Goal: Task Accomplishment & Management: Use online tool/utility

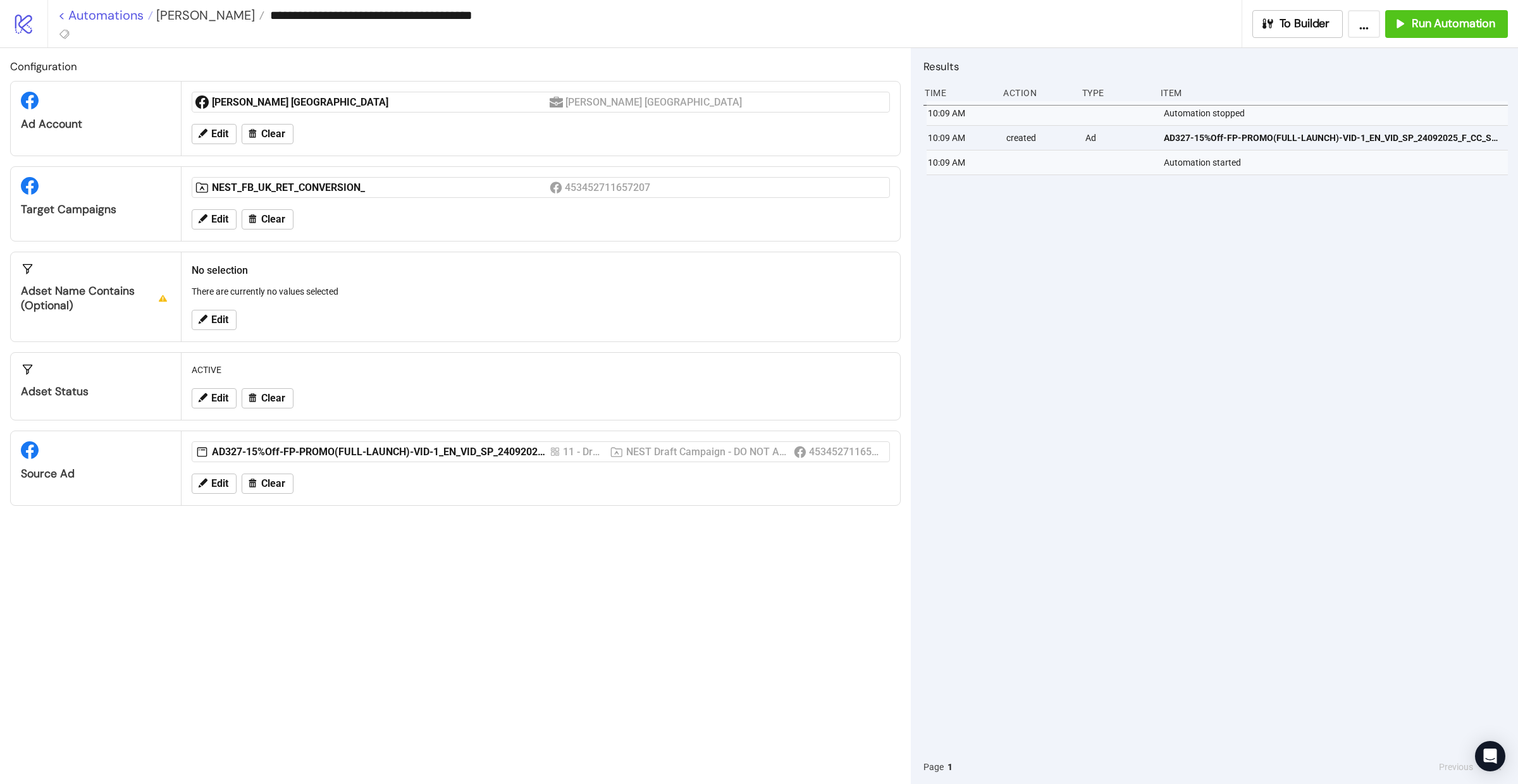
click at [94, 17] on link "< Automations" at bounding box center [106, 15] width 95 height 13
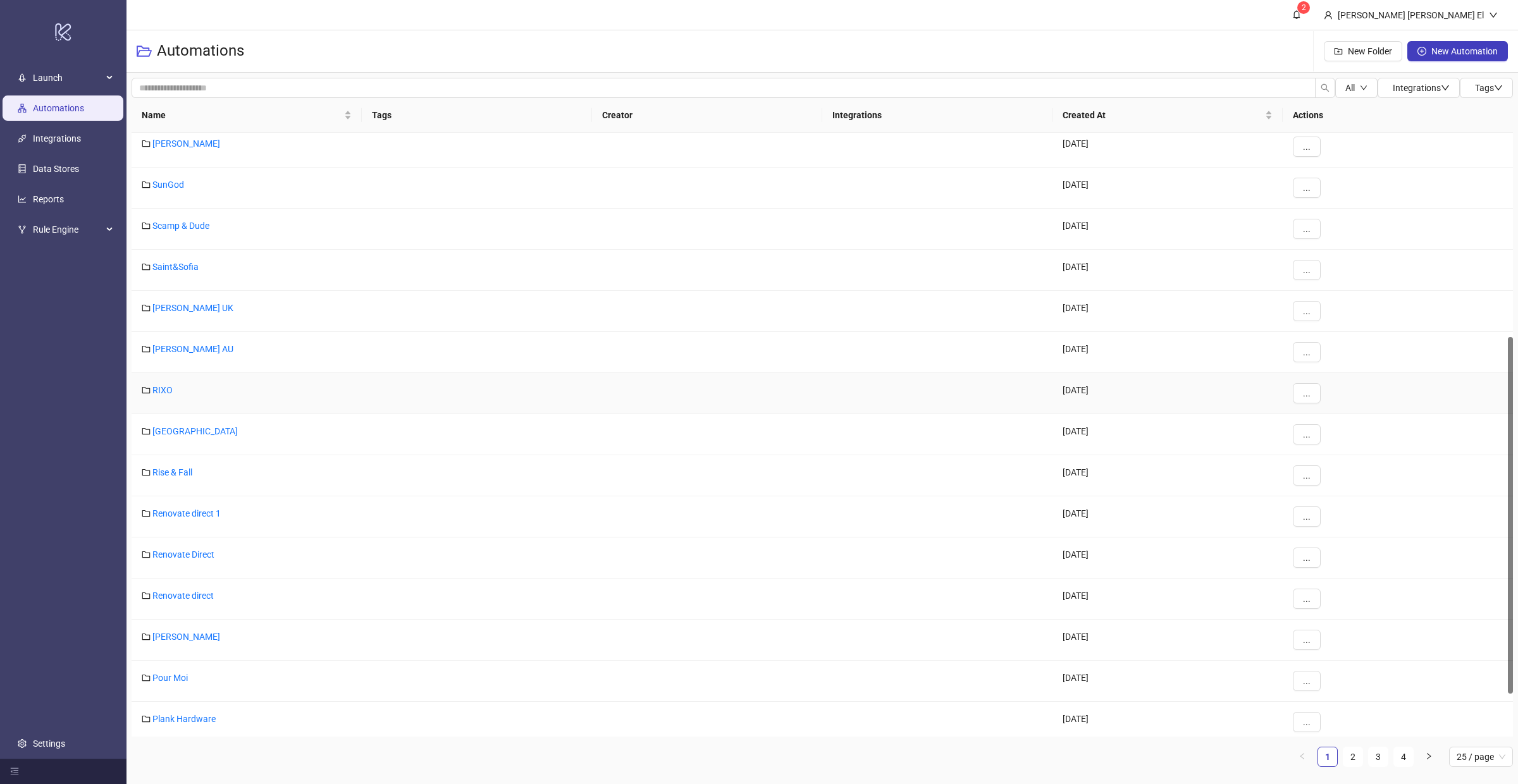
scroll to position [422, 0]
click at [200, 307] on link "[PERSON_NAME] UK" at bounding box center [192, 302] width 81 height 10
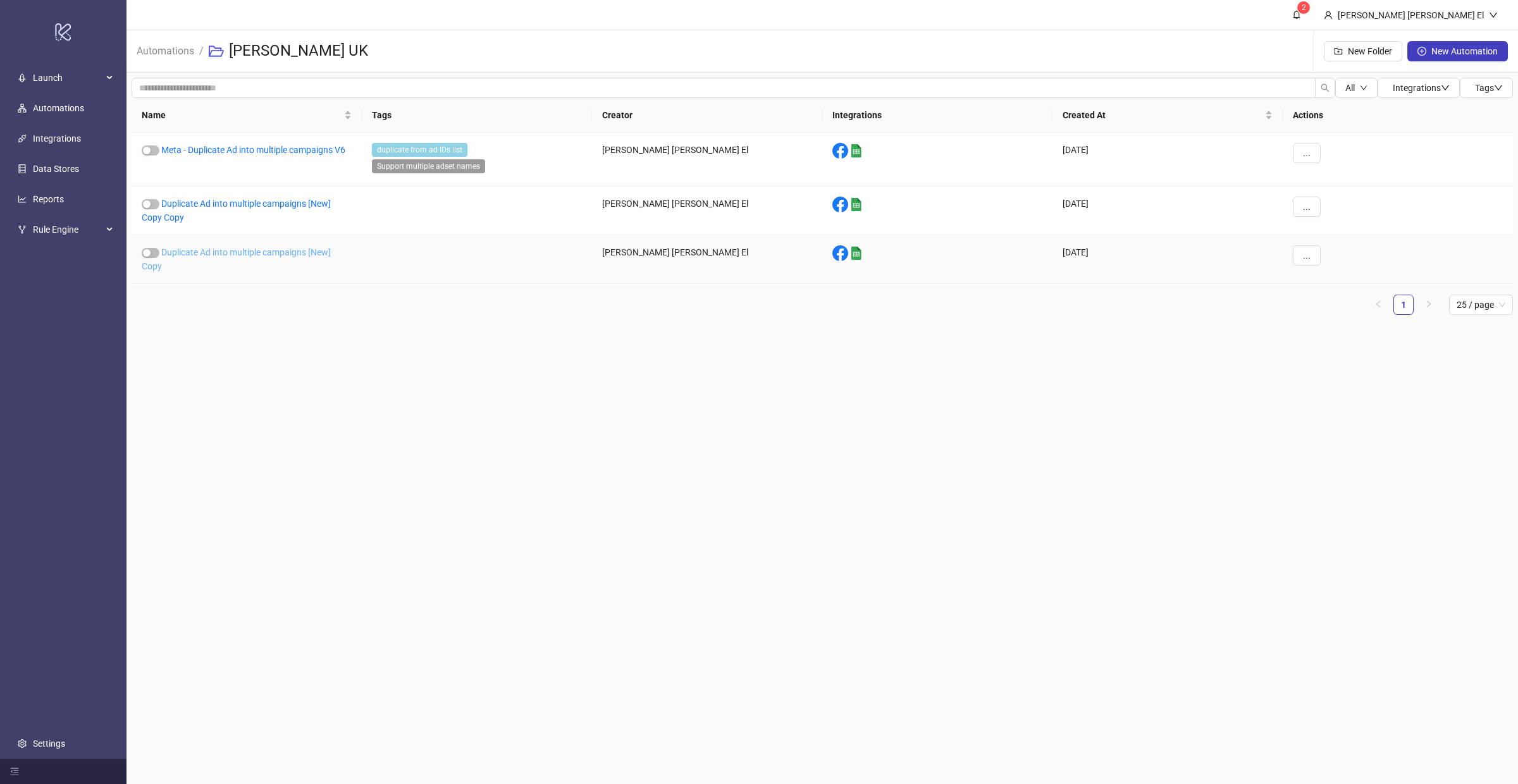
click at [244, 256] on link "Duplicate Ad into multiple campaigns [New] Copy" at bounding box center [237, 259] width 189 height 24
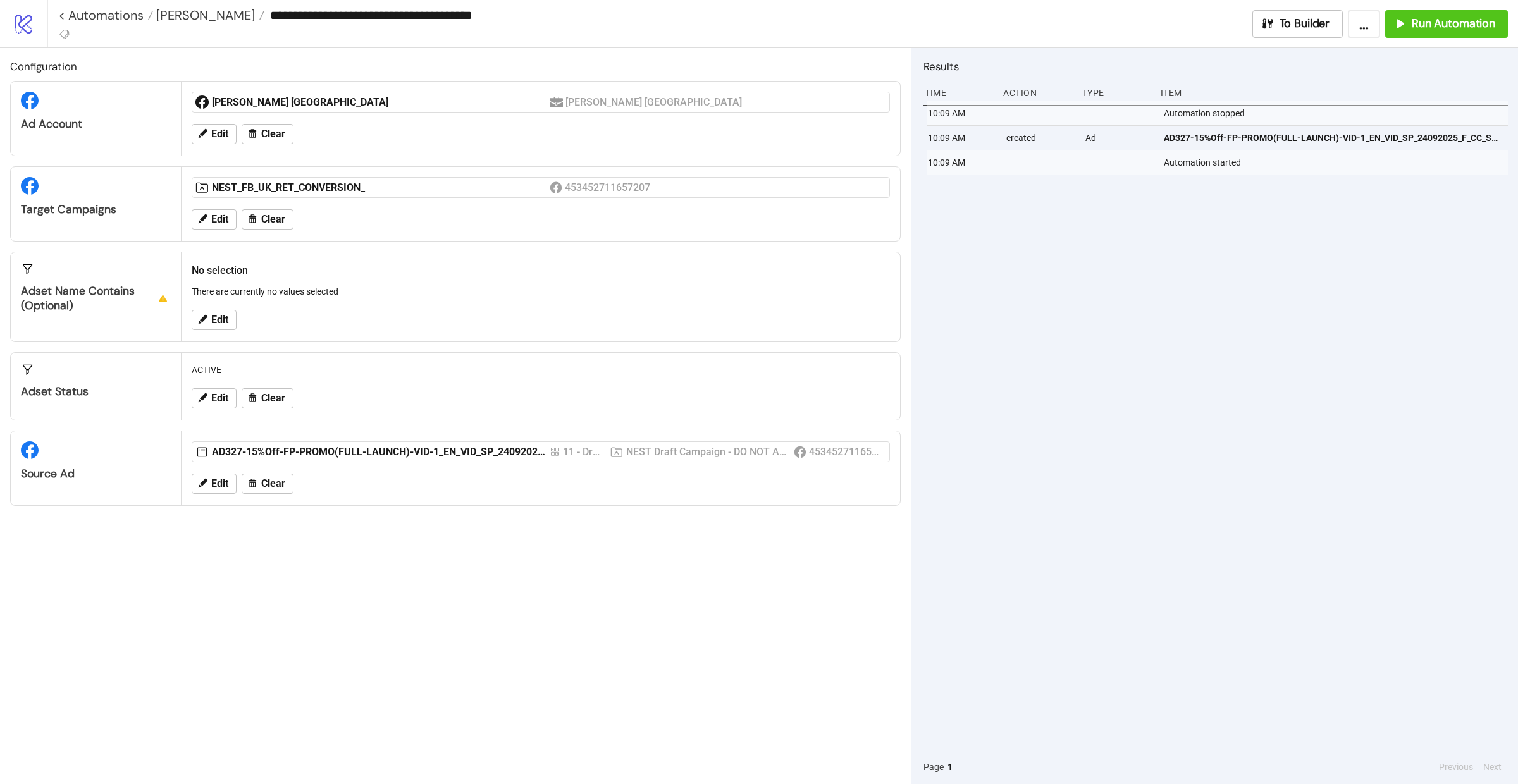
type input "**********"
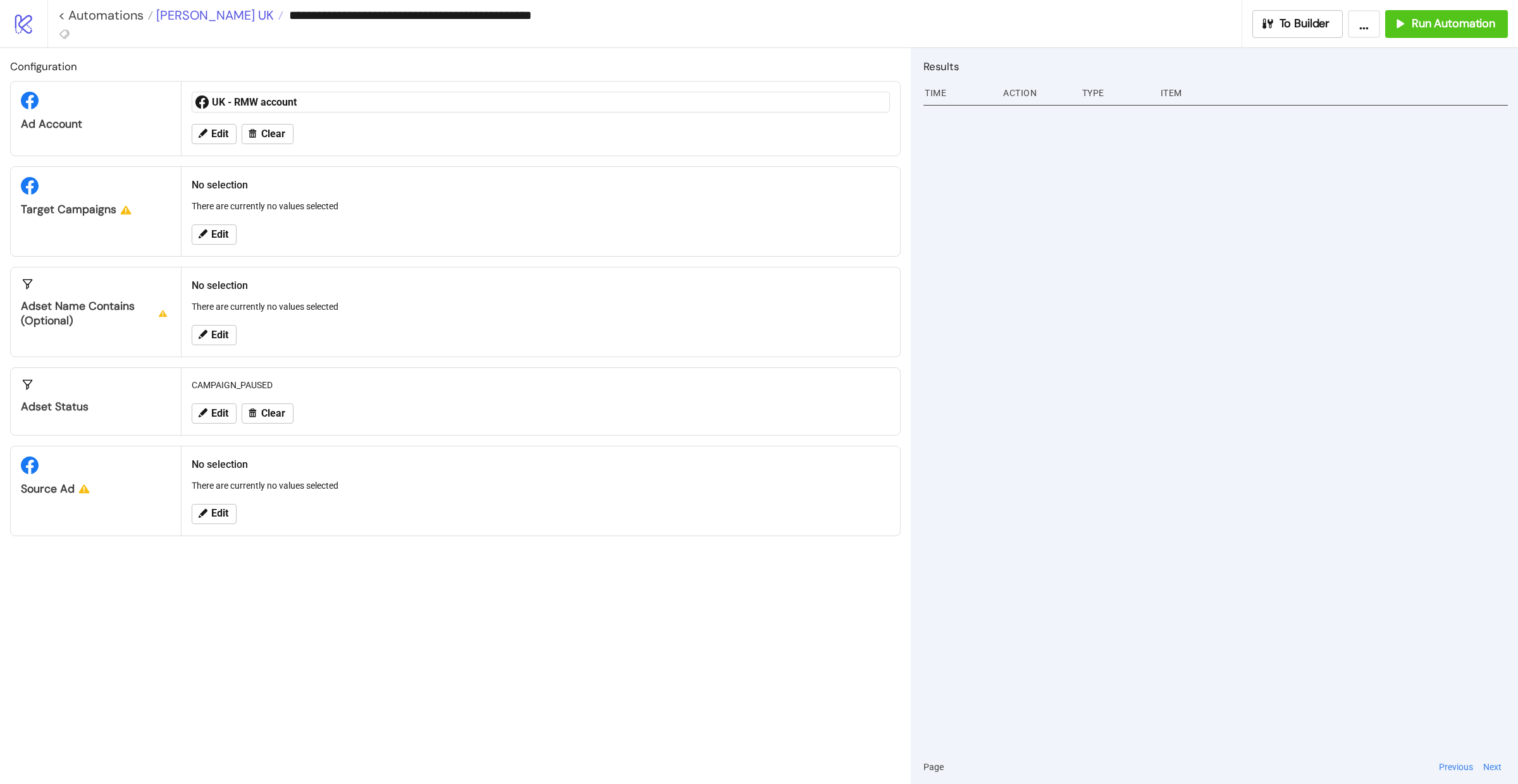
click at [201, 18] on span "[PERSON_NAME] UK" at bounding box center [213, 15] width 121 height 16
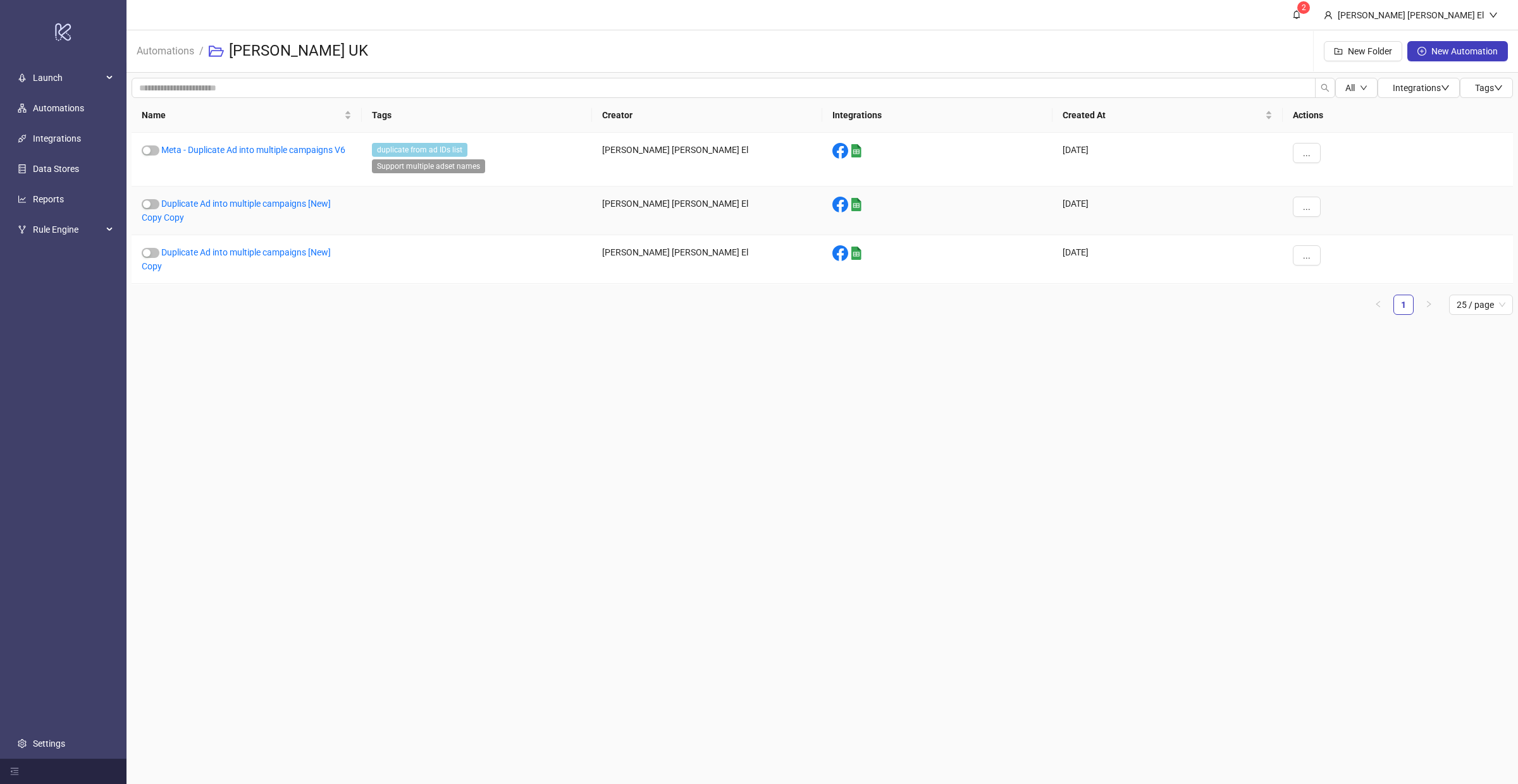
click at [225, 194] on div "Duplicate Ad into multiple campaigns [New] Copy Copy" at bounding box center [247, 211] width 230 height 49
click at [225, 204] on link "Duplicate Ad into multiple campaigns [New] Copy Copy" at bounding box center [237, 210] width 189 height 24
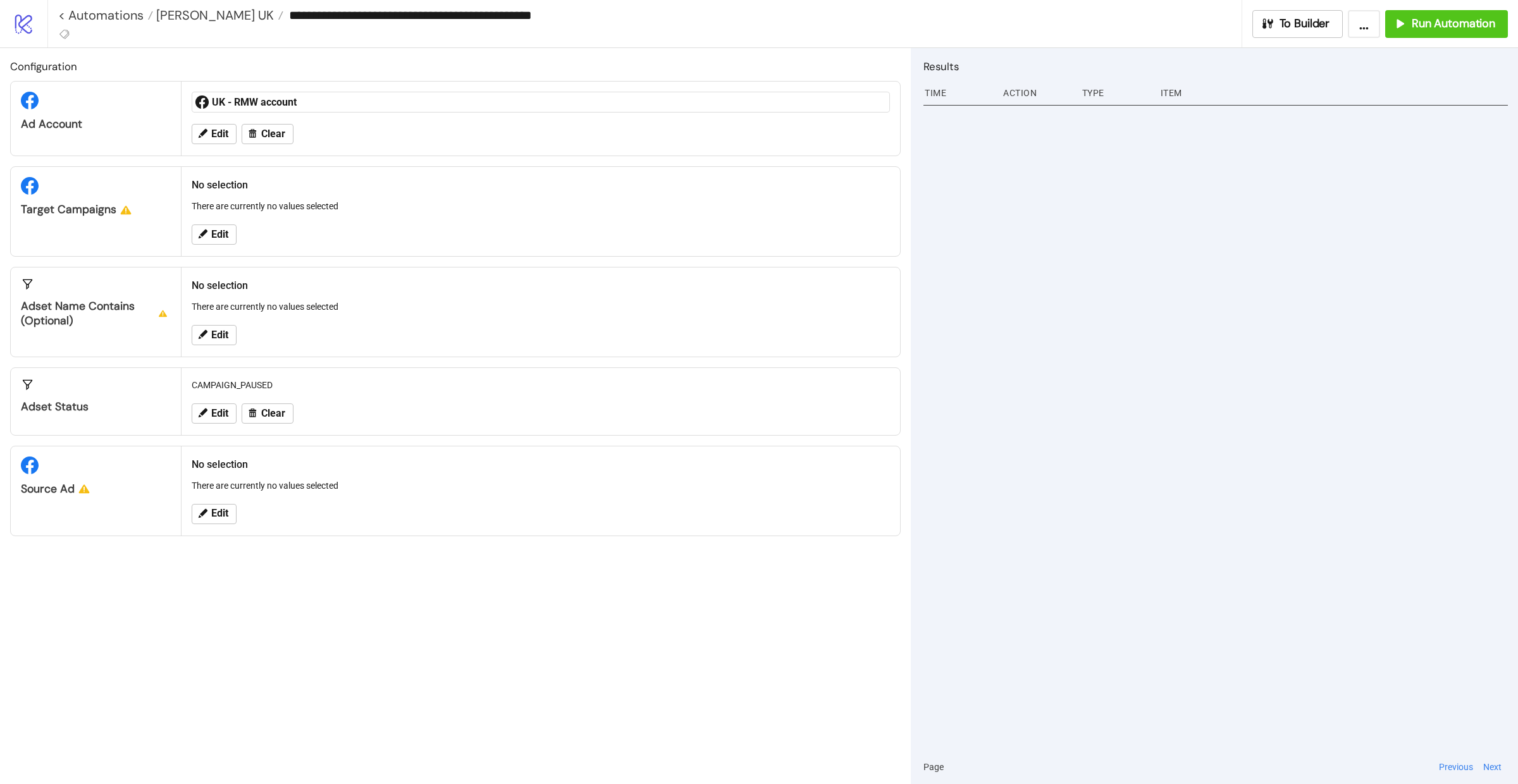
type input "**********"
click at [200, 14] on span "[PERSON_NAME] UK" at bounding box center [213, 15] width 121 height 16
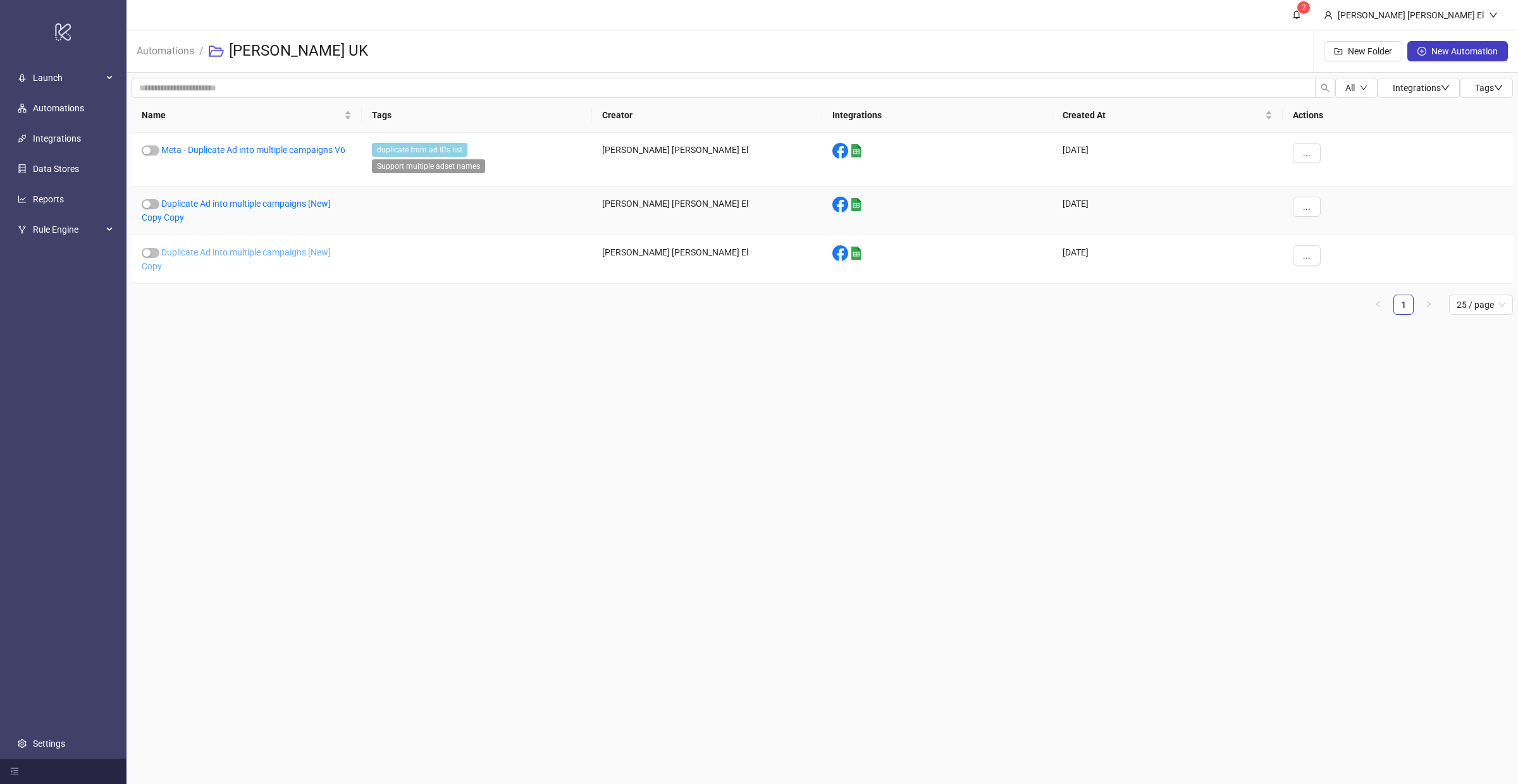
click at [244, 247] on link "Duplicate Ad into multiple campaigns [New] Copy" at bounding box center [237, 259] width 189 height 24
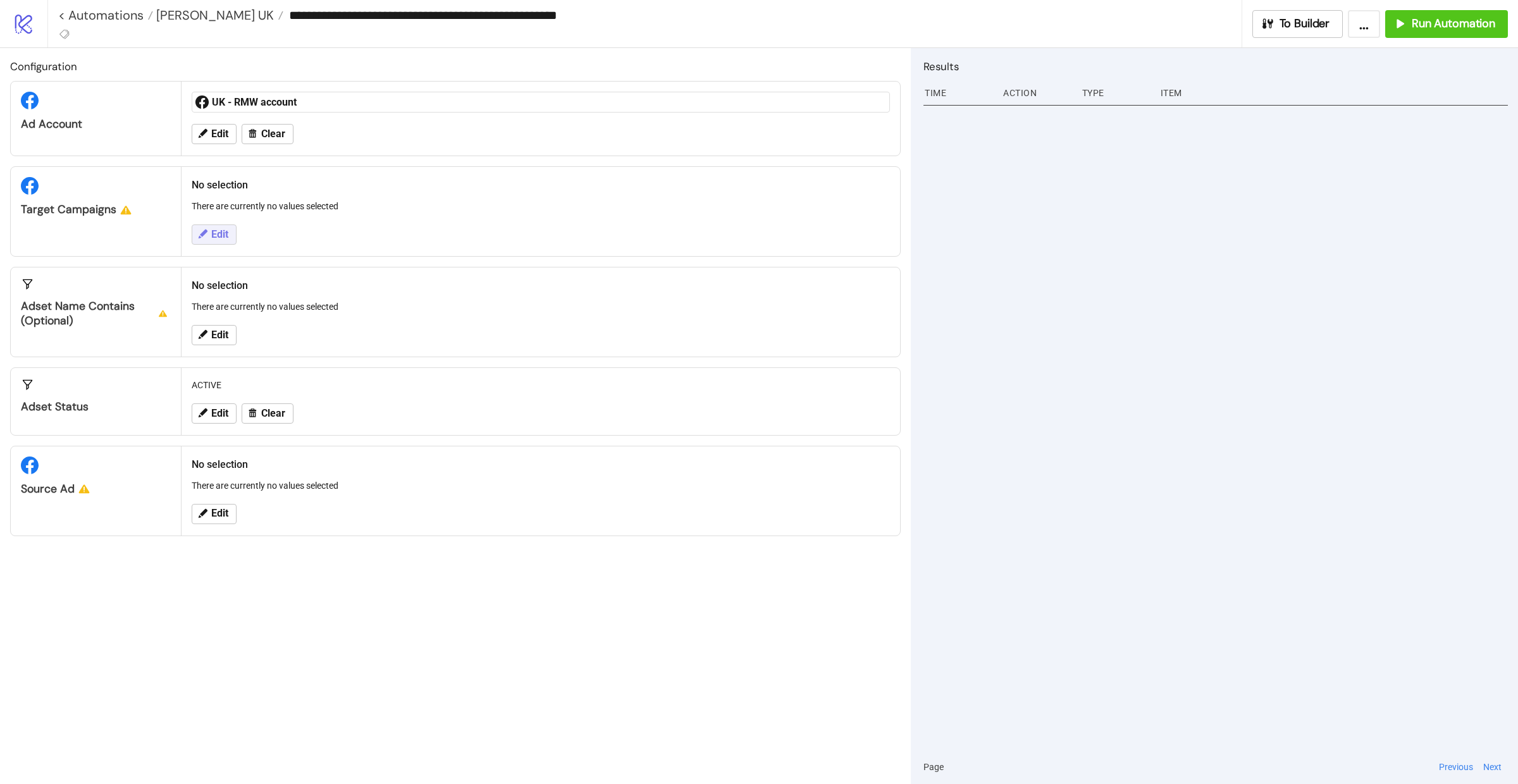
click at [218, 232] on span "Edit" at bounding box center [219, 235] width 17 height 12
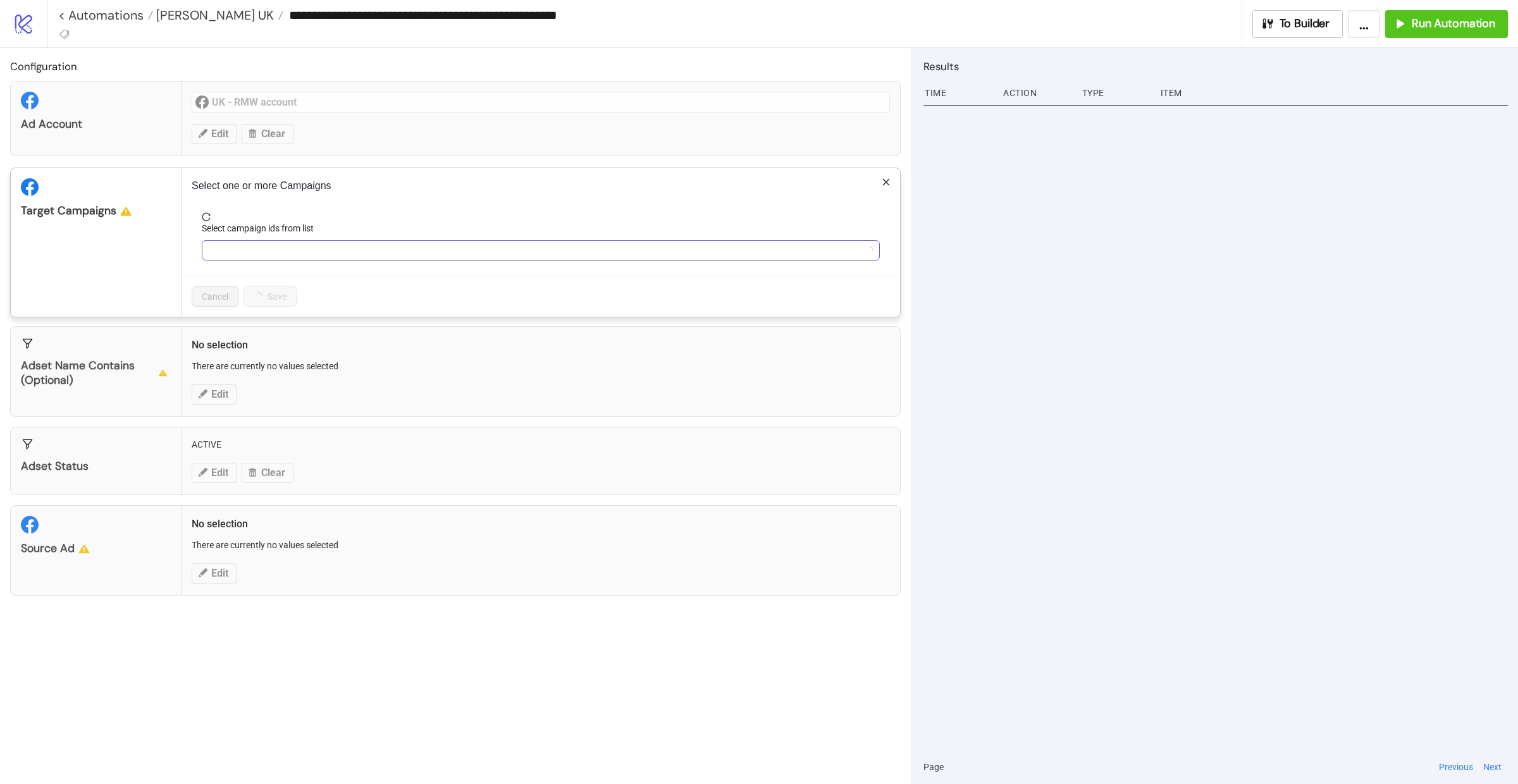
type input "**********"
click at [278, 258] on div at bounding box center [533, 249] width 660 height 17
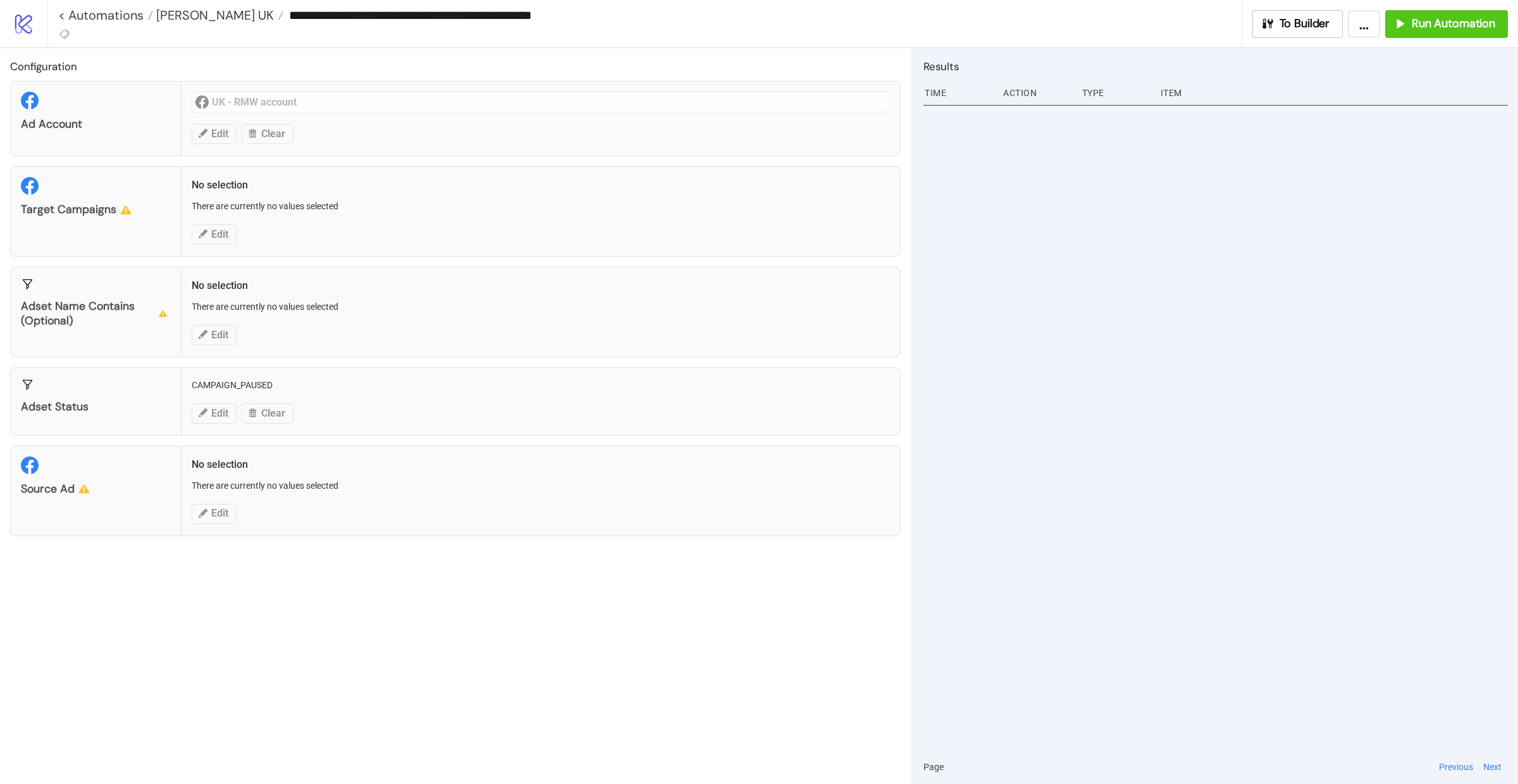
click at [218, 233] on div "Target Campaigns No selection There are currently no values selected Edit" at bounding box center [455, 211] width 890 height 90
click at [202, 226] on div "Target Campaigns No selection There are currently no values selected Edit" at bounding box center [455, 211] width 890 height 90
click at [214, 226] on div "Target Campaigns No selection There are currently no values selected Edit" at bounding box center [455, 211] width 890 height 90
click at [230, 424] on div "Adset Status CAMPAIGN_PAUSED Edit Clear" at bounding box center [455, 401] width 890 height 68
click at [210, 16] on span "[PERSON_NAME] UK" at bounding box center [213, 15] width 121 height 16
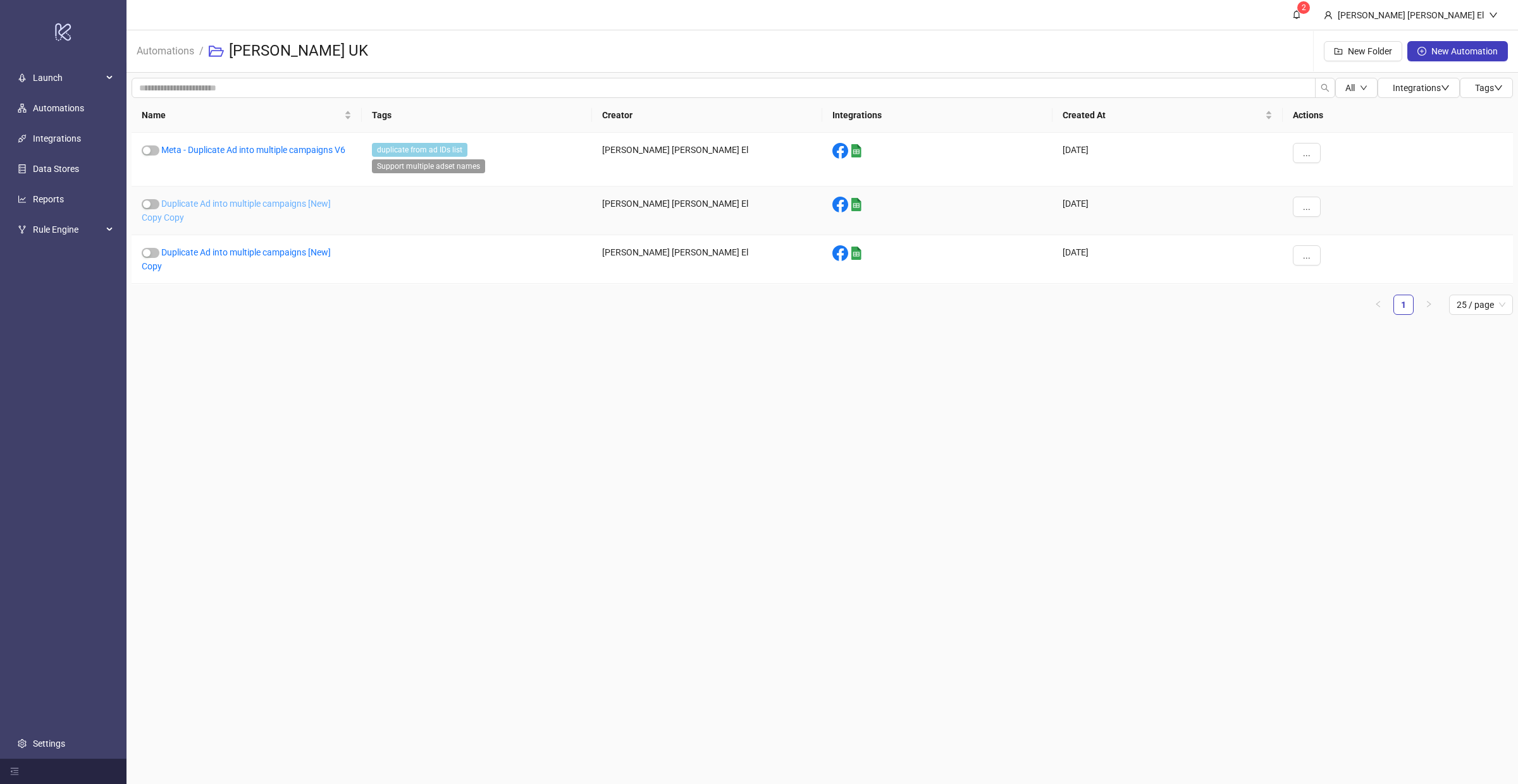
click at [278, 206] on link "Duplicate Ad into multiple campaigns [New] Copy Copy" at bounding box center [237, 210] width 189 height 24
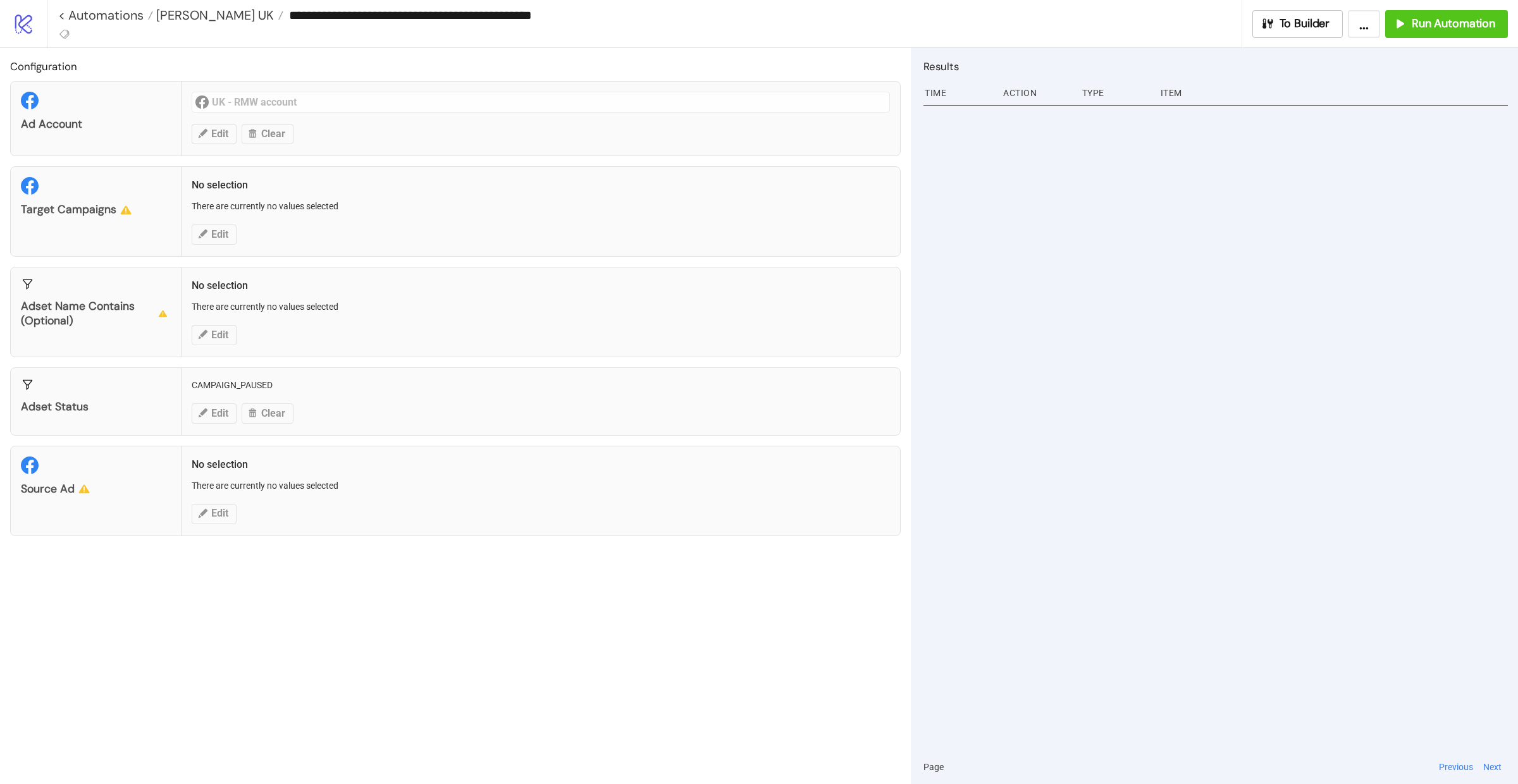
type input "**********"
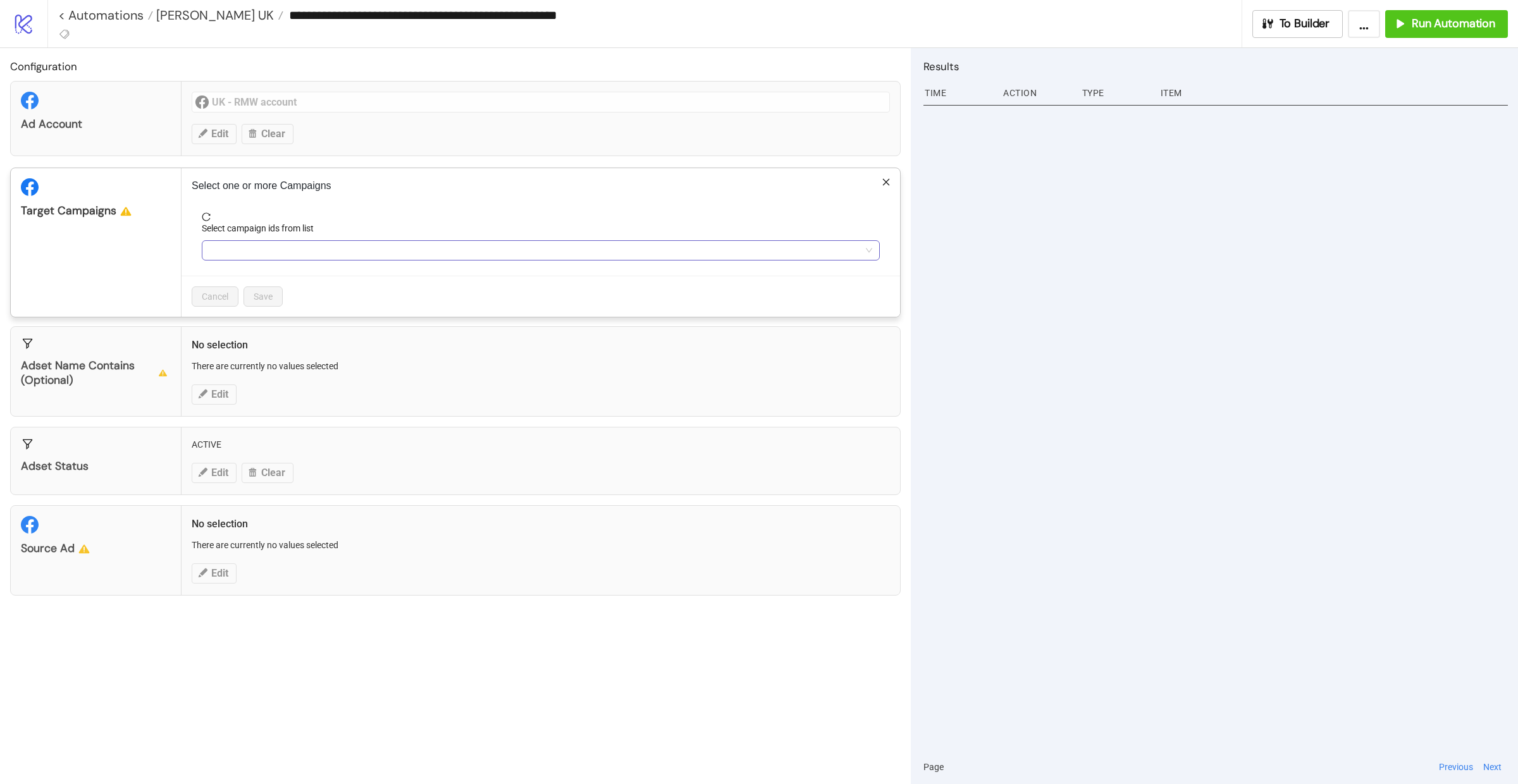
click at [242, 247] on div at bounding box center [533, 249] width 660 height 17
click at [267, 254] on div at bounding box center [533, 249] width 660 height 17
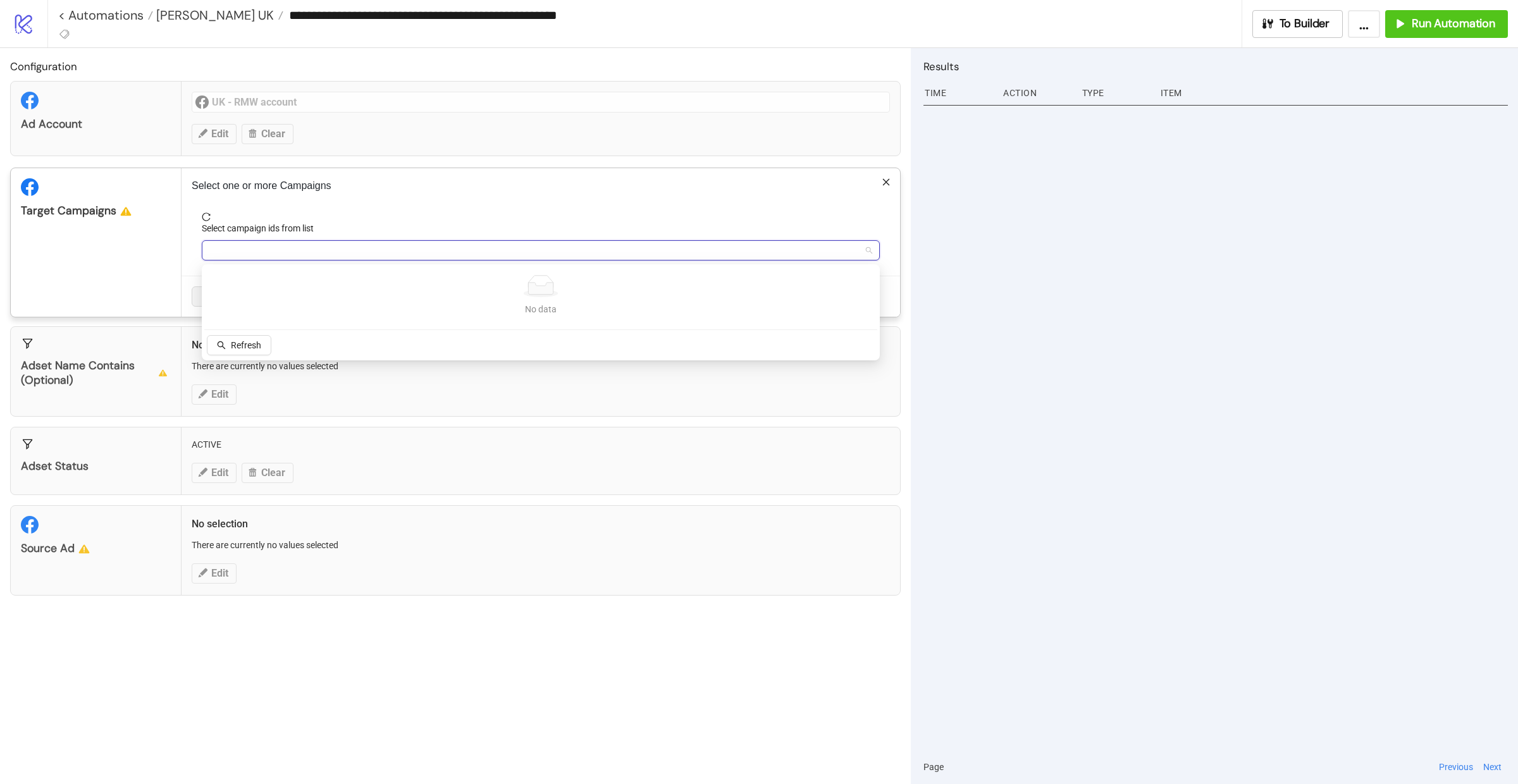
paste input "**********"
type input "**********"
click at [455, 249] on div "SOCIAL_META_UK_PERFORMANCE_RETARGETING_AW25" at bounding box center [533, 249] width 660 height 17
click at [455, 249] on div at bounding box center [533, 249] width 660 height 17
type input "*"
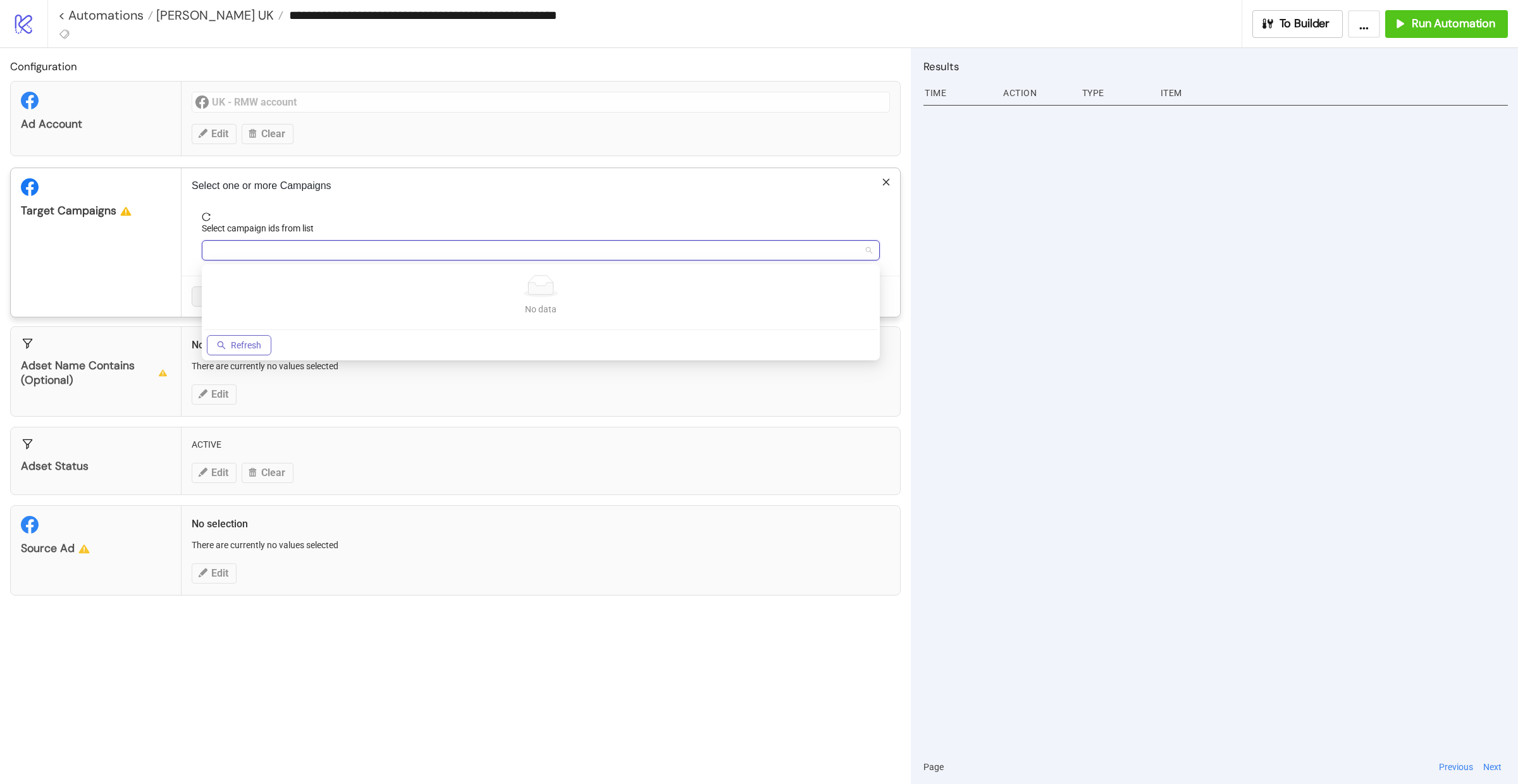
click at [233, 344] on span "Refresh" at bounding box center [246, 345] width 30 height 10
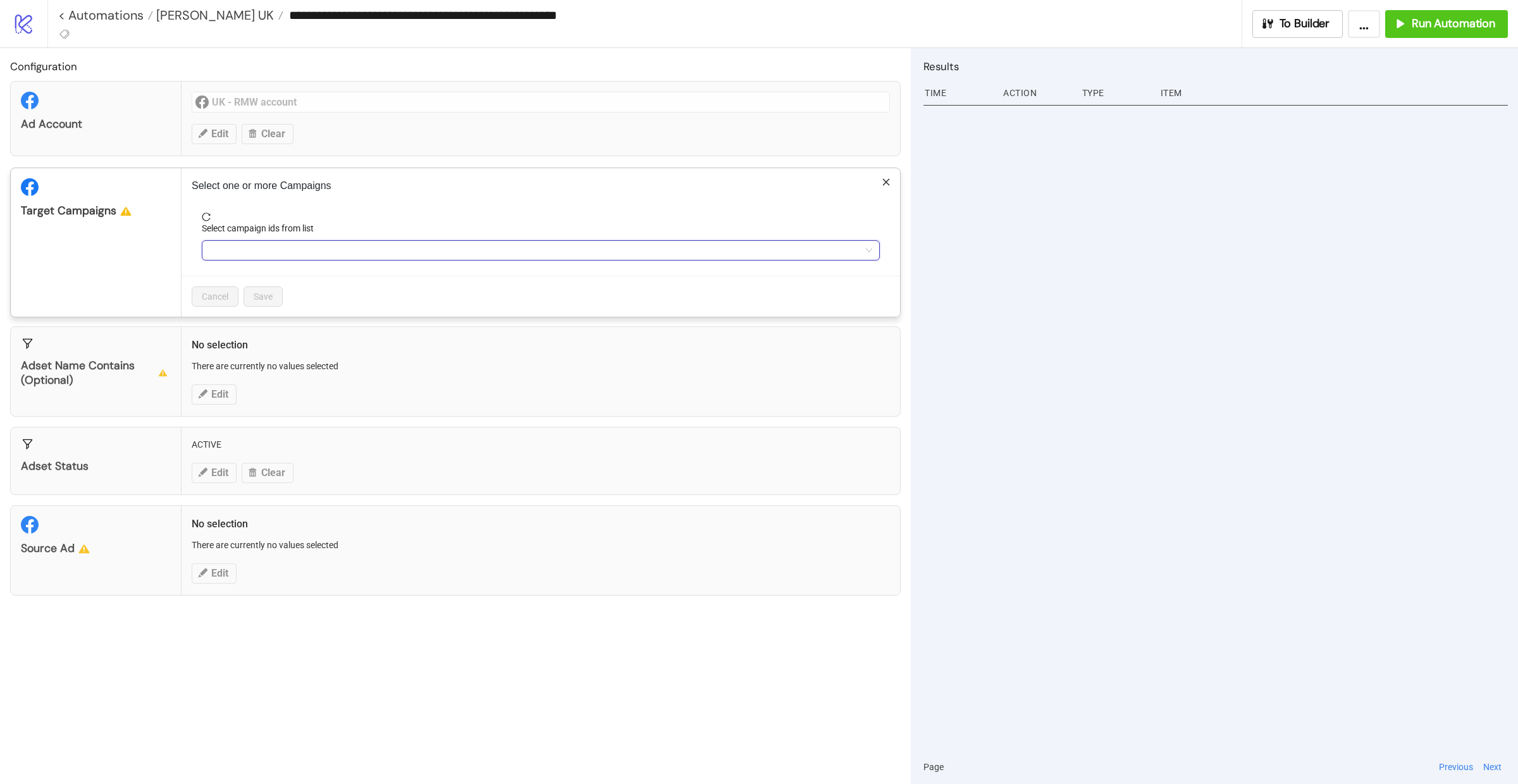
click at [337, 251] on div at bounding box center [533, 249] width 660 height 17
paste input "**********"
type input "**********"
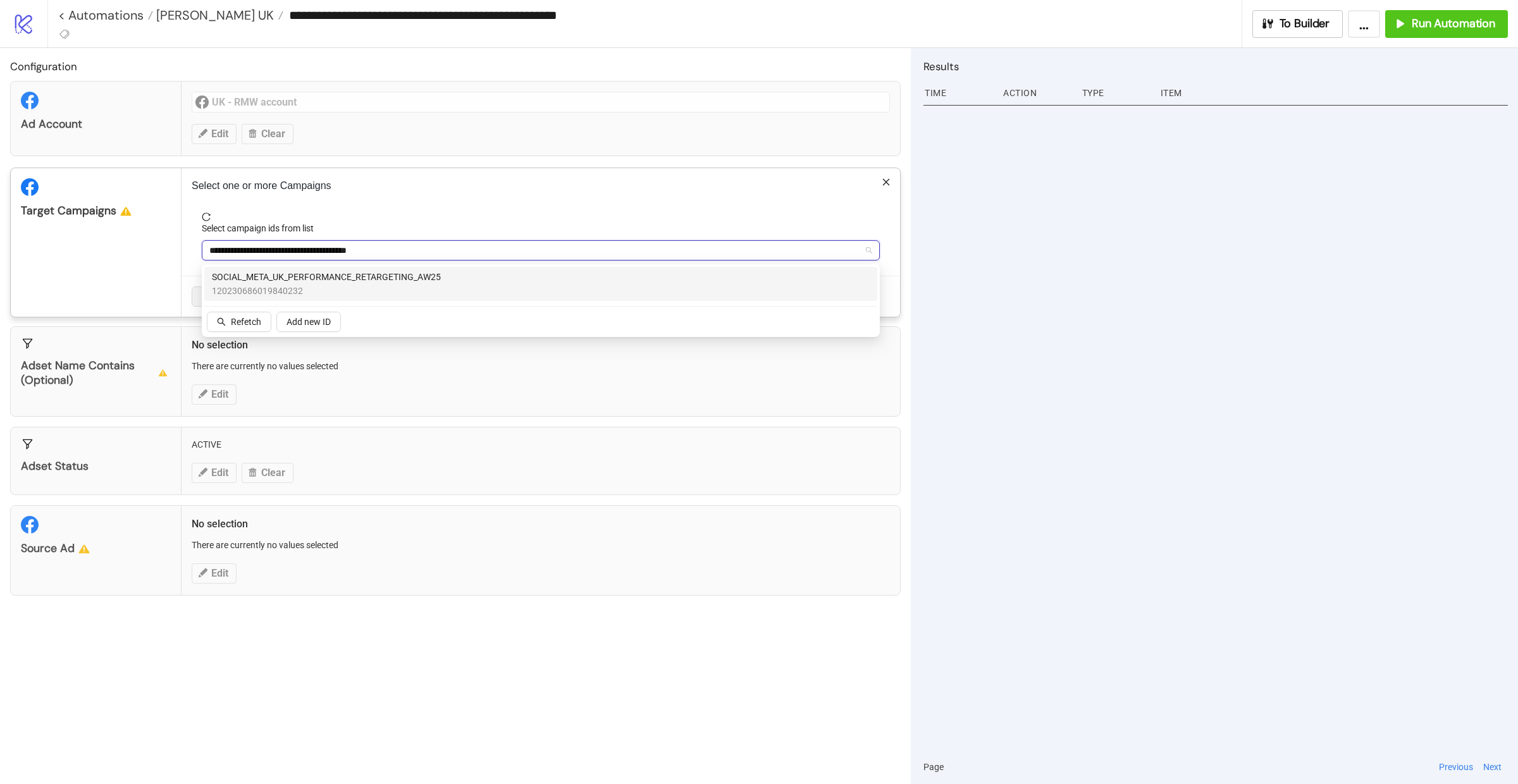
click at [347, 276] on span "SOCIAL_META_UK_PERFORMANCE_RETARGETING_AW25" at bounding box center [327, 276] width 229 height 14
click at [126, 252] on div "Target Campaigns" at bounding box center [96, 242] width 171 height 148
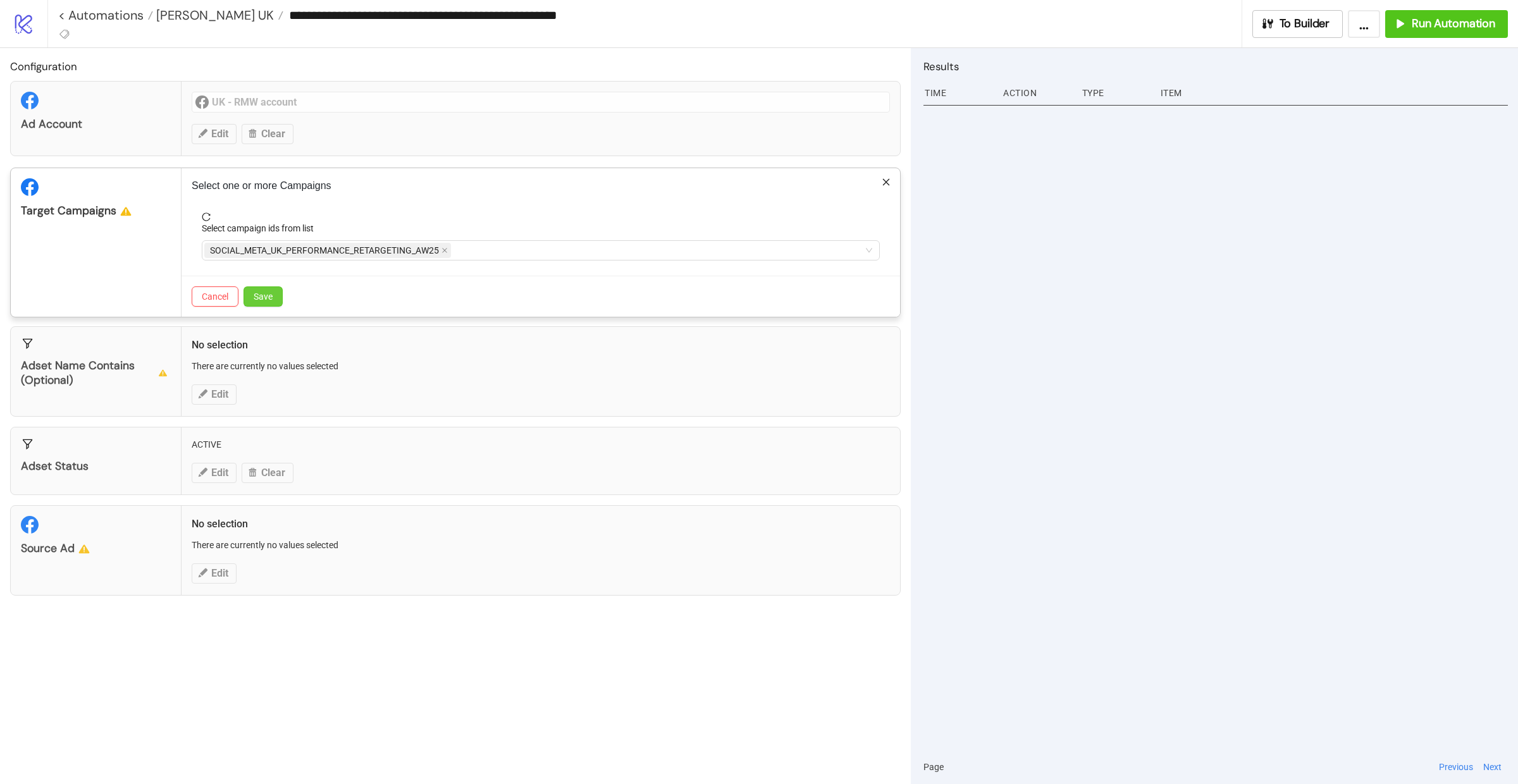
click at [262, 298] on span "Save" at bounding box center [263, 296] width 19 height 10
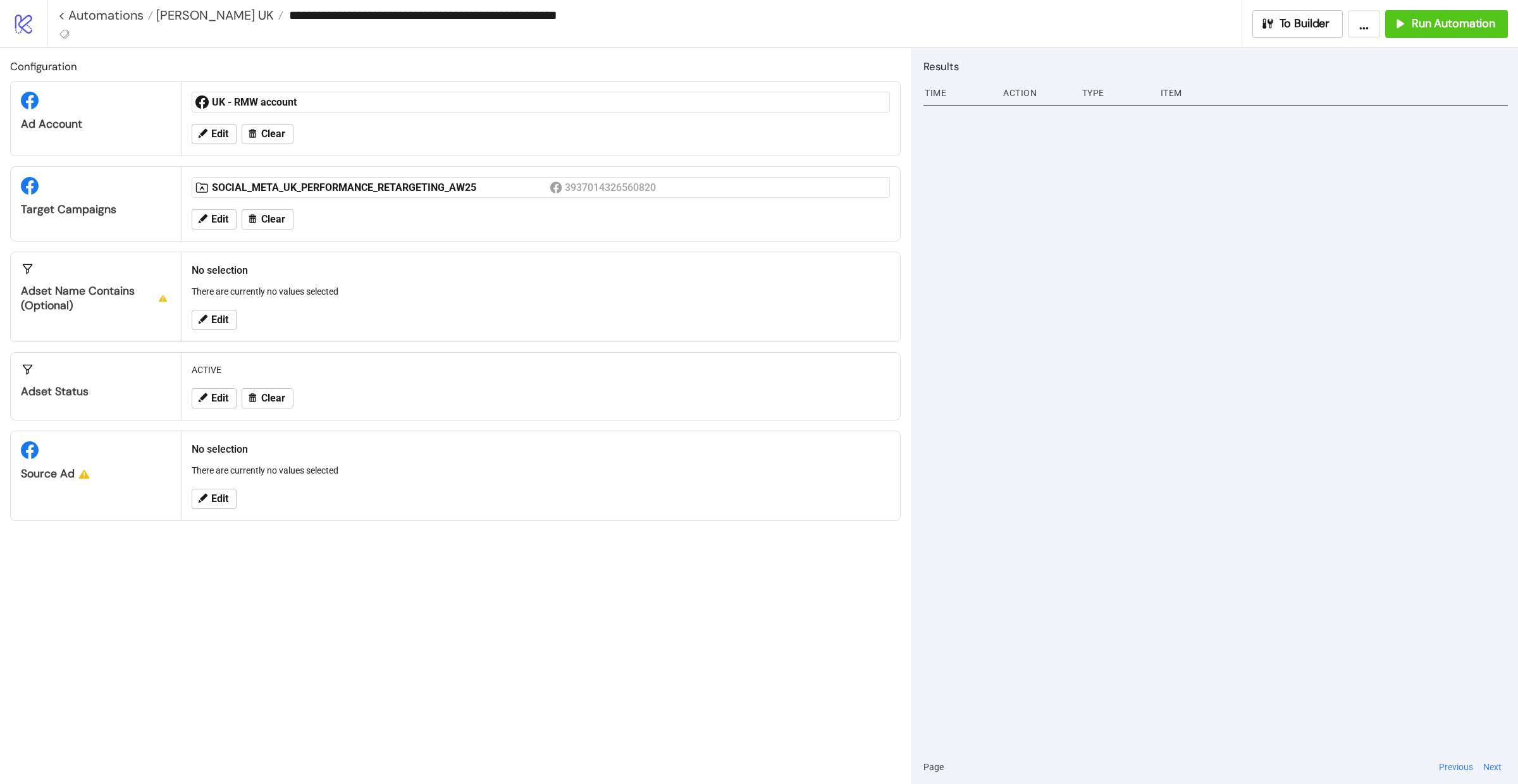
click at [207, 310] on div "Edit" at bounding box center [541, 320] width 708 height 33
click at [235, 327] on button "Edit" at bounding box center [214, 320] width 45 height 20
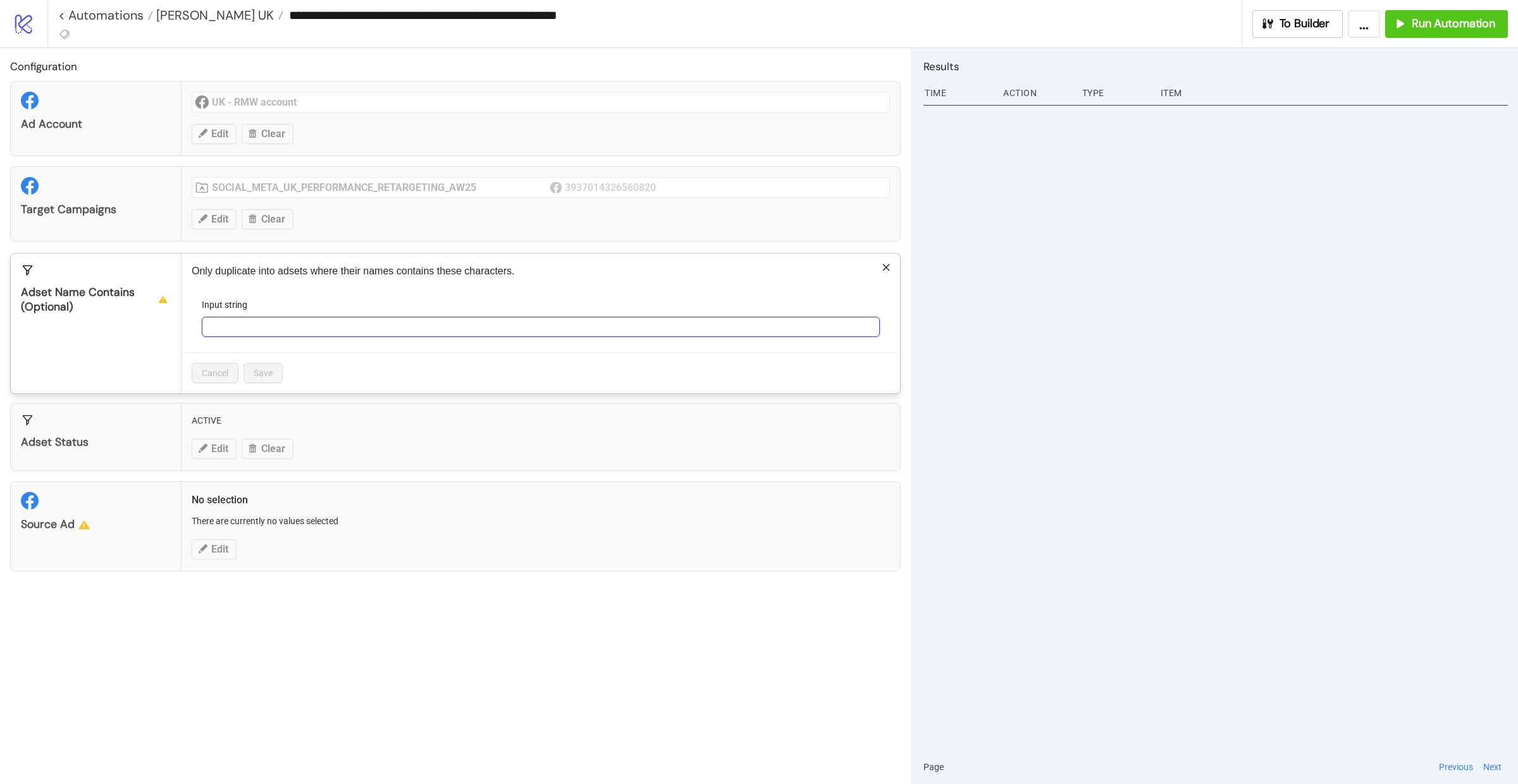
click at [258, 334] on input "Input string" at bounding box center [541, 327] width 678 height 20
type input "****"
click at [262, 374] on span "Save" at bounding box center [263, 372] width 19 height 10
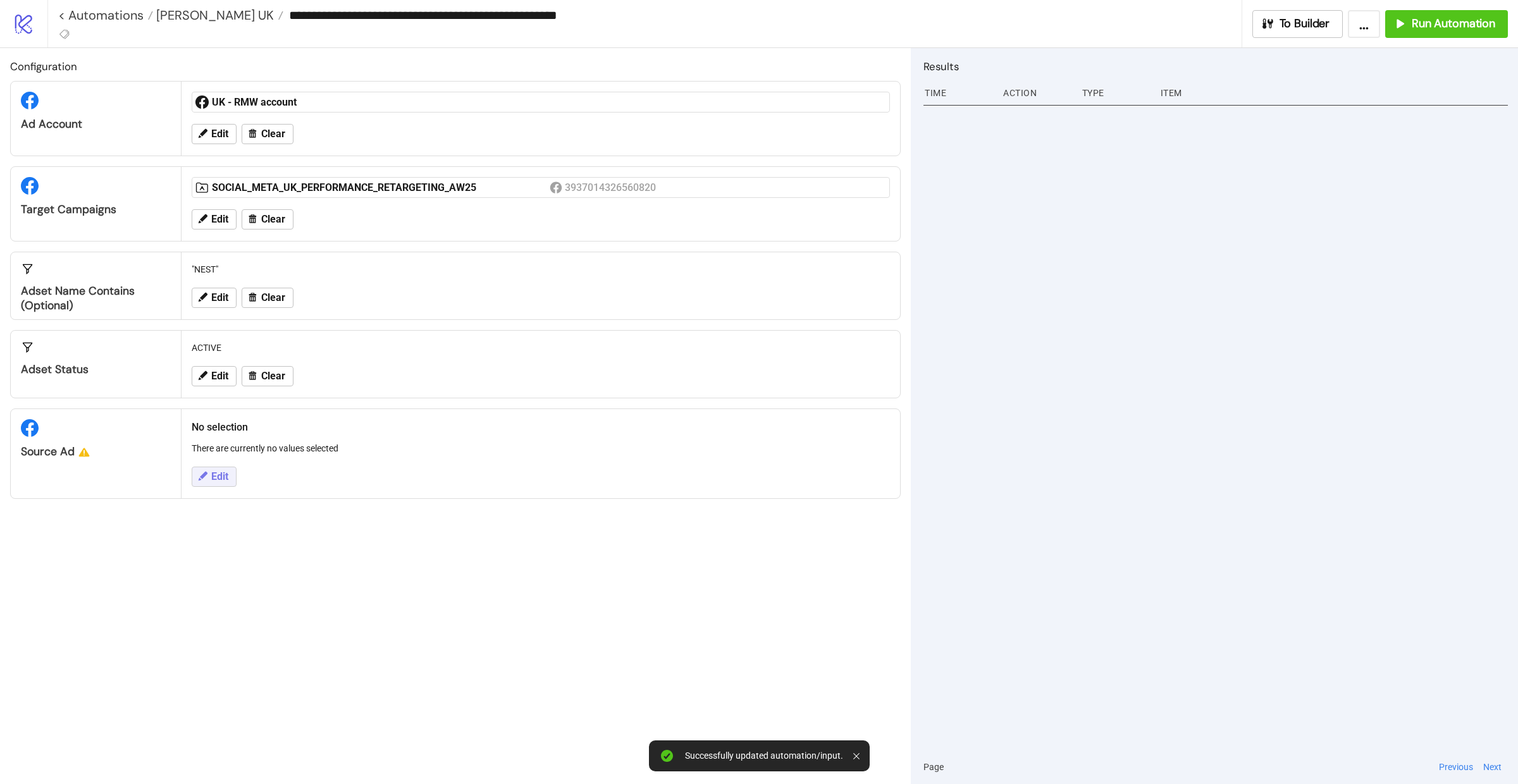
click at [217, 481] on span "Edit" at bounding box center [219, 477] width 17 height 12
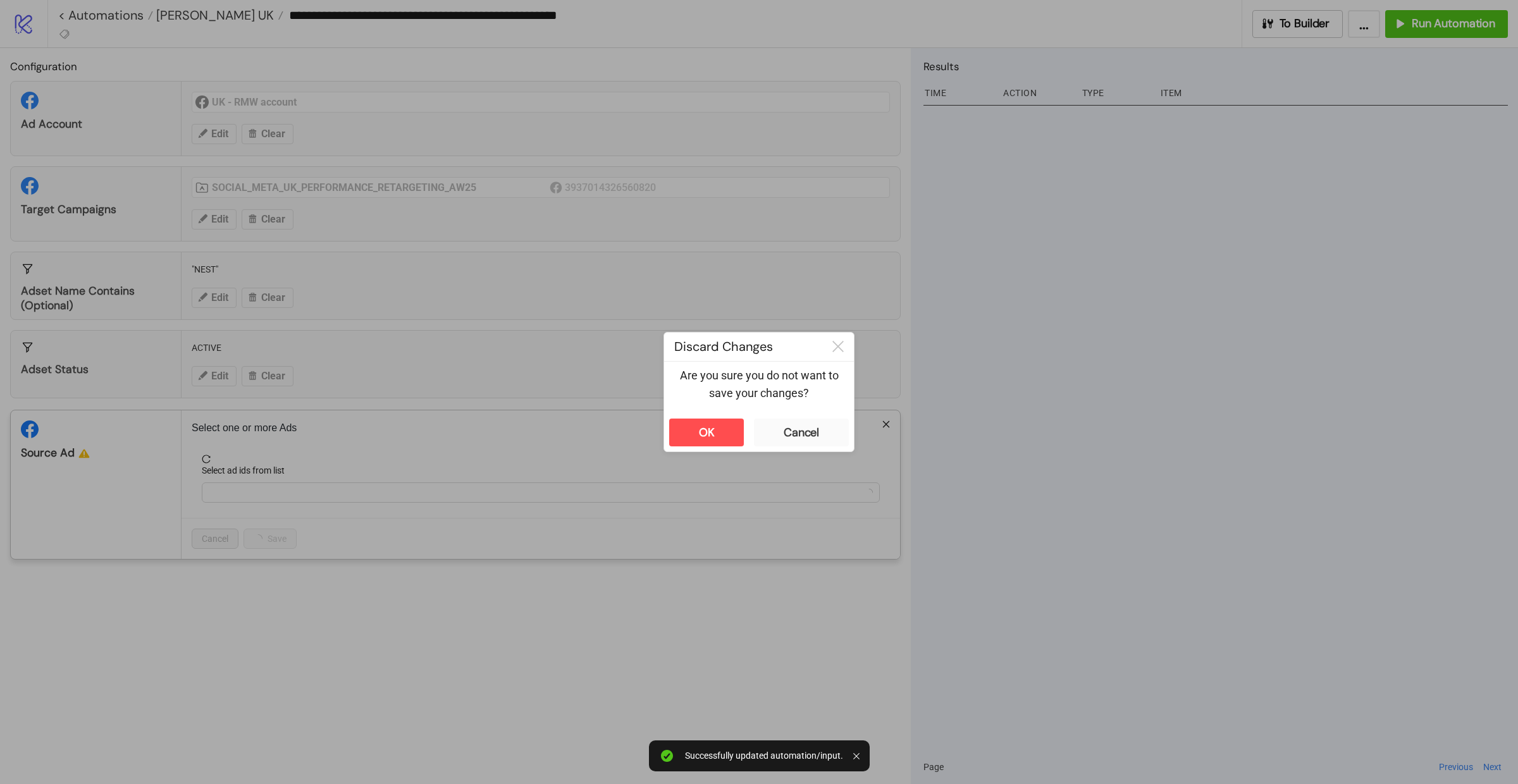
click at [269, 356] on div "**********" at bounding box center [759, 392] width 1518 height 784
click at [714, 423] on button "OK" at bounding box center [706, 432] width 75 height 28
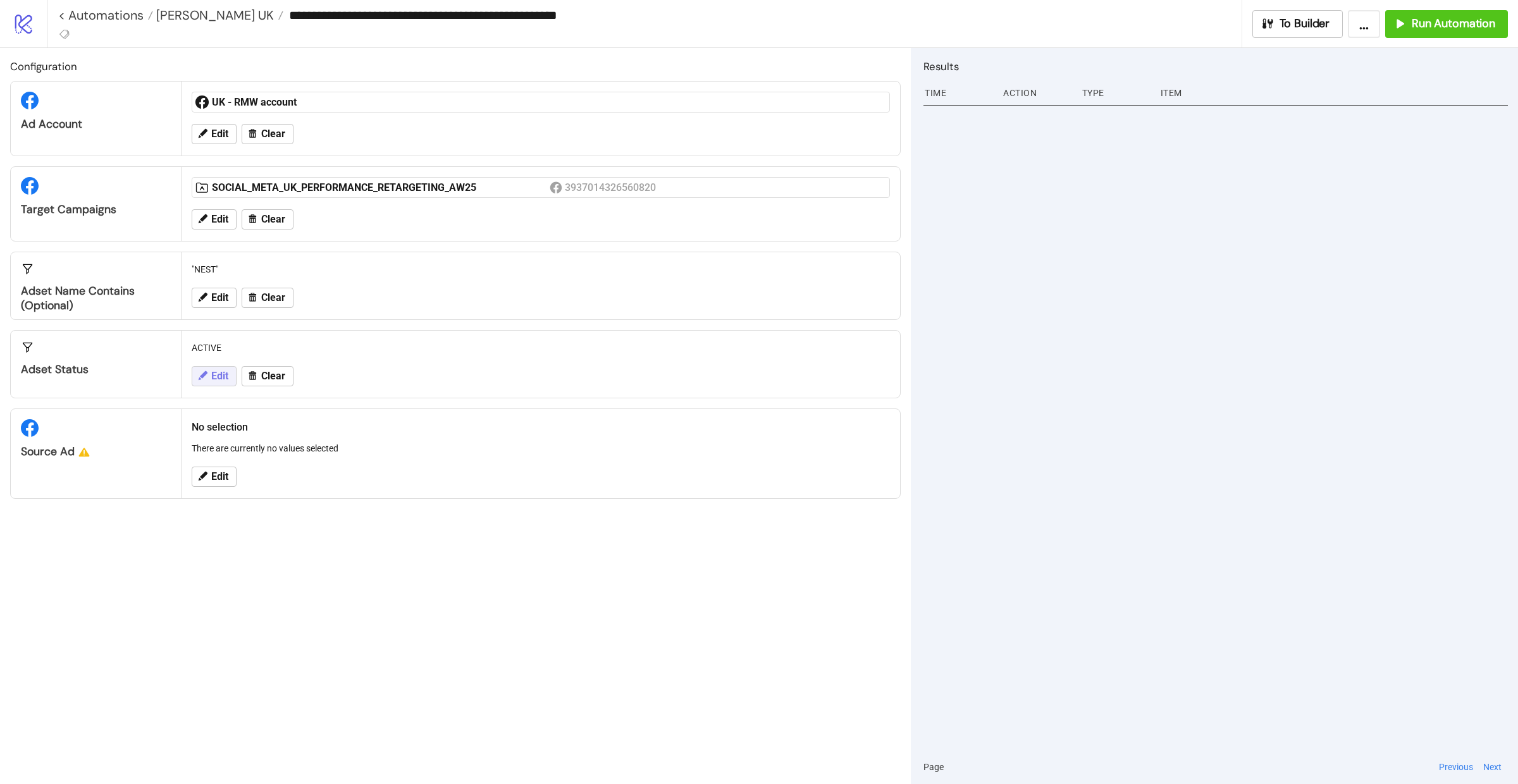
click at [231, 370] on button "Edit" at bounding box center [214, 376] width 45 height 20
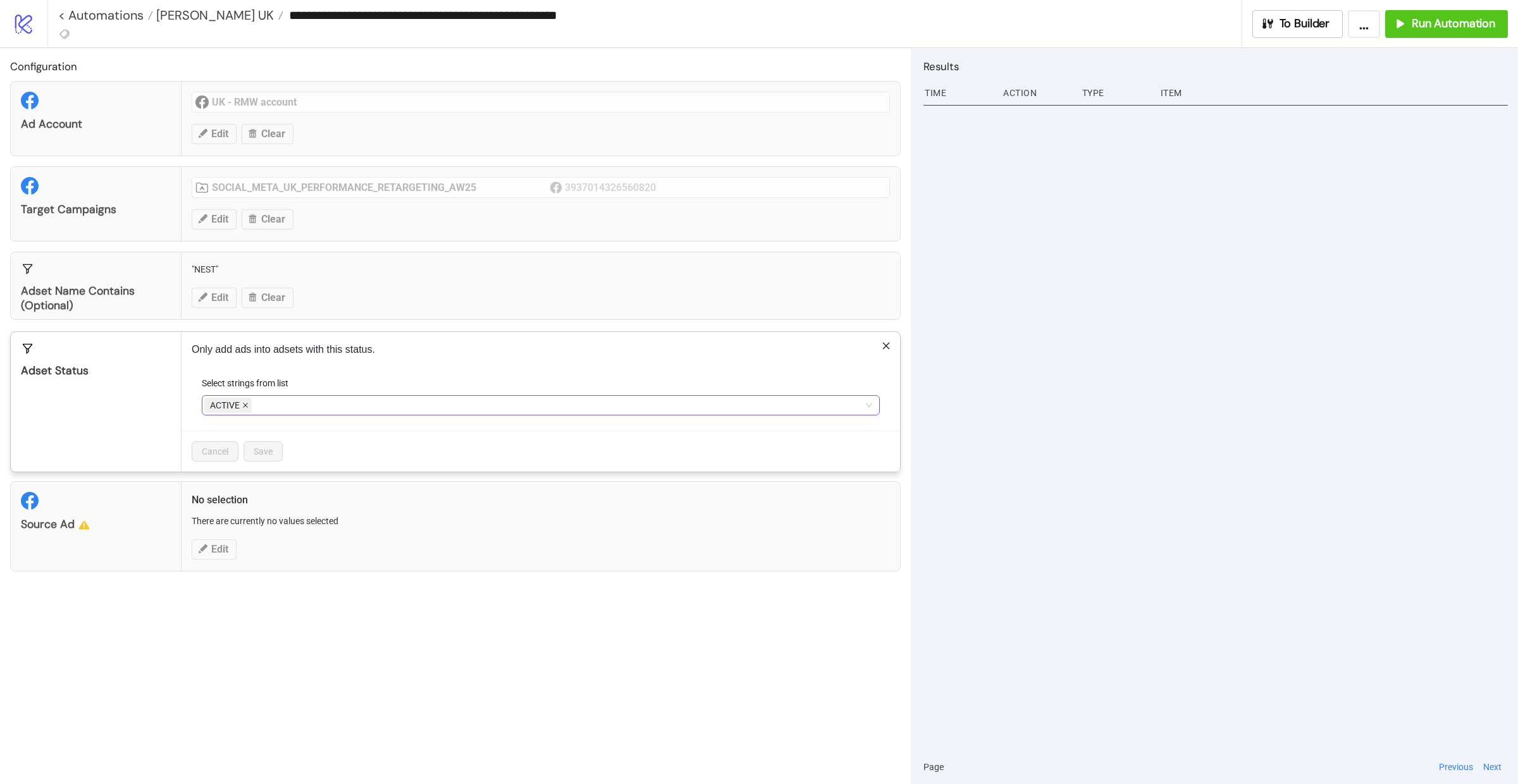
click at [245, 403] on icon "close" at bounding box center [245, 405] width 6 height 6
click at [245, 403] on div at bounding box center [533, 405] width 660 height 17
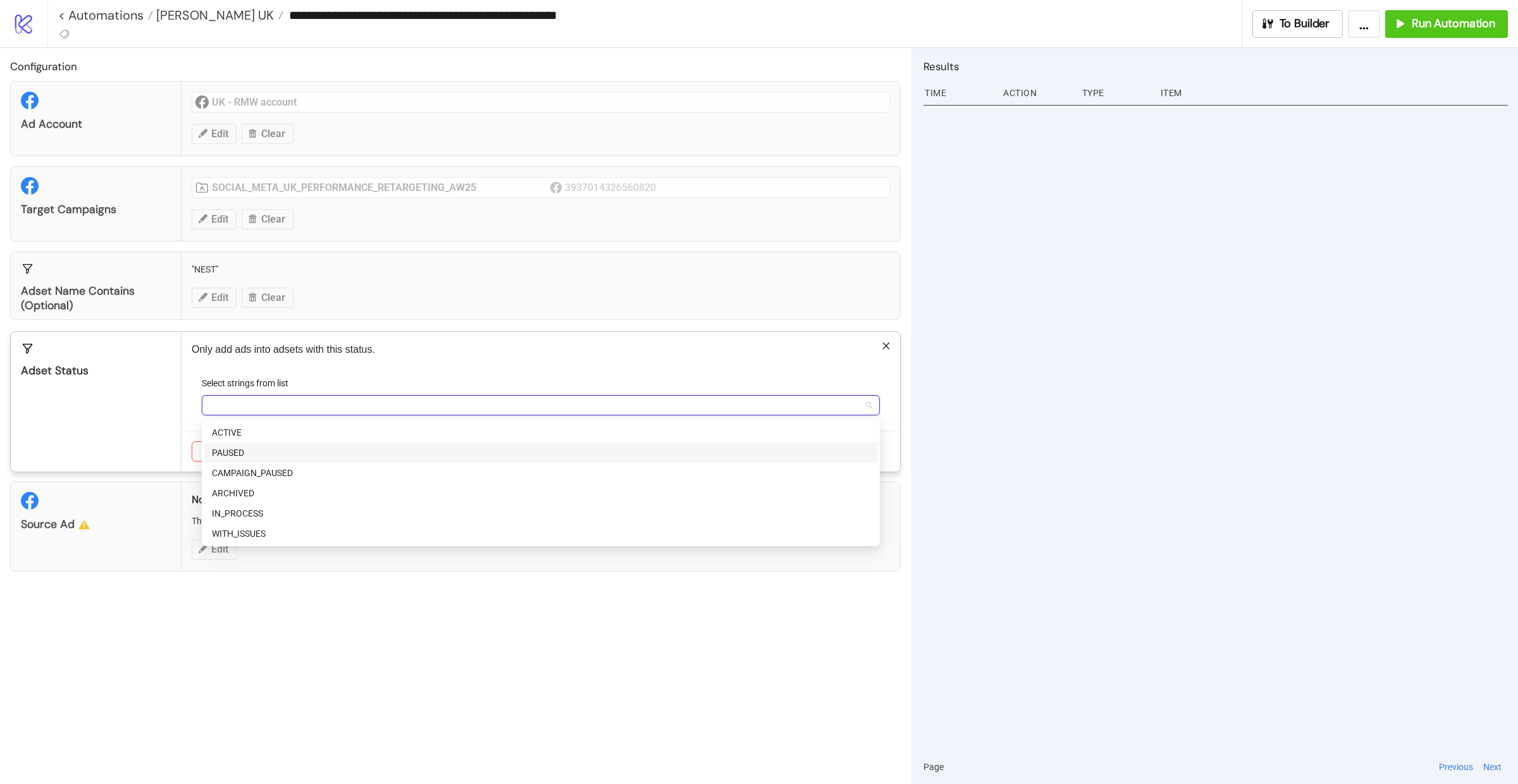
click at [242, 453] on div "PAUSED" at bounding box center [541, 452] width 658 height 14
click at [161, 416] on div "Adset Status" at bounding box center [96, 402] width 171 height 140
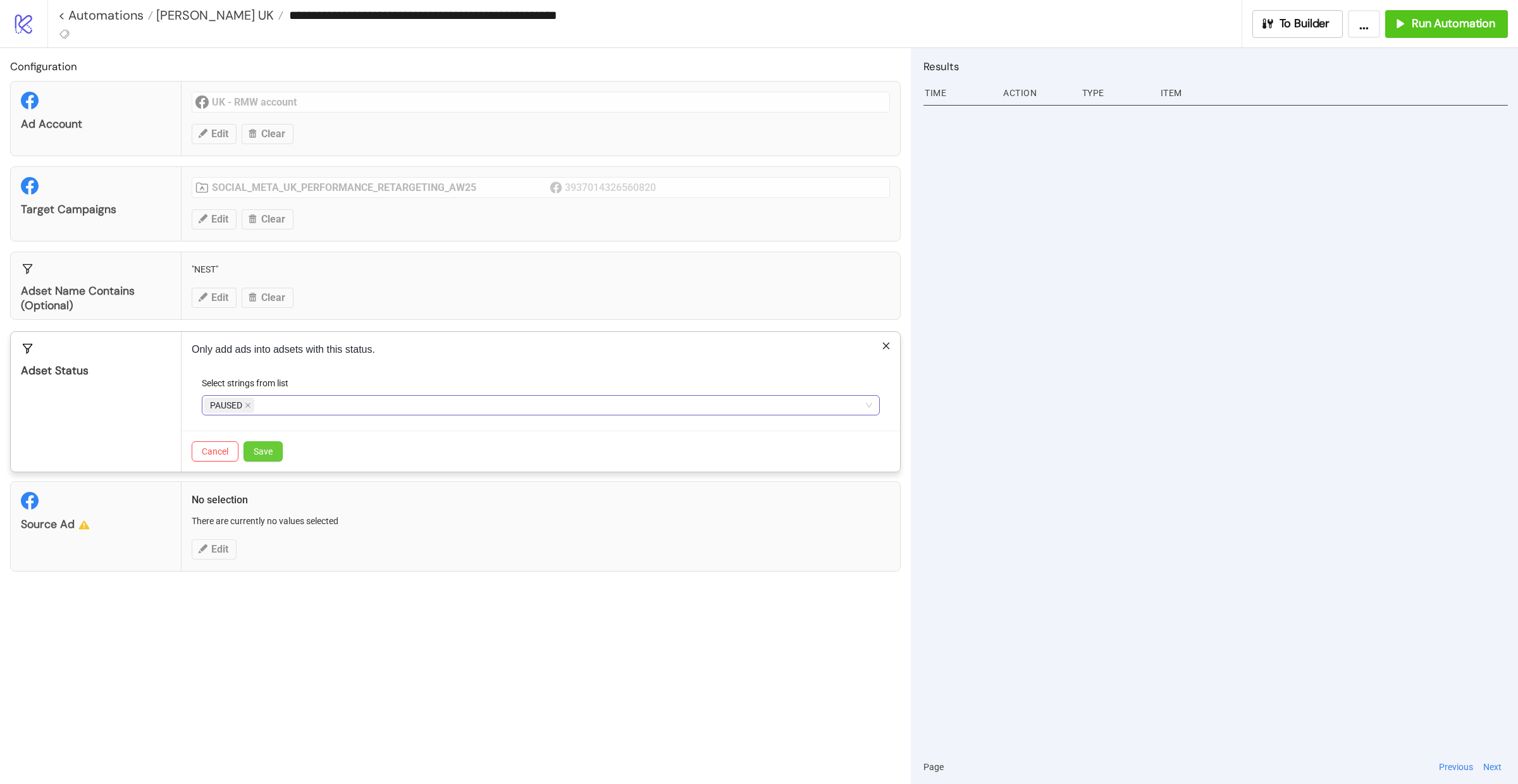
click at [262, 448] on span "Save" at bounding box center [263, 451] width 19 height 10
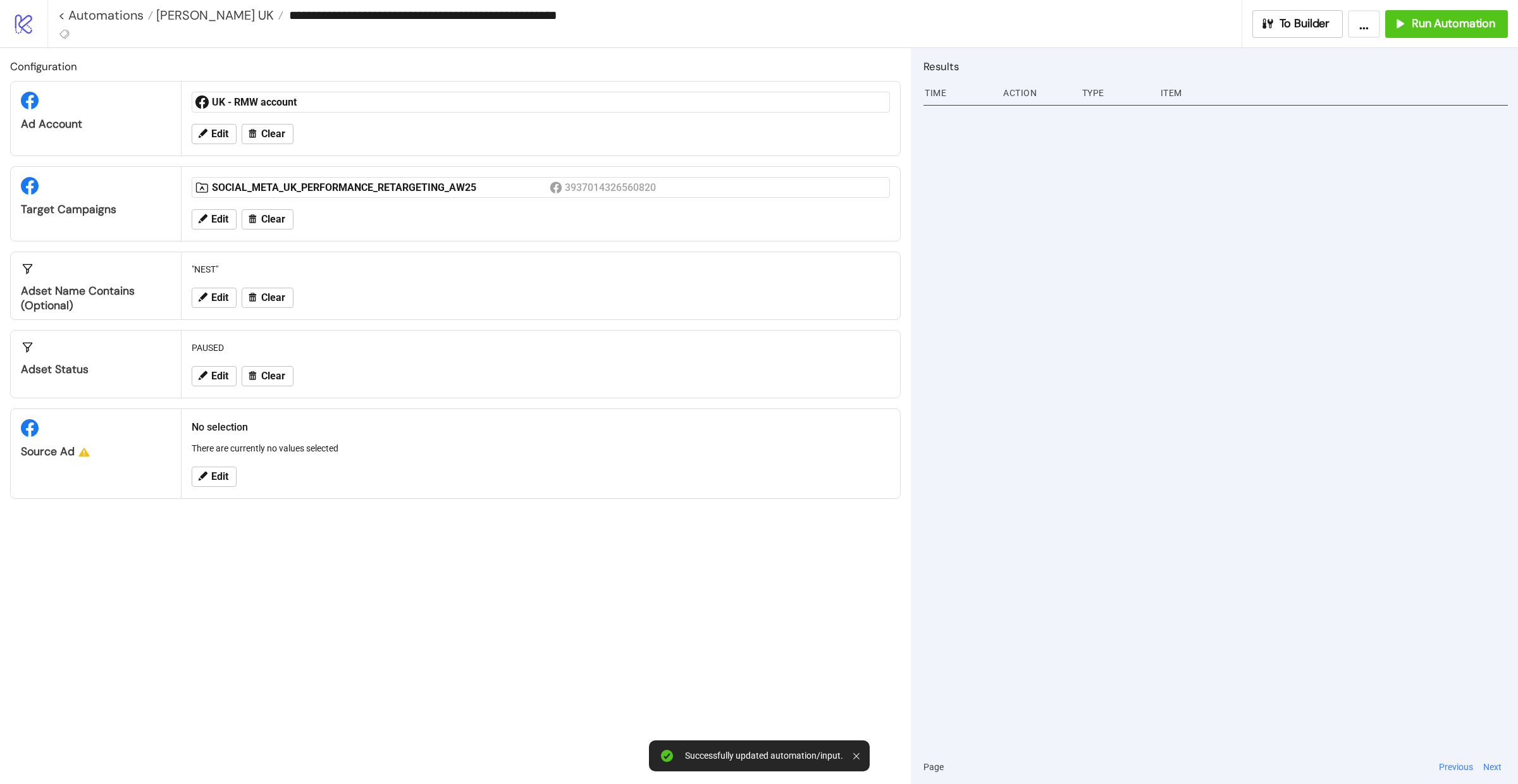
click at [218, 463] on div "Edit" at bounding box center [541, 477] width 708 height 33
click at [218, 473] on span "Edit" at bounding box center [219, 477] width 17 height 12
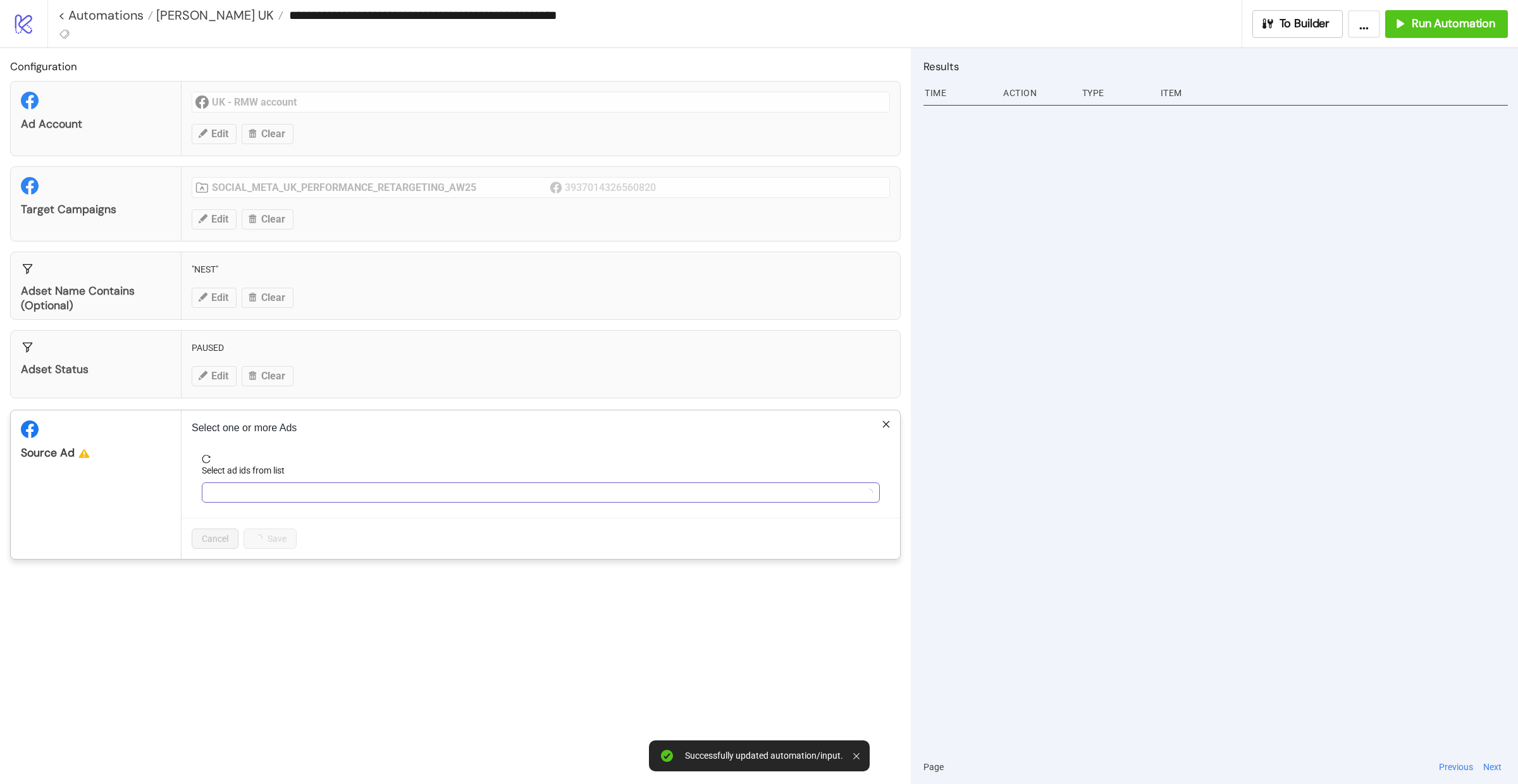
click at [228, 487] on div at bounding box center [533, 492] width 660 height 17
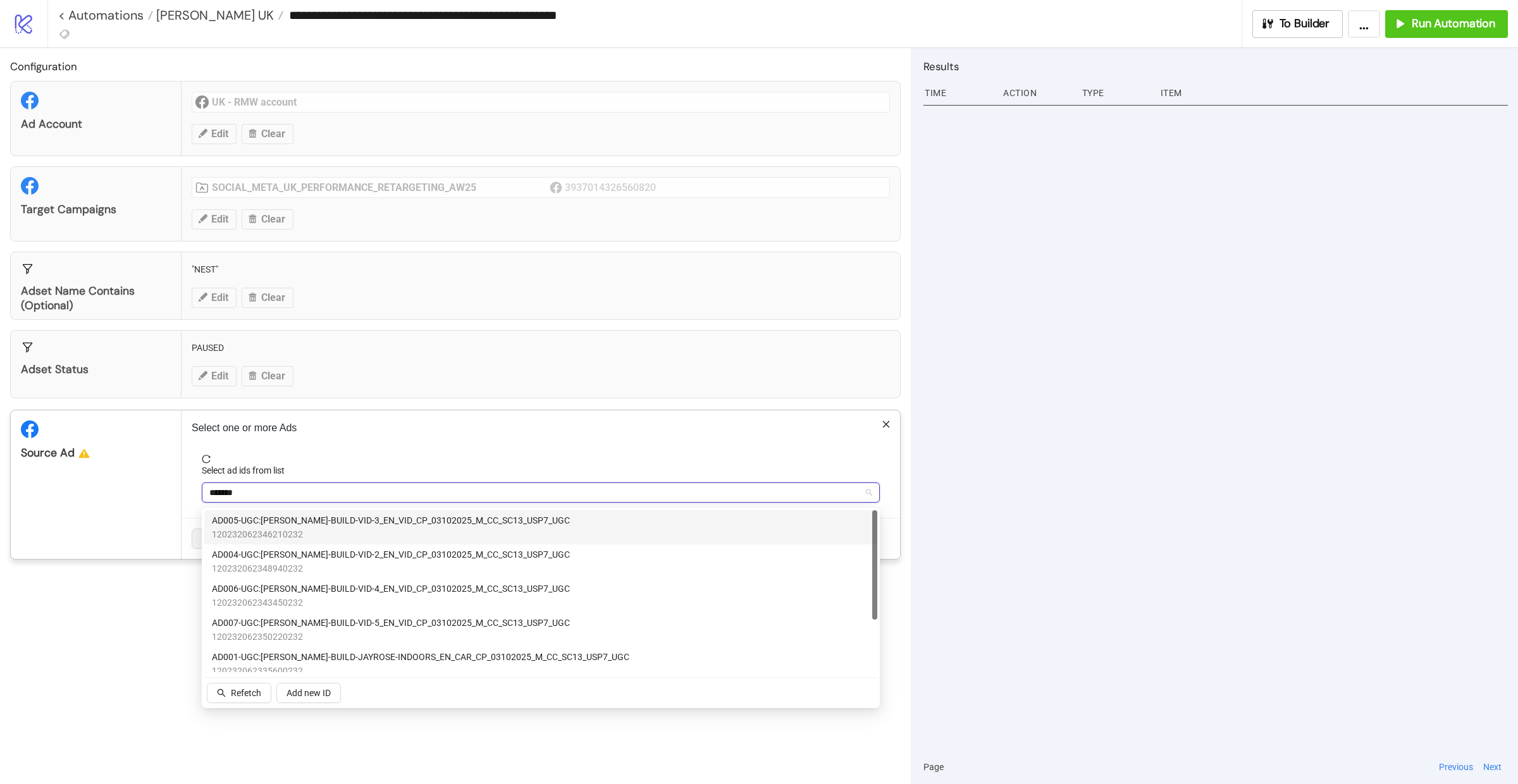
type input "********"
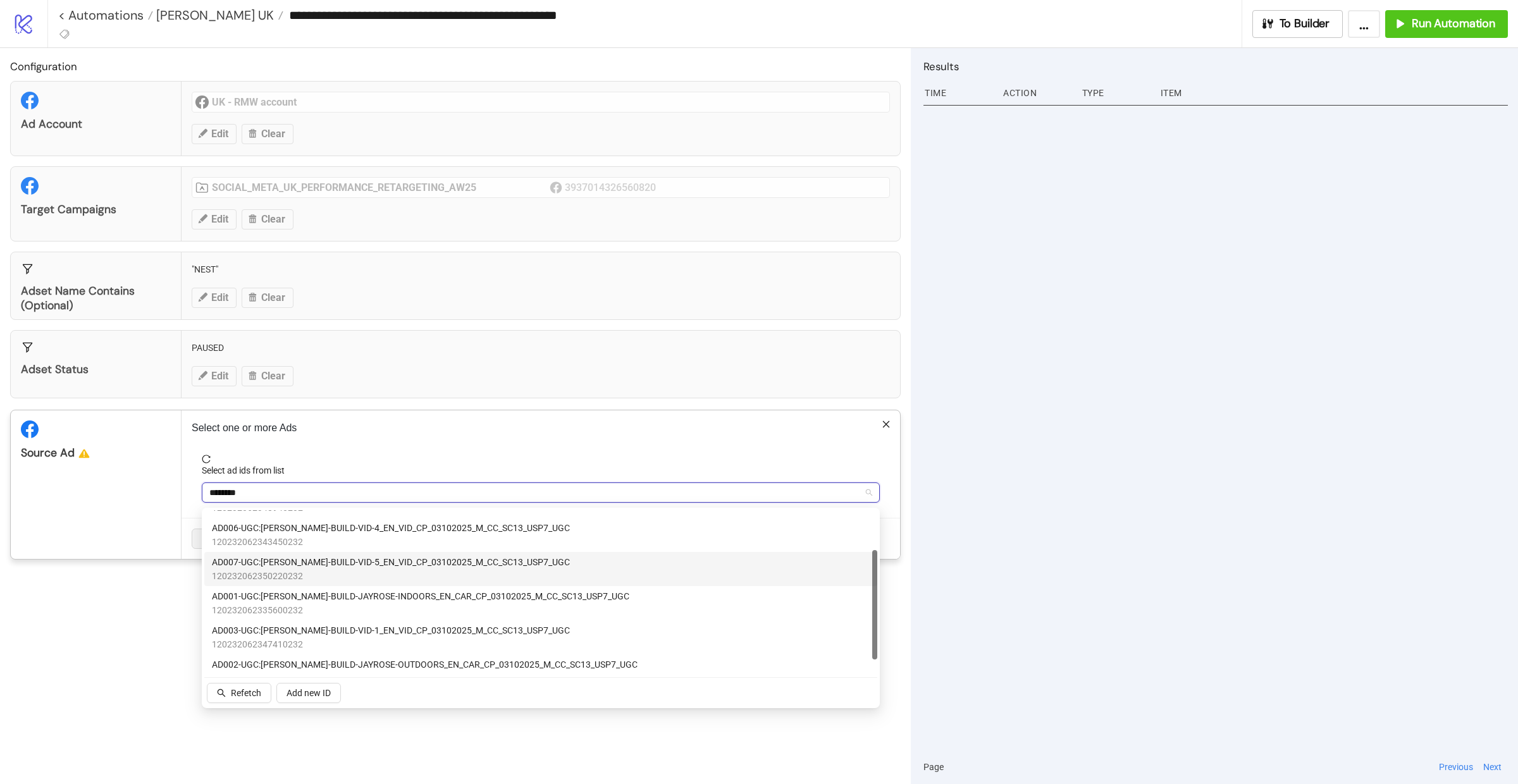
scroll to position [76, 0]
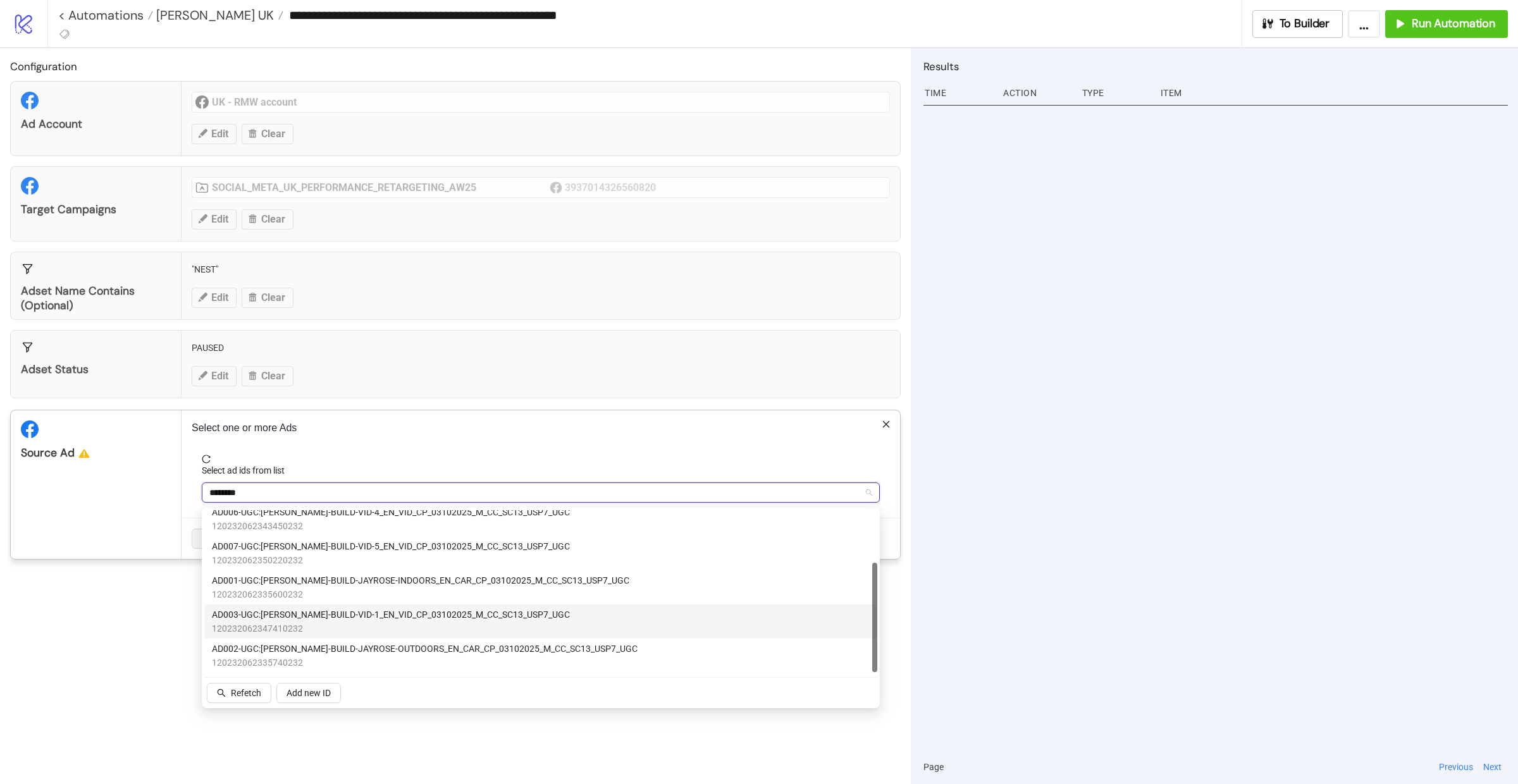
click at [341, 621] on span "120232062347410232" at bounding box center [390, 628] width 358 height 14
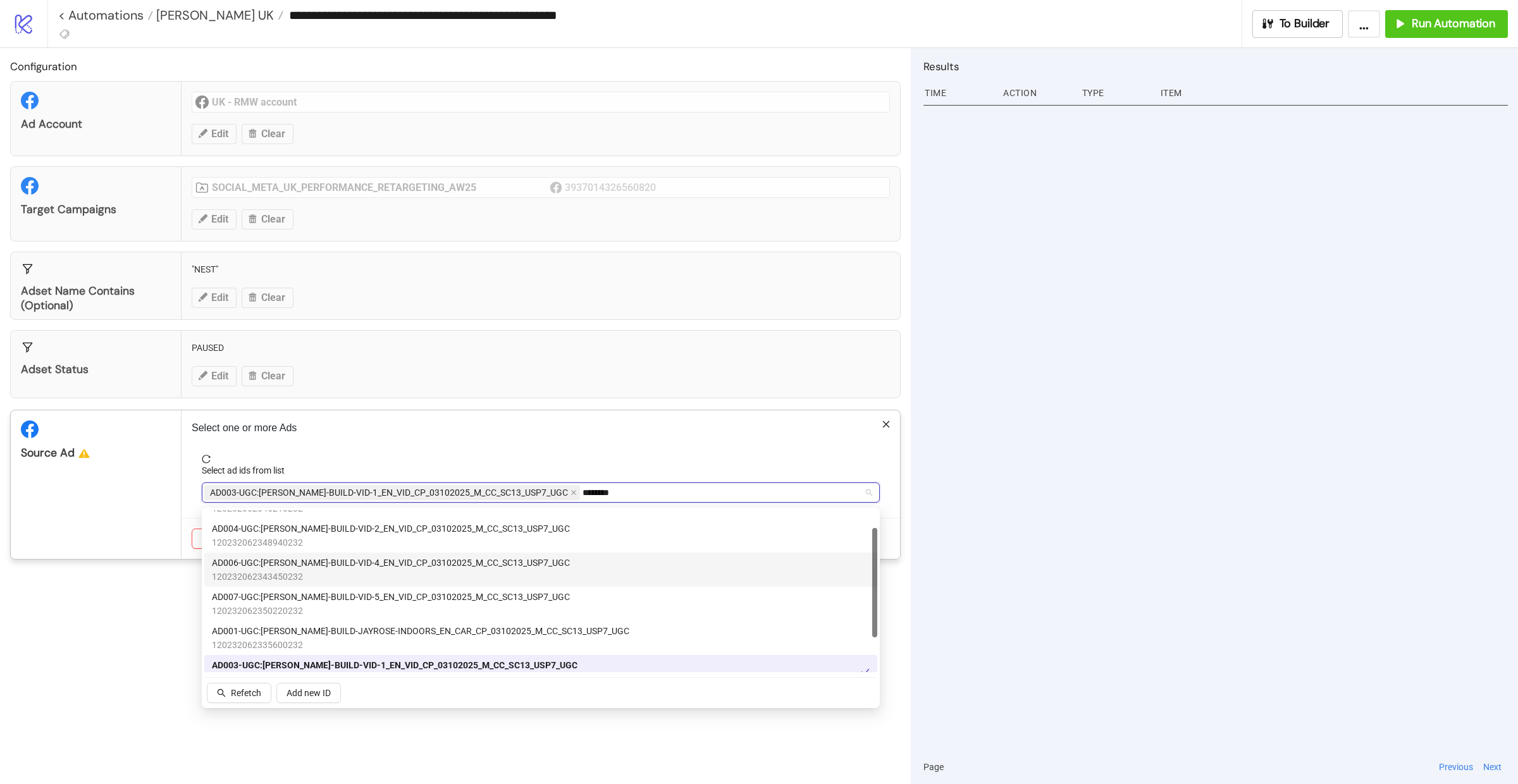
scroll to position [1, 0]
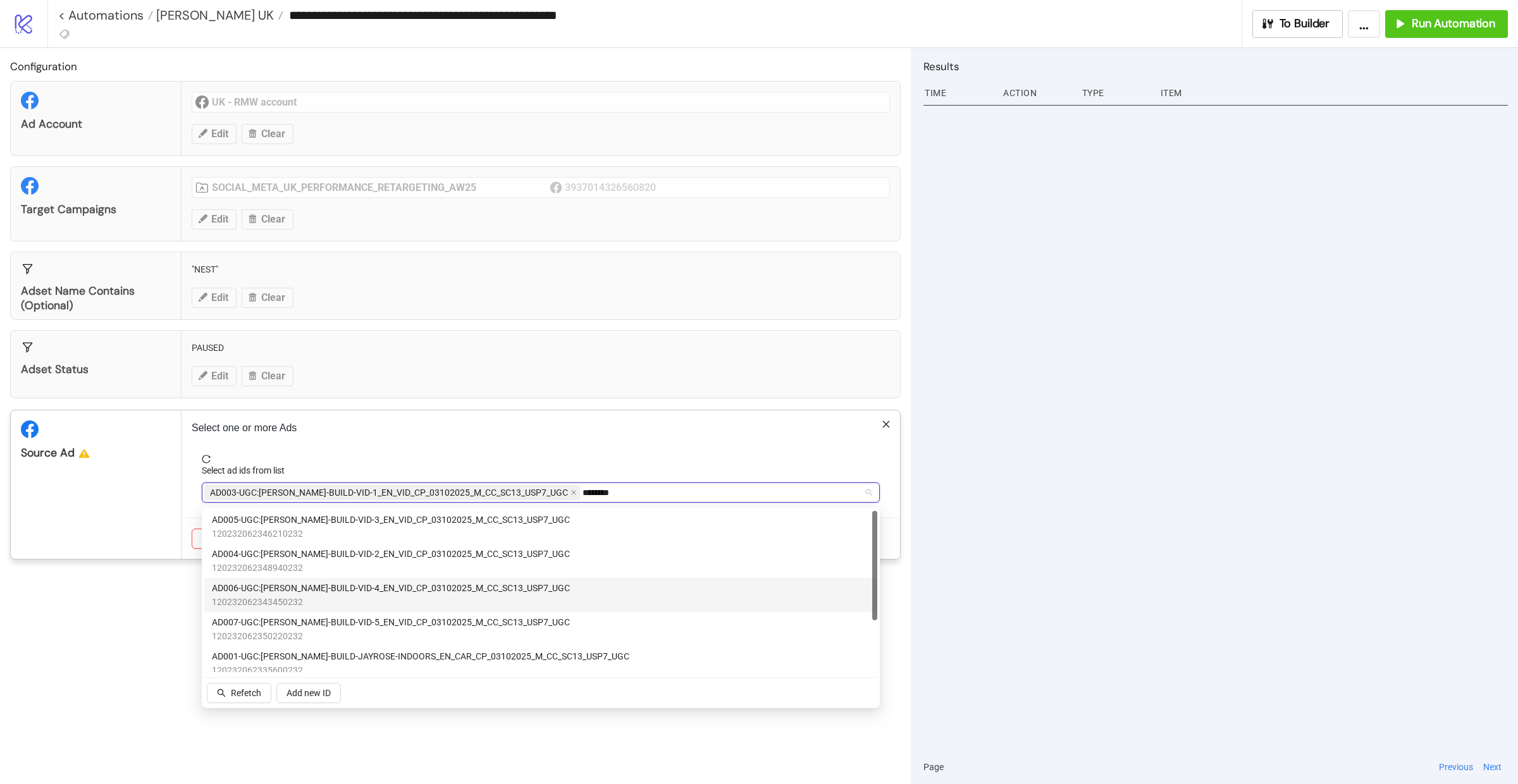
click at [352, 558] on span "AD004-UGC:[PERSON_NAME]-BUILD-VID-2_EN_VID_CP_03102025_M_CC_SC13_USP7_UGC" at bounding box center [390, 553] width 358 height 14
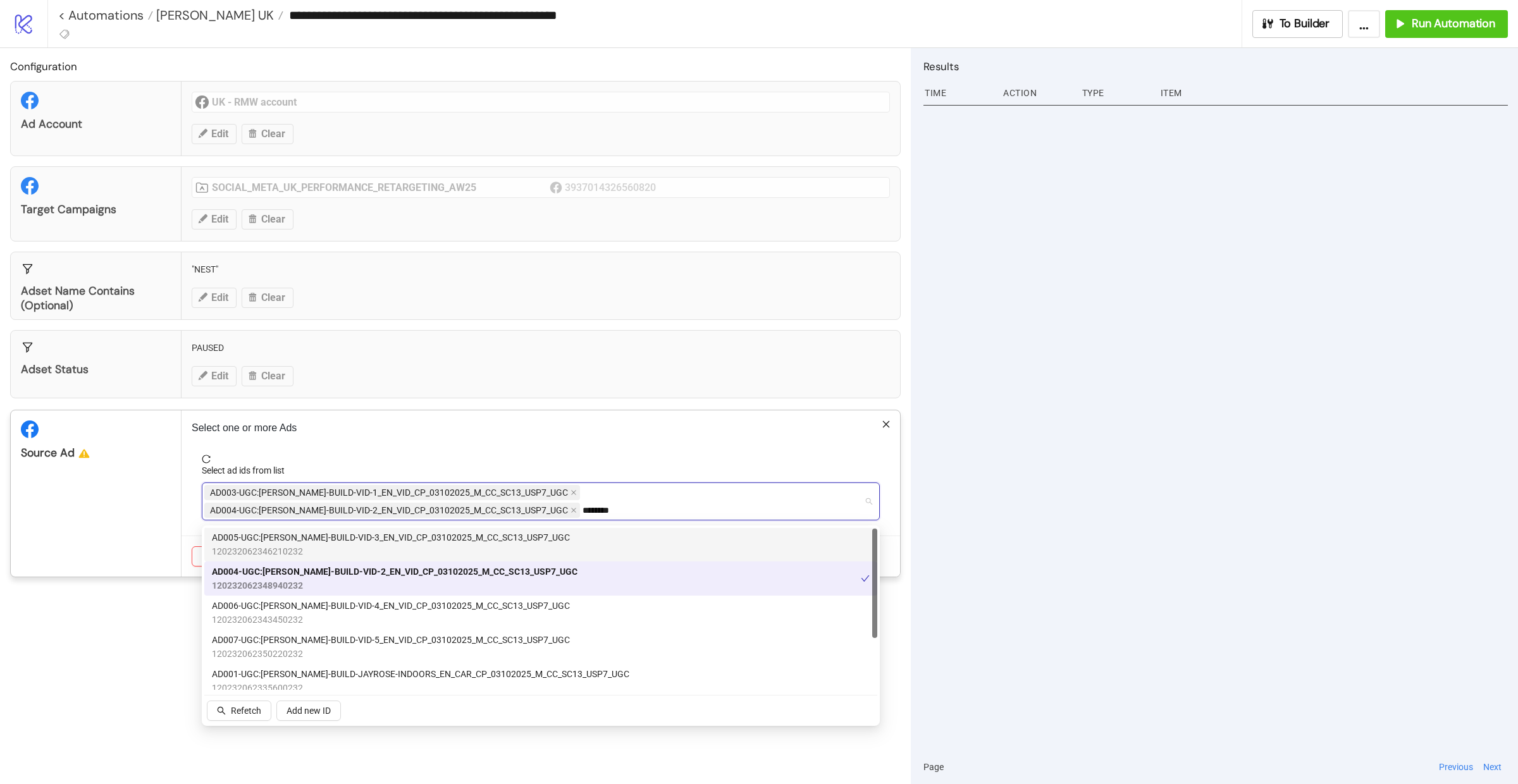
click at [350, 537] on span "AD005-UGC:[PERSON_NAME]-BUILD-VID-3_EN_VID_CP_03102025_M_CC_SC13_USP7_UGC" at bounding box center [390, 537] width 358 height 14
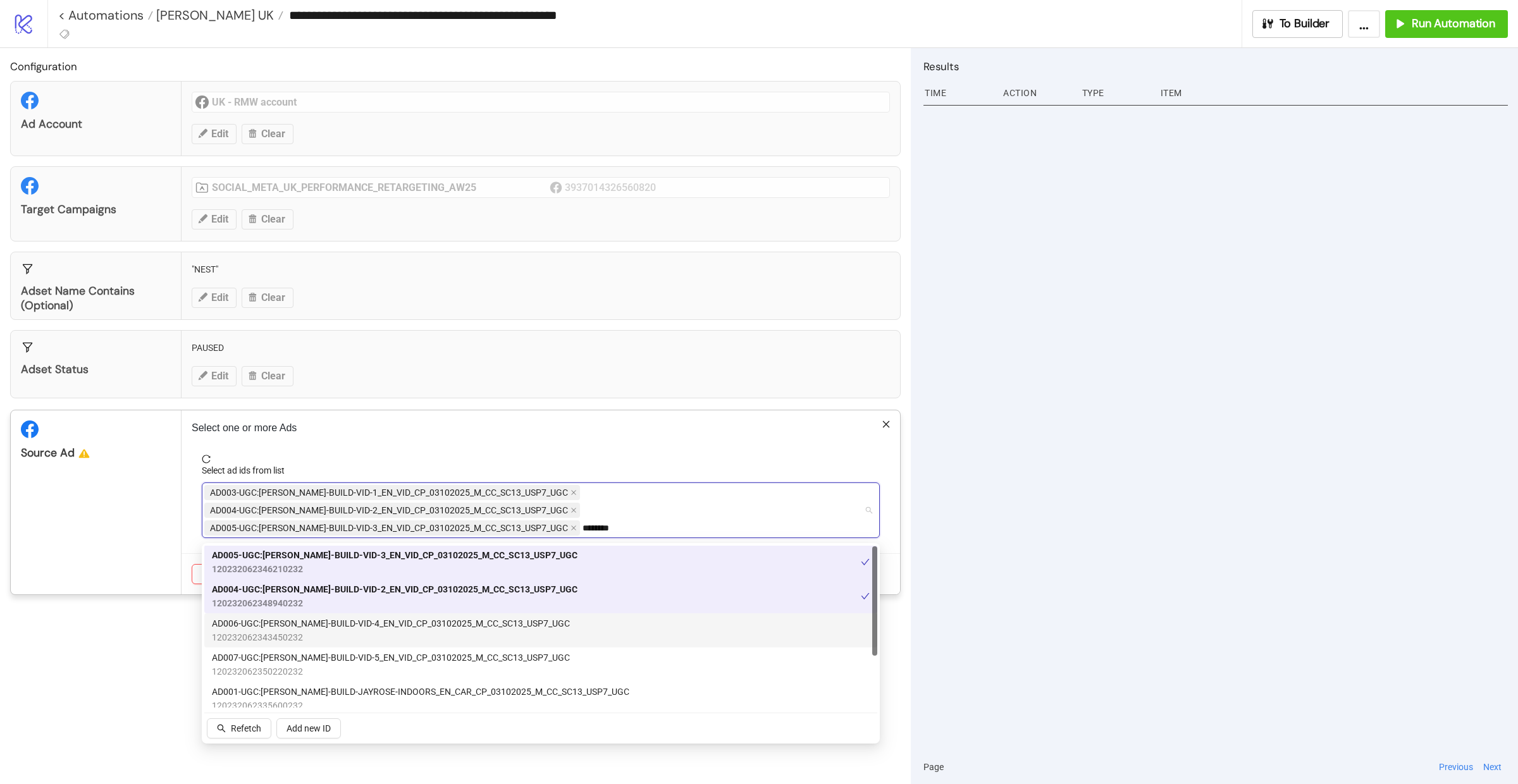
click at [351, 625] on span "AD006-UGC:[PERSON_NAME]-BUILD-VID-4_EN_VID_CP_03102025_M_CC_SC13_USP7_UGC" at bounding box center [390, 623] width 358 height 14
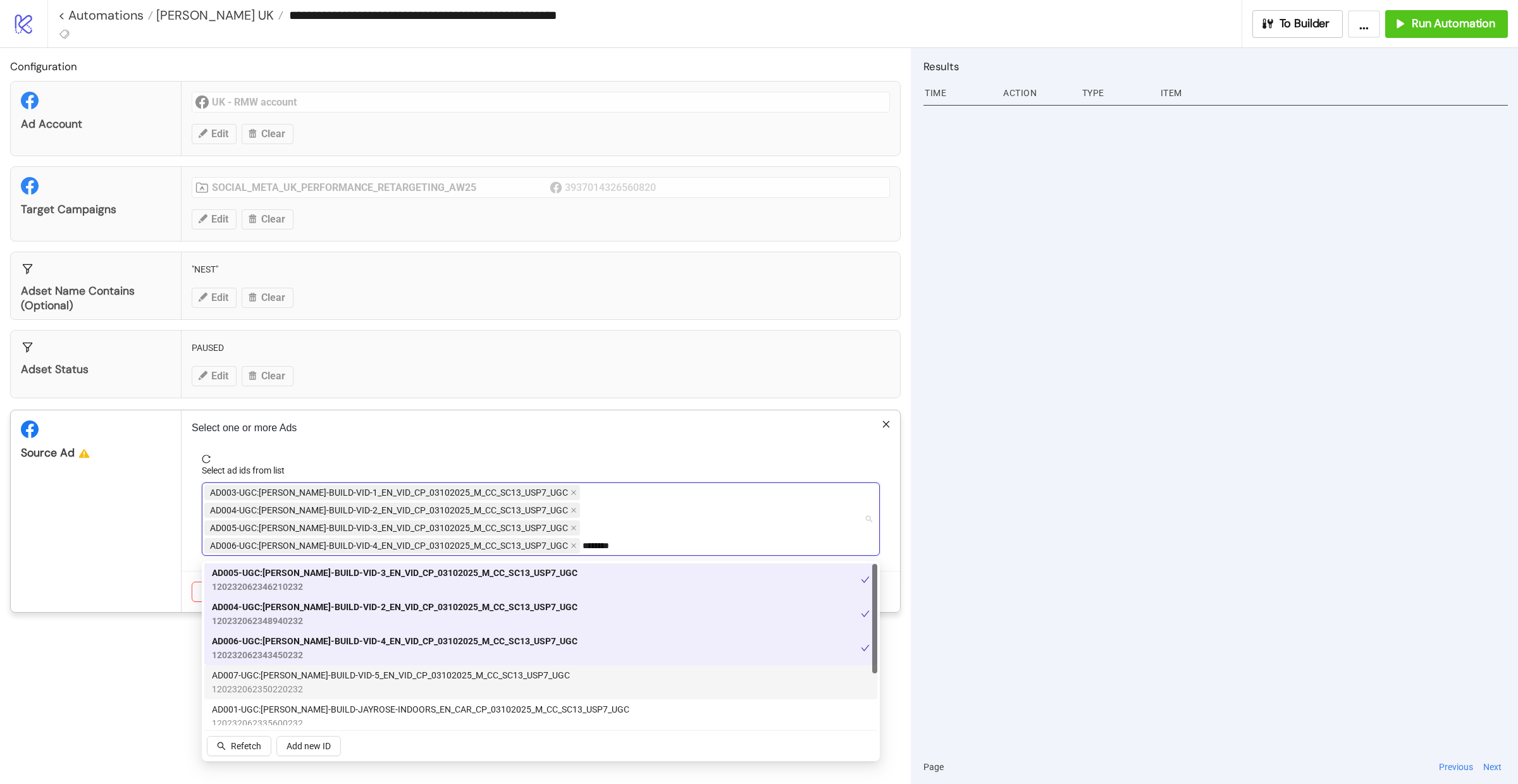
click at [352, 679] on span "AD007-UGC:[PERSON_NAME]-BUILD-VID-5_EN_VID_CP_03102025_M_CC_SC13_USP7_UGC" at bounding box center [390, 675] width 358 height 14
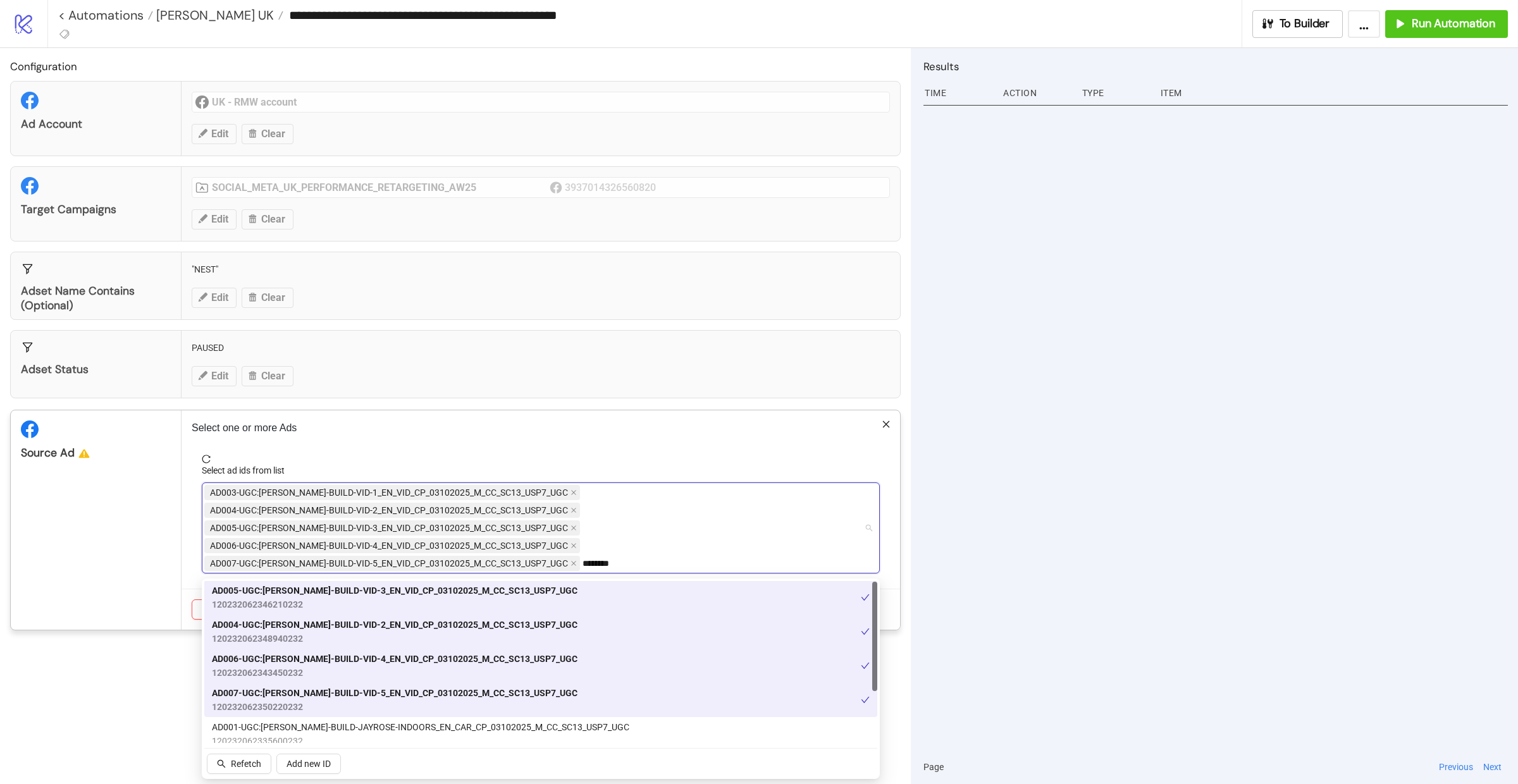
scroll to position [76, 0]
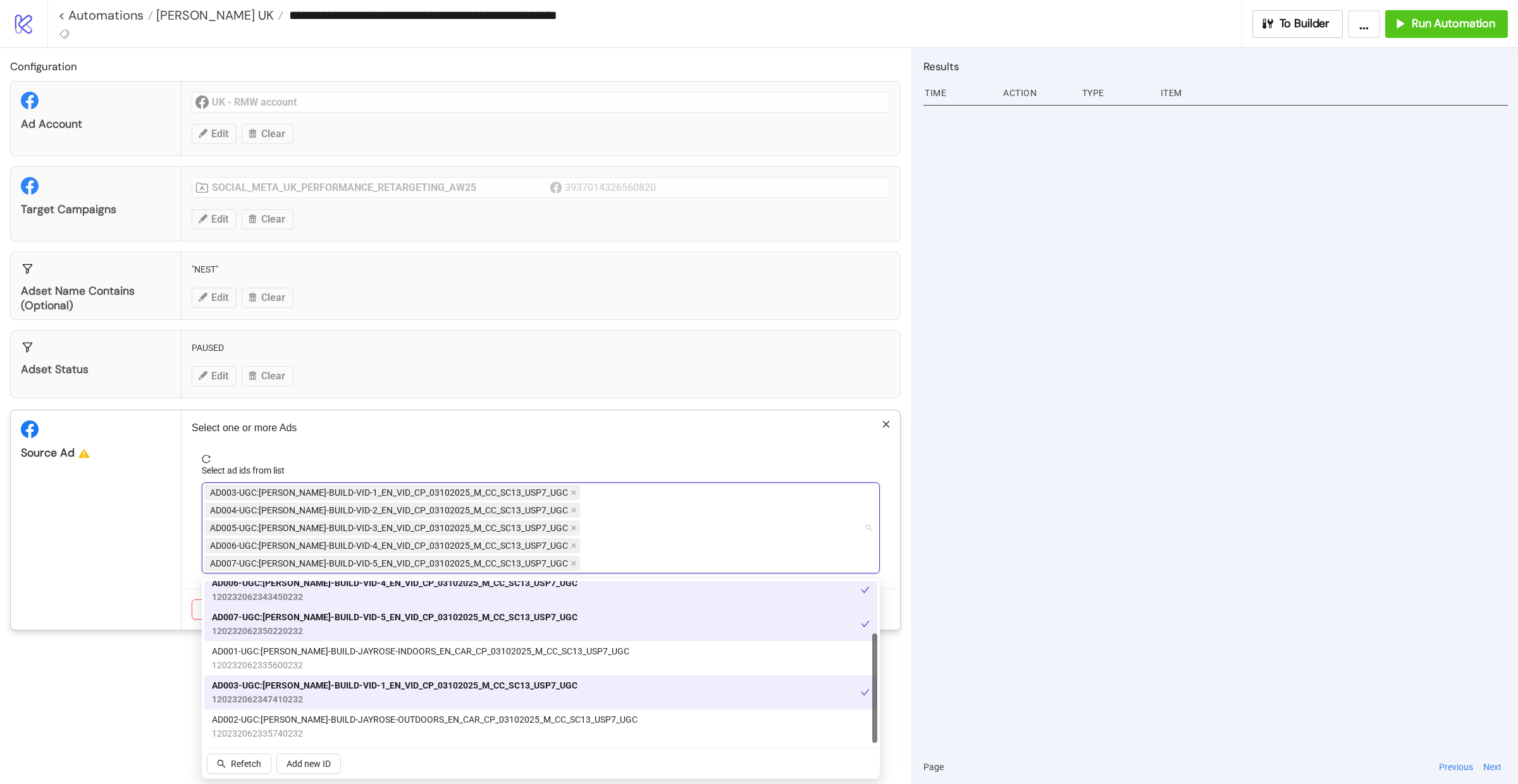
click at [137, 581] on div "Source Ad" at bounding box center [96, 519] width 171 height 219
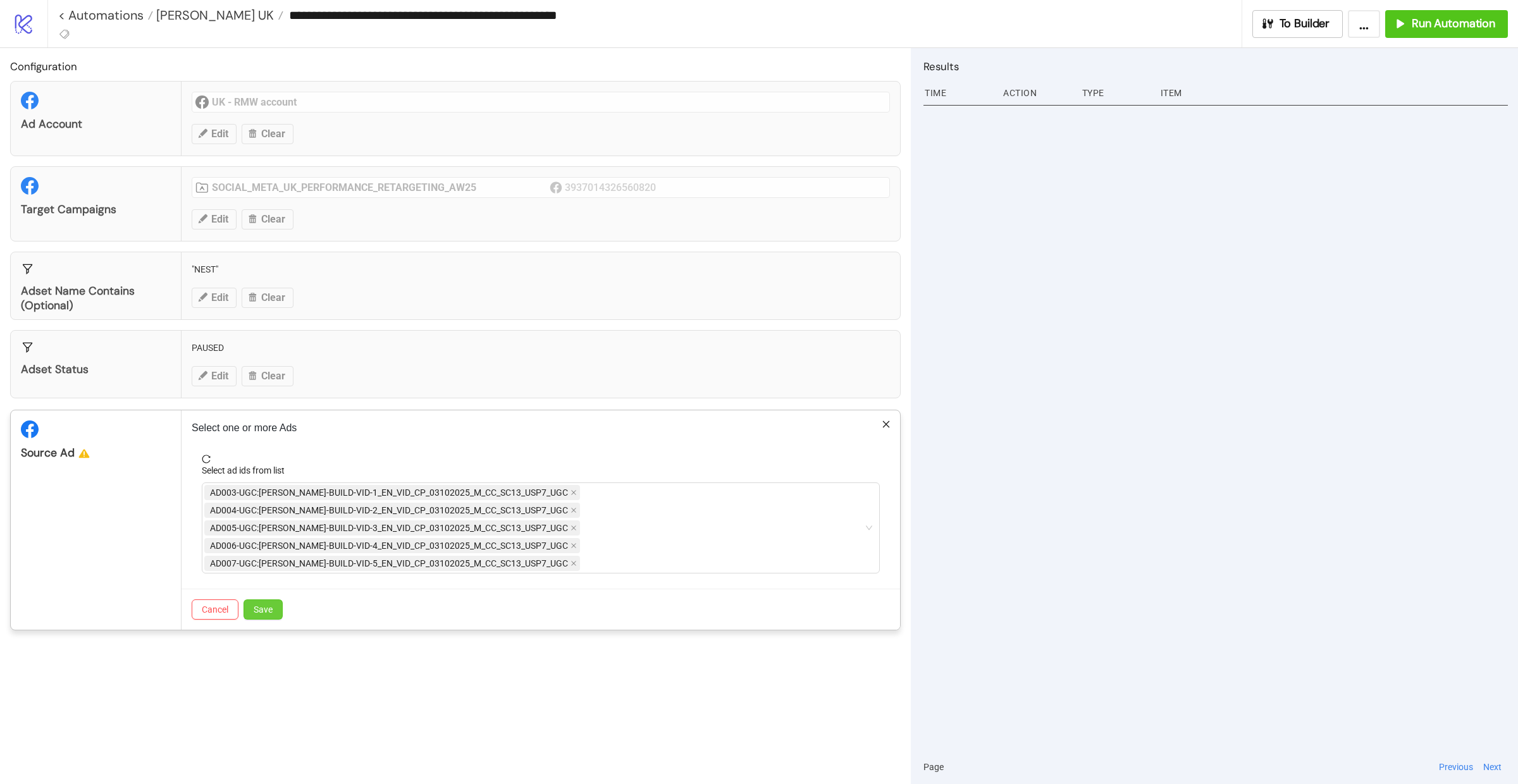
click at [258, 612] on span "Save" at bounding box center [263, 608] width 19 height 10
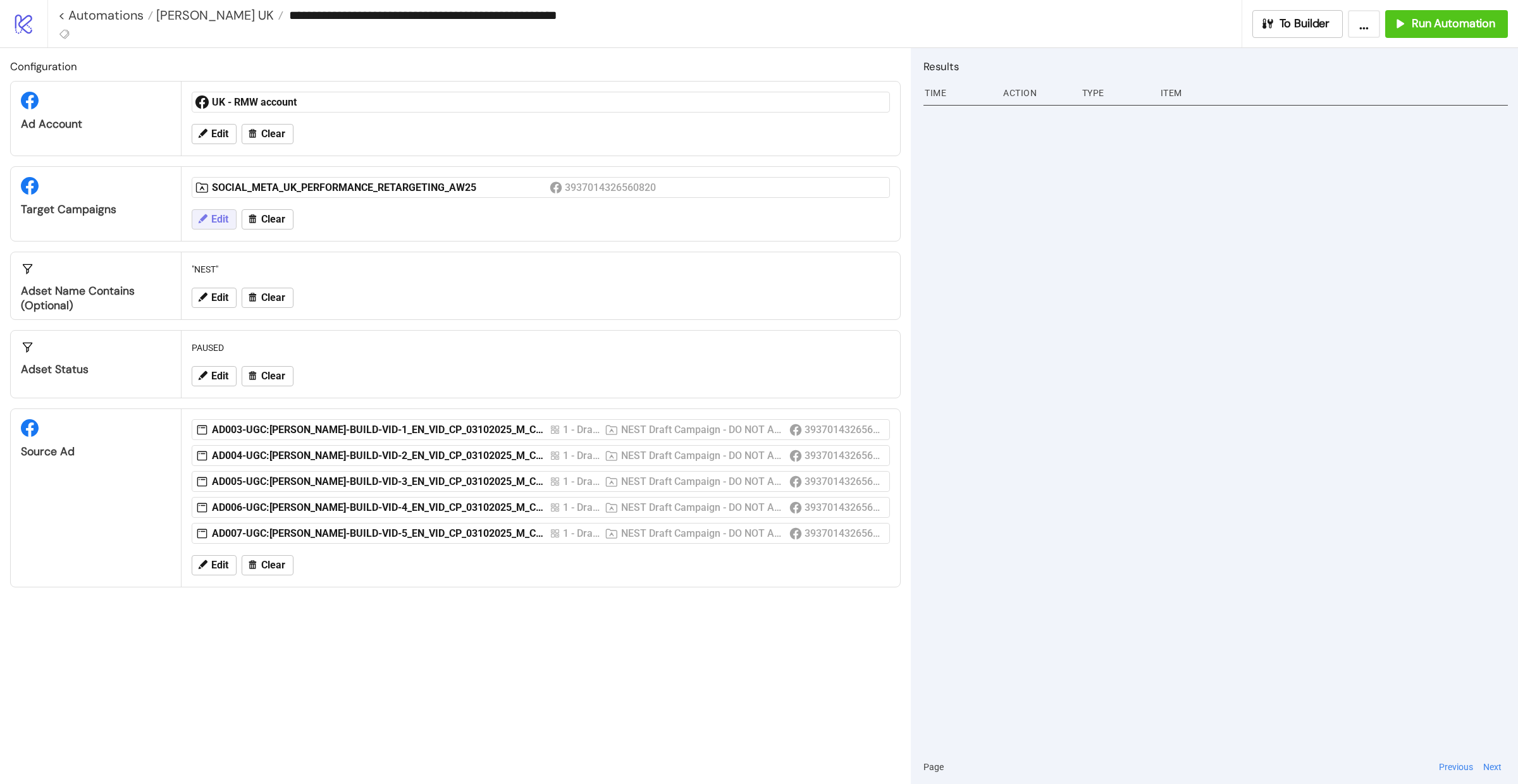
click at [221, 219] on span "Edit" at bounding box center [219, 219] width 17 height 12
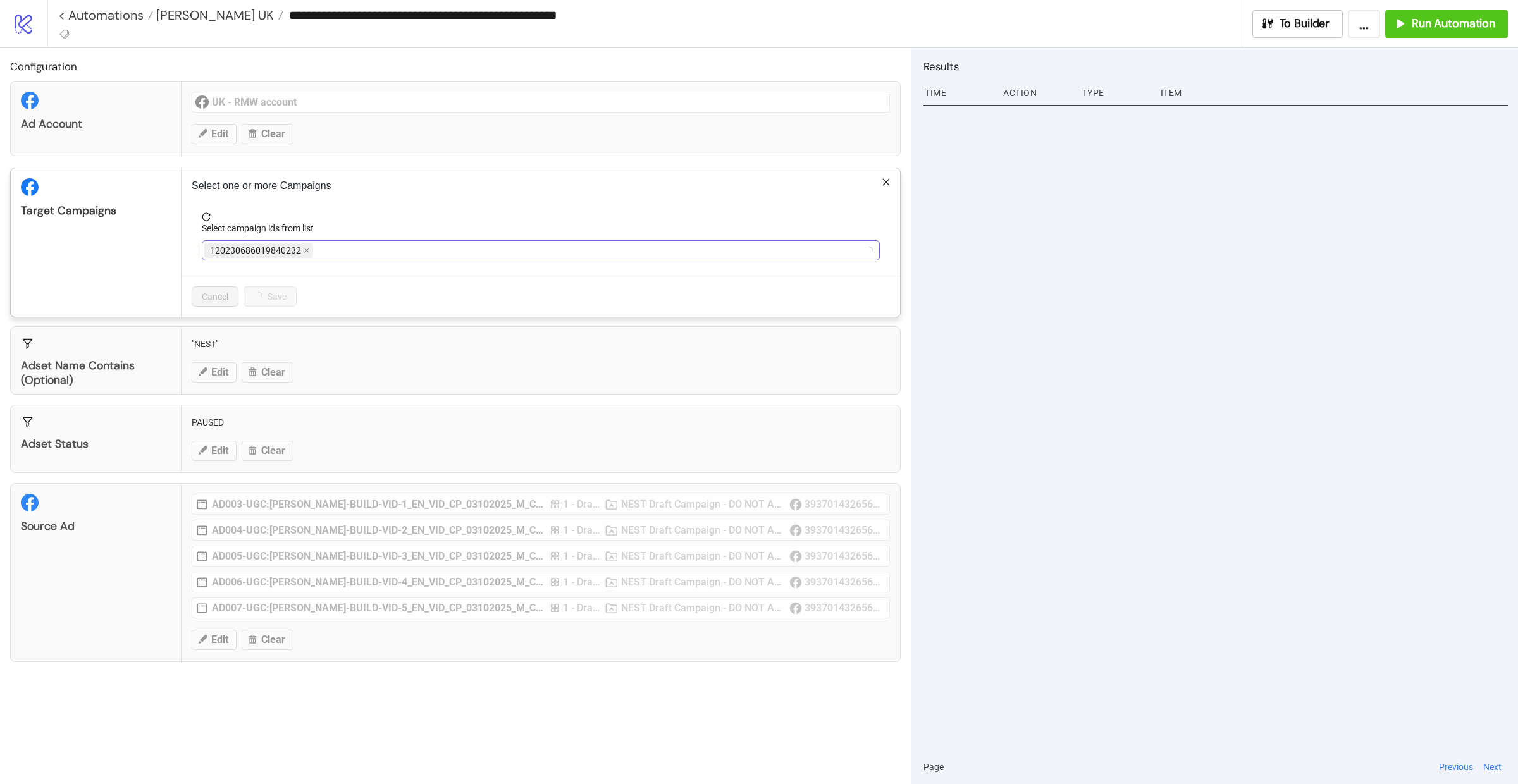
click at [382, 247] on div "120230686019840232" at bounding box center [533, 249] width 660 height 17
click at [486, 247] on div "SOCIAL_META_UK_PERFORMANCE_RETARGETING_AW25" at bounding box center [533, 249] width 660 height 17
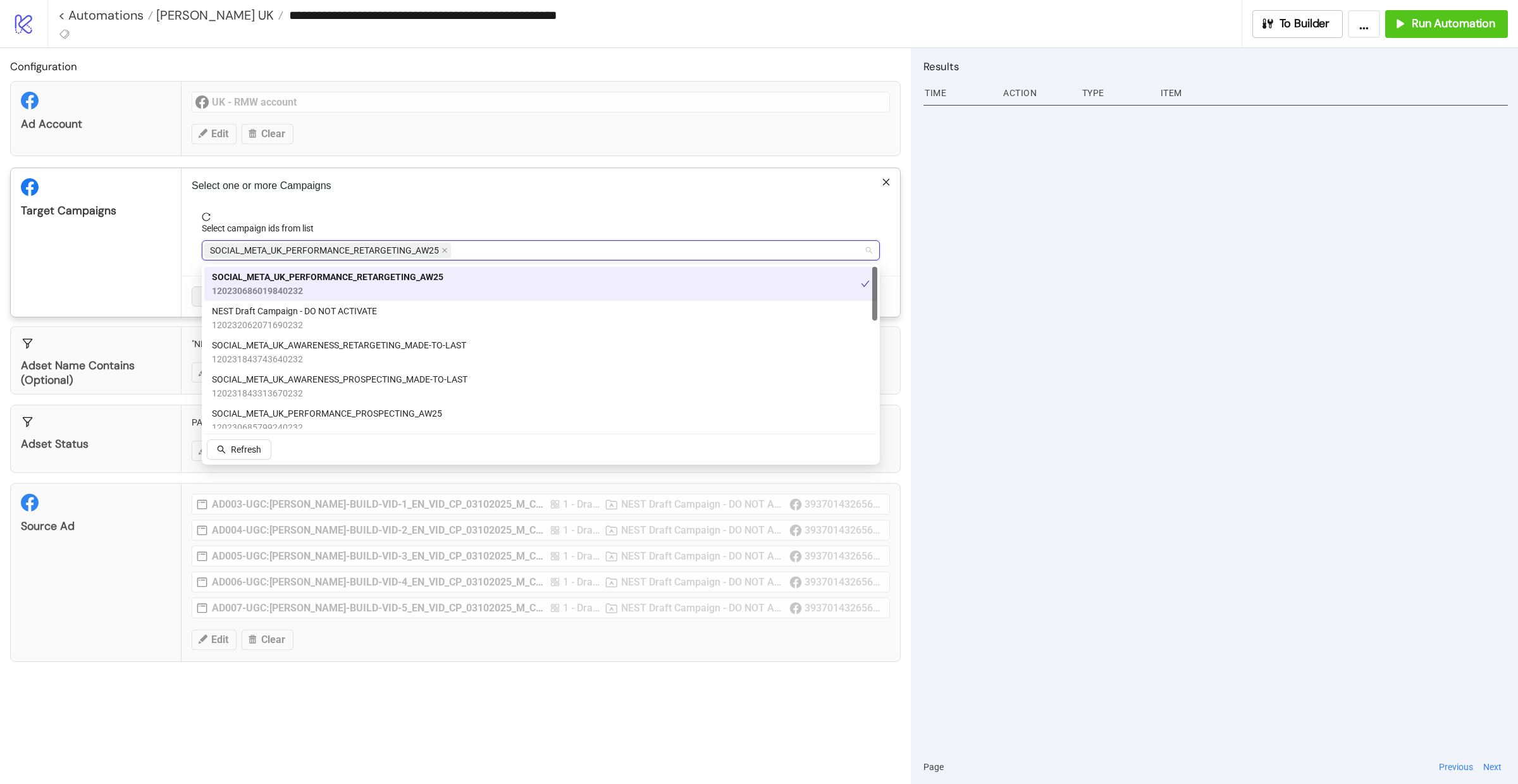
paste input "**********"
type input "**********"
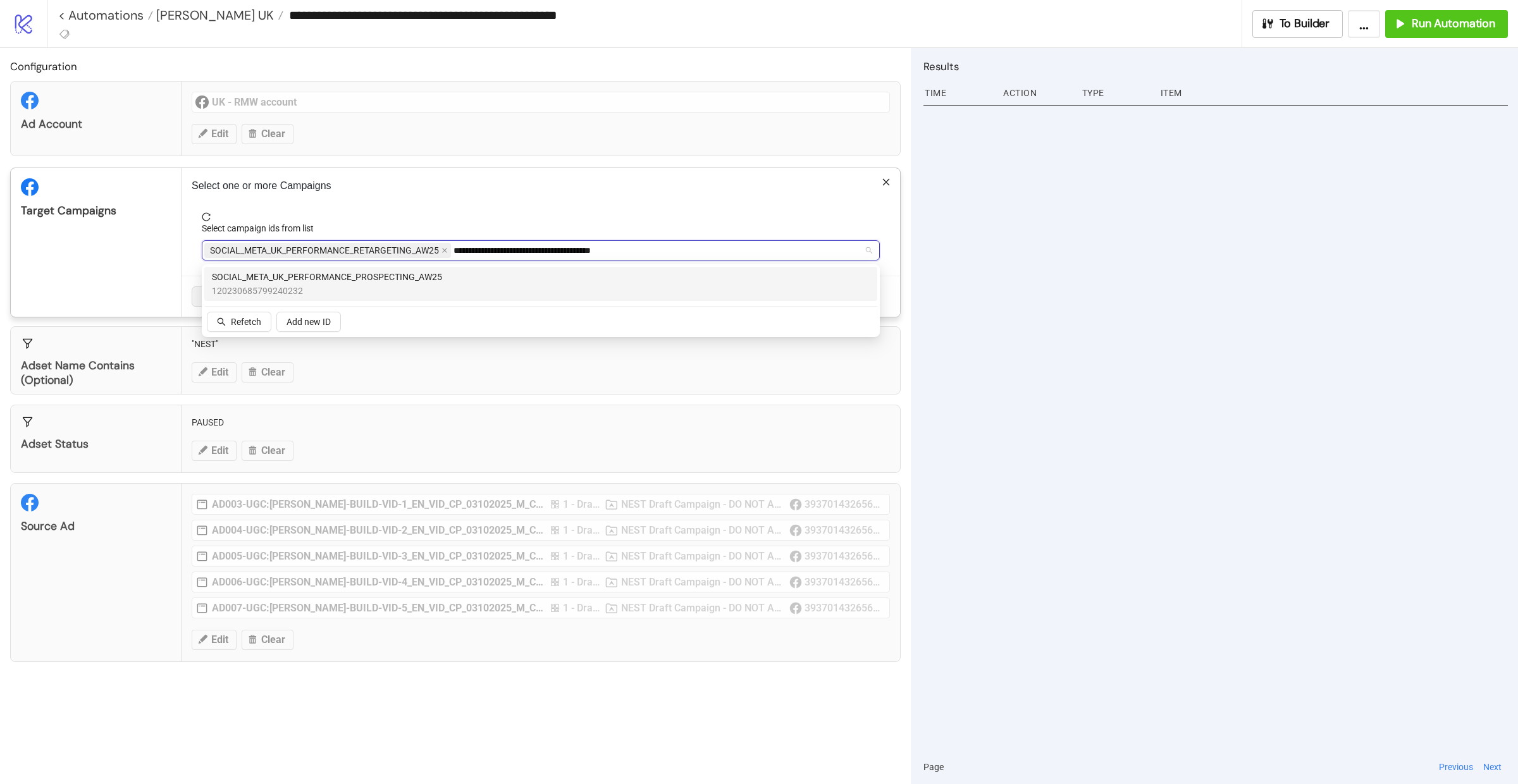
click at [464, 279] on div "SOCIAL_META_UK_PERFORMANCE_PROSPECTING_AW25 120230685799240232" at bounding box center [541, 284] width 658 height 28
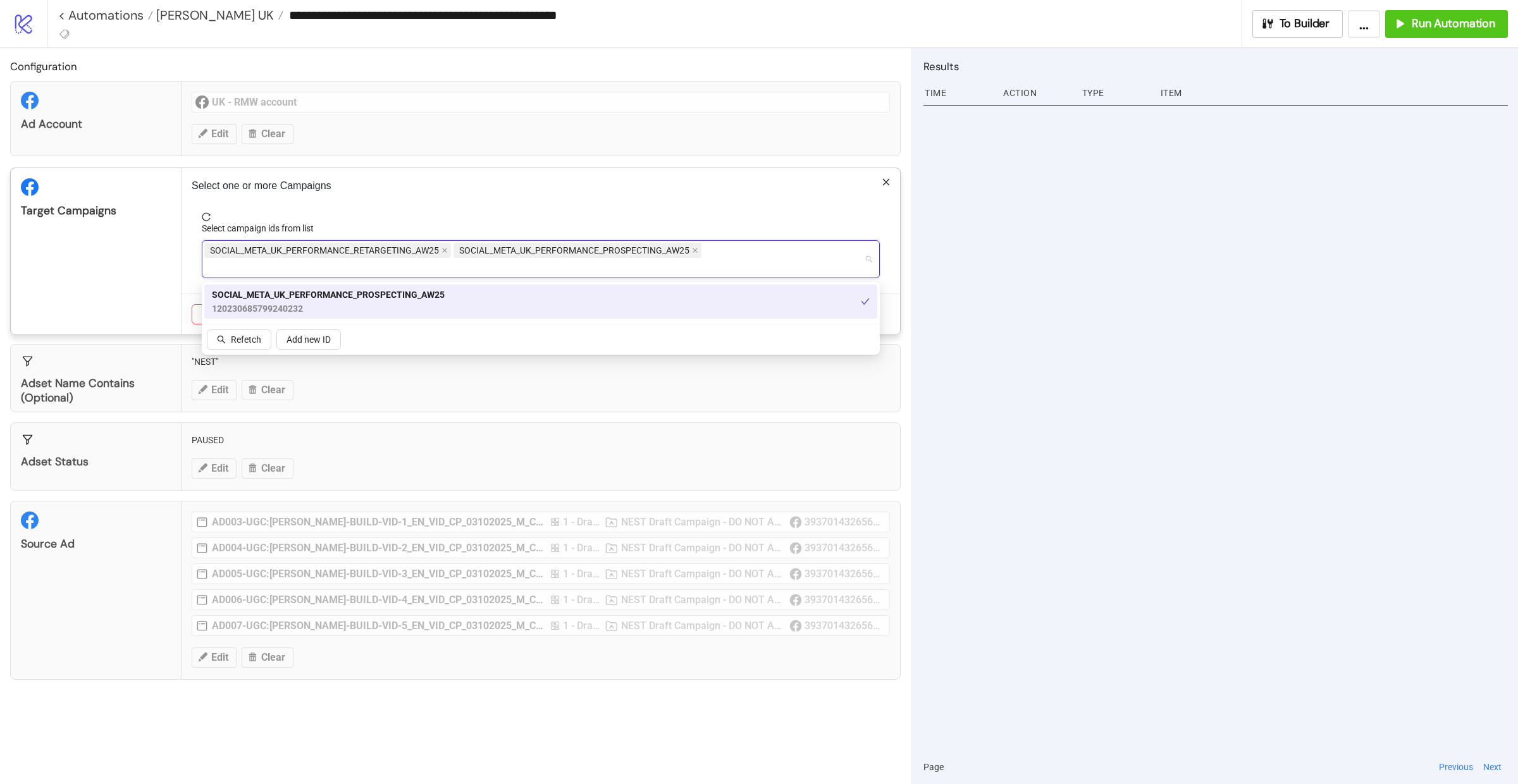
click at [111, 260] on div "Target Campaigns" at bounding box center [96, 251] width 171 height 166
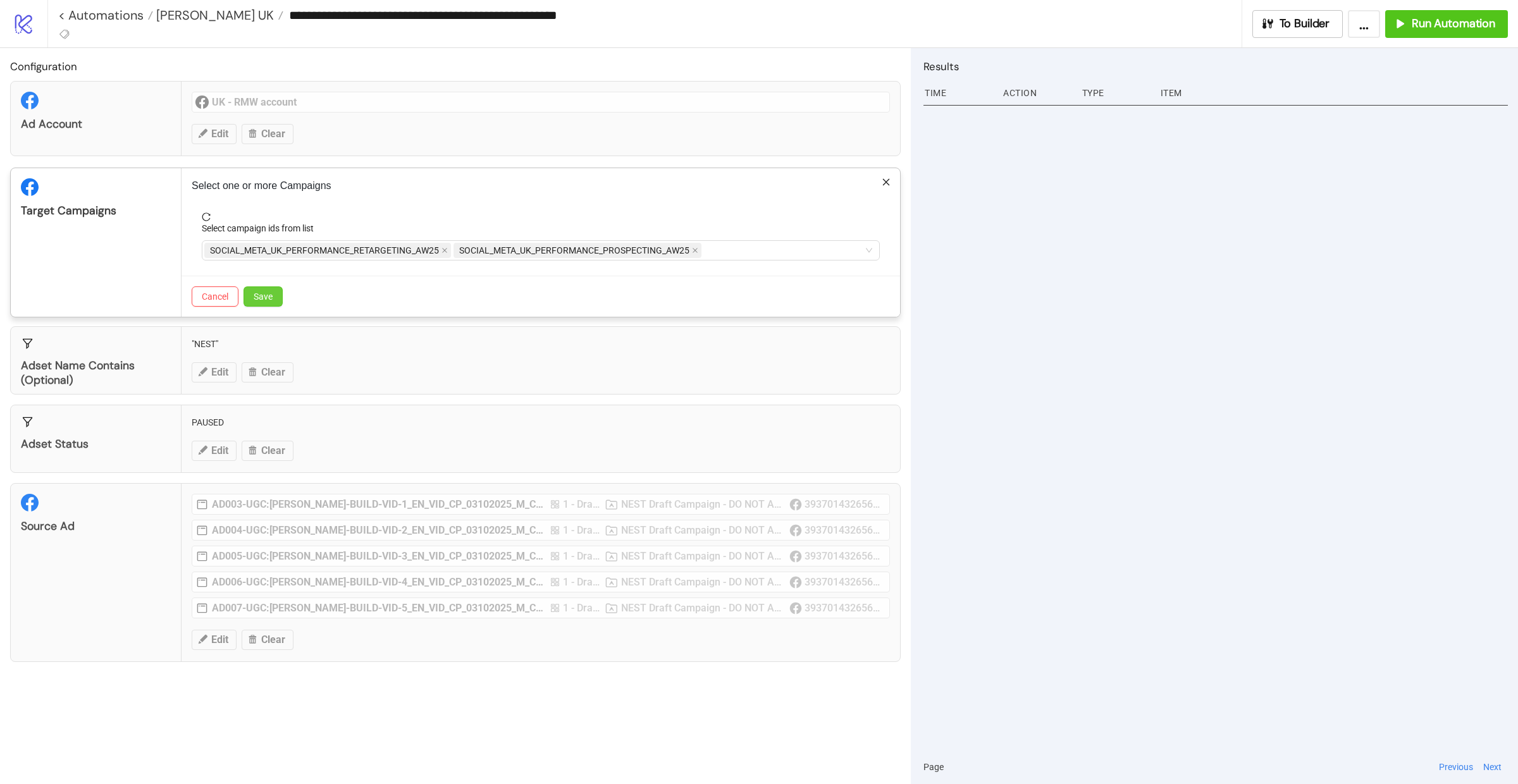
click at [271, 298] on span "Save" at bounding box center [263, 296] width 19 height 10
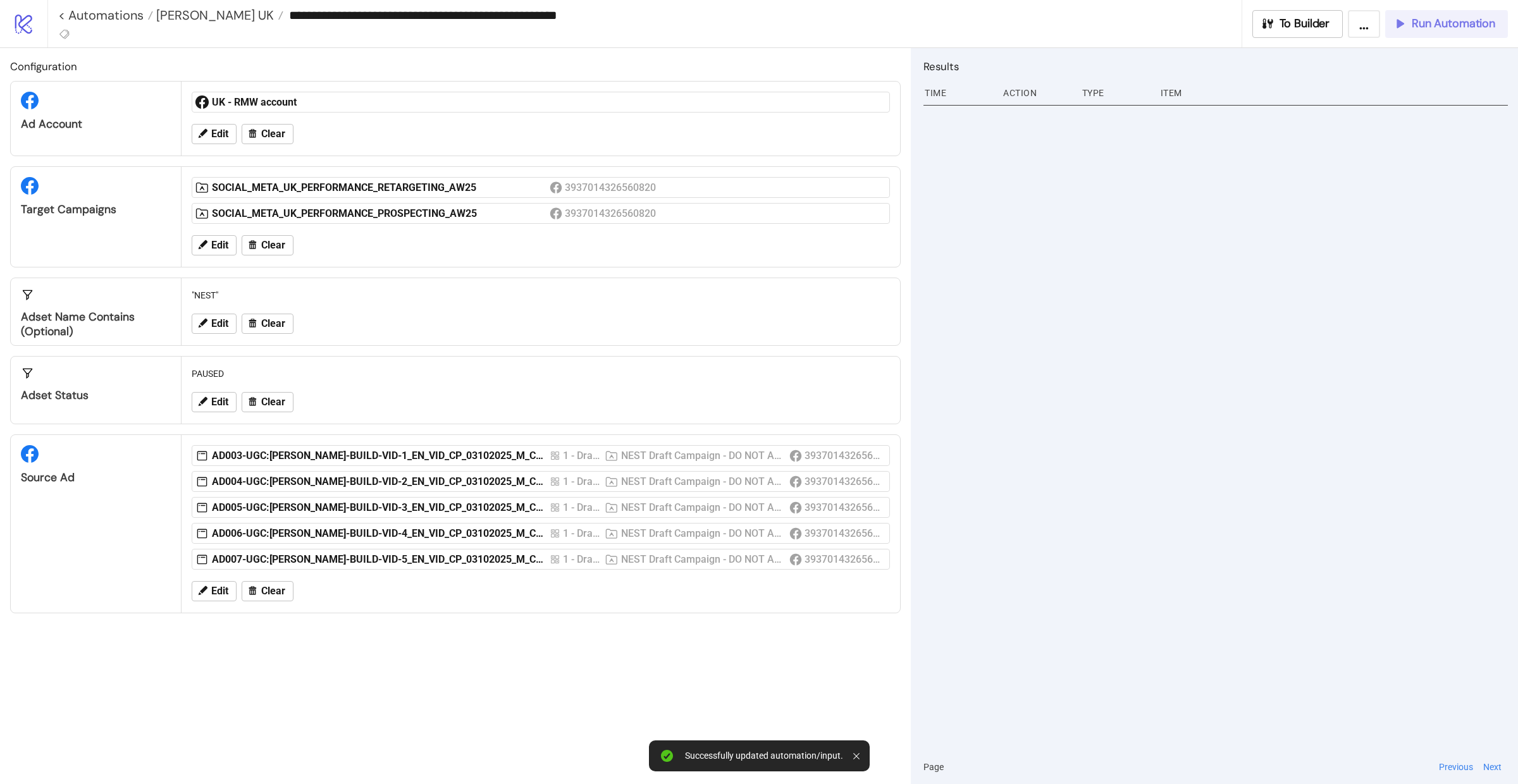
click at [1408, 23] on div "Run Automation" at bounding box center [1443, 24] width 103 height 15
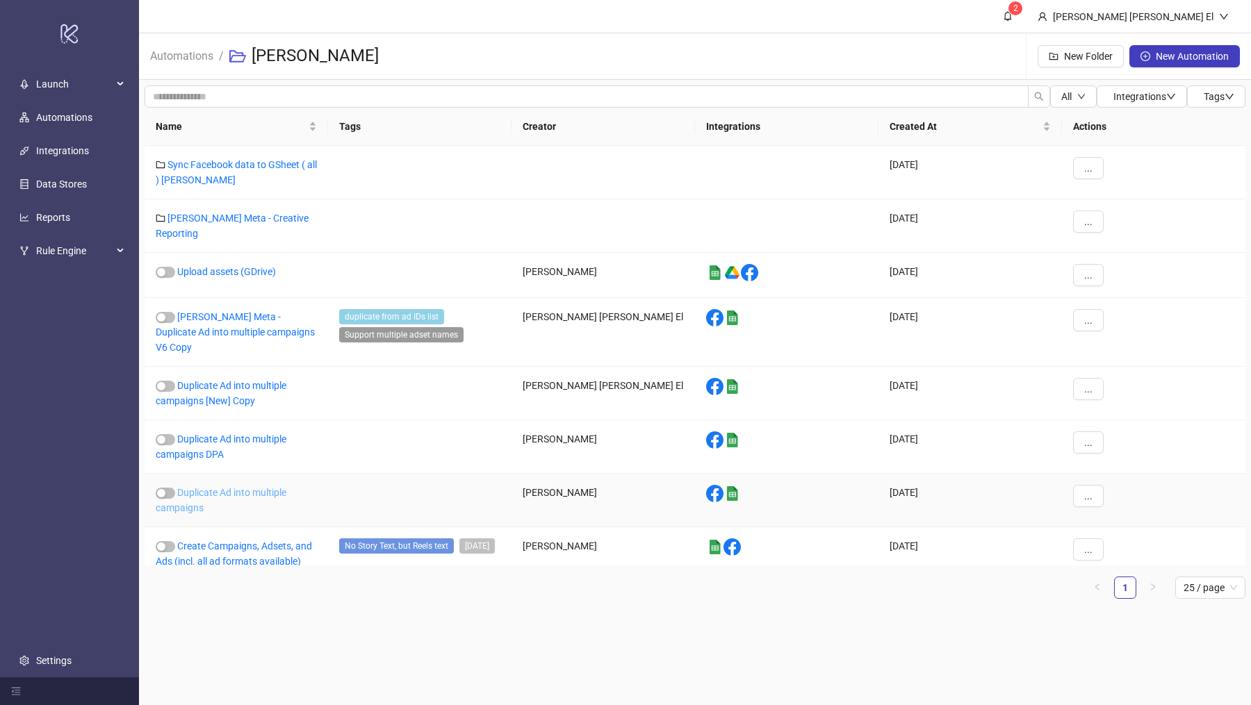
click at [222, 487] on link "Duplicate Ad into multiple campaigns" at bounding box center [221, 500] width 131 height 26
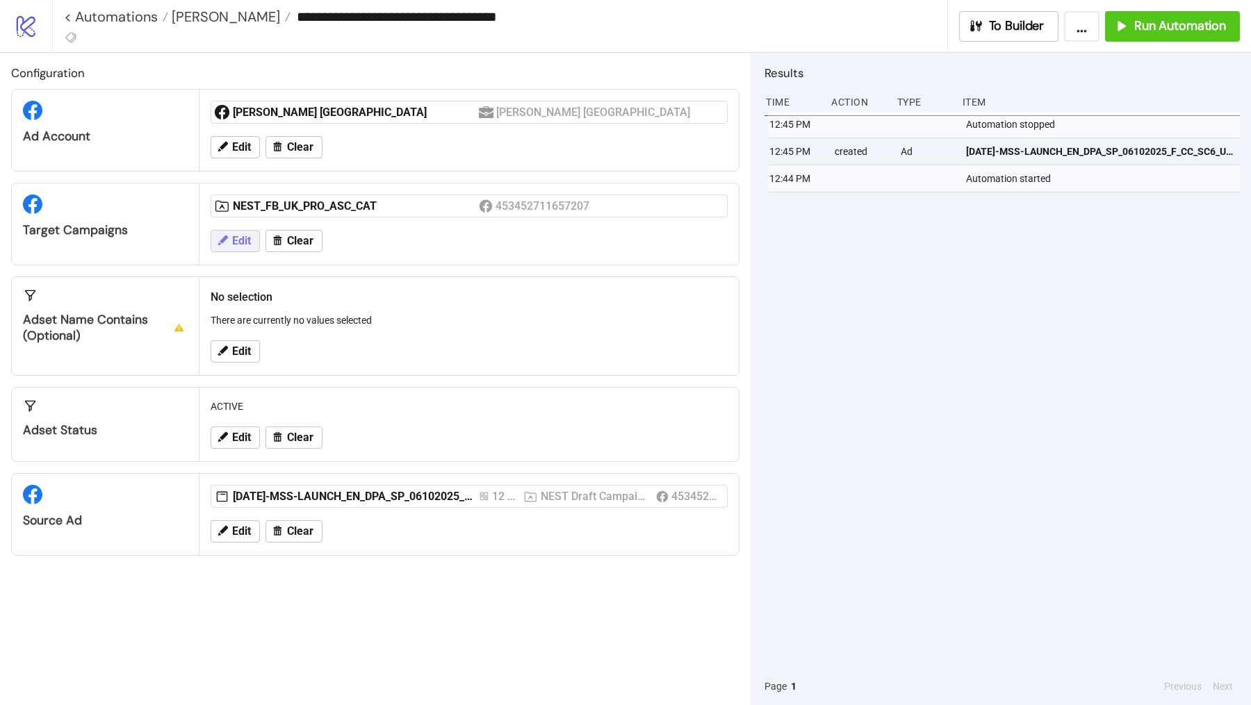
click at [246, 231] on button "Edit" at bounding box center [235, 241] width 49 height 22
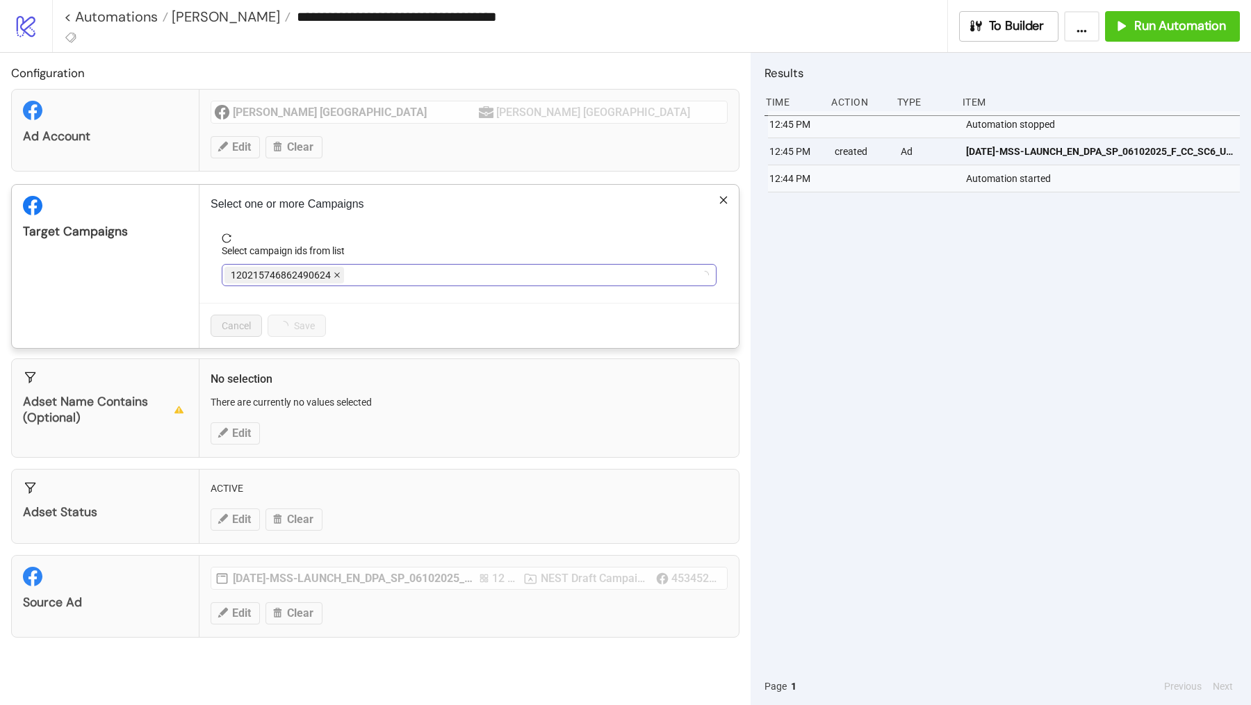
click at [335, 272] on icon "close" at bounding box center [337, 275] width 7 height 7
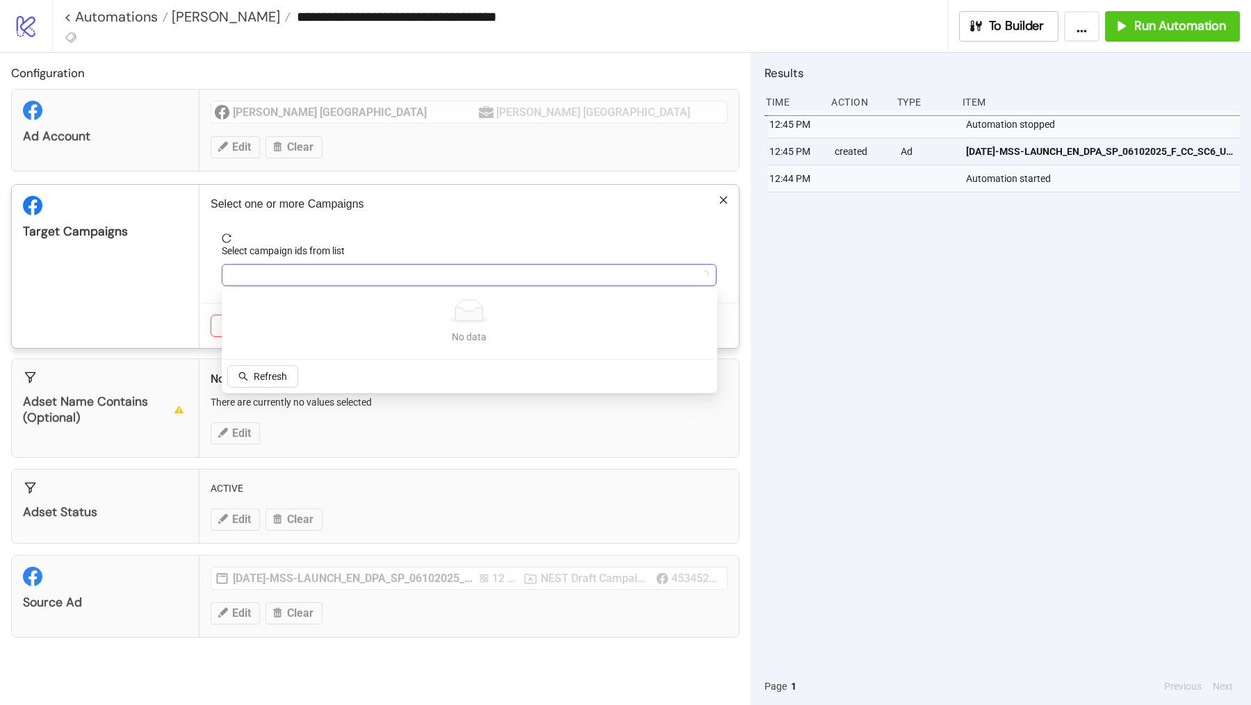
click at [335, 270] on div at bounding box center [461, 274] width 475 height 19
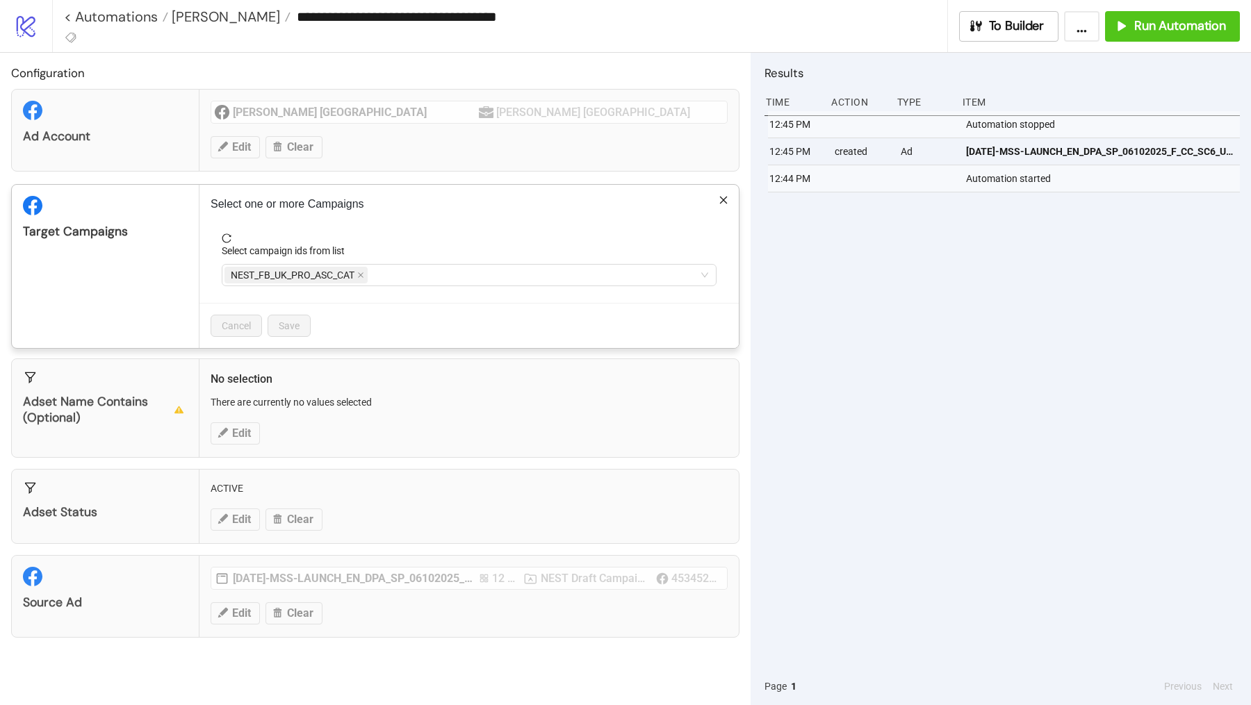
click at [335, 270] on span "NEST_FB_UK_PRO_ASC_CAT" at bounding box center [293, 275] width 124 height 15
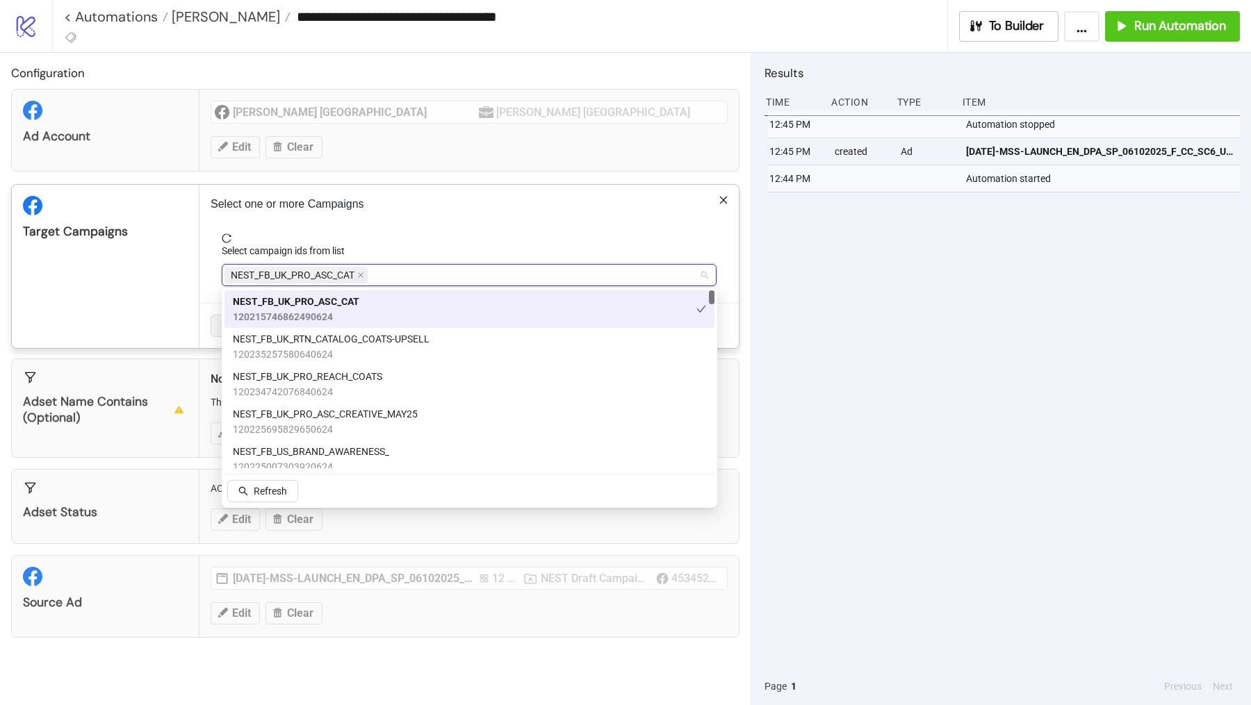
click at [356, 270] on span "NEST_FB_UK_PRO_ASC_CAT" at bounding box center [295, 275] width 143 height 17
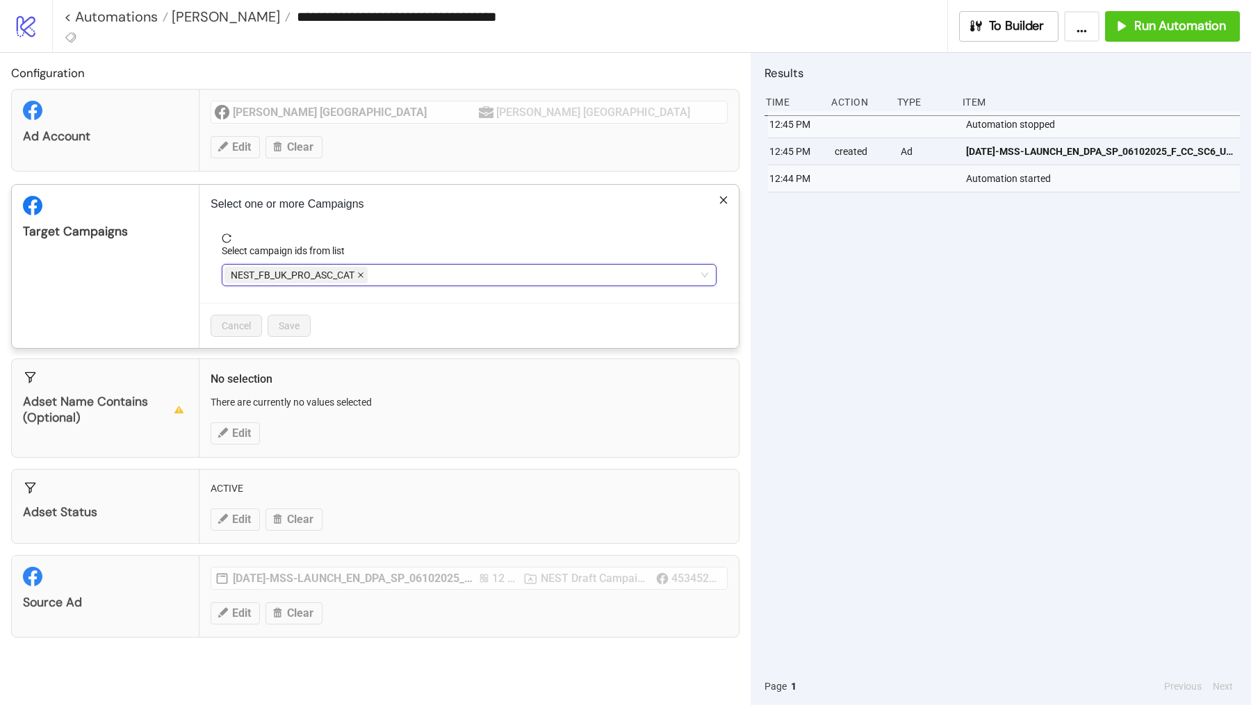
click at [361, 273] on icon "close" at bounding box center [360, 275] width 7 height 7
click at [361, 273] on div at bounding box center [461, 274] width 475 height 19
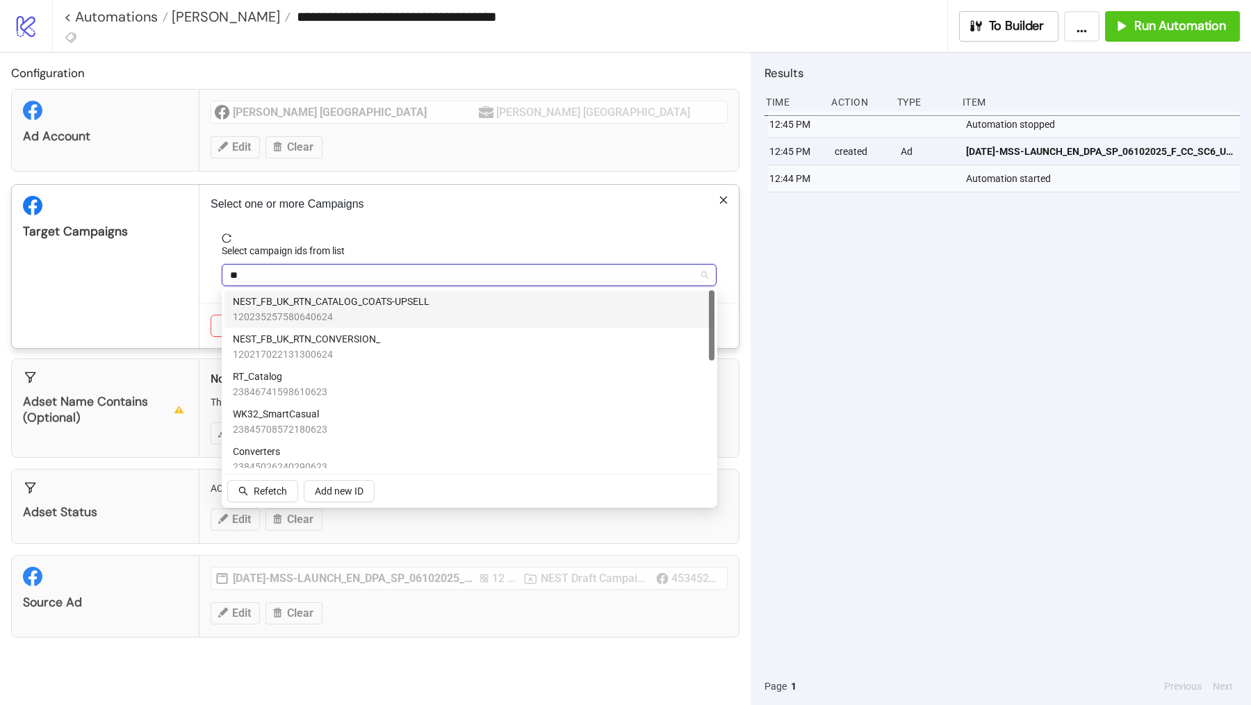
type input "***"
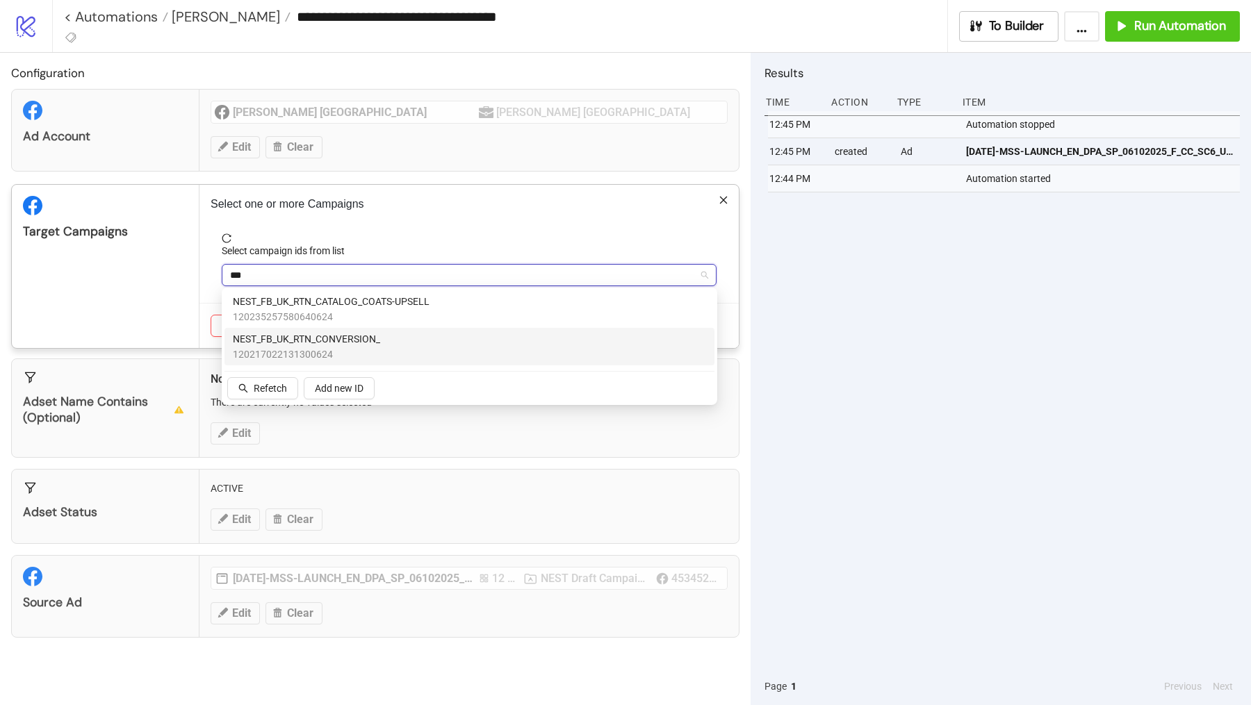
click at [352, 336] on span "NEST_FB_UK_RTN_CONVERSION_" at bounding box center [306, 338] width 147 height 15
click at [190, 295] on div "Target Campaigns" at bounding box center [106, 266] width 188 height 163
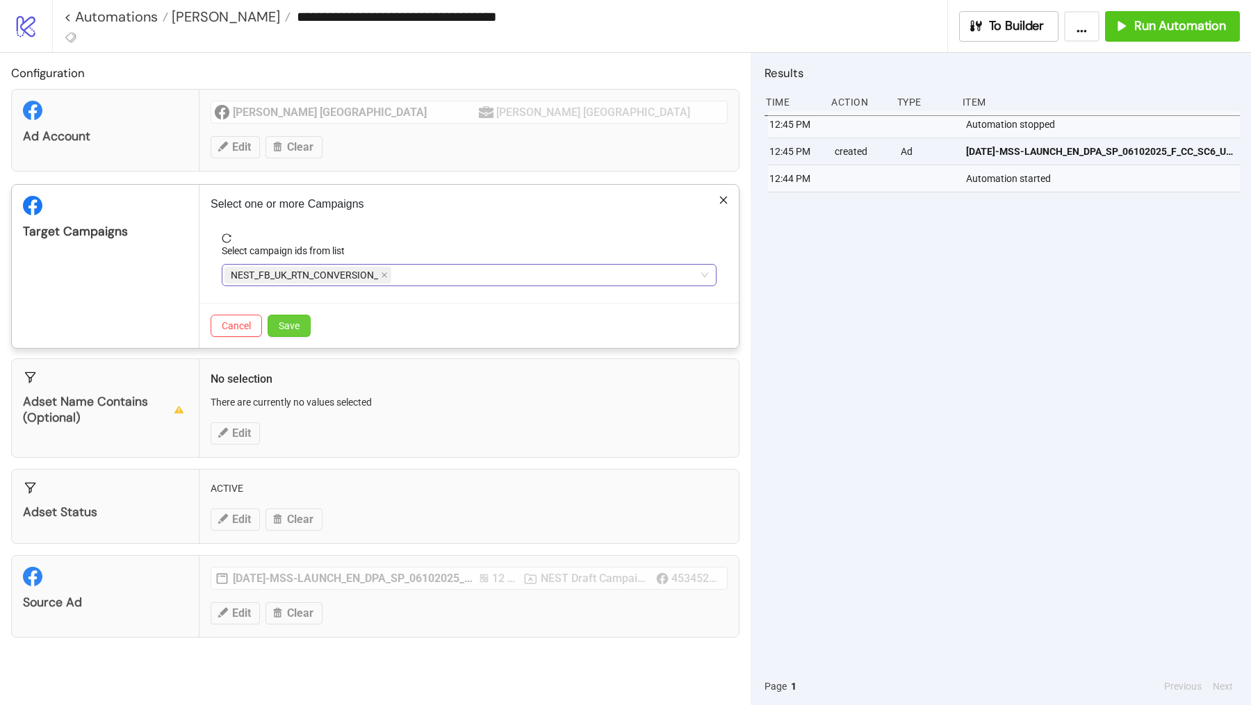
click at [301, 324] on button "Save" at bounding box center [289, 326] width 43 height 22
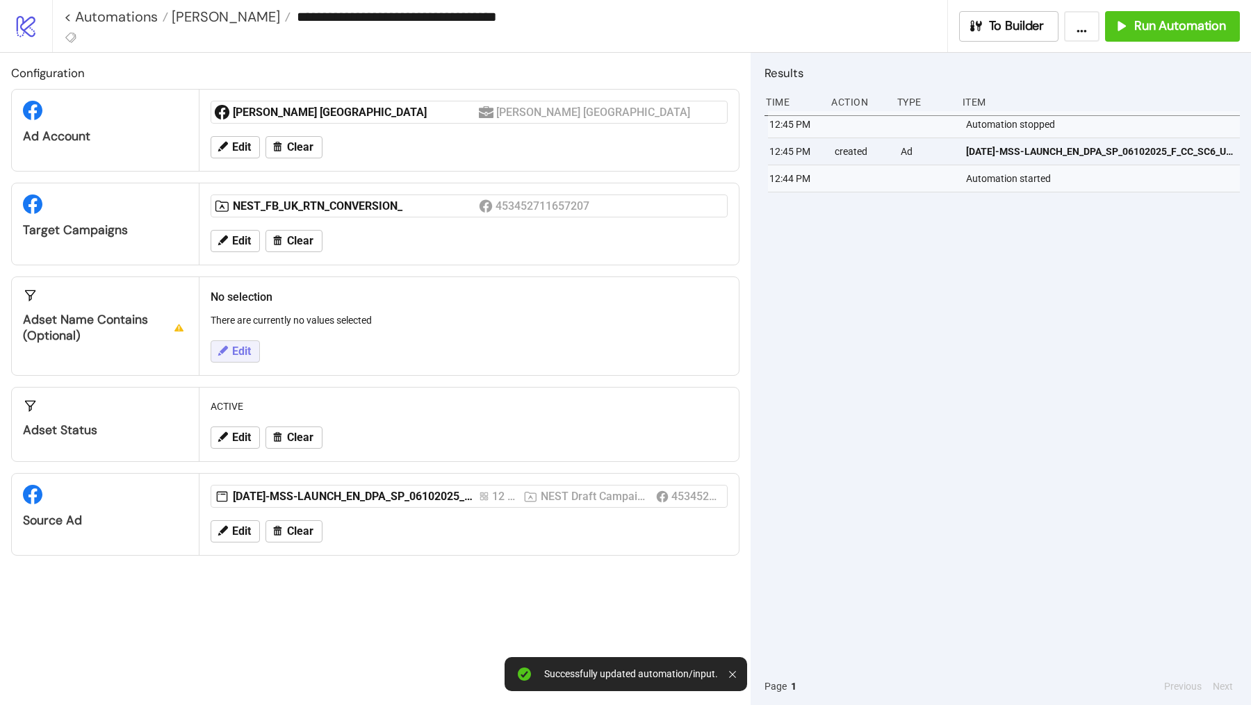
click at [252, 354] on button "Edit" at bounding box center [235, 352] width 49 height 22
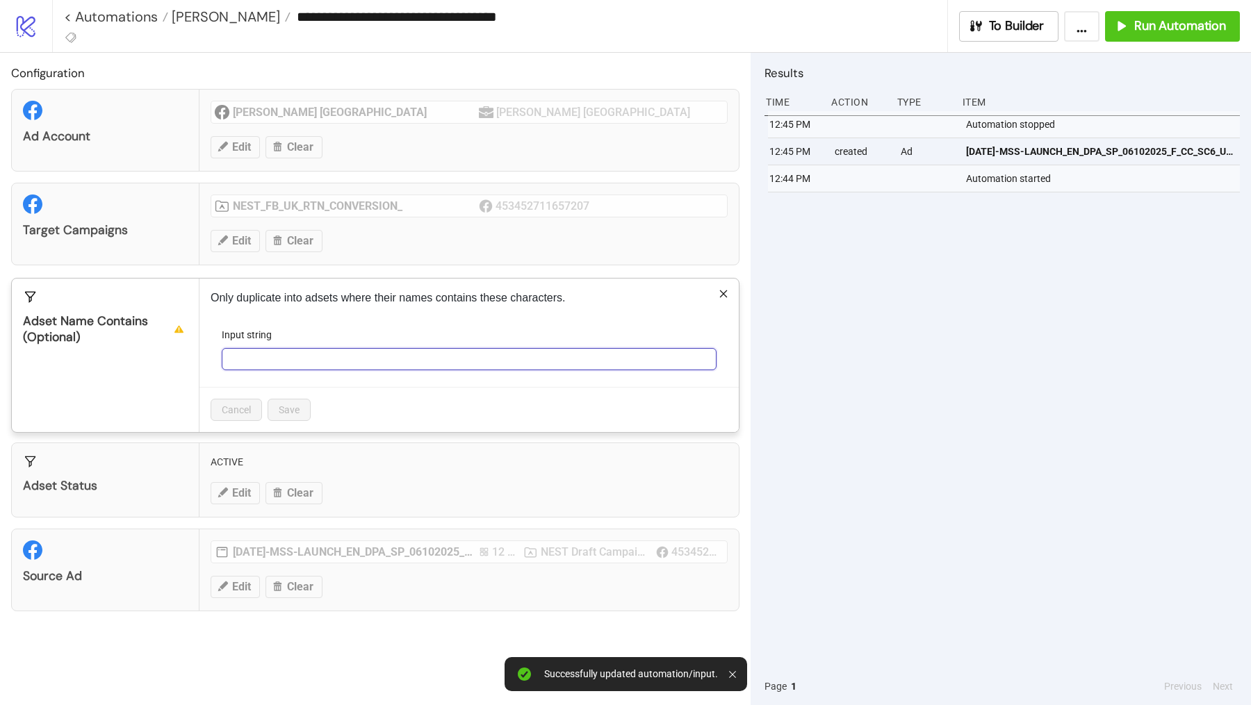
click at [302, 359] on input "Input string" at bounding box center [469, 359] width 495 height 22
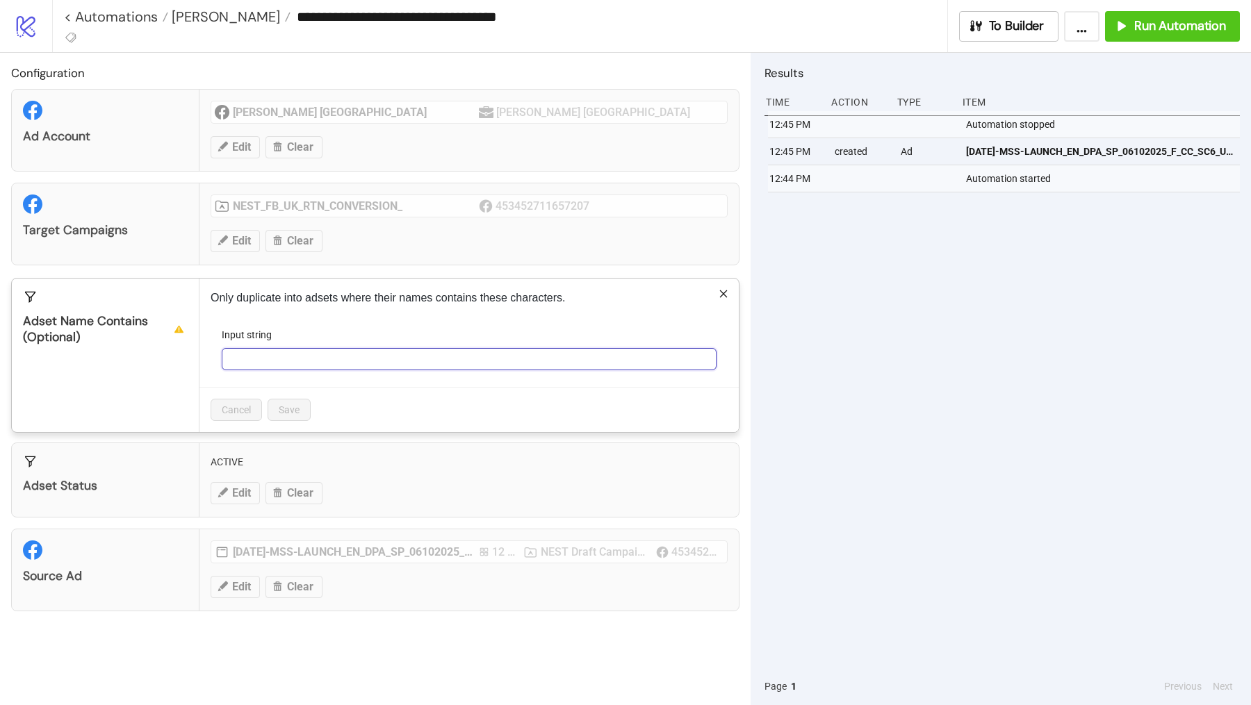
paste input "**********"
type input "**********"
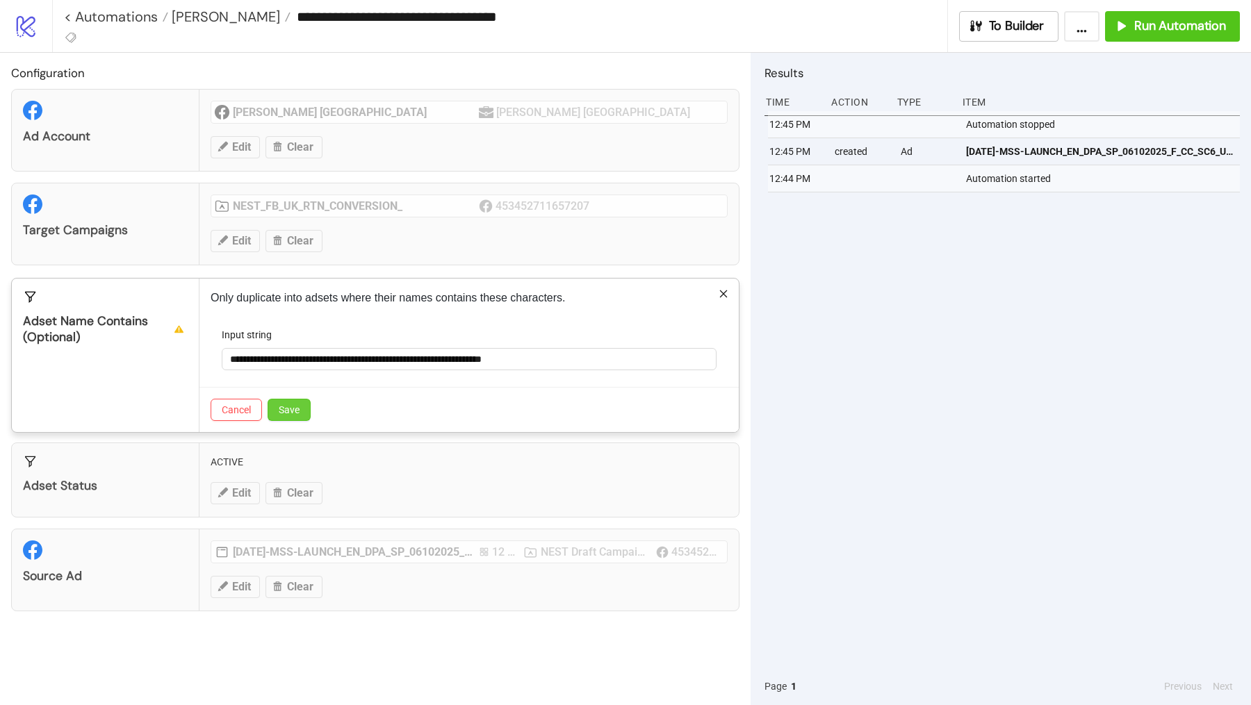
click at [293, 399] on button "Save" at bounding box center [289, 410] width 43 height 22
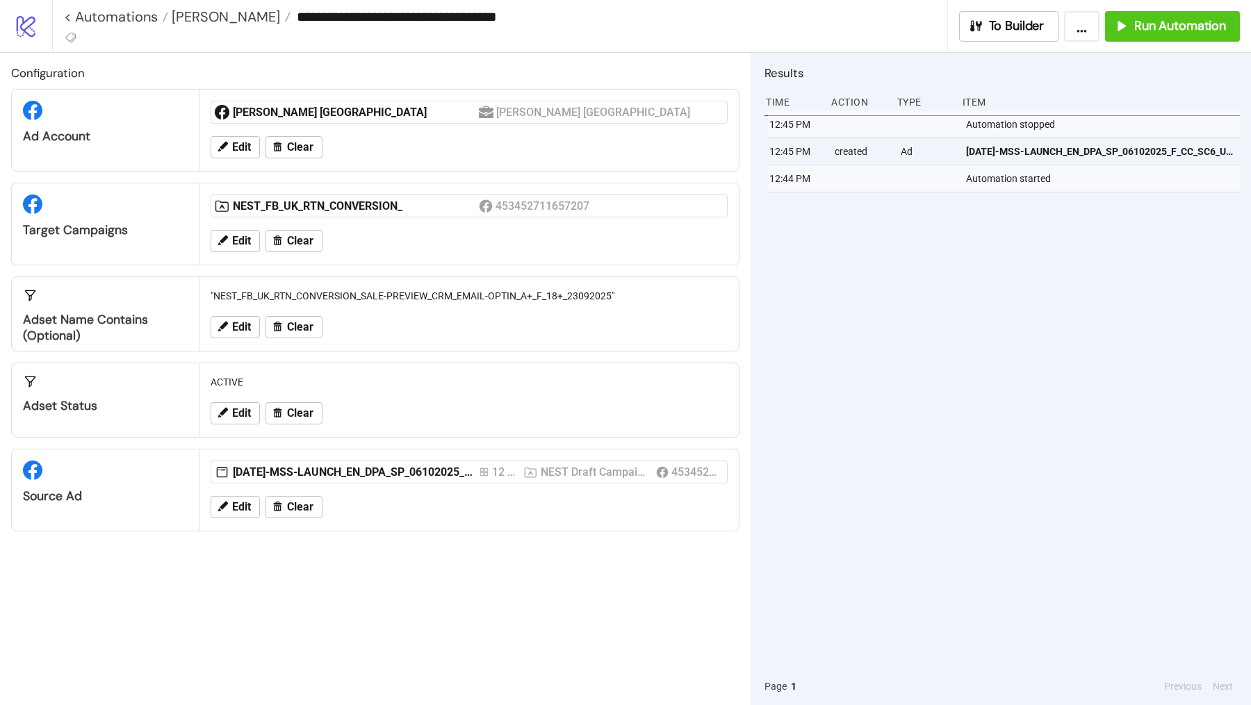
click at [231, 520] on div "Edit Clear" at bounding box center [469, 507] width 528 height 36
click at [236, 509] on button "Edit" at bounding box center [235, 507] width 49 height 22
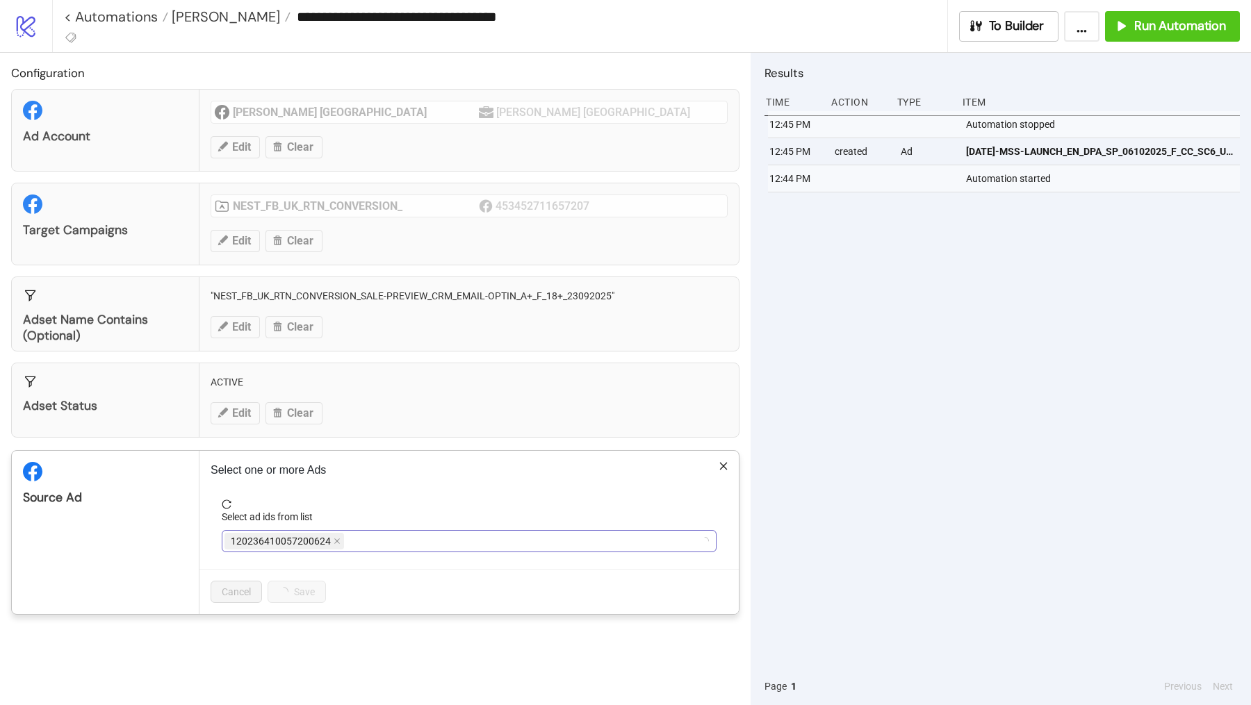
click at [329, 537] on span "120236410057200624" at bounding box center [284, 541] width 120 height 17
click at [336, 538] on icon "close" at bounding box center [337, 541] width 7 height 7
click at [336, 536] on div at bounding box center [461, 541] width 475 height 19
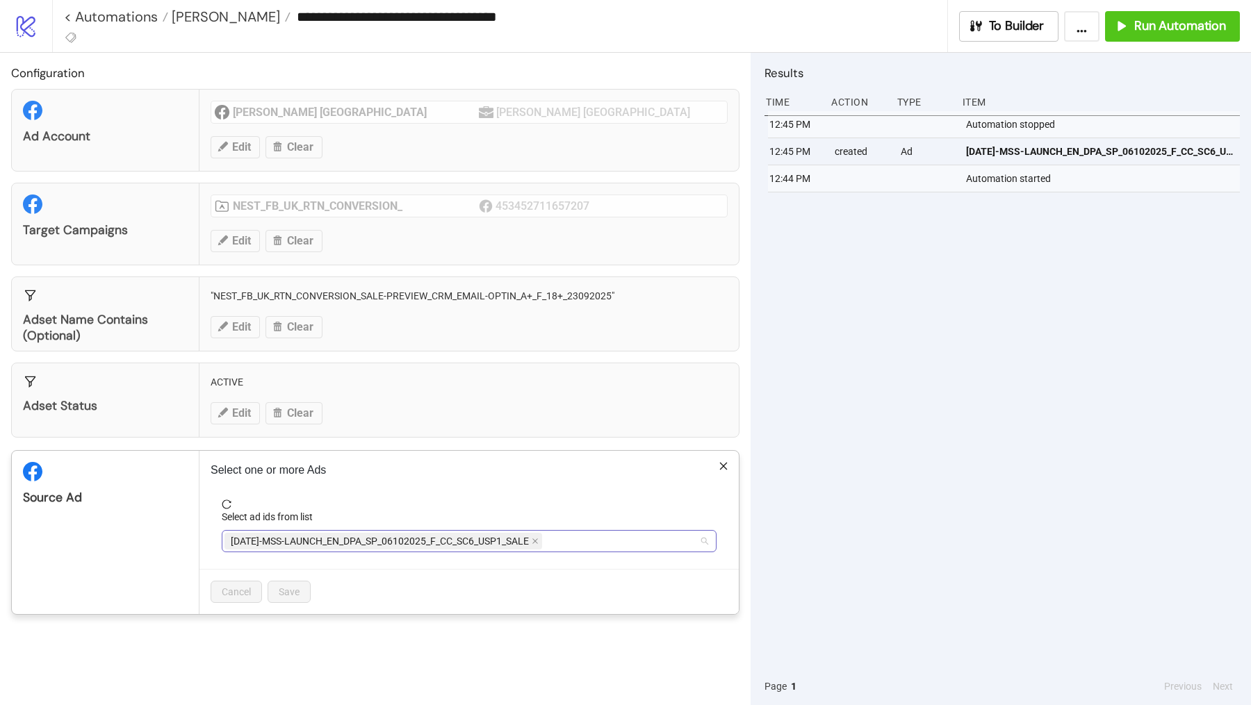
click at [532, 534] on span "AD337-MSS-LAUNCH_EN_DPA_SP_06102025_F_CC_SC6_USP1_SALE" at bounding box center [383, 541] width 318 height 17
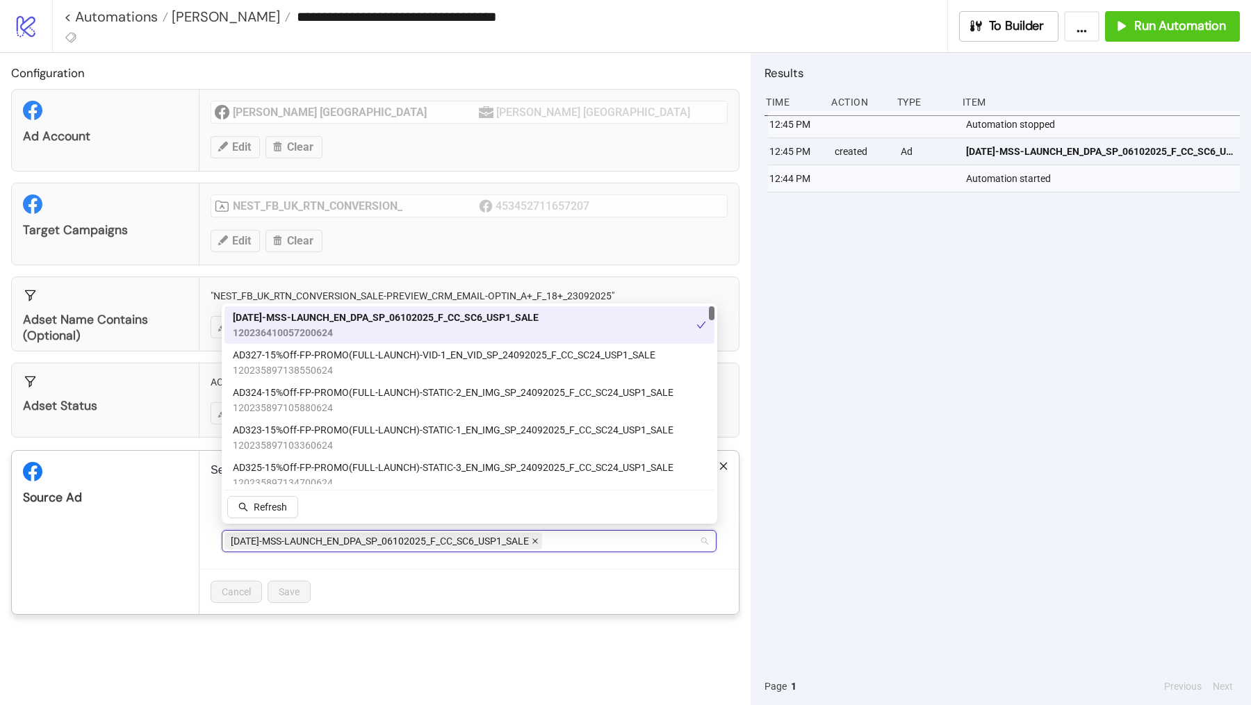
click at [535, 538] on icon "close" at bounding box center [535, 541] width 7 height 7
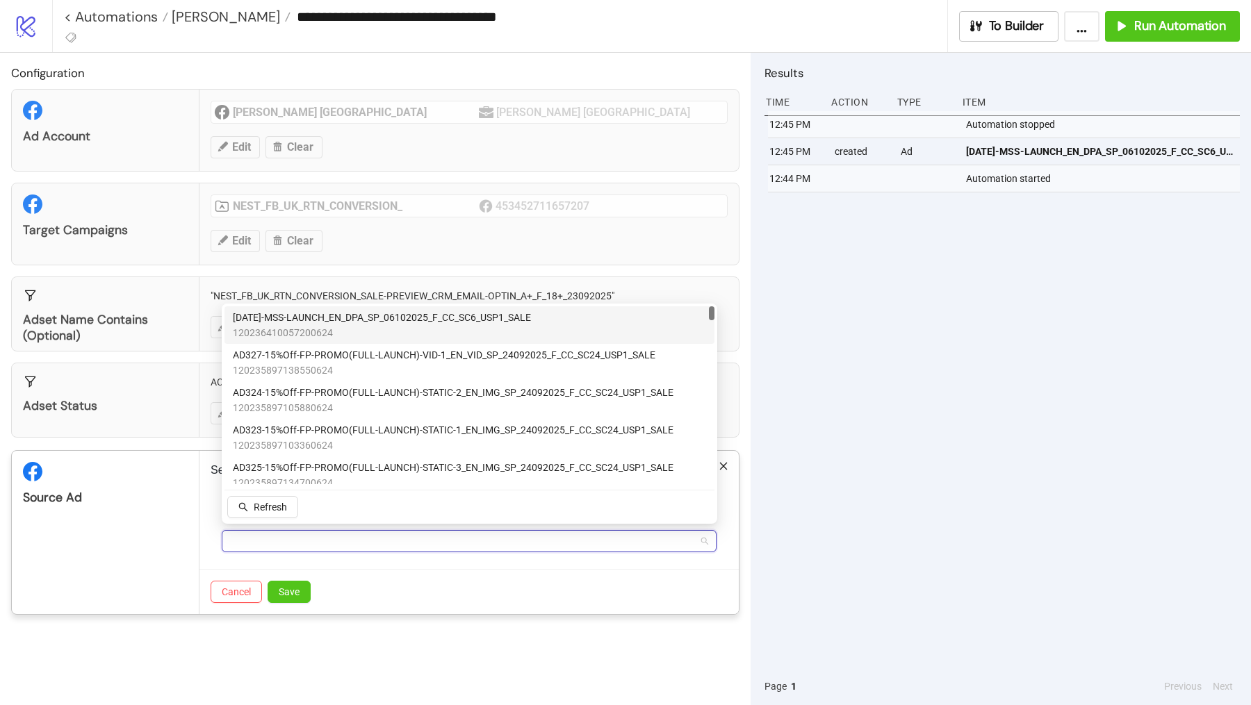
click at [535, 535] on div at bounding box center [461, 541] width 475 height 19
type input "*******"
click at [388, 328] on span "120236416209360624" at bounding box center [395, 332] width 325 height 15
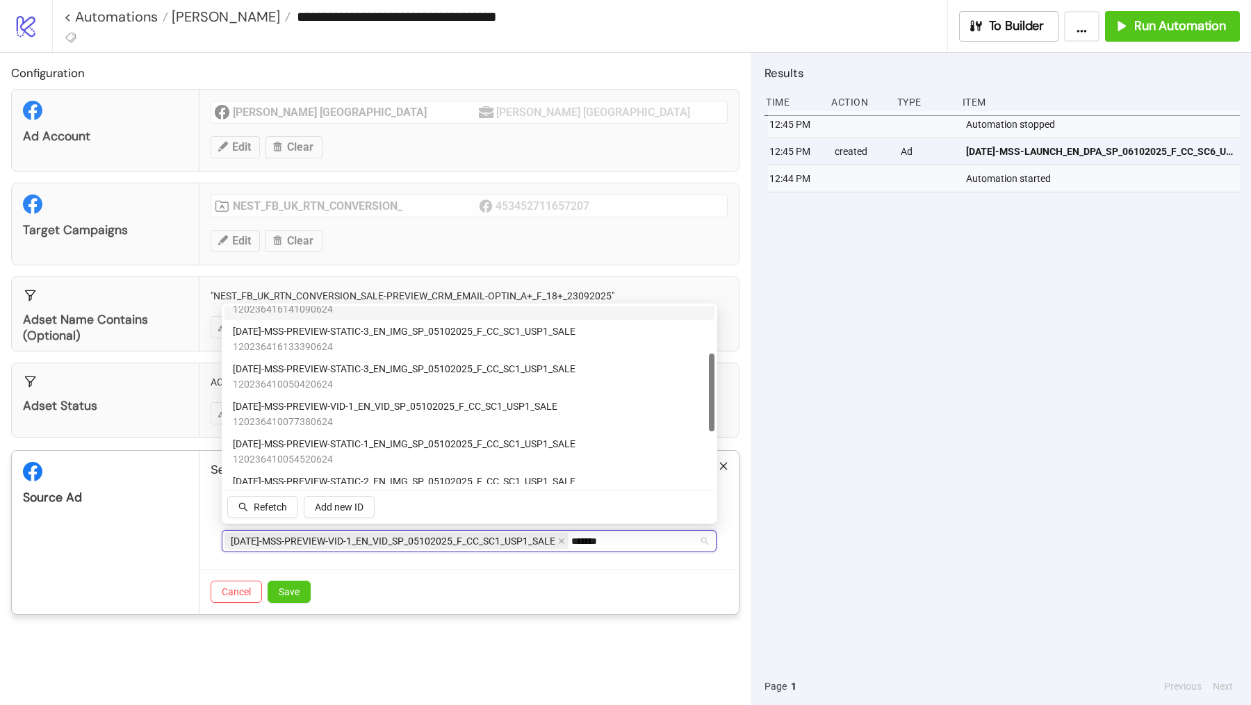
scroll to position [129, 0]
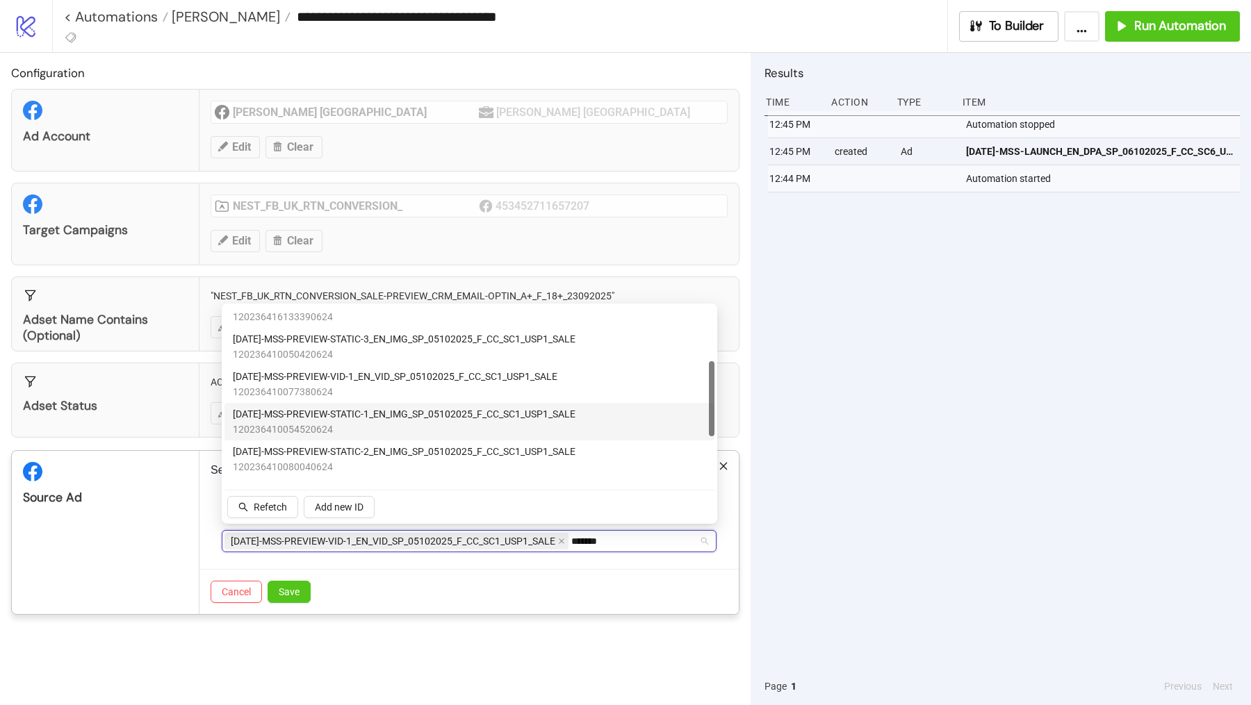
click at [372, 434] on span "120236410054520624" at bounding box center [404, 429] width 343 height 15
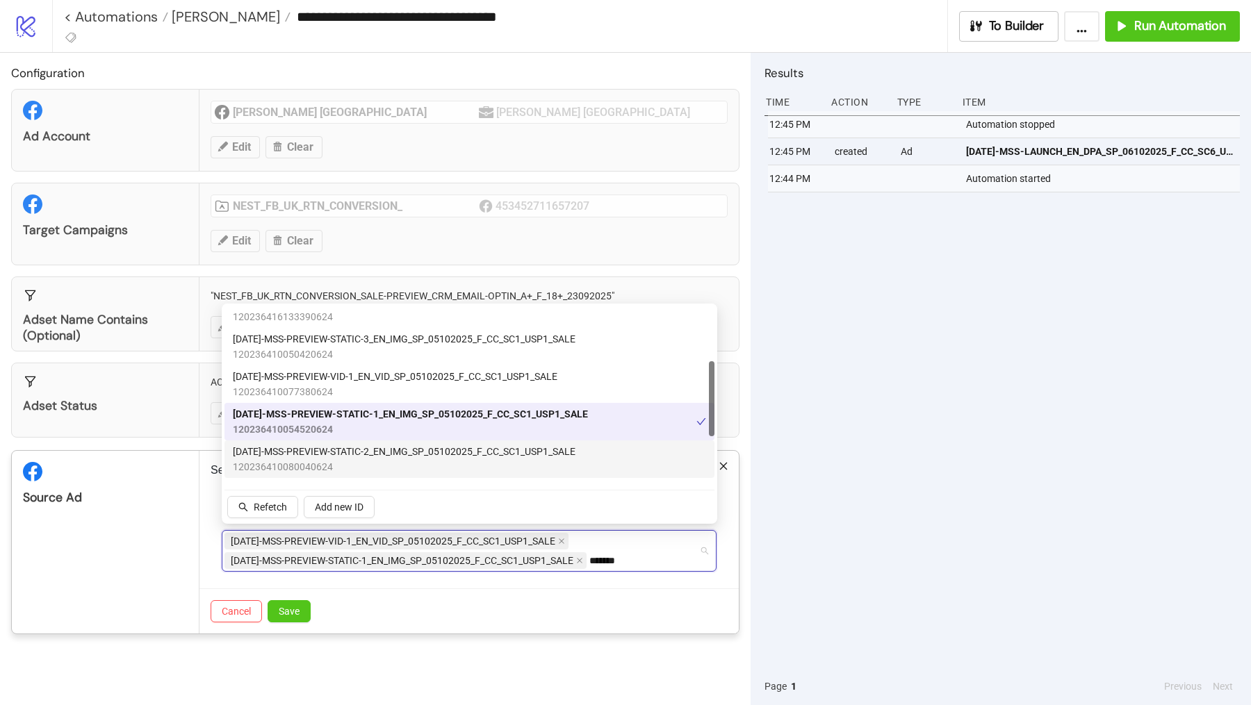
click at [372, 459] on span "120236410080040624" at bounding box center [404, 466] width 343 height 15
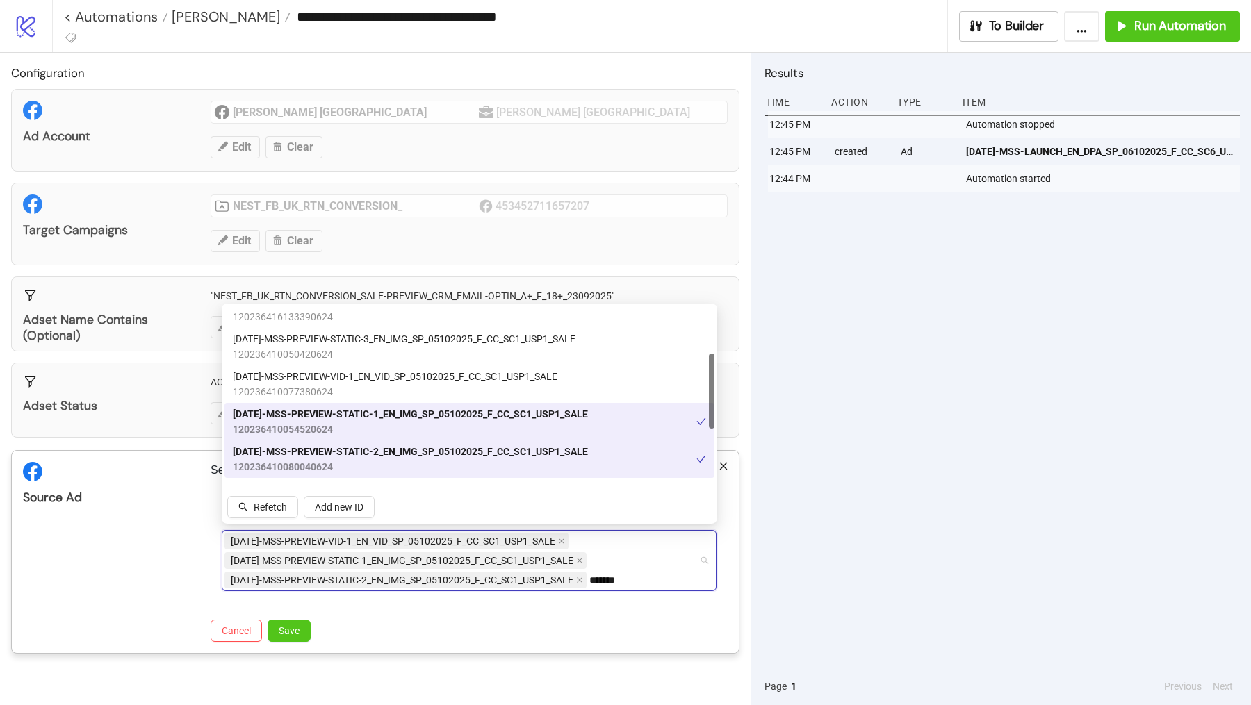
scroll to position [75, 0]
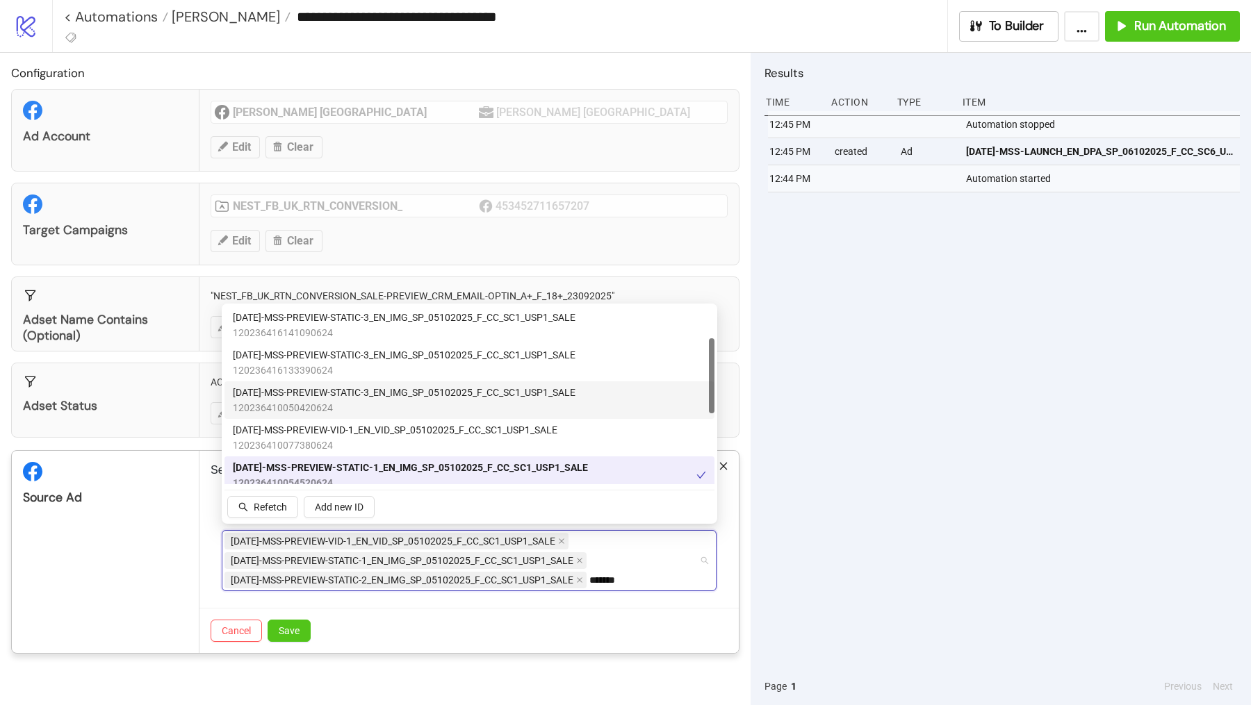
click at [366, 391] on span "AD332-MSS-PREVIEW-STATIC-3_EN_IMG_SP_05102025_F_CC_SC1_USP1_SALE" at bounding box center [404, 392] width 343 height 15
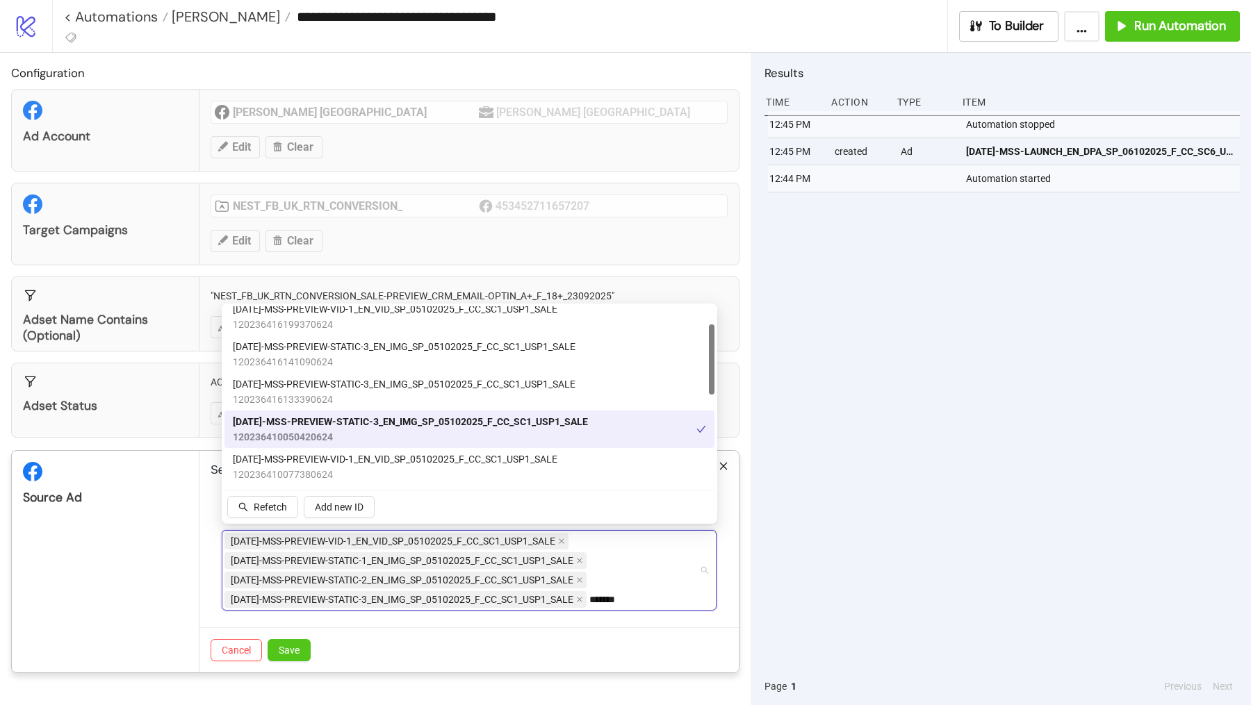
scroll to position [0, 0]
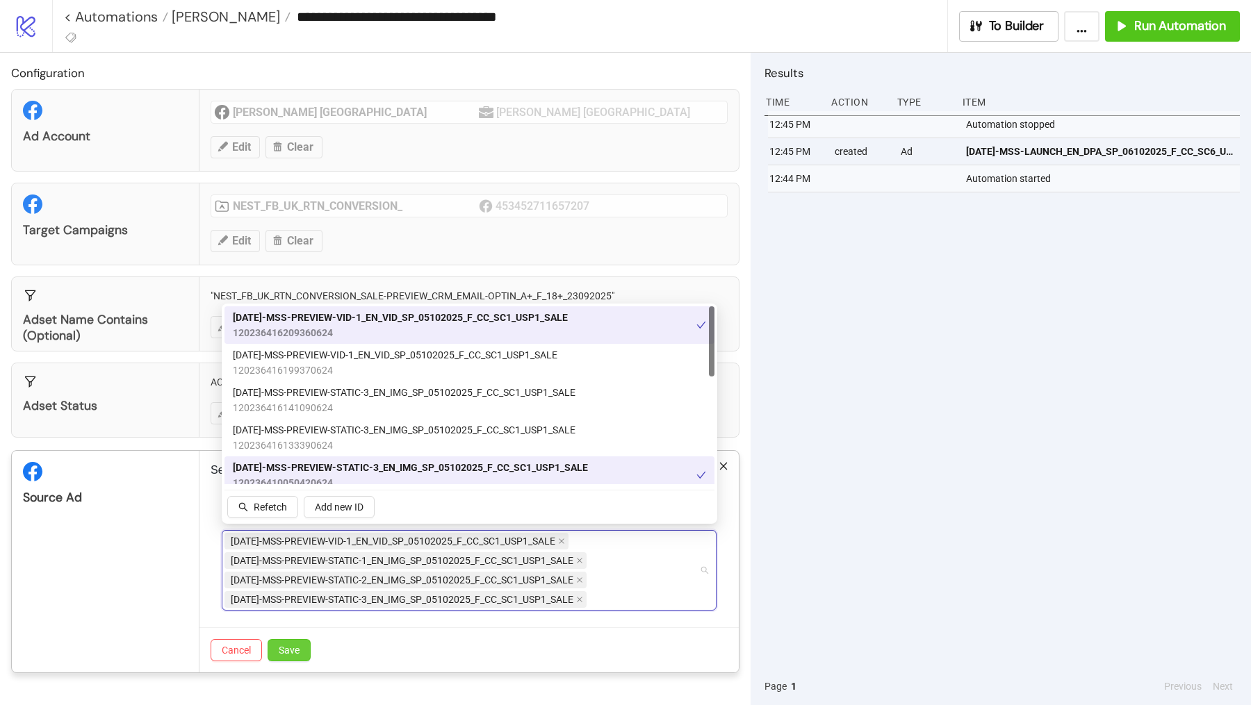
click at [295, 639] on button "Save" at bounding box center [289, 650] width 43 height 22
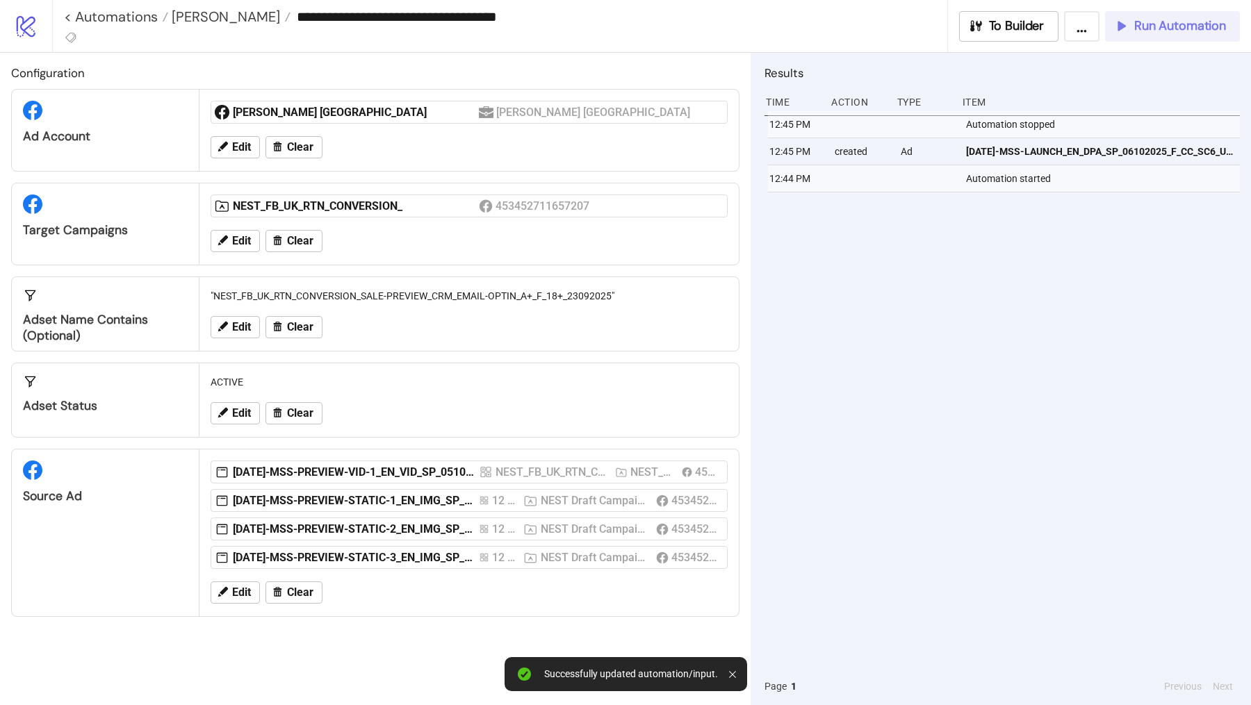
click at [1124, 39] on button "Run Automation" at bounding box center [1172, 26] width 135 height 31
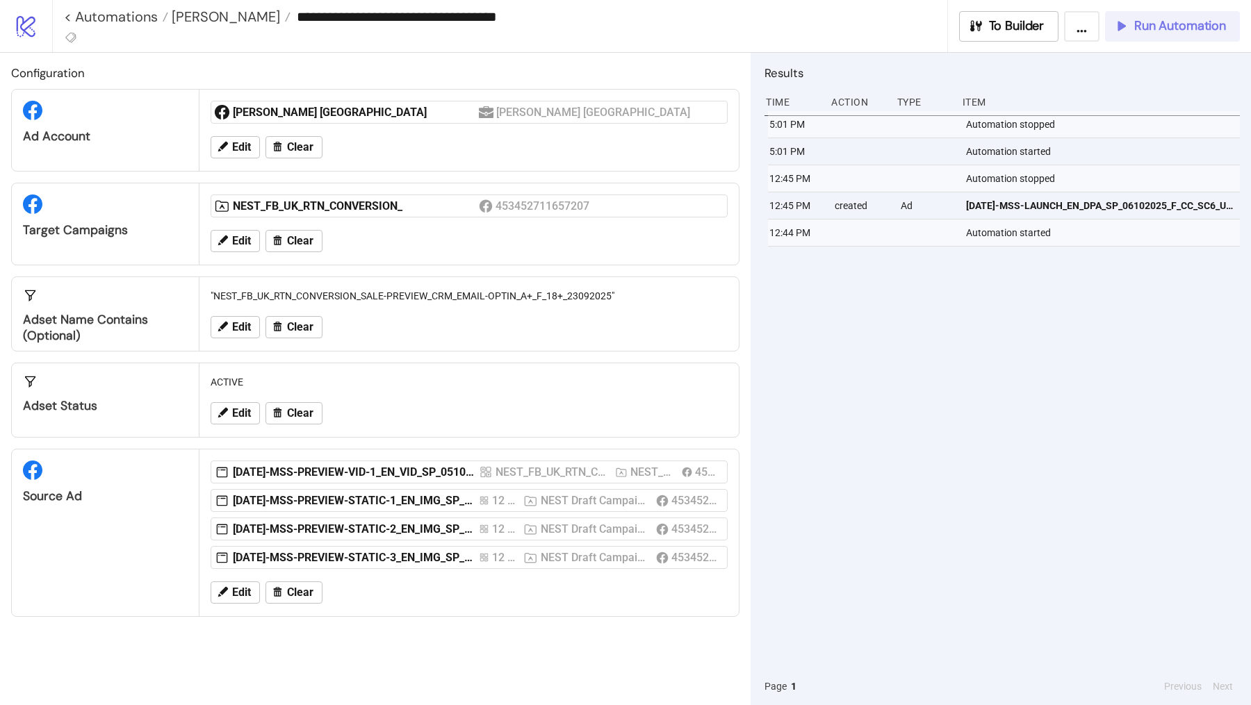
click at [1148, 35] on button "Run Automation" at bounding box center [1172, 26] width 135 height 31
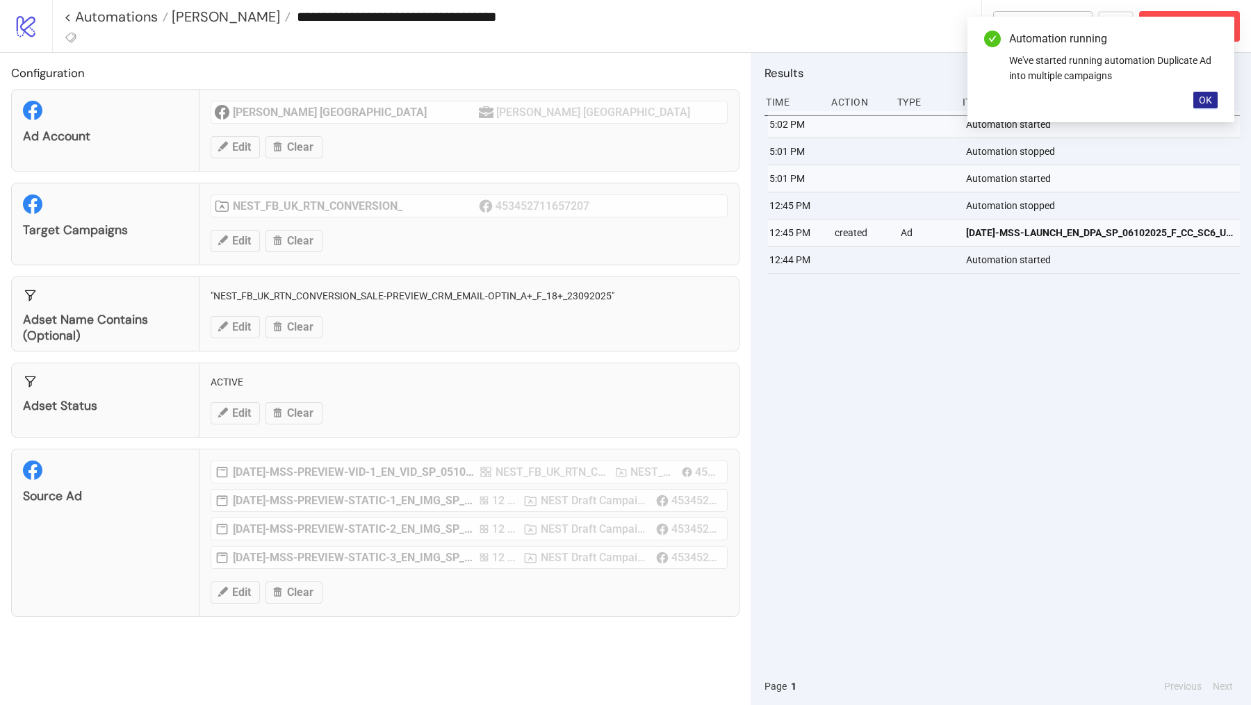
click at [1208, 96] on span "OK" at bounding box center [1205, 100] width 13 height 11
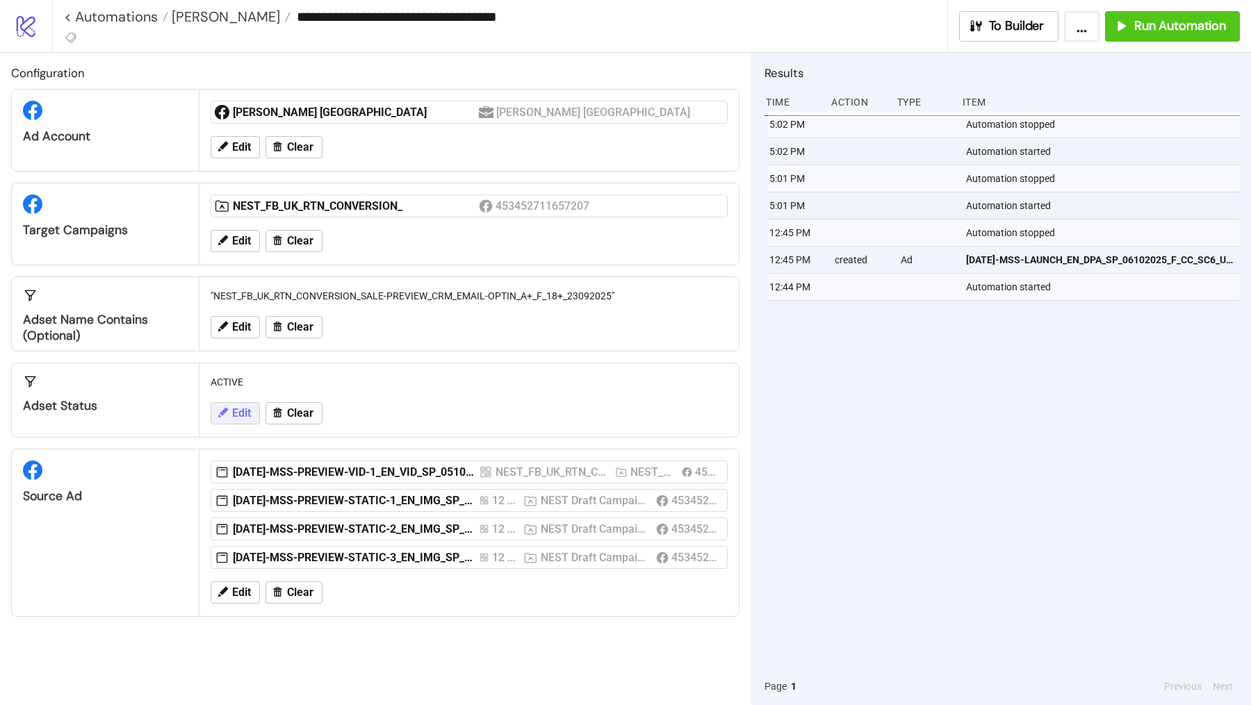
click at [244, 407] on span "Edit" at bounding box center [241, 413] width 19 height 13
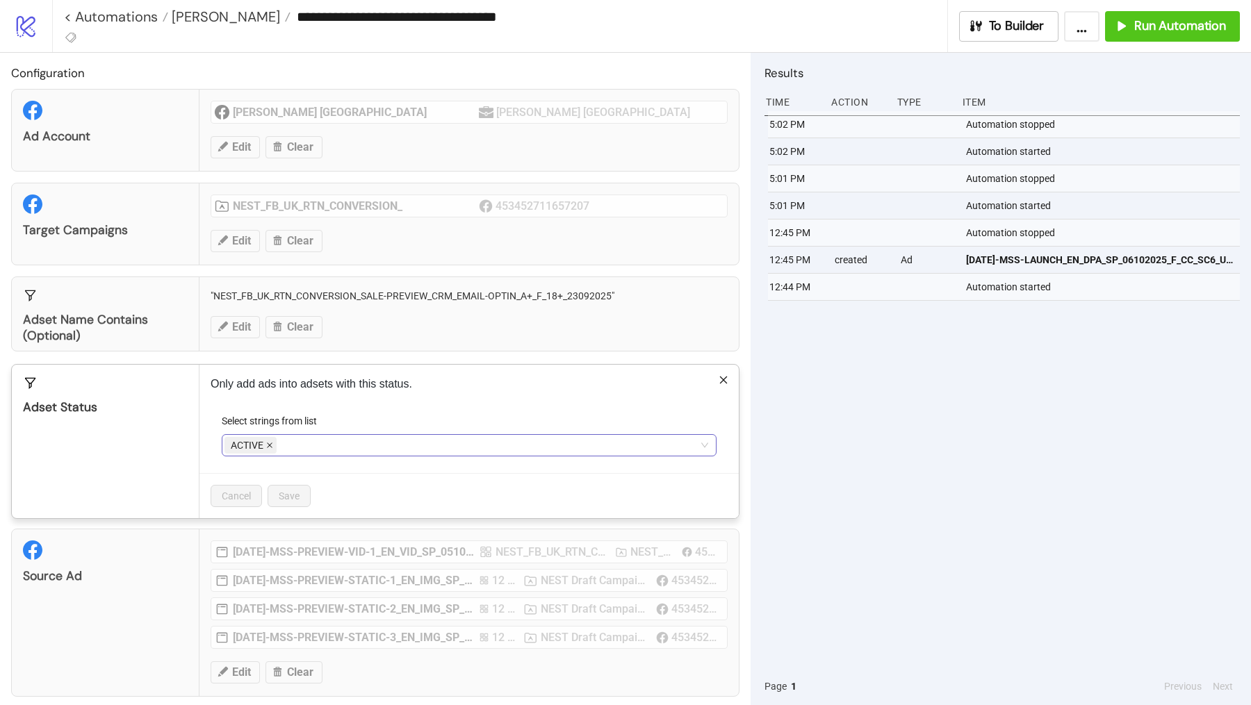
click at [267, 447] on span at bounding box center [269, 445] width 7 height 15
click at [267, 447] on div at bounding box center [461, 445] width 475 height 19
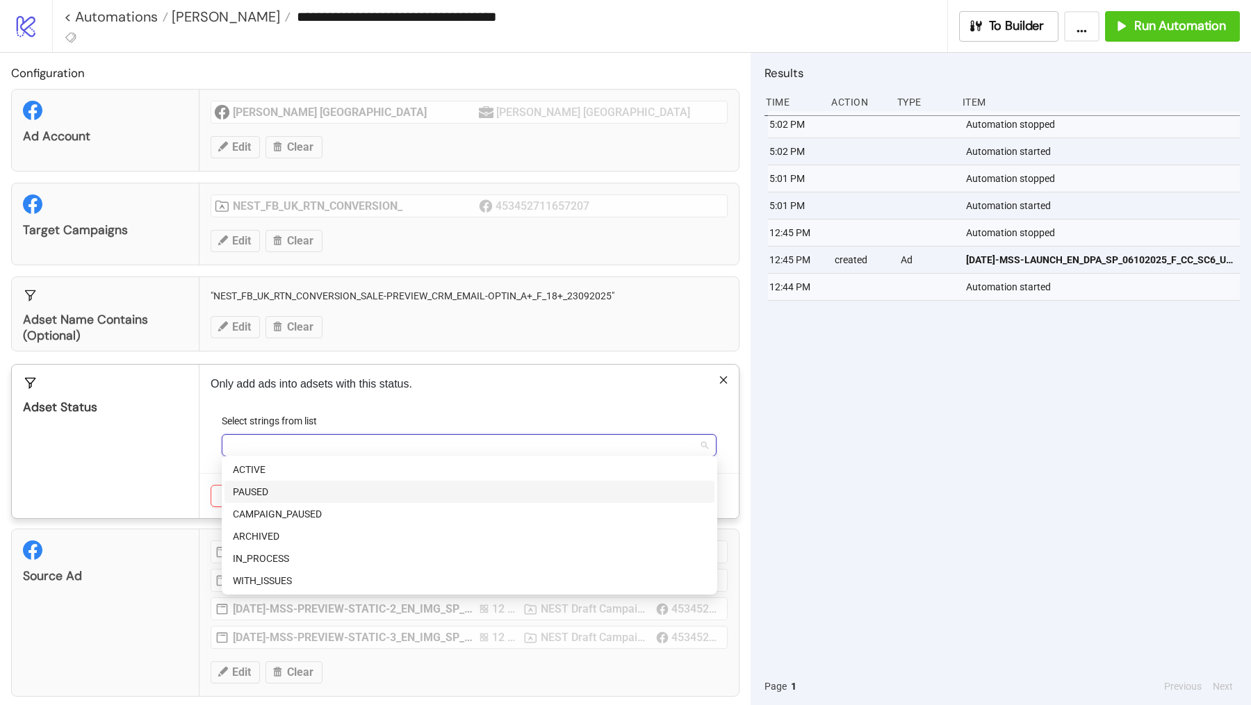
click at [266, 490] on div "PAUSED" at bounding box center [469, 491] width 473 height 15
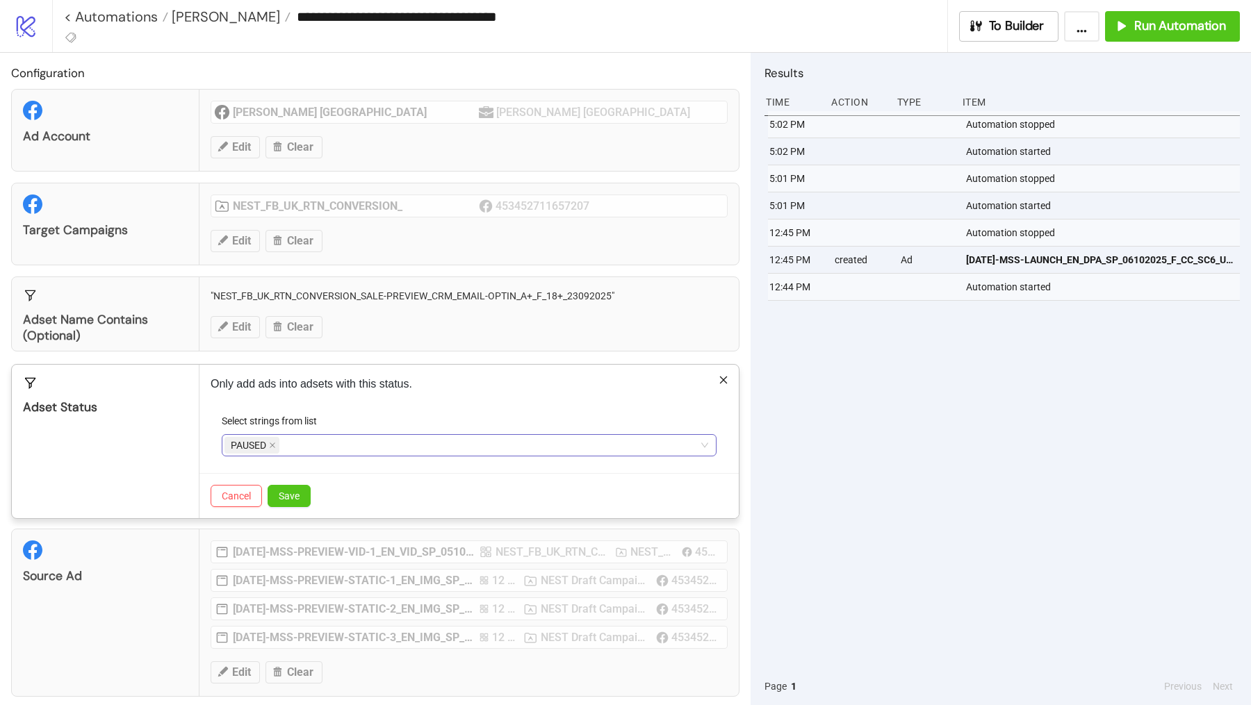
click at [177, 456] on div "Adset Status" at bounding box center [106, 442] width 188 height 154
click at [292, 491] on span "Save" at bounding box center [289, 496] width 21 height 11
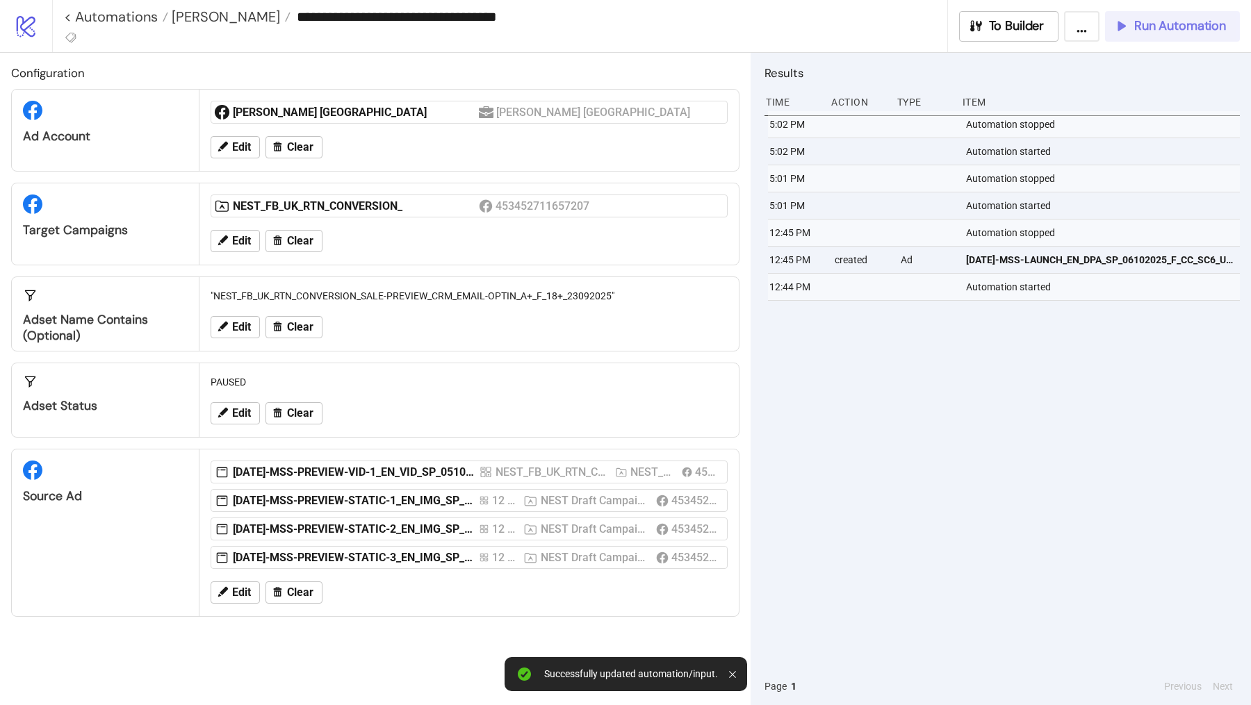
click at [1187, 22] on span "Run Automation" at bounding box center [1180, 26] width 92 height 16
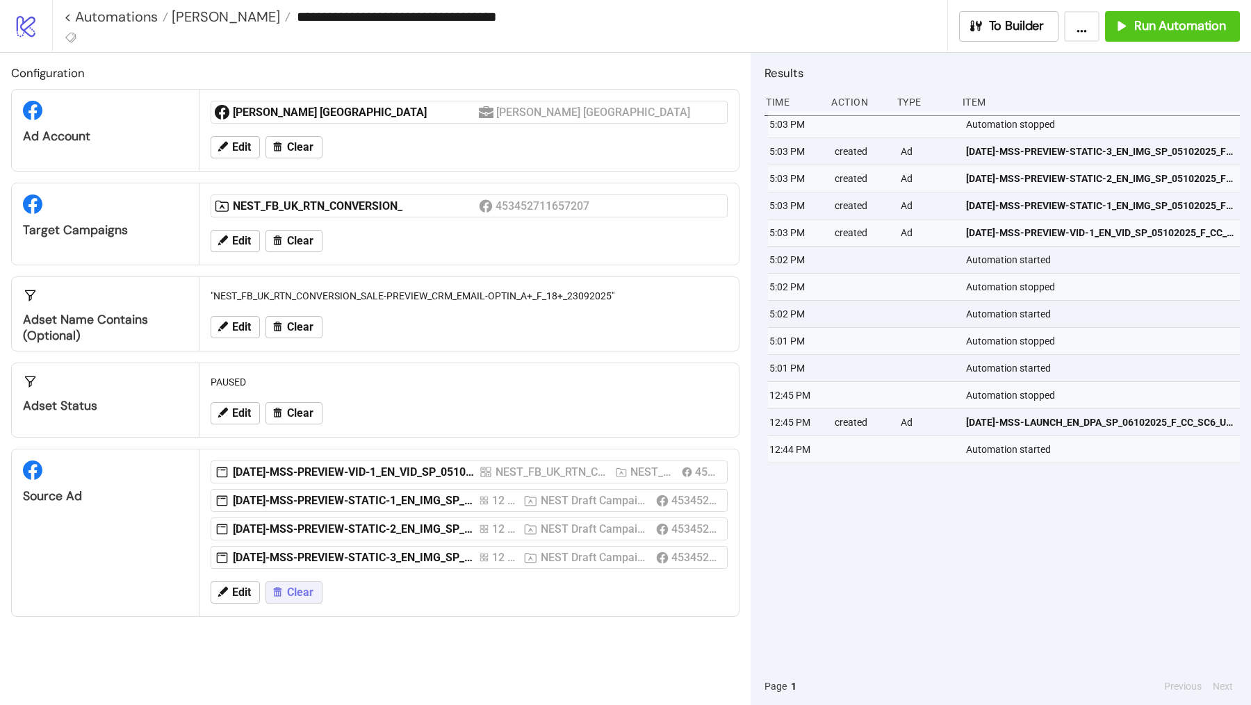
click at [298, 589] on span "Clear" at bounding box center [300, 593] width 26 height 13
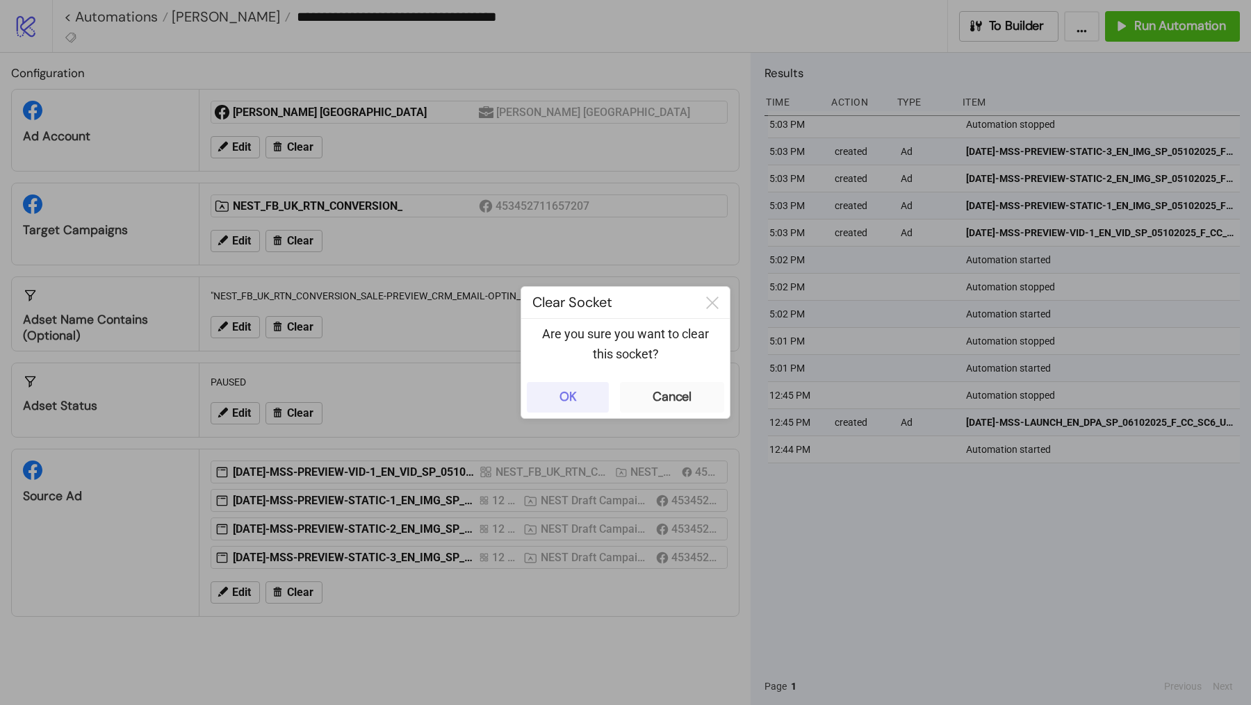
click at [604, 395] on button "OK" at bounding box center [568, 397] width 82 height 31
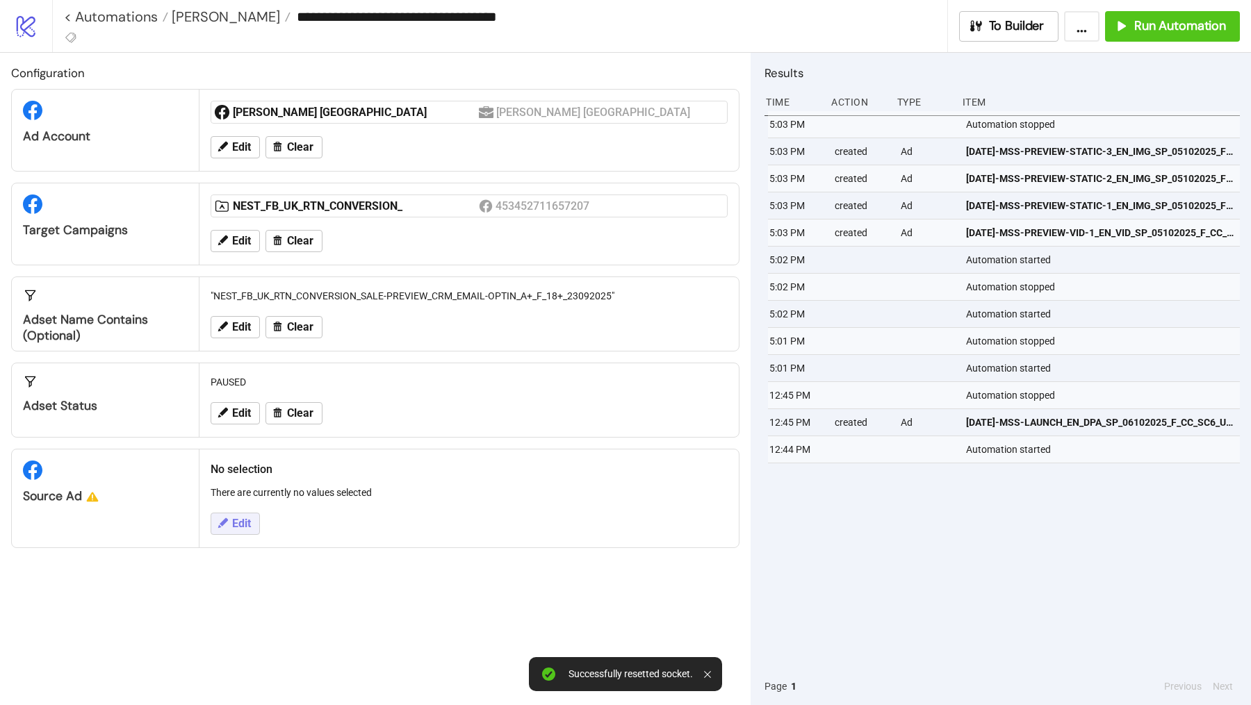
click at [234, 518] on span "Edit" at bounding box center [241, 524] width 19 height 13
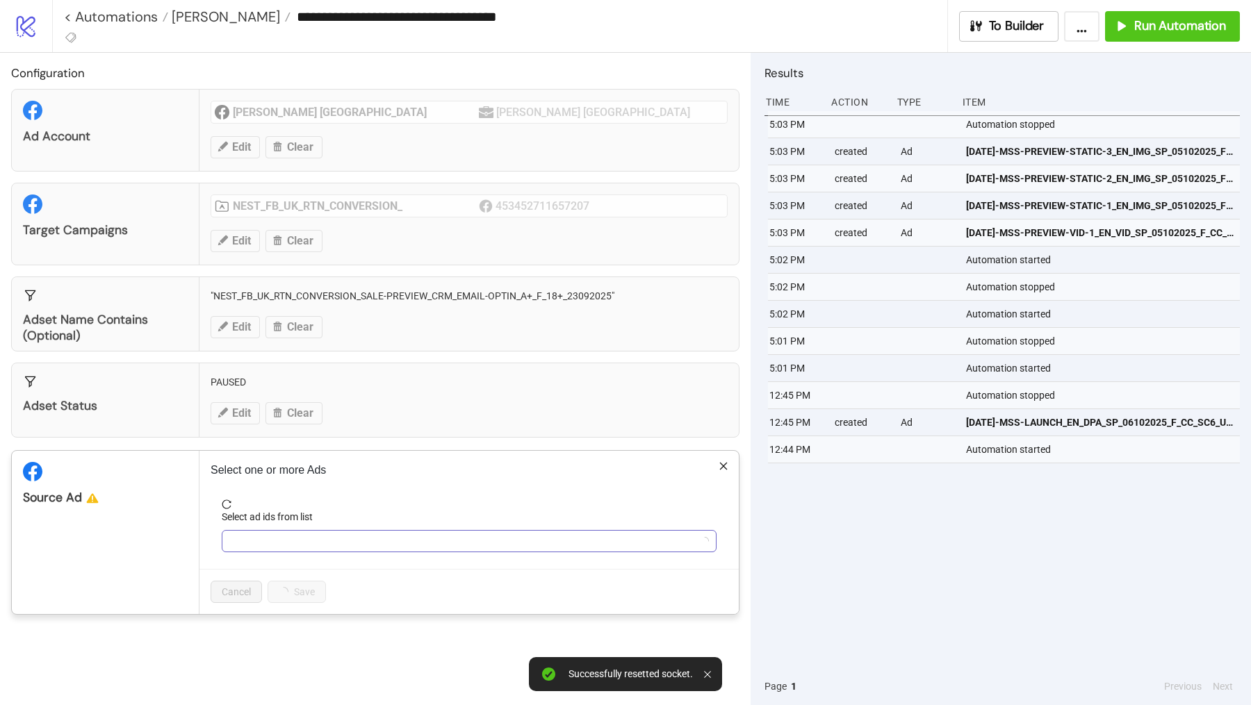
click at [265, 532] on div at bounding box center [461, 541] width 475 height 19
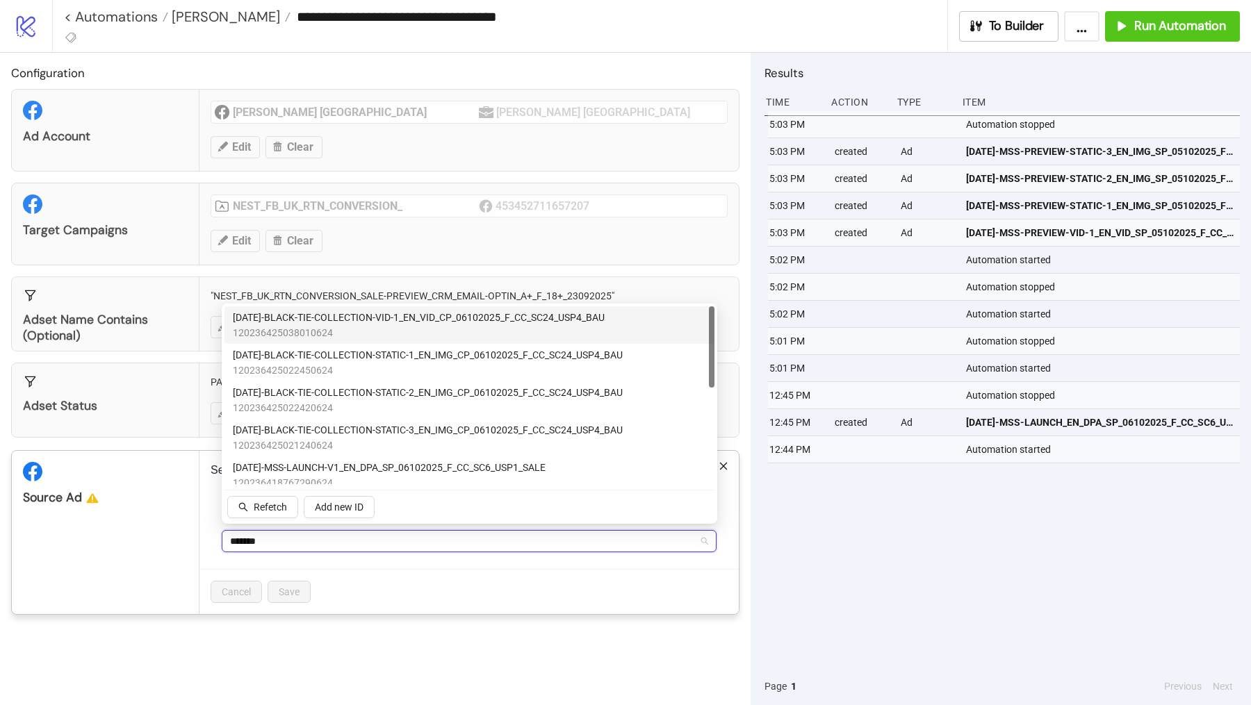
type input "********"
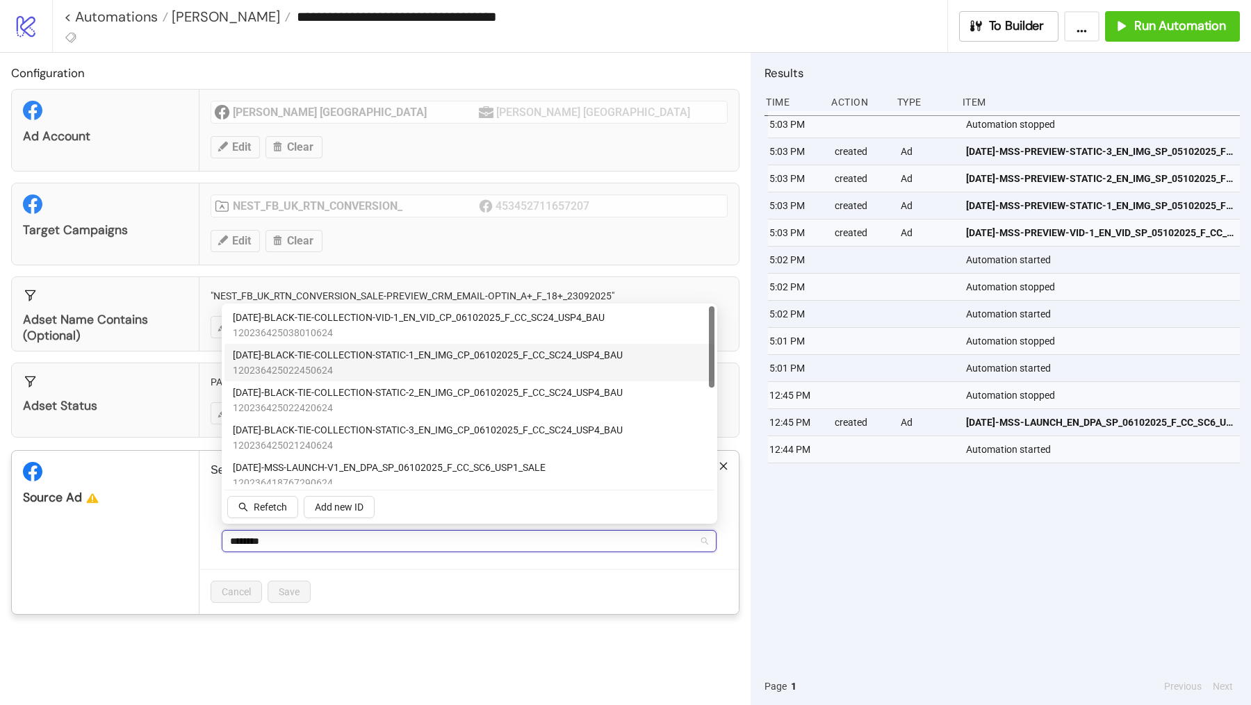
click at [391, 329] on span "120236425038010624" at bounding box center [419, 332] width 372 height 15
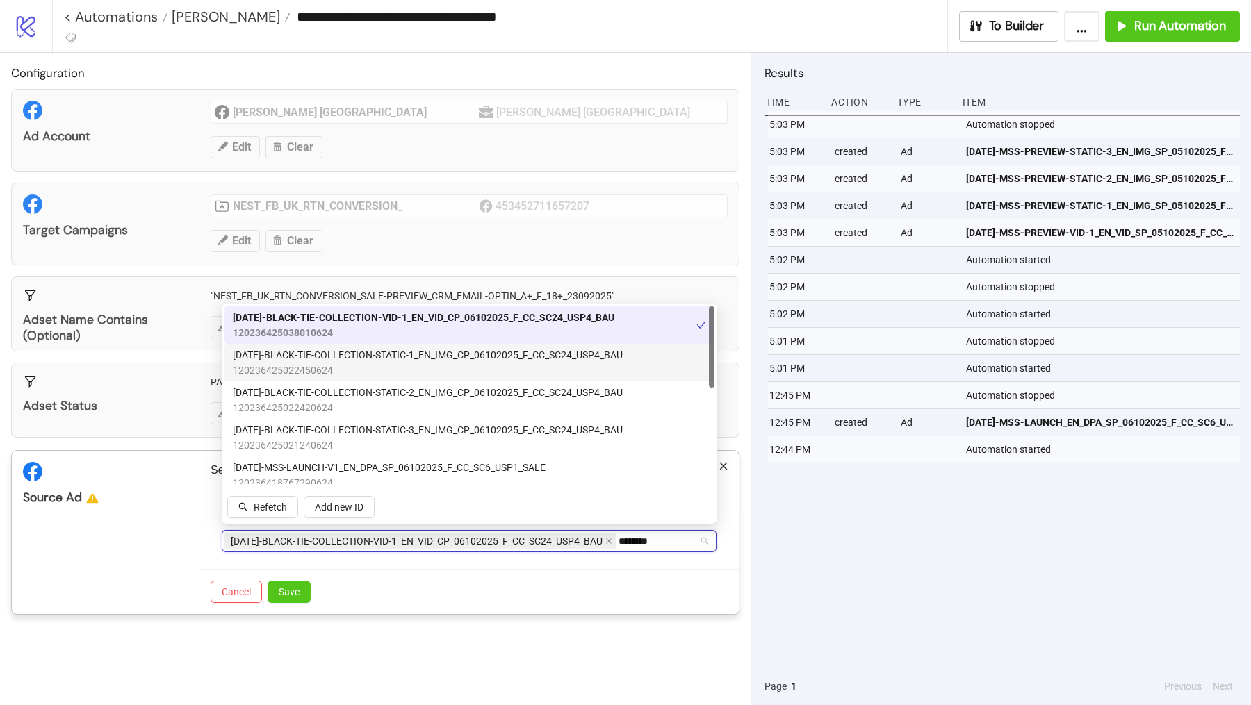
click at [389, 372] on span "120236425022450624" at bounding box center [428, 370] width 390 height 15
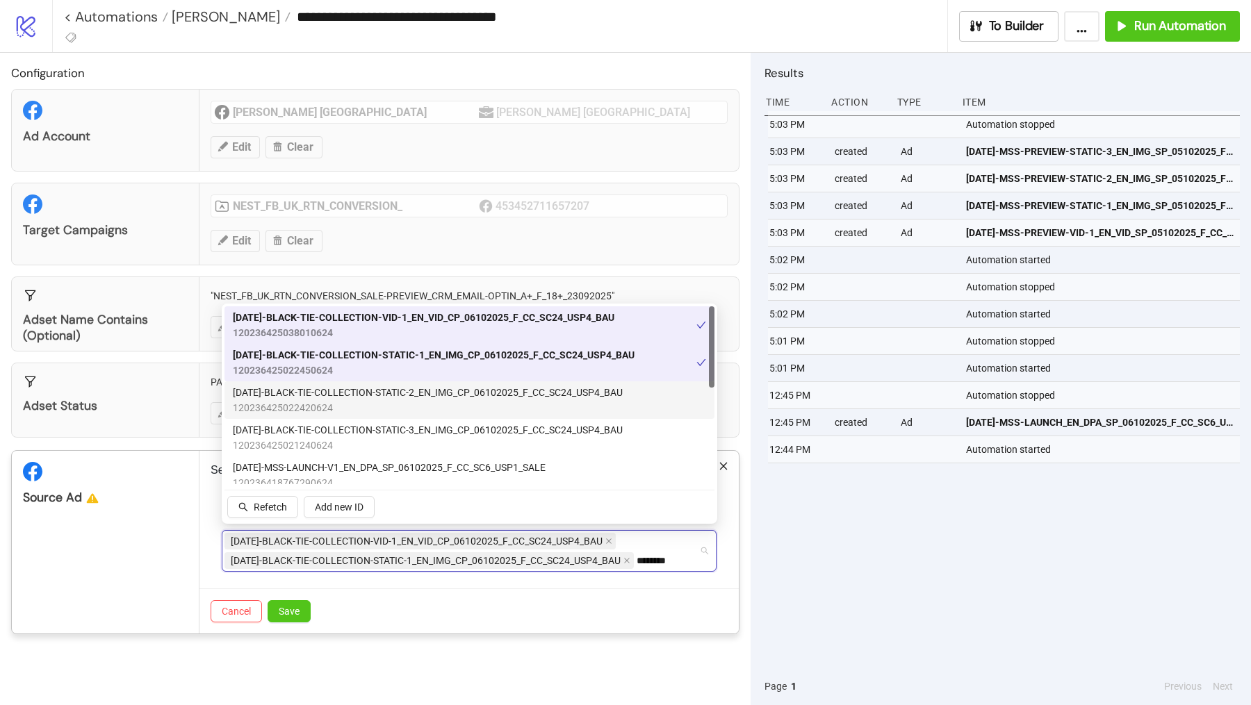
click at [388, 416] on span "120236425022420624" at bounding box center [428, 407] width 390 height 15
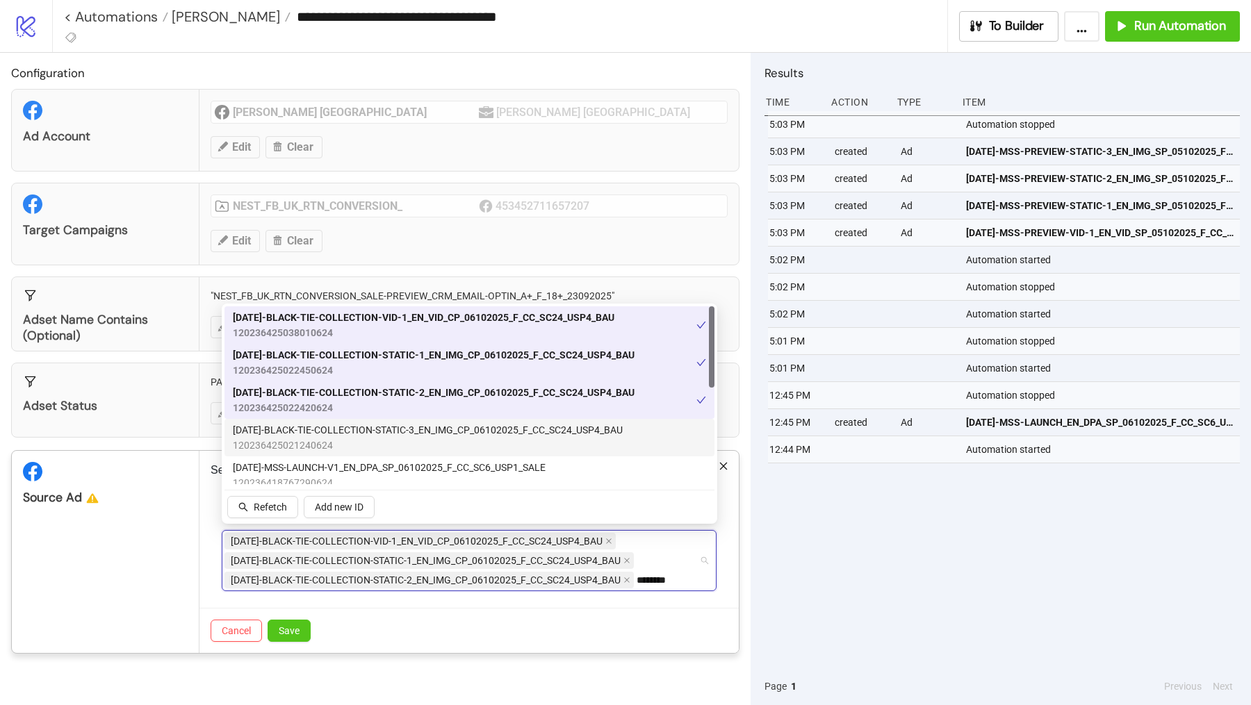
click at [386, 445] on span "120236425021240624" at bounding box center [428, 445] width 390 height 15
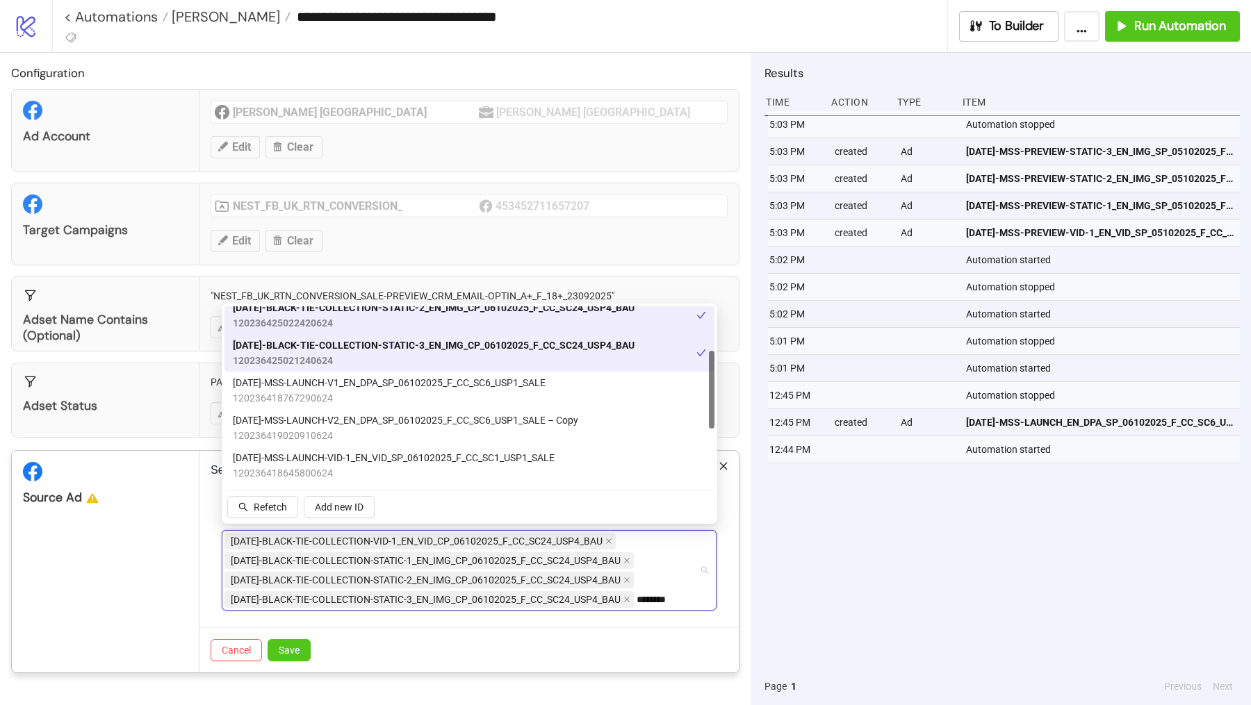
scroll to position [104, 0]
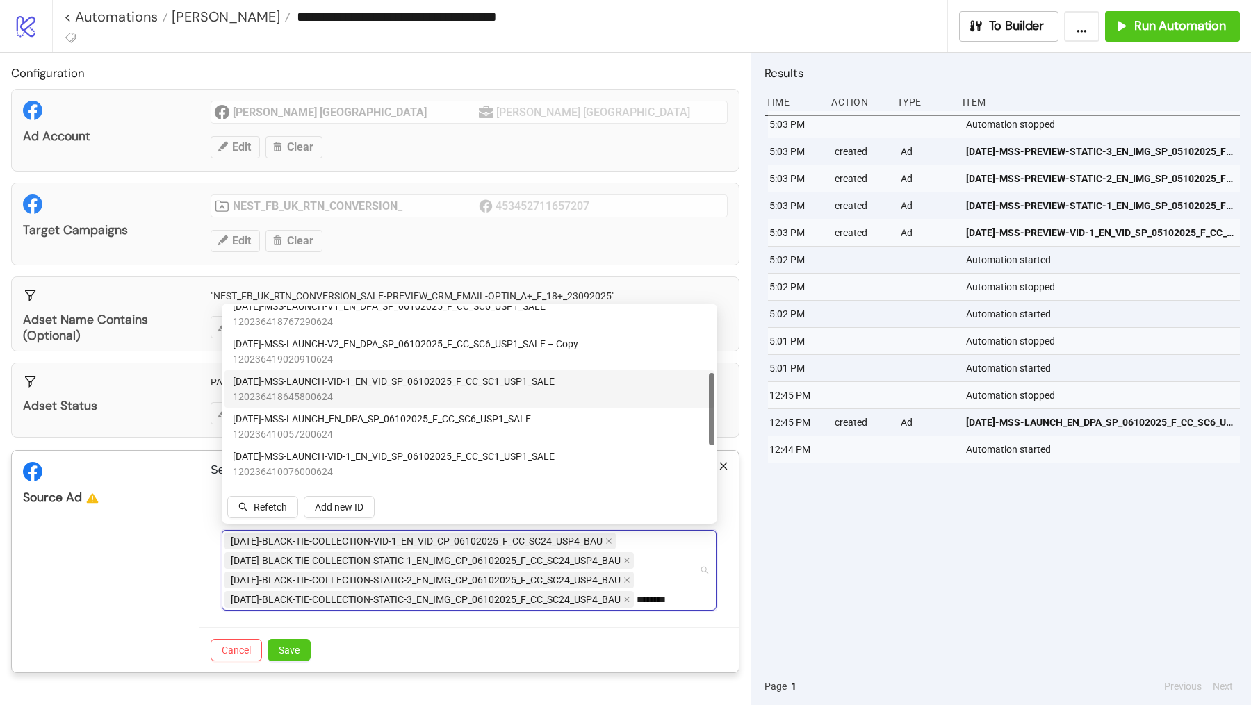
click at [374, 394] on span "120236418645800624" at bounding box center [394, 396] width 322 height 15
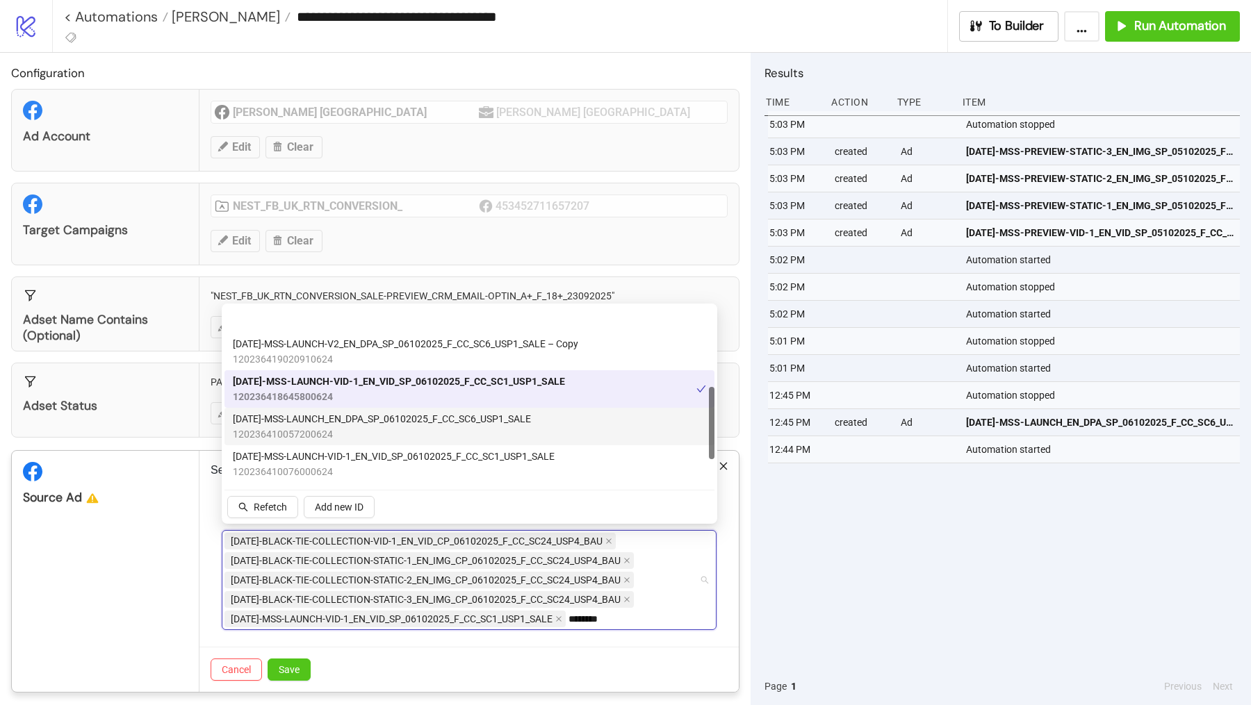
scroll to position [272, 0]
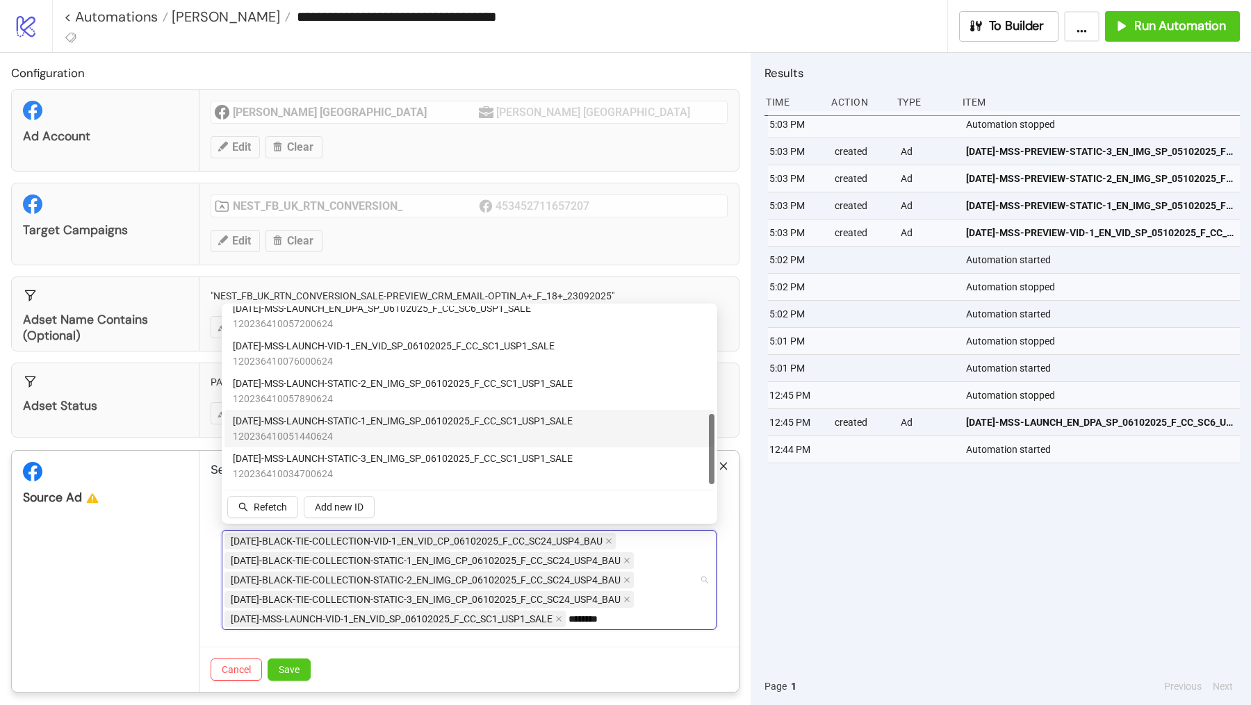
click at [372, 416] on span "AD334-MSS-LAUNCH-STATIC-1_EN_IMG_SP_06102025_F_CC_SC1_USP1_SALE" at bounding box center [403, 420] width 340 height 15
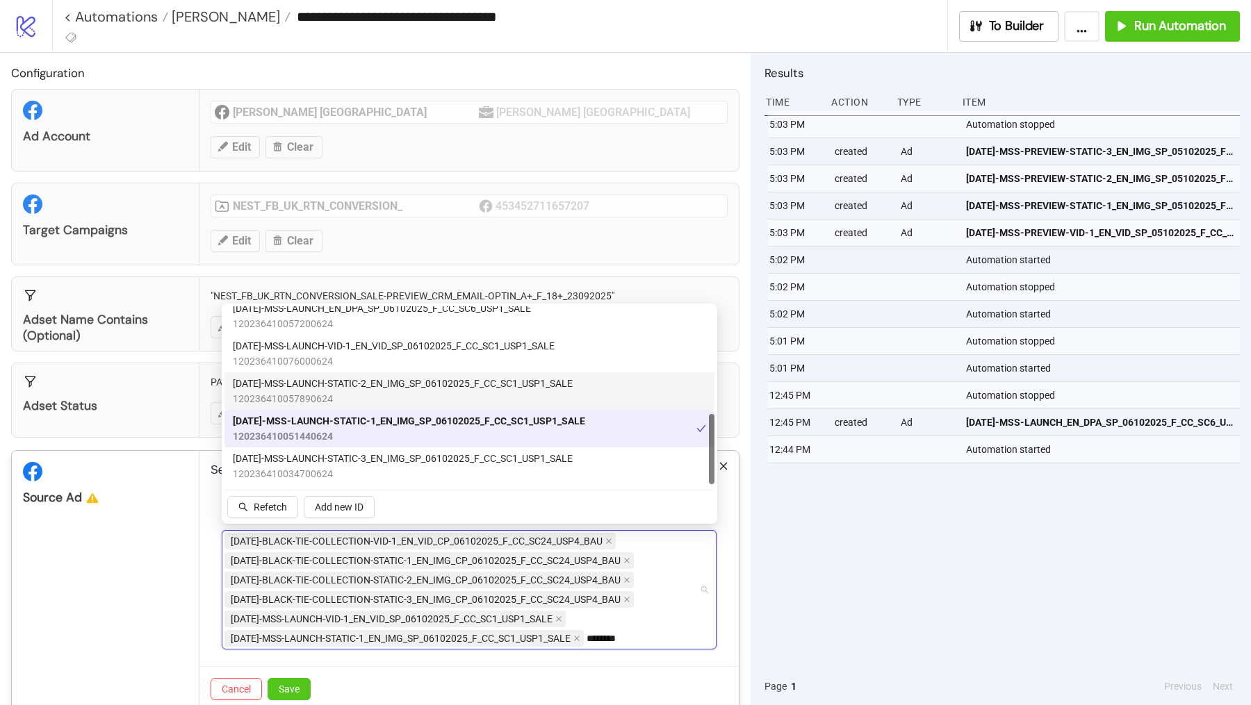
click at [372, 391] on span "120236410057890624" at bounding box center [403, 398] width 340 height 15
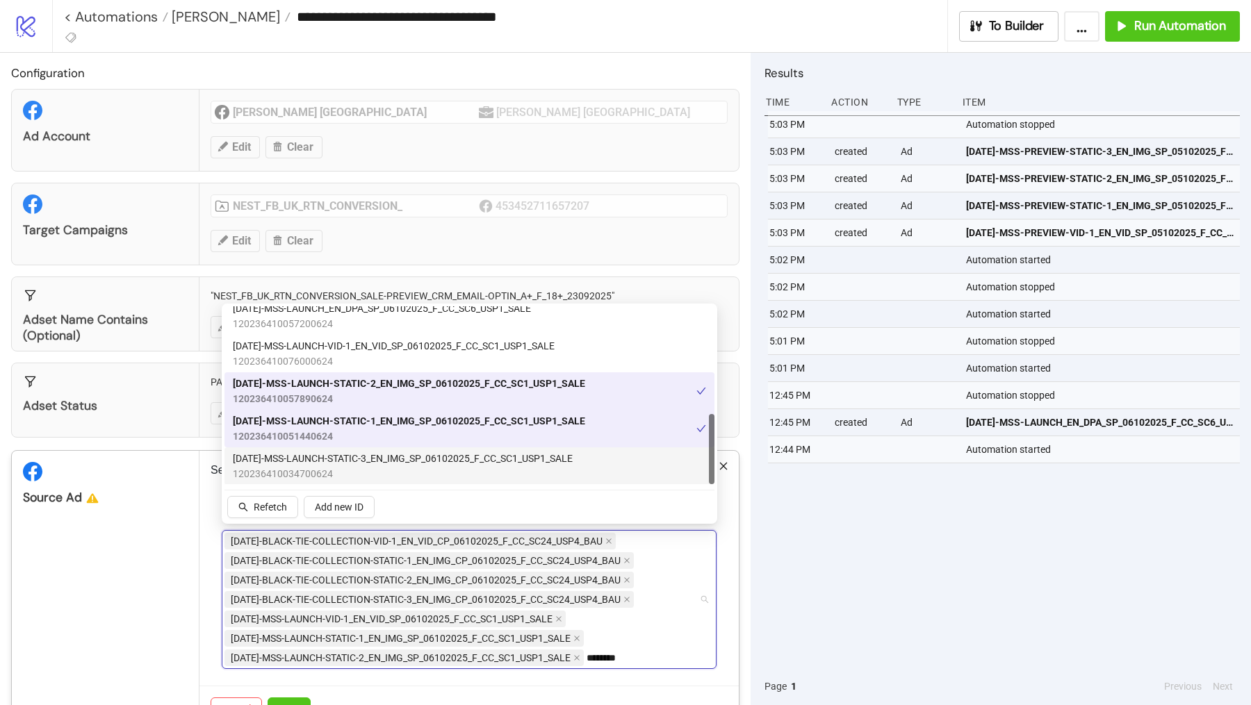
click at [370, 467] on span "120236410034700624" at bounding box center [403, 473] width 340 height 15
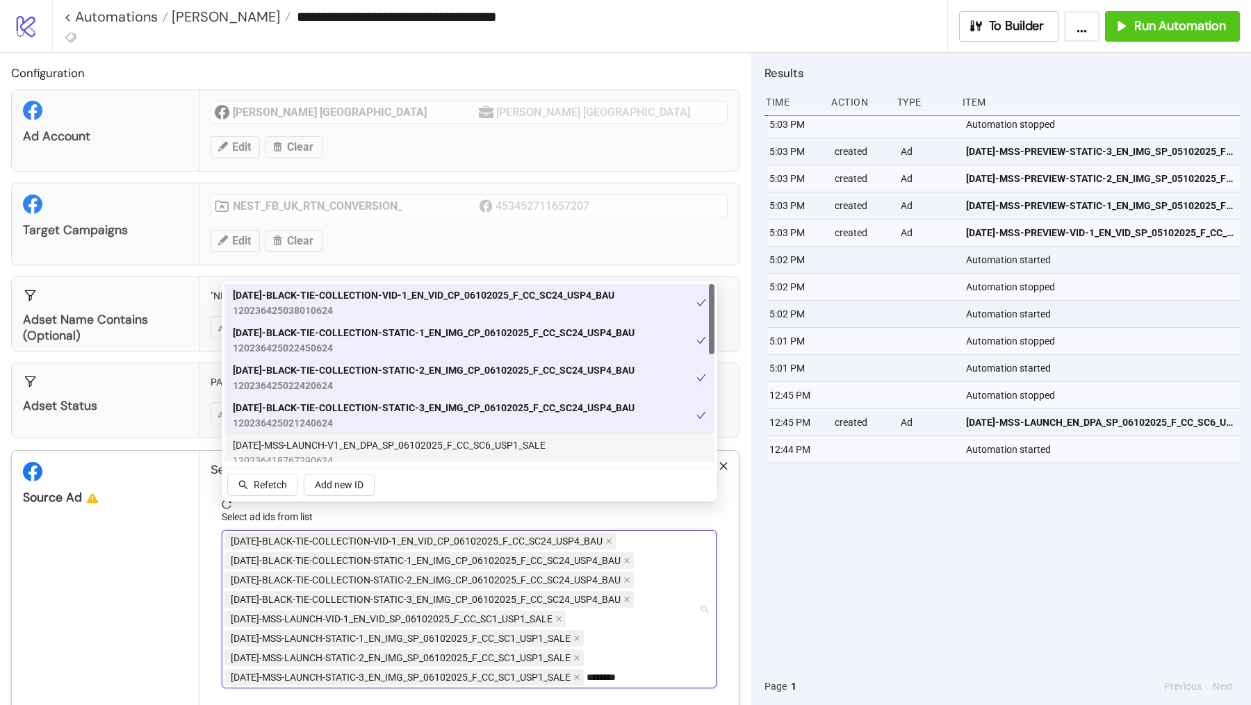
scroll to position [62, 0]
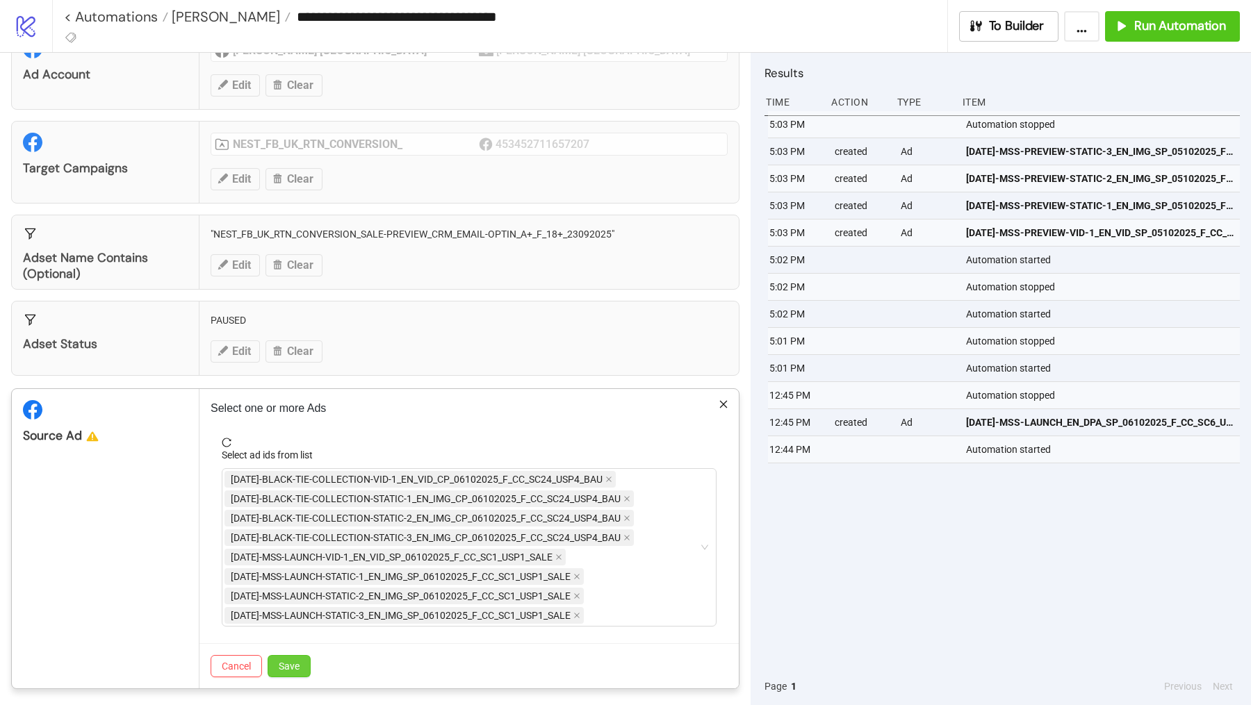
click at [289, 668] on button "Save" at bounding box center [289, 666] width 43 height 22
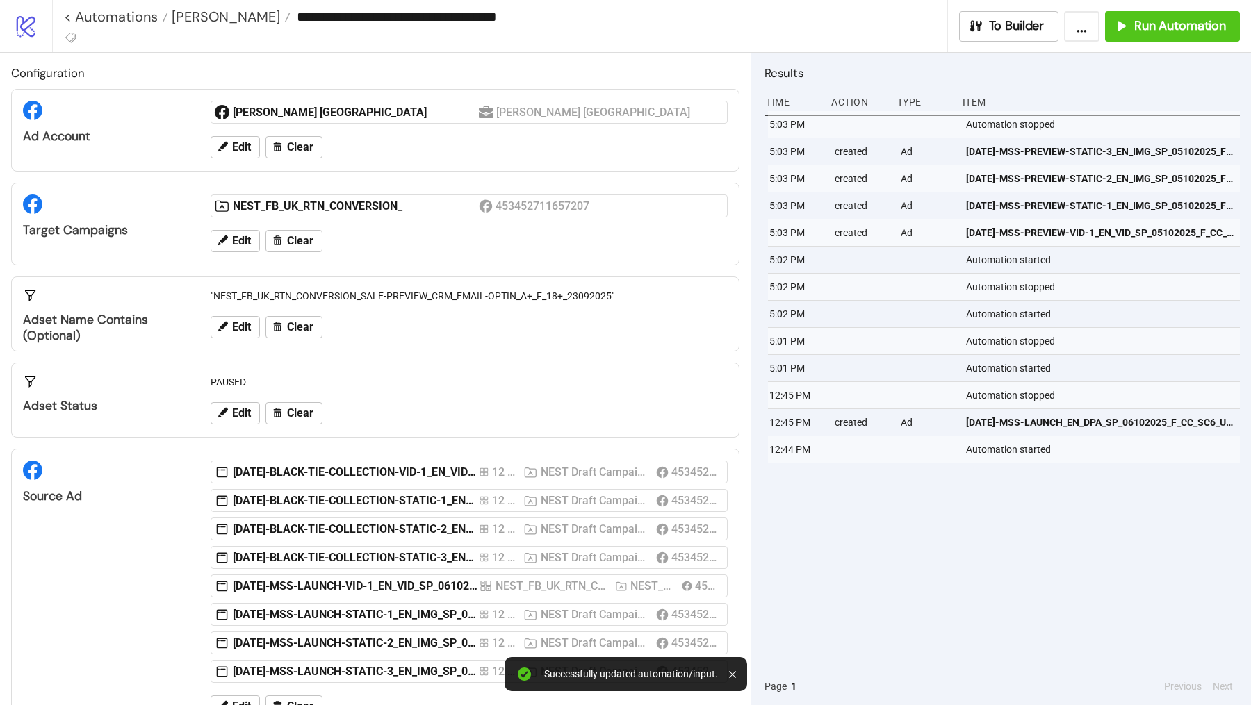
scroll to position [40, 0]
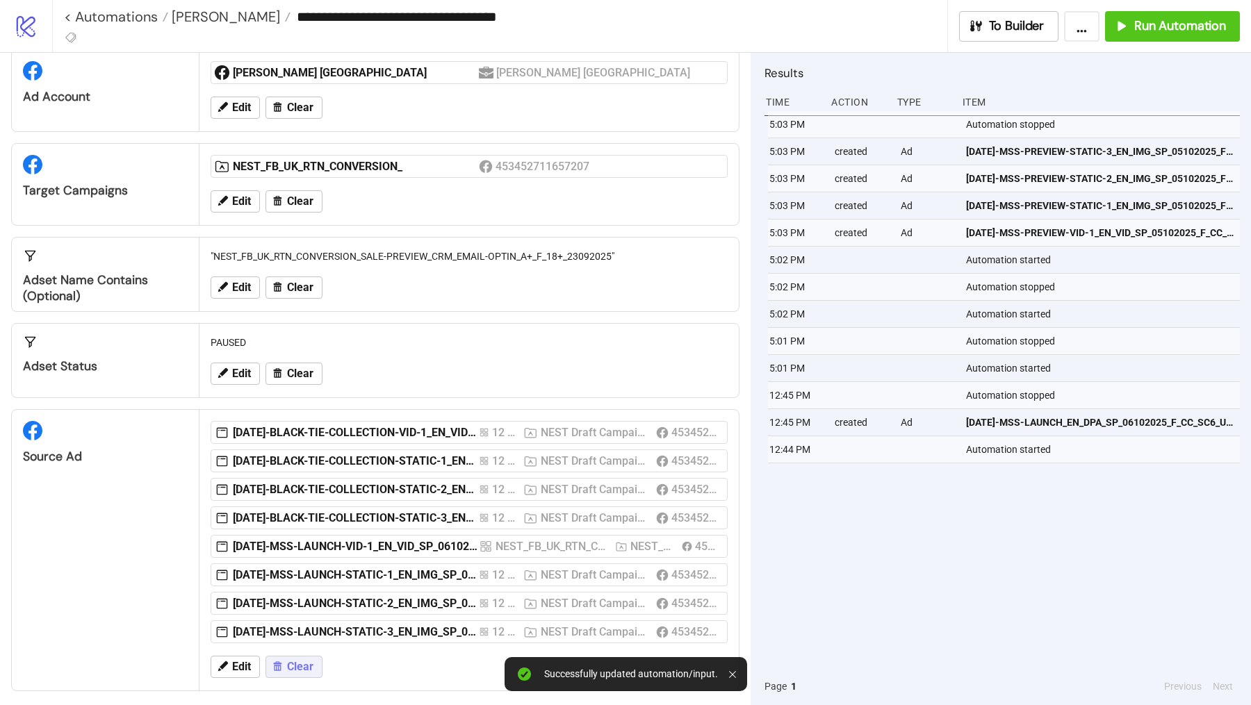
click at [302, 661] on span "Clear" at bounding box center [300, 667] width 26 height 13
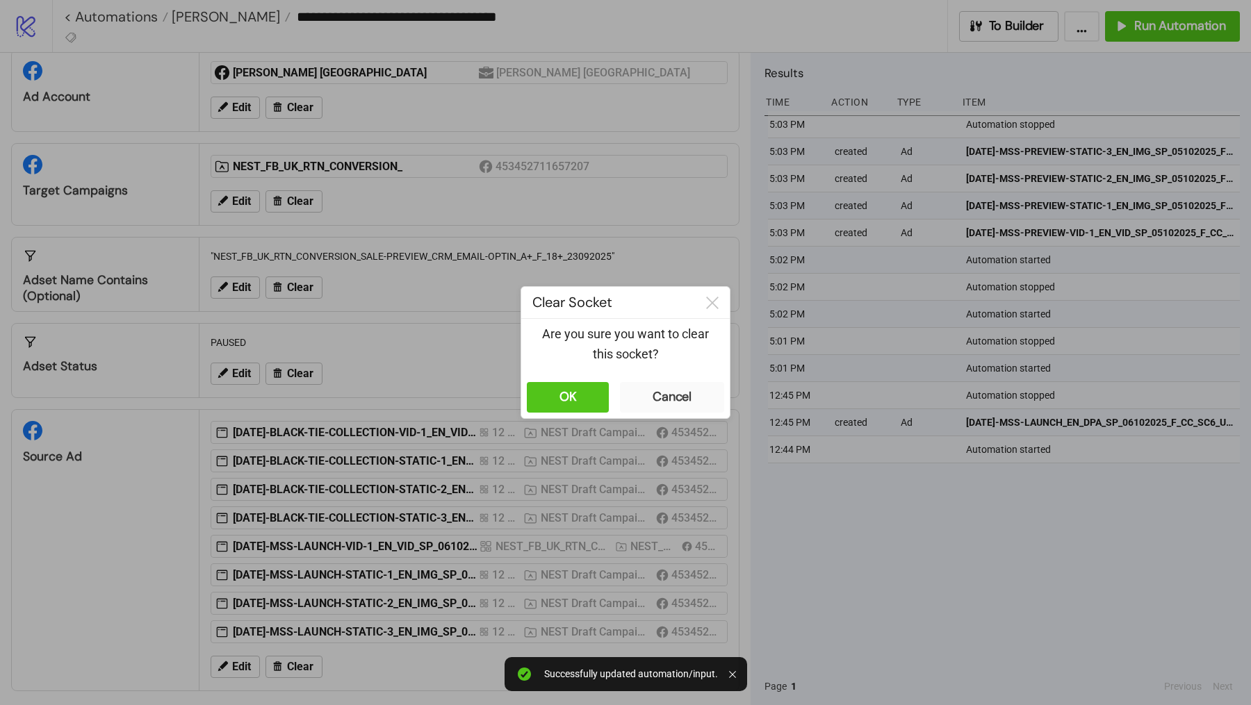
click at [613, 400] on div "OK Cancel" at bounding box center [625, 398] width 208 height 42
click at [580, 403] on button "OK" at bounding box center [568, 397] width 82 height 31
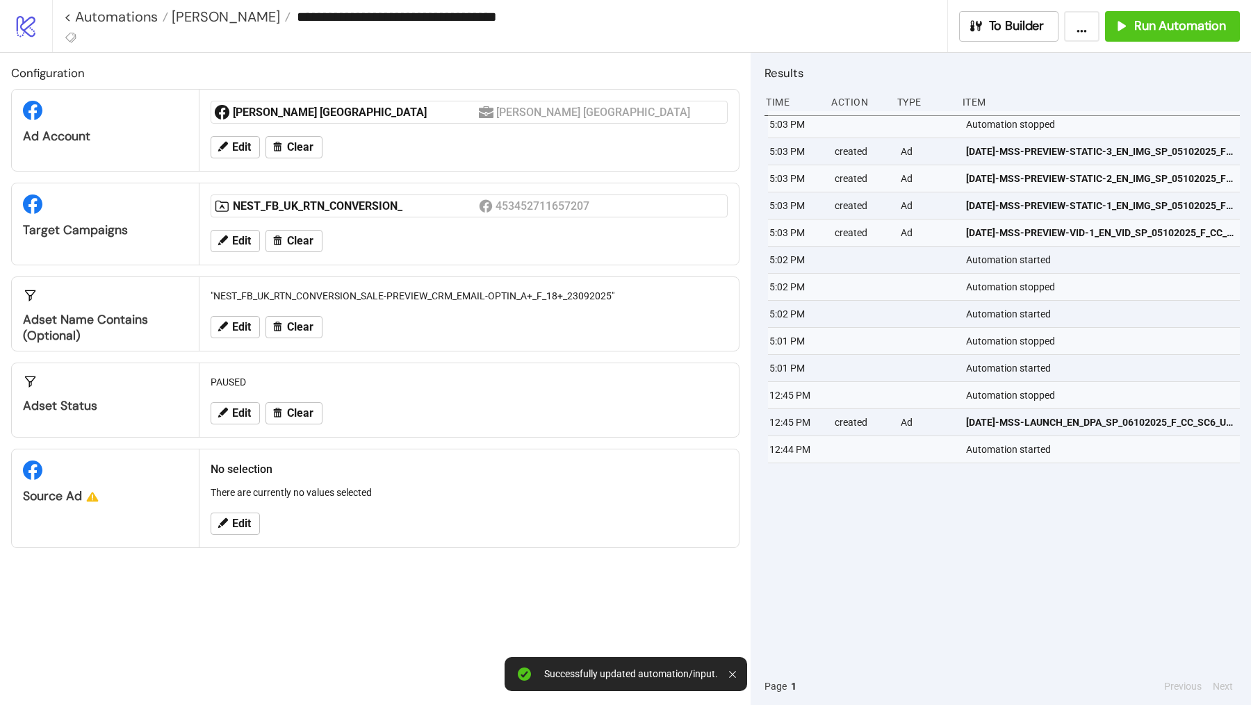
scroll to position [0, 0]
click at [249, 520] on span "Edit" at bounding box center [241, 524] width 19 height 13
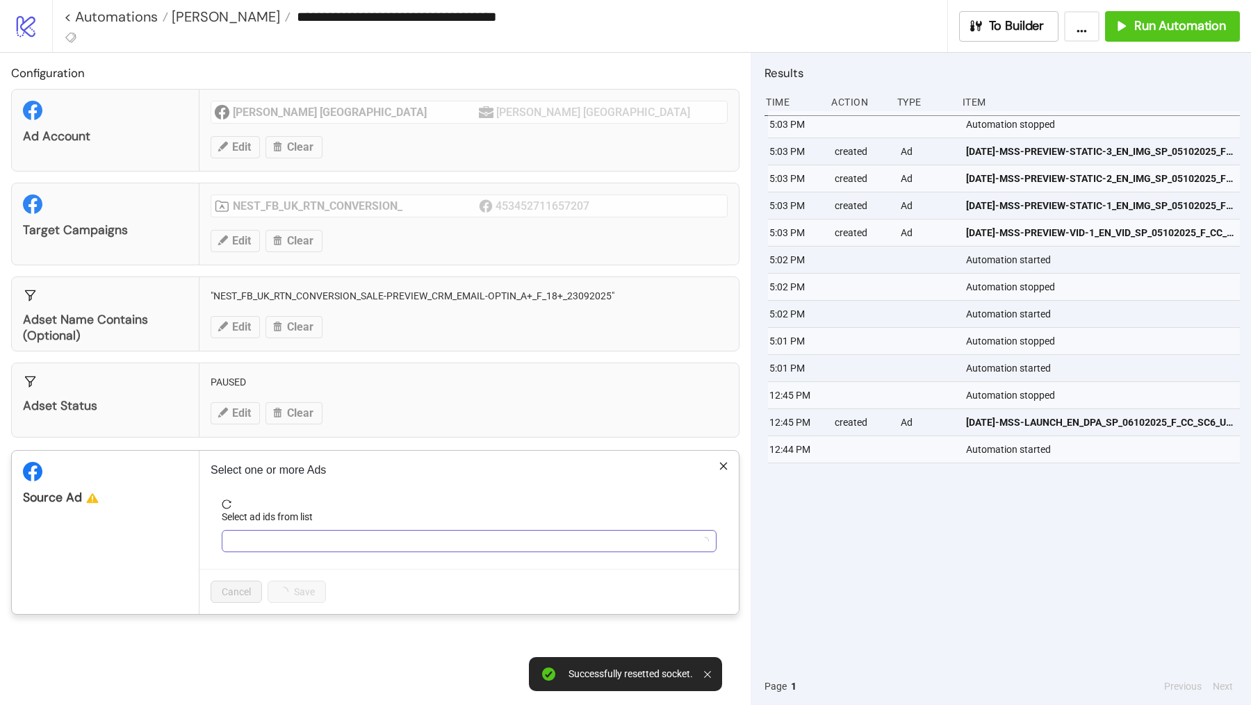
click at [262, 532] on div at bounding box center [461, 541] width 475 height 19
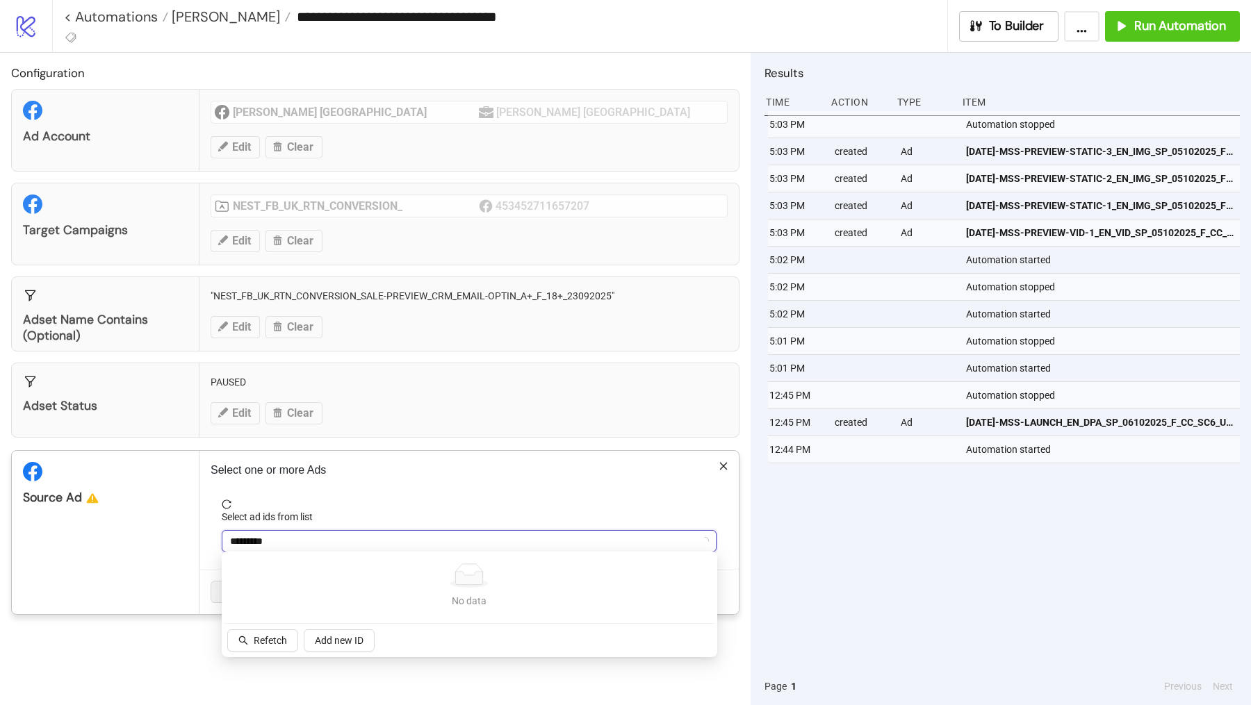
type input "********"
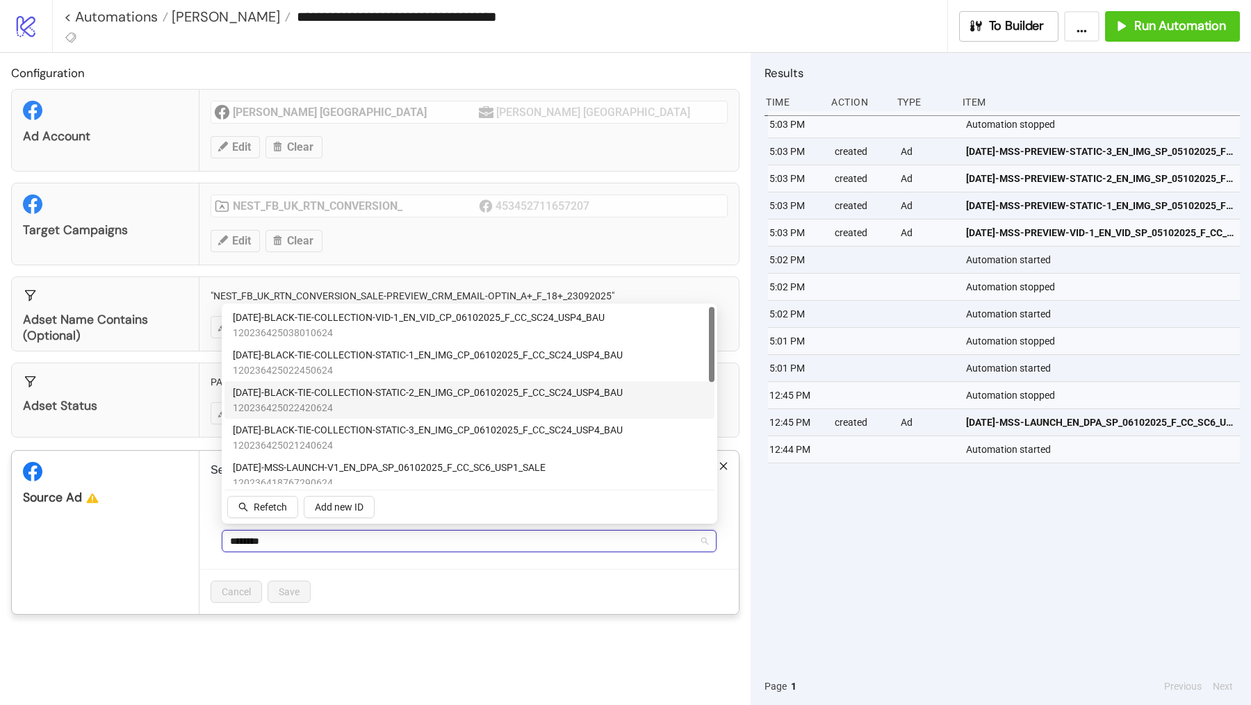
scroll to position [272, 0]
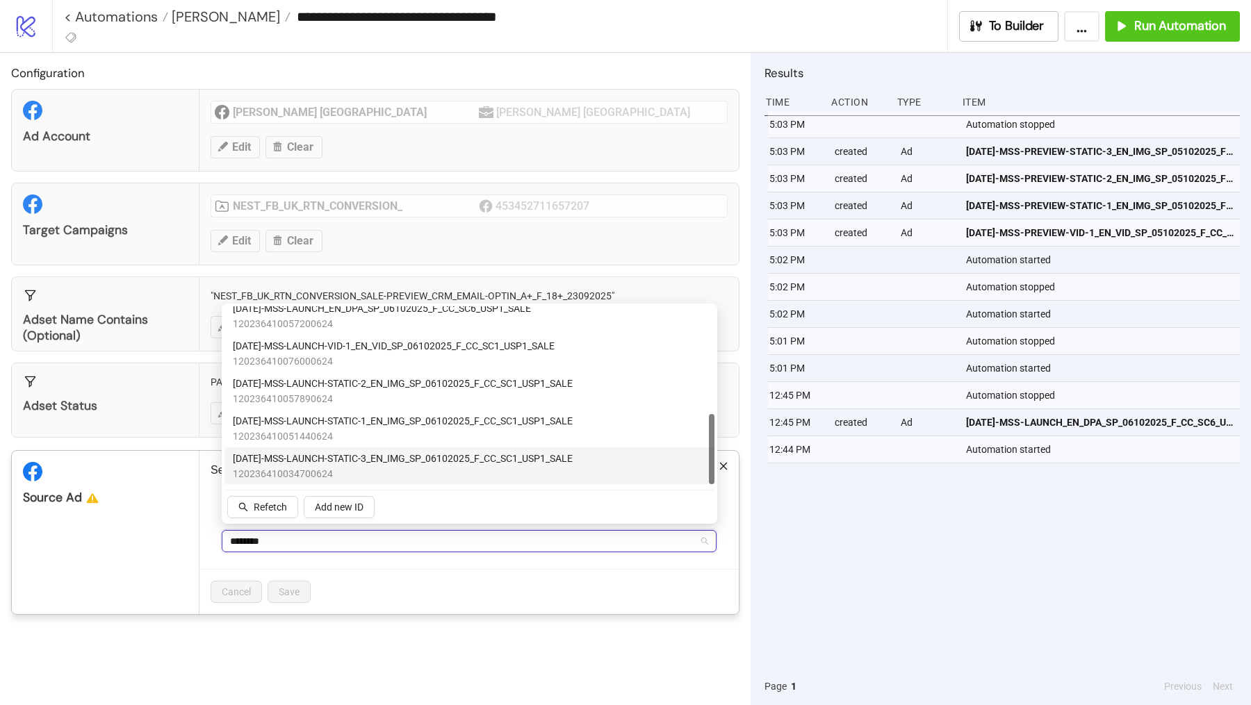
click at [381, 457] on span "AD336-MSS-LAUNCH-STATIC-3_EN_IMG_SP_06102025_F_CC_SC1_USP1_SALE" at bounding box center [403, 458] width 340 height 15
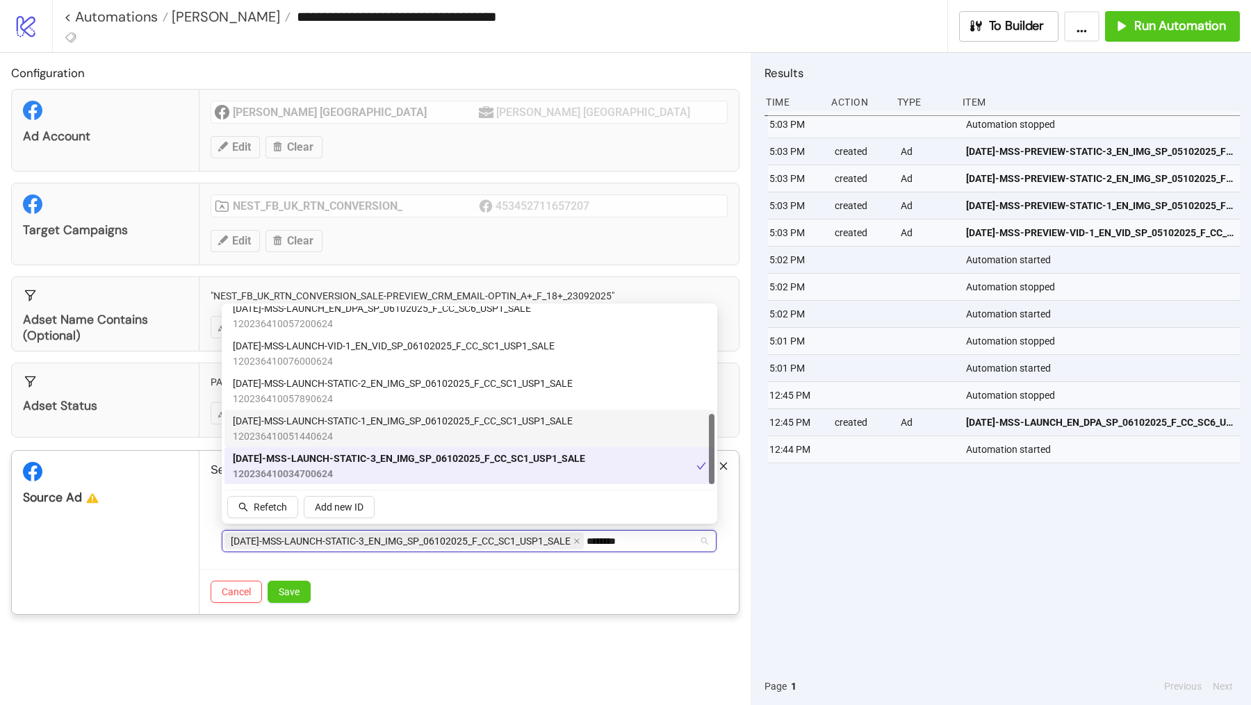
click at [381, 436] on span "120236410051440624" at bounding box center [403, 436] width 340 height 15
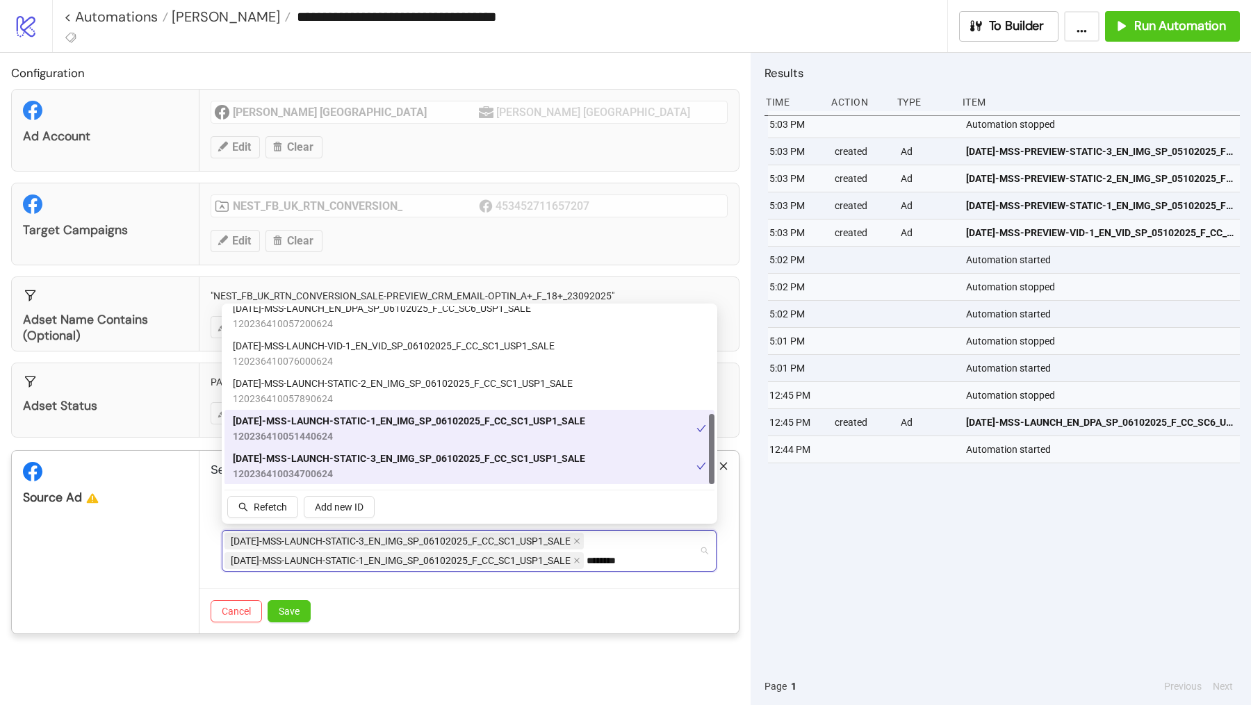
click at [380, 404] on span "120236410057890624" at bounding box center [403, 398] width 340 height 15
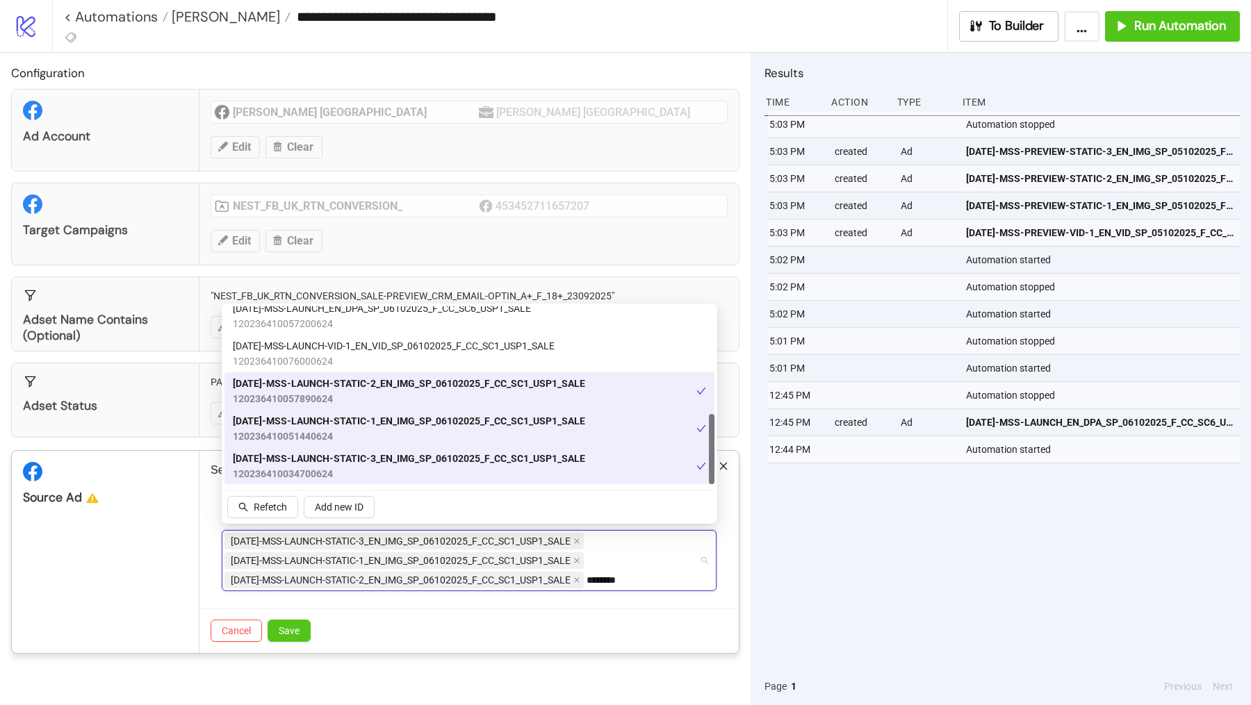
click at [379, 389] on span "AD335-MSS-LAUNCH-STATIC-2_EN_IMG_SP_06102025_F_CC_SC1_USP1_SALE" at bounding box center [409, 383] width 352 height 15
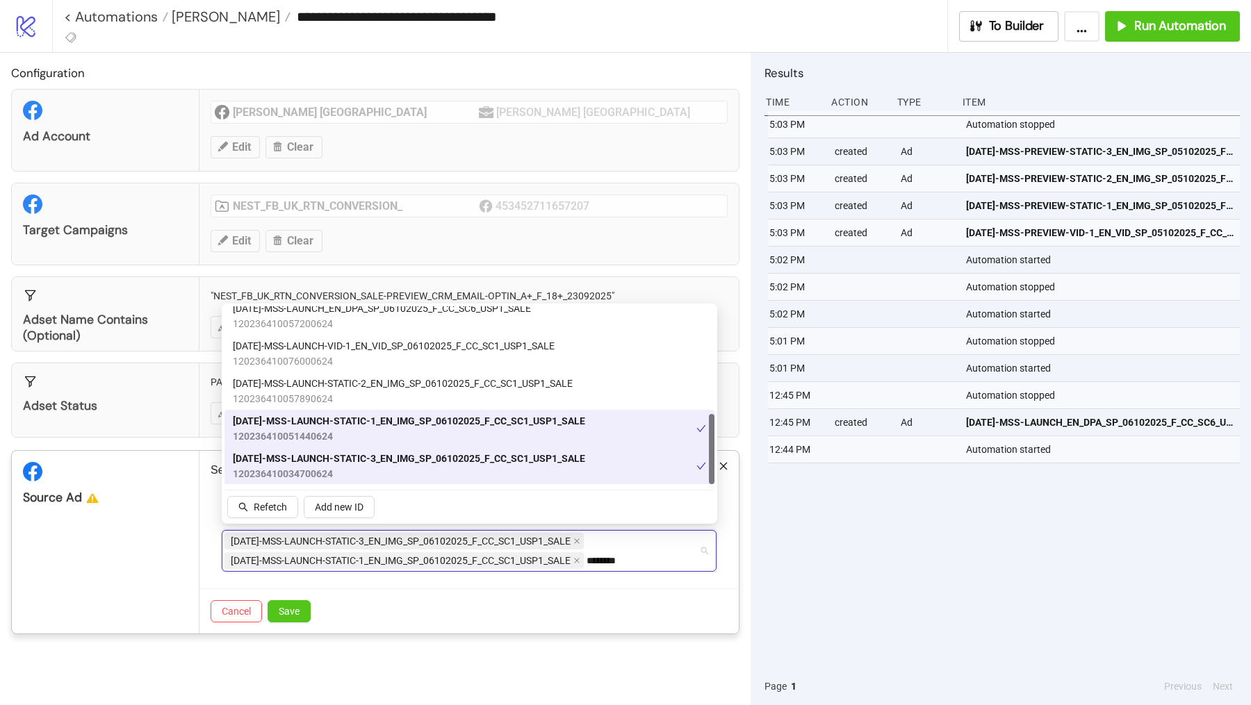
click at [379, 425] on span "AD334-MSS-LAUNCH-STATIC-1_EN_IMG_SP_06102025_F_CC_SC1_USP1_SALE" at bounding box center [409, 420] width 352 height 15
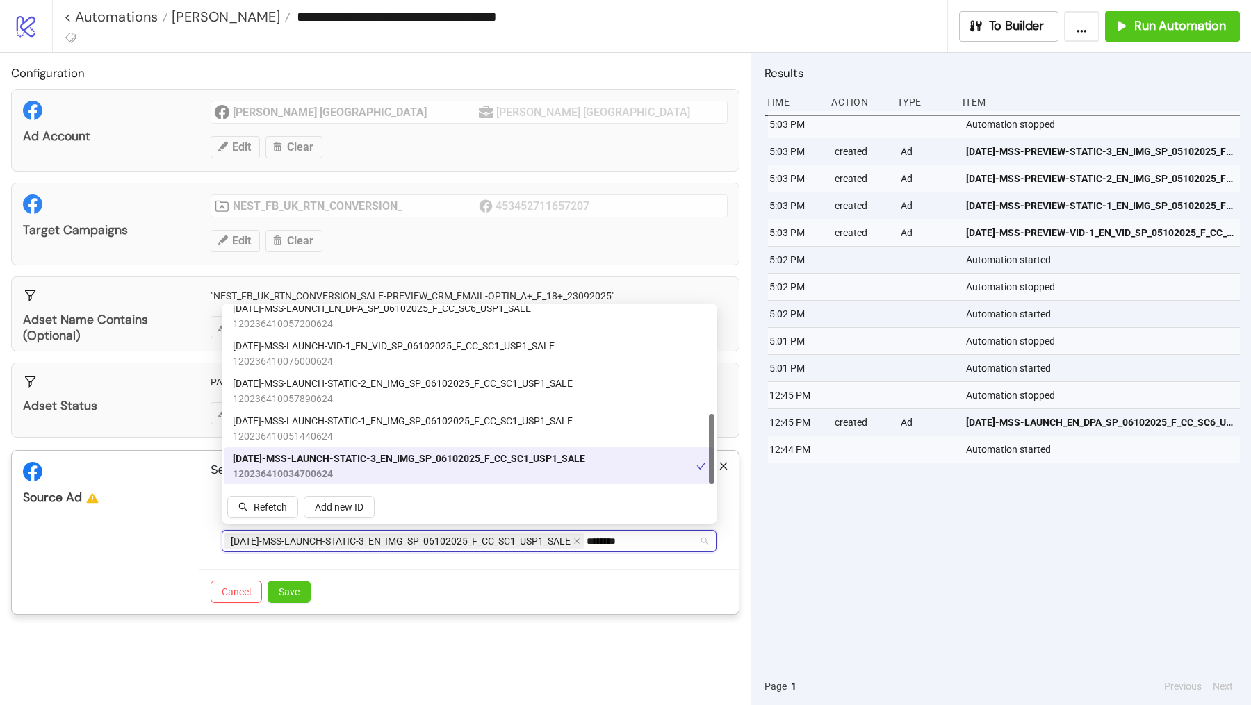
click at [379, 456] on span "AD336-MSS-LAUNCH-STATIC-3_EN_IMG_SP_06102025_F_CC_SC1_USP1_SALE" at bounding box center [409, 458] width 352 height 15
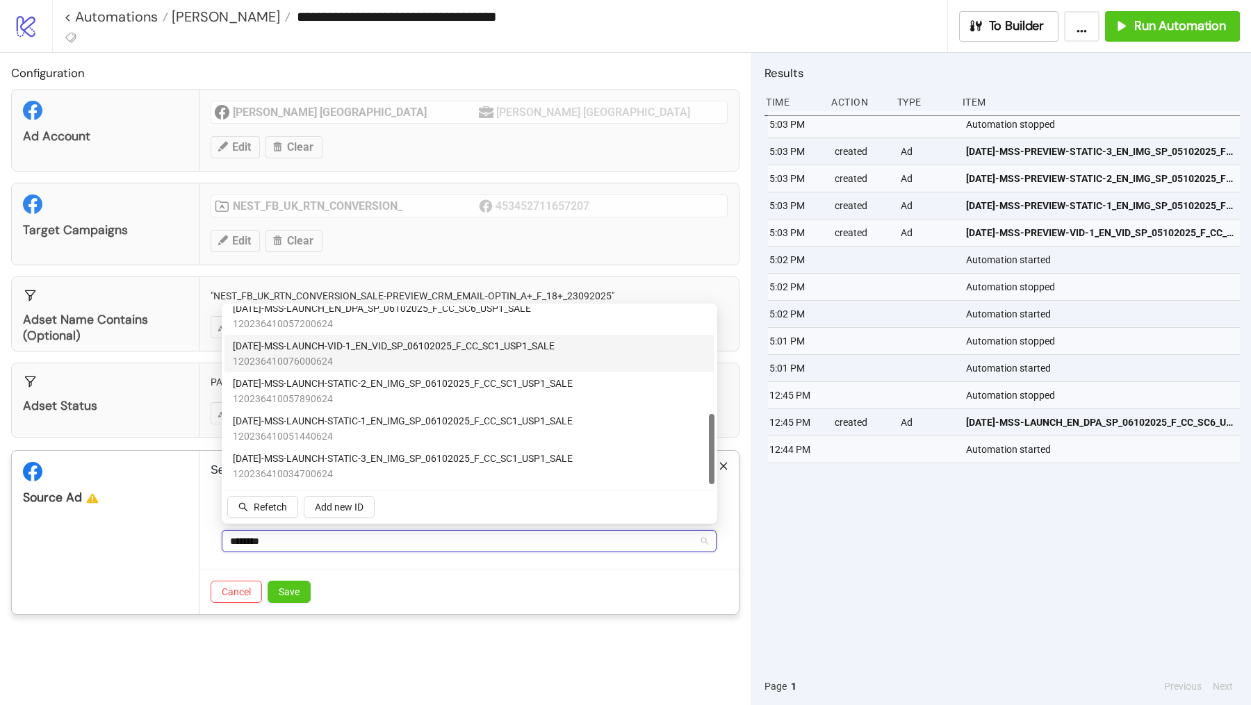
click at [377, 354] on span "120236410076000624" at bounding box center [394, 361] width 322 height 15
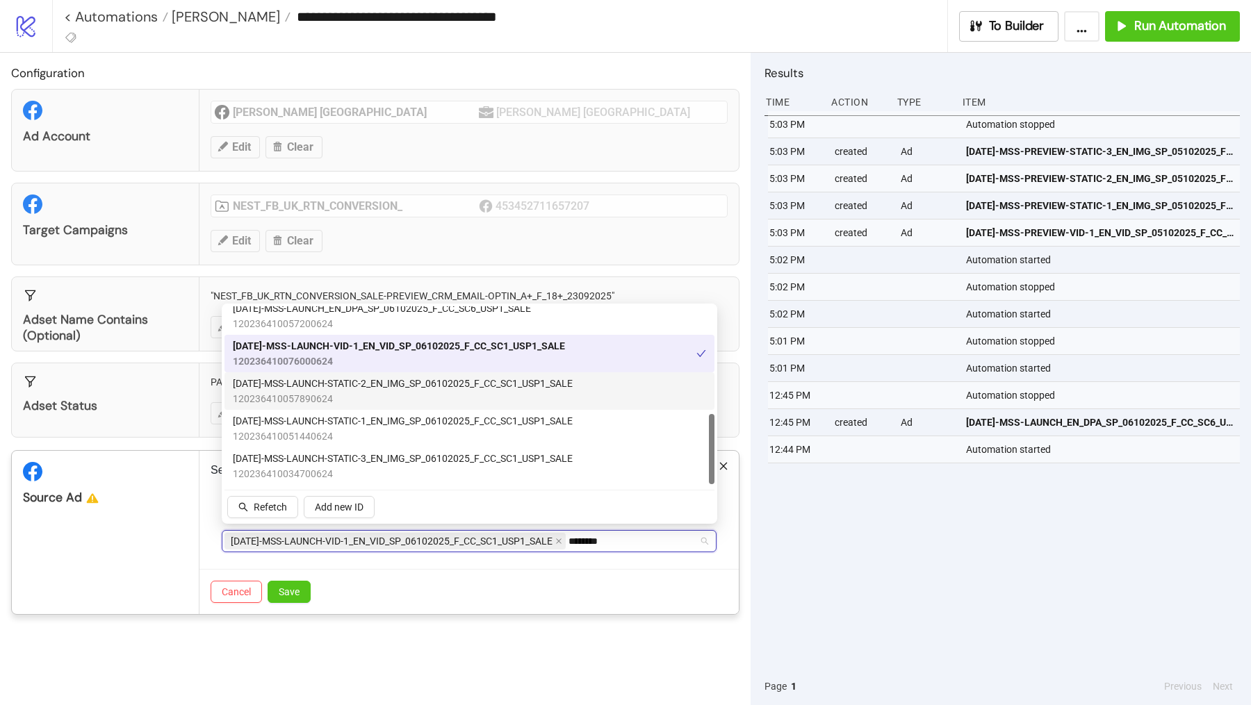
click at [374, 400] on span "120236410057890624" at bounding box center [403, 398] width 340 height 15
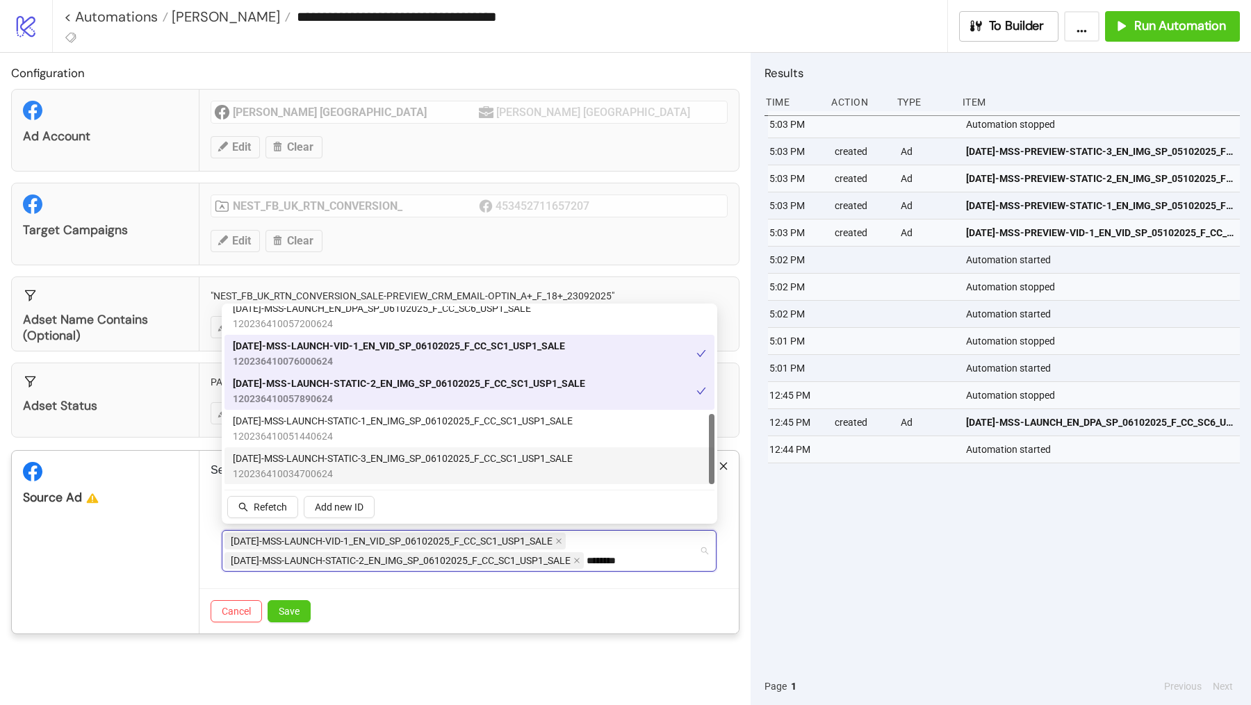
click at [374, 448] on div "AD336-MSS-LAUNCH-STATIC-3_EN_IMG_SP_06102025_F_CC_SC1_USP1_SALE 120236410034700…" at bounding box center [469, 467] width 490 height 38
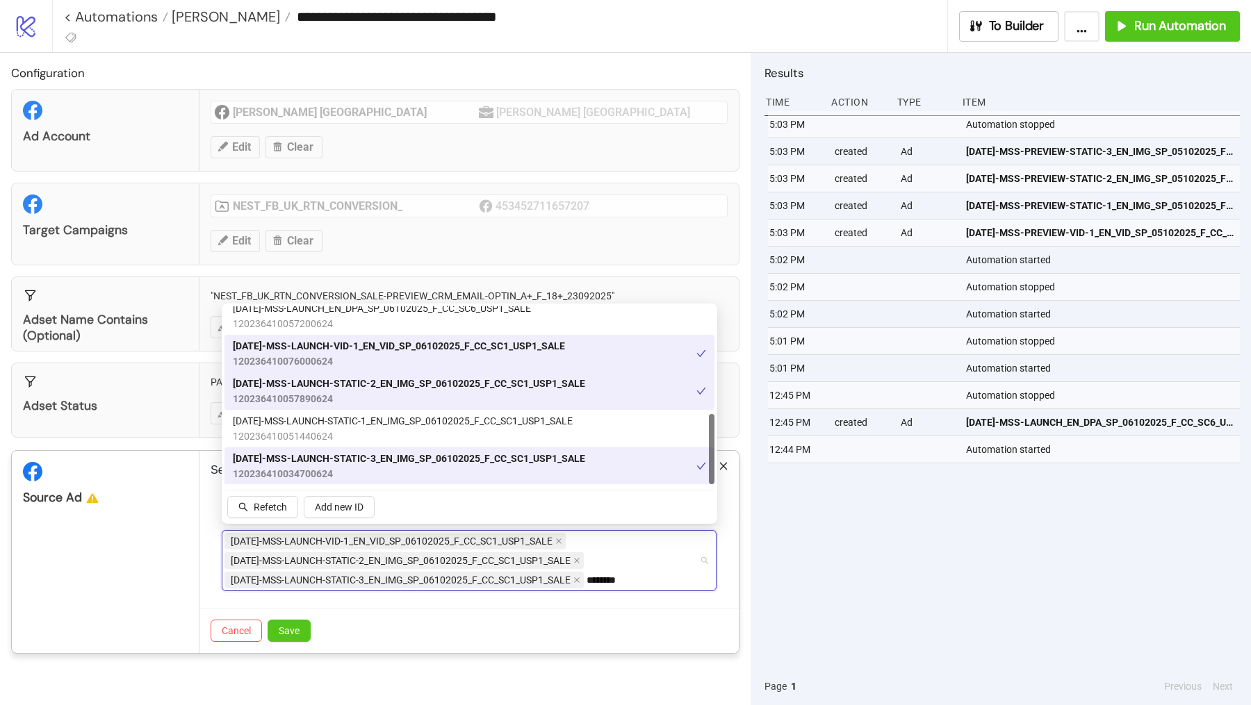
click at [374, 468] on span "120236410034700624" at bounding box center [409, 473] width 352 height 15
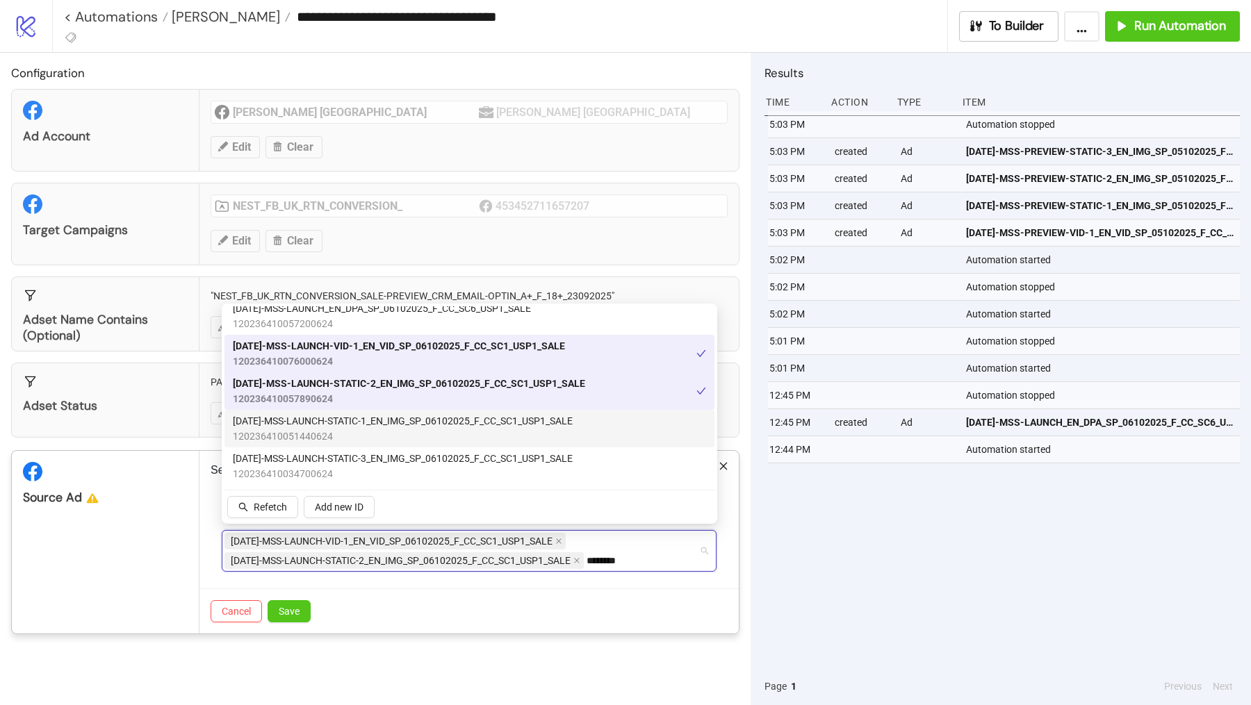
click at [376, 438] on span "120236410051440624" at bounding box center [403, 436] width 340 height 15
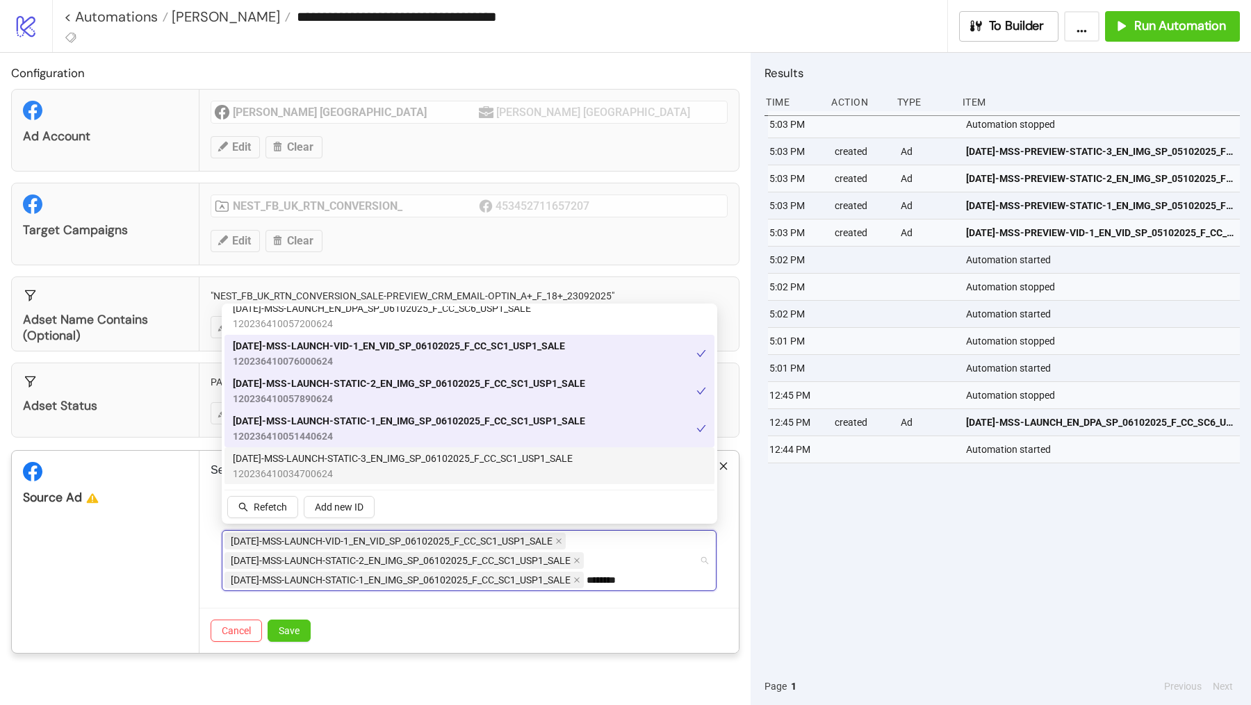
click at [376, 463] on span "AD336-MSS-LAUNCH-STATIC-3_EN_IMG_SP_06102025_F_CC_SC1_USP1_SALE" at bounding box center [403, 458] width 340 height 15
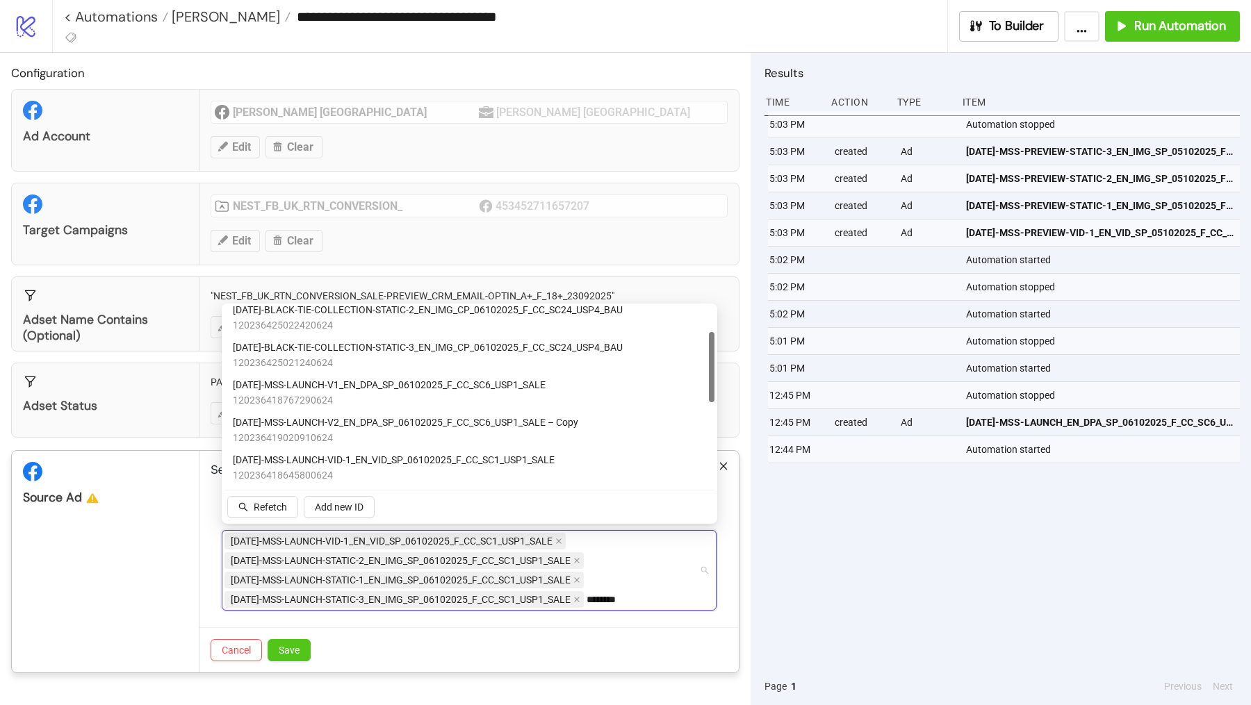
scroll to position [8, 0]
click at [393, 367] on span "120236425022450624" at bounding box center [428, 362] width 390 height 15
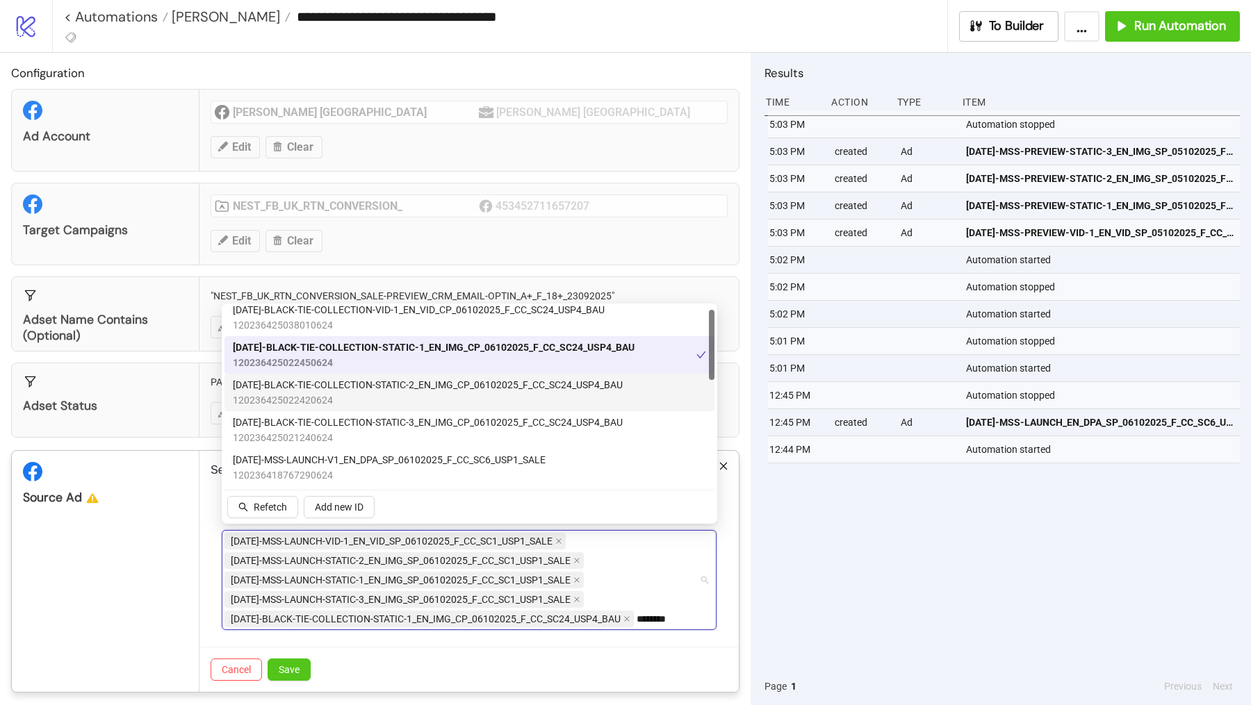
click at [393, 396] on span "120236425022420624" at bounding box center [428, 400] width 390 height 15
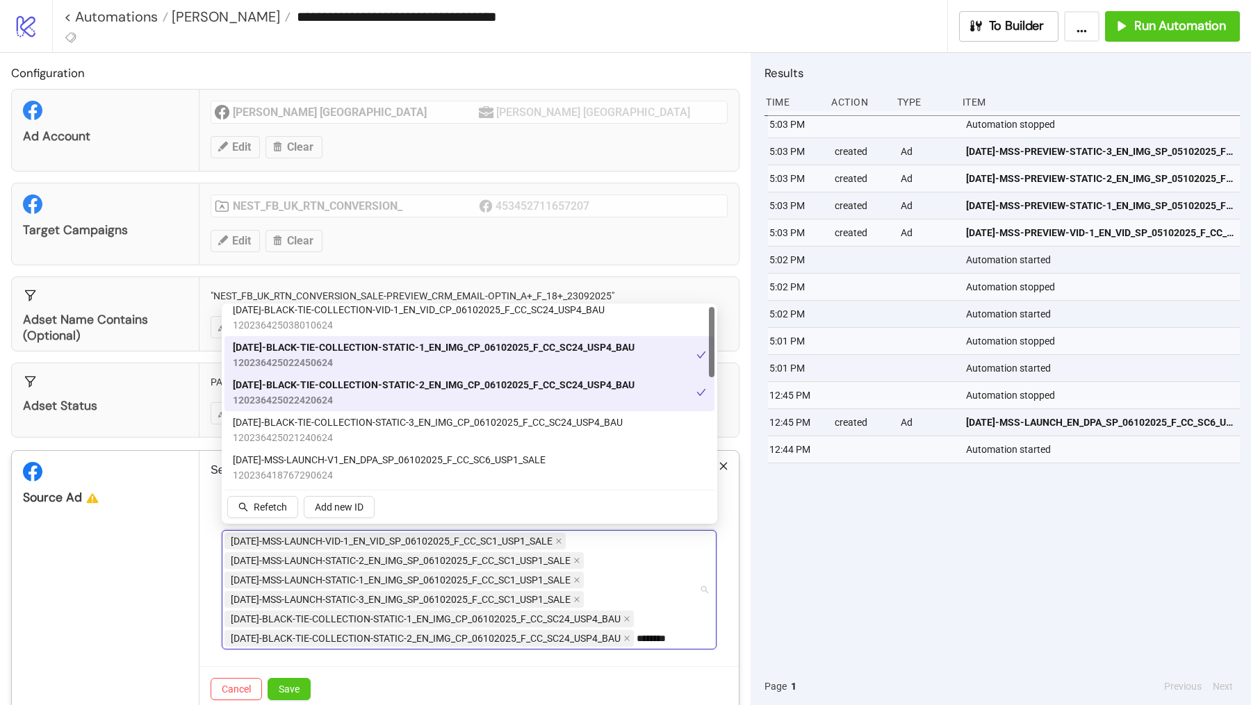
scroll to position [0, 0]
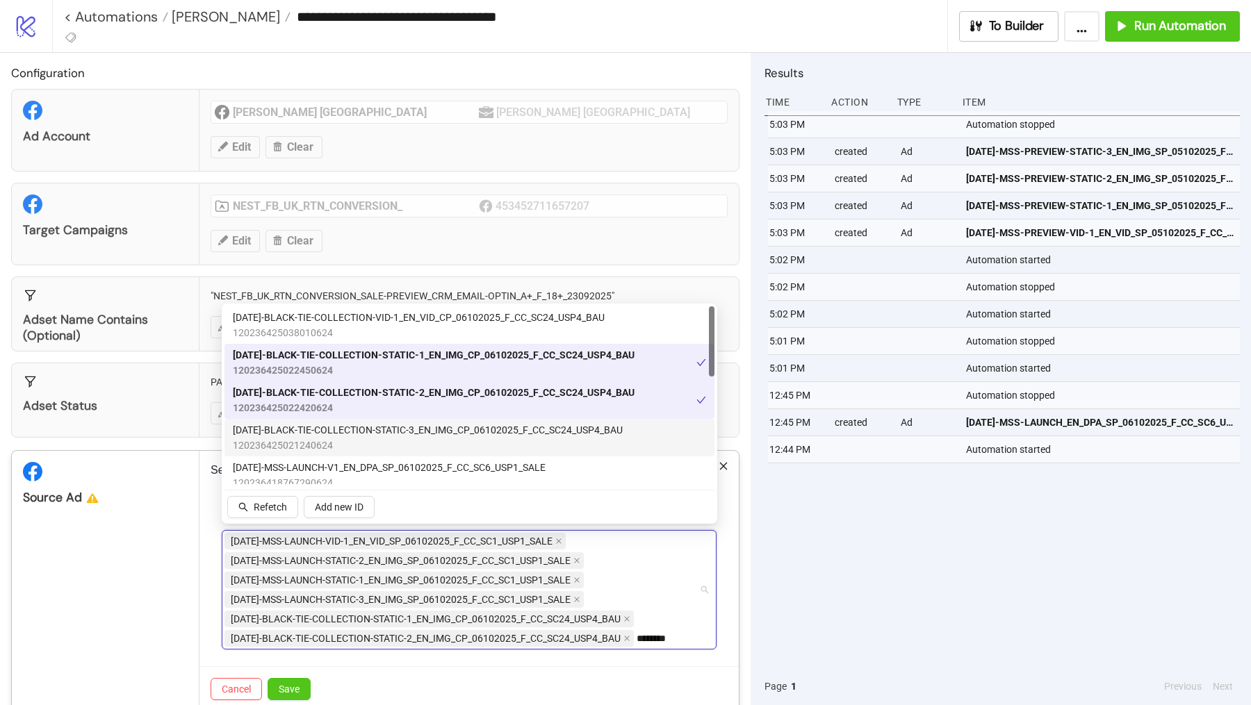
click at [395, 441] on span "120236425021240624" at bounding box center [428, 445] width 390 height 15
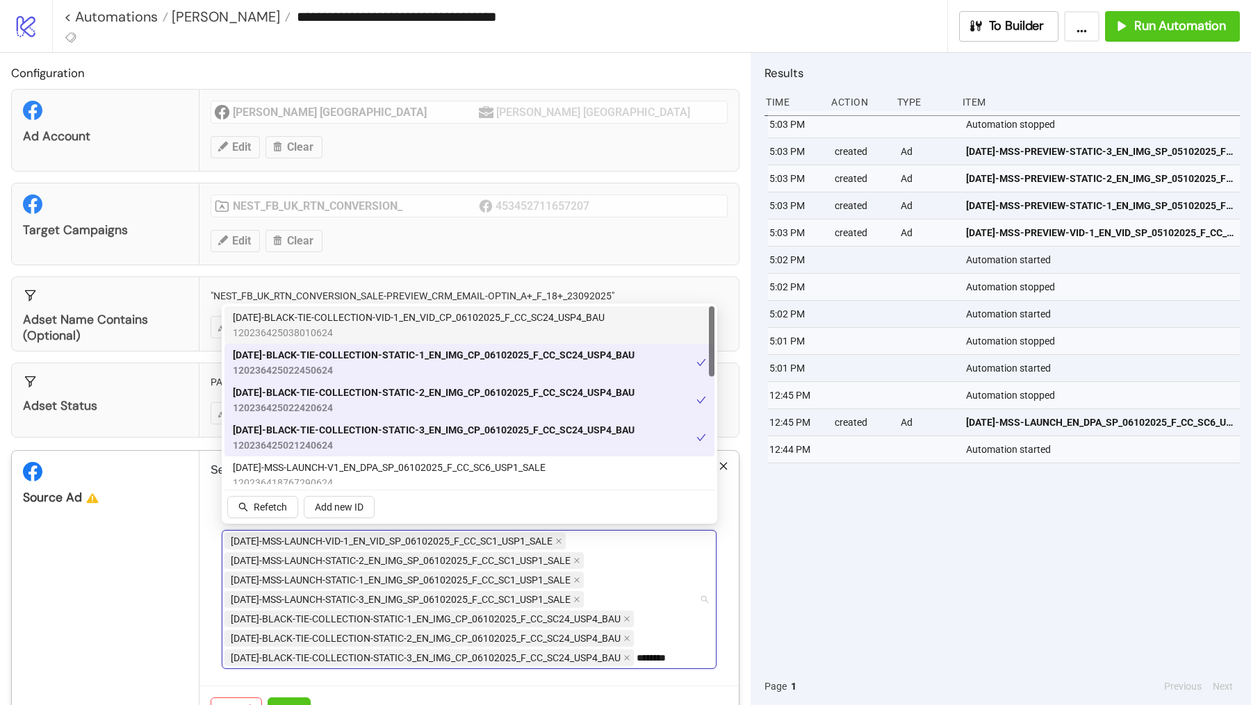
click at [387, 325] on span "AD363-BLACK-TIE-COLLECTION-VID-1_EN_VID_CP_06102025_F_CC_SC24_USP4_BAU" at bounding box center [419, 317] width 372 height 15
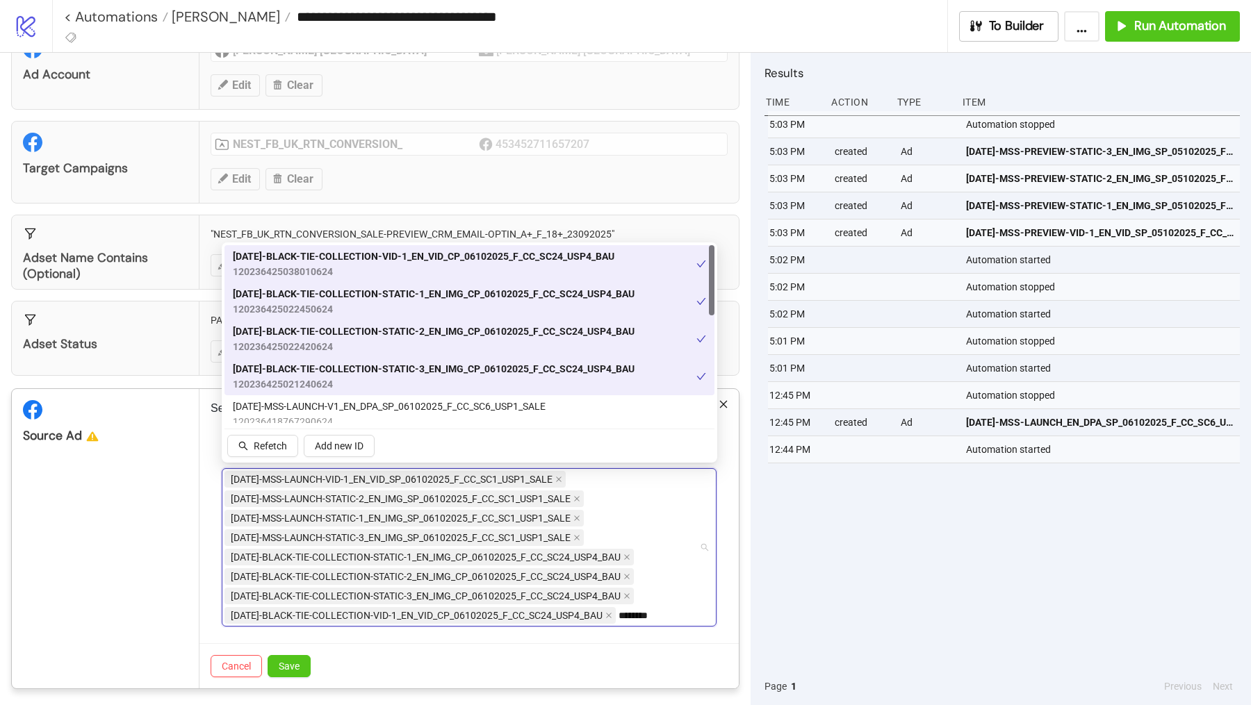
scroll to position [61, 0]
click at [294, 676] on div "Cancel Save" at bounding box center [468, 666] width 539 height 45
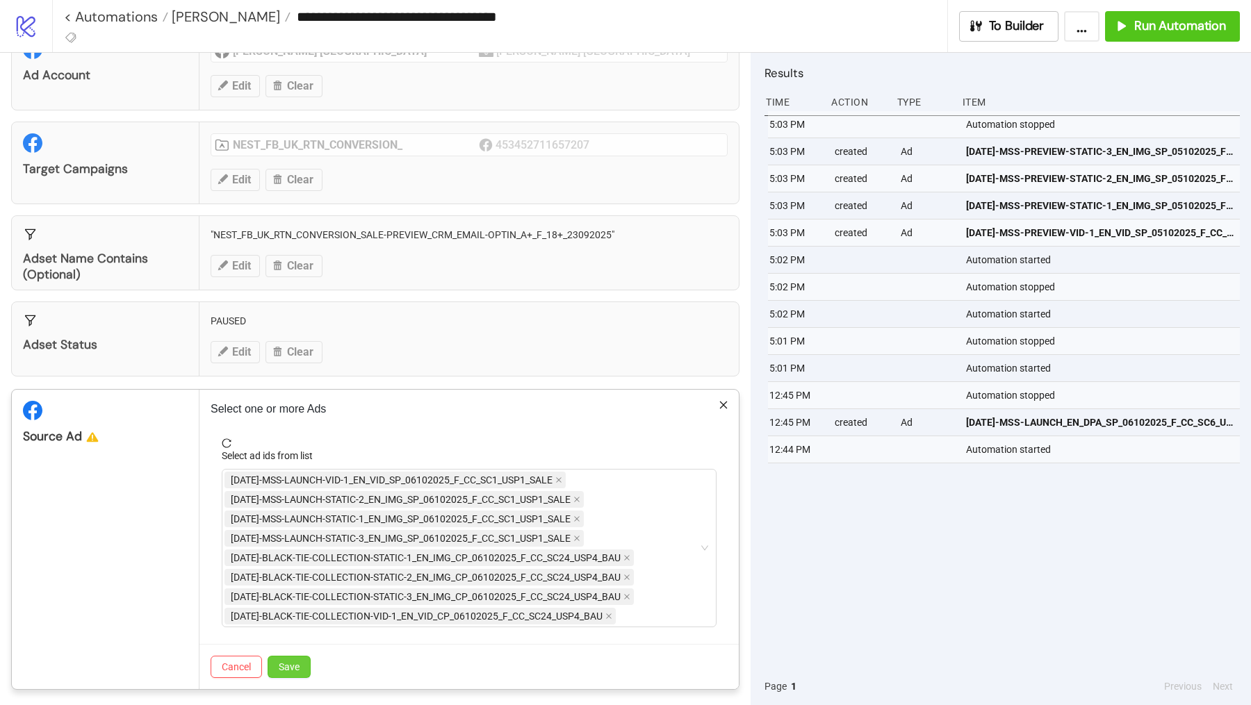
click at [294, 663] on span "Save" at bounding box center [289, 667] width 21 height 11
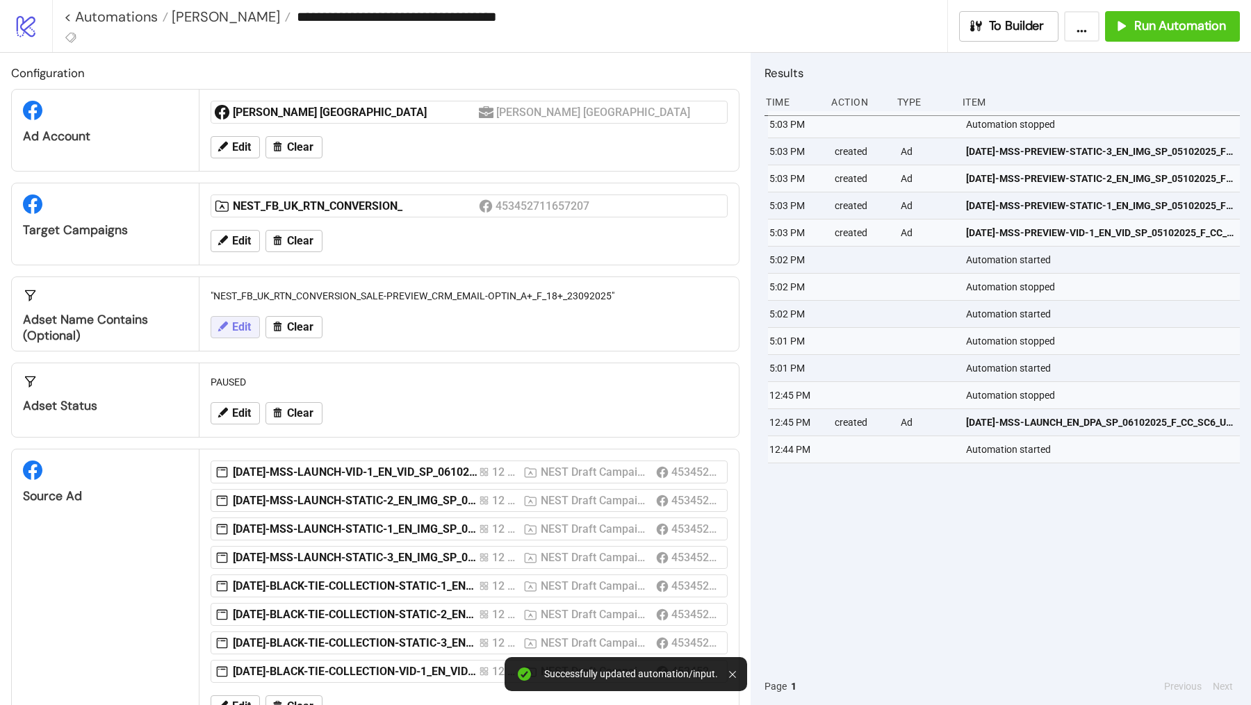
click at [240, 321] on span "Edit" at bounding box center [241, 327] width 19 height 13
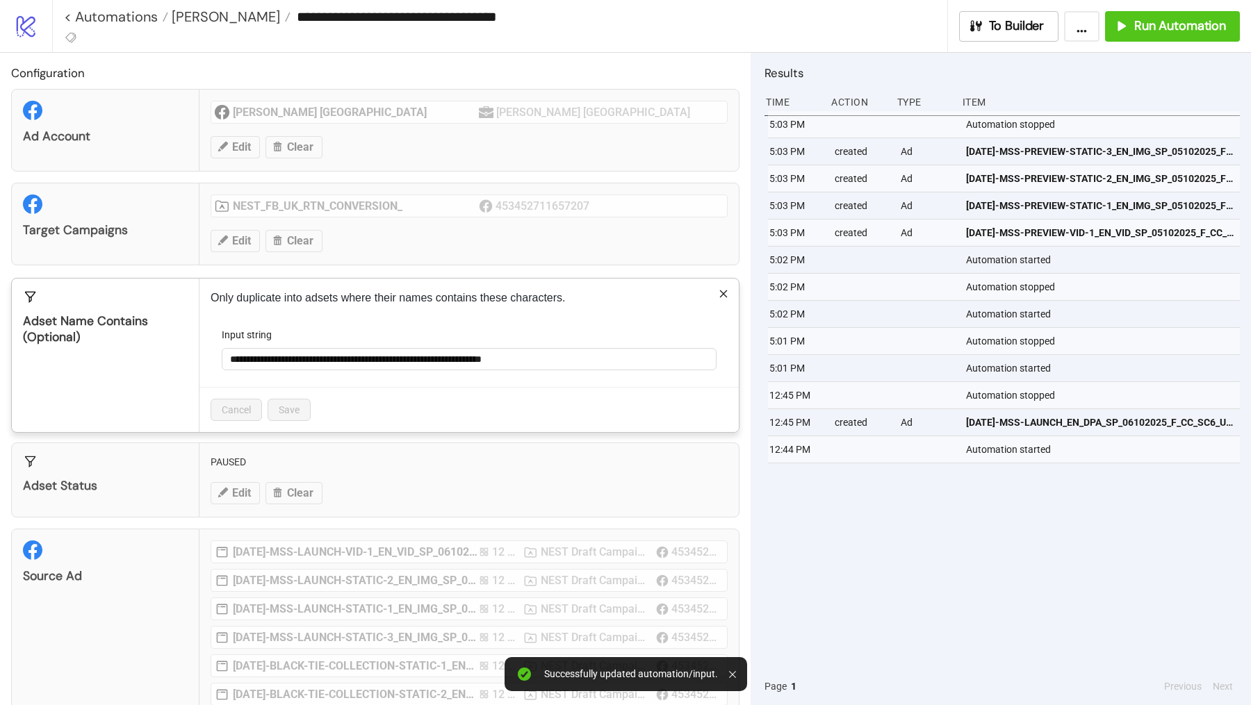
click at [623, 502] on div "**********" at bounding box center [625, 352] width 1251 height 705
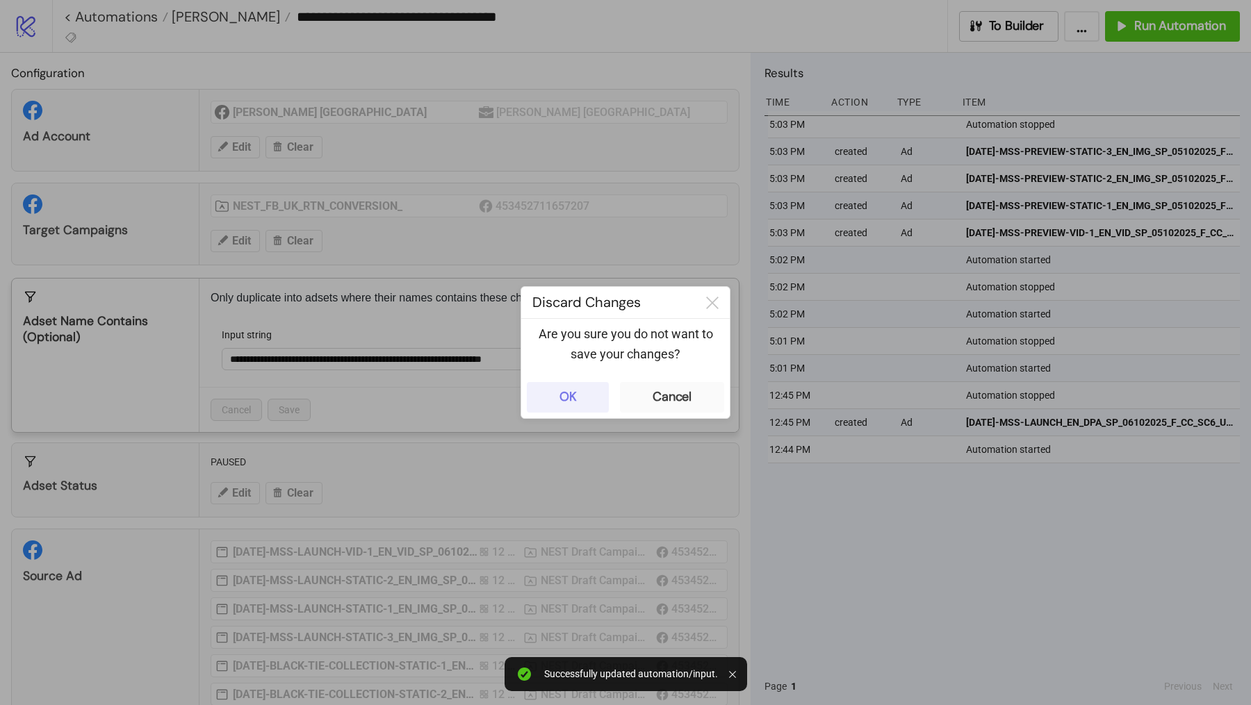
click at [596, 395] on button "OK" at bounding box center [568, 397] width 82 height 31
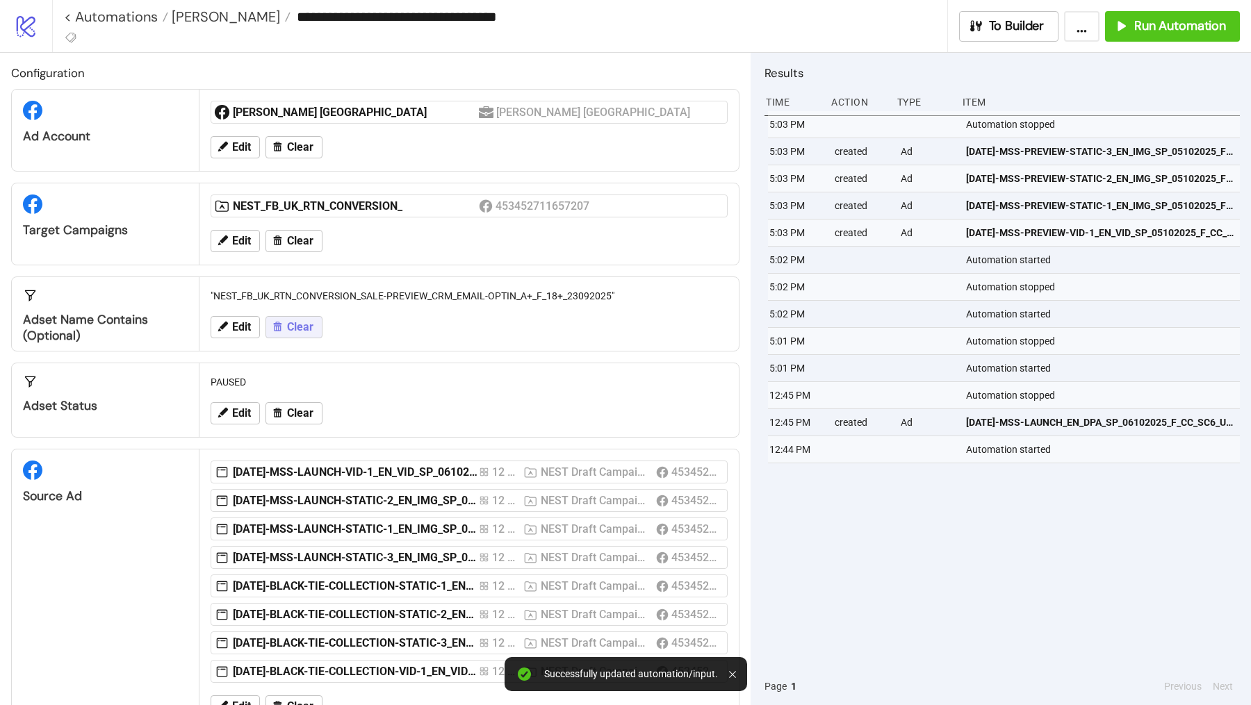
click at [311, 322] on span "Clear" at bounding box center [300, 327] width 26 height 13
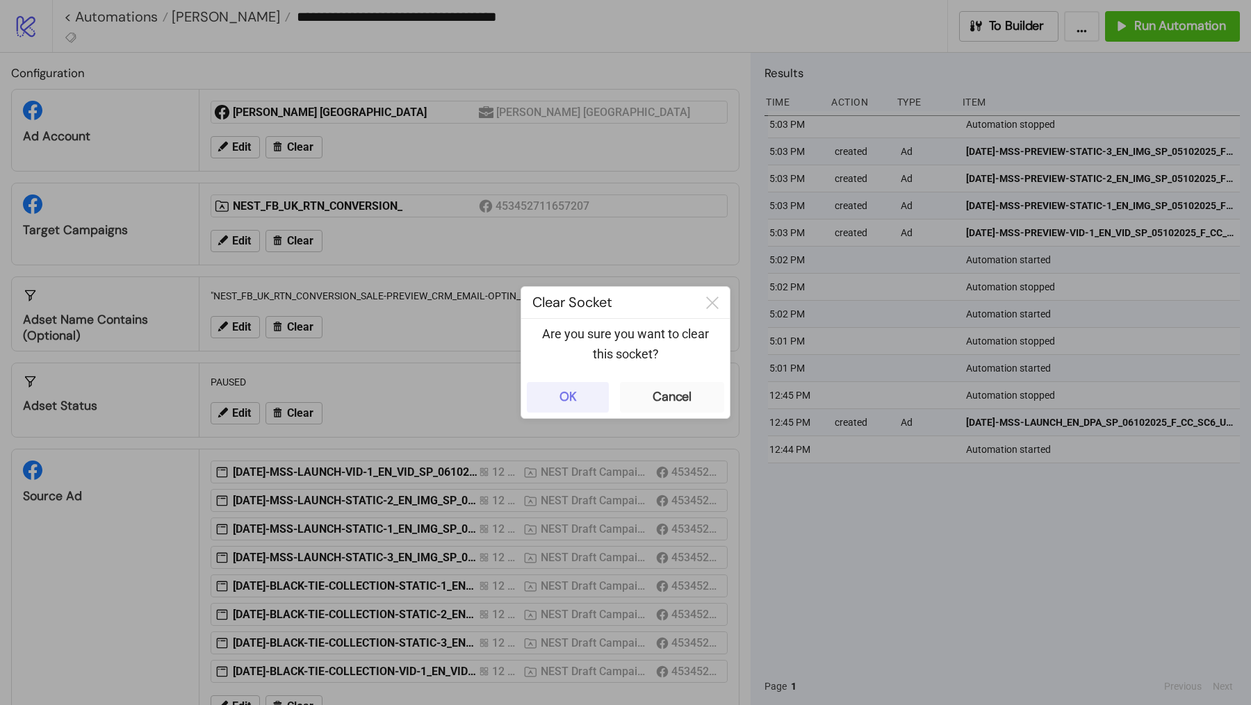
click at [573, 404] on div "OK" at bounding box center [567, 397] width 17 height 16
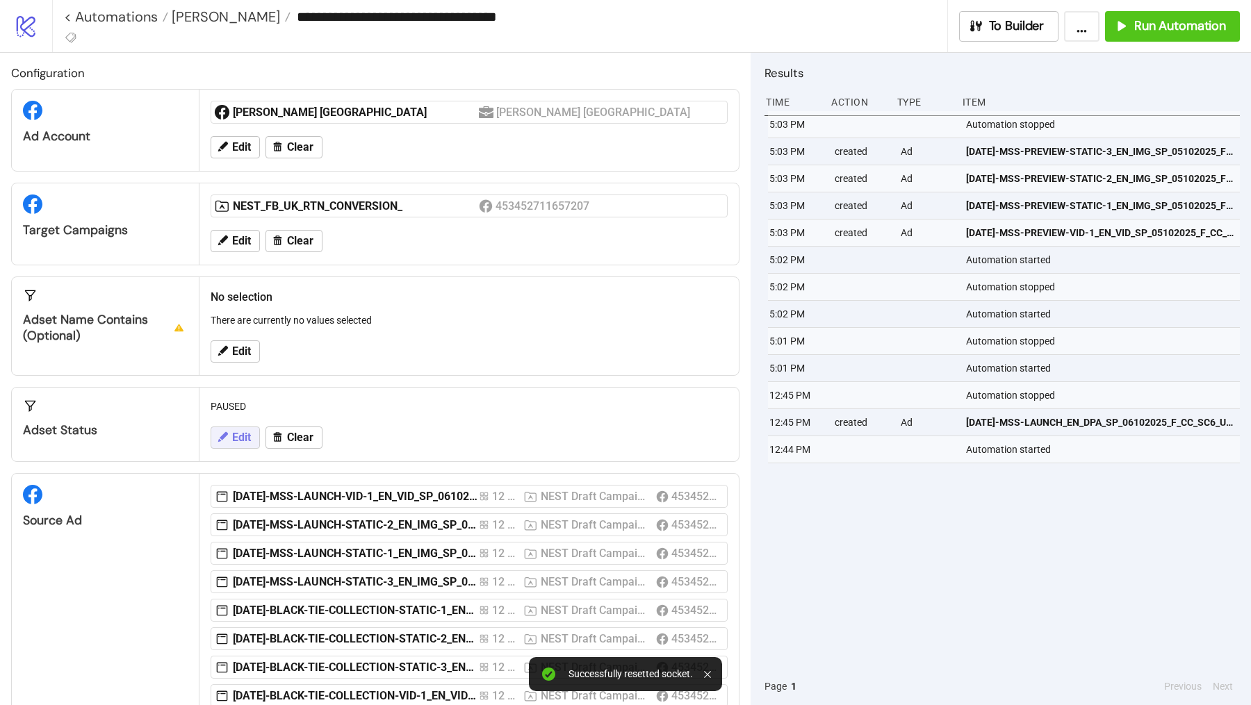
click at [233, 427] on button "Edit" at bounding box center [235, 438] width 49 height 22
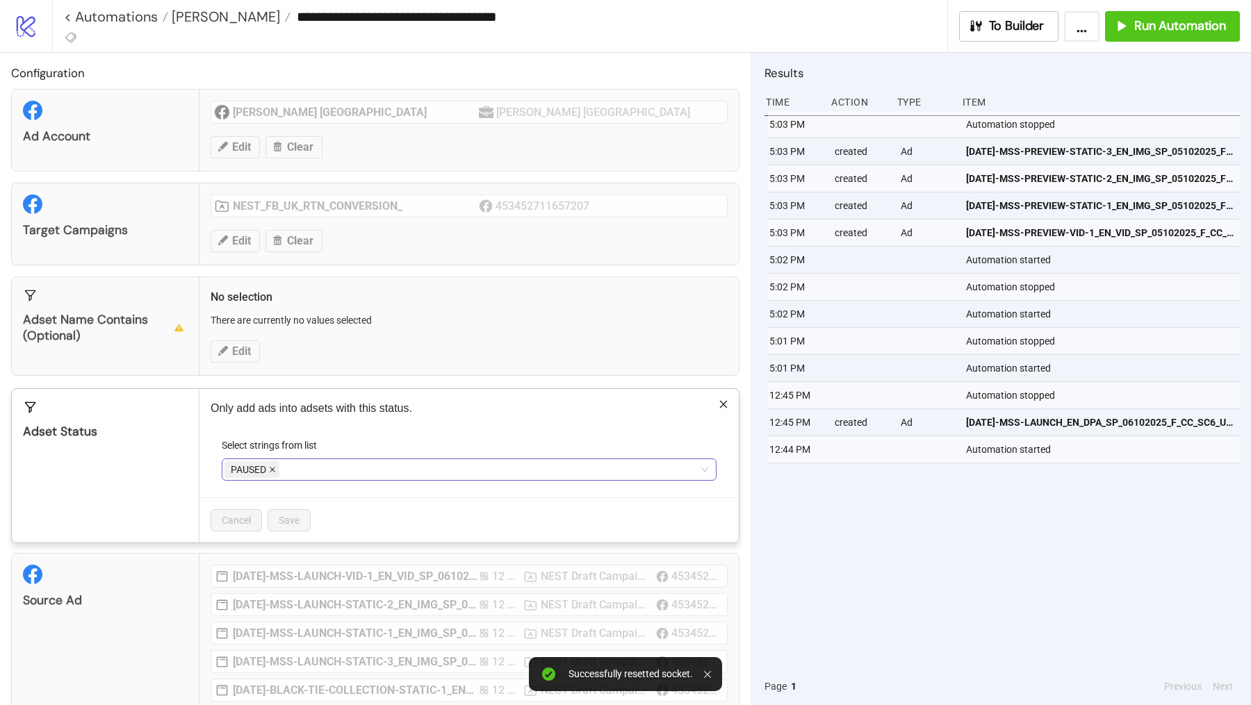
click at [270, 462] on span at bounding box center [272, 469] width 7 height 15
click at [270, 475] on div at bounding box center [461, 469] width 475 height 19
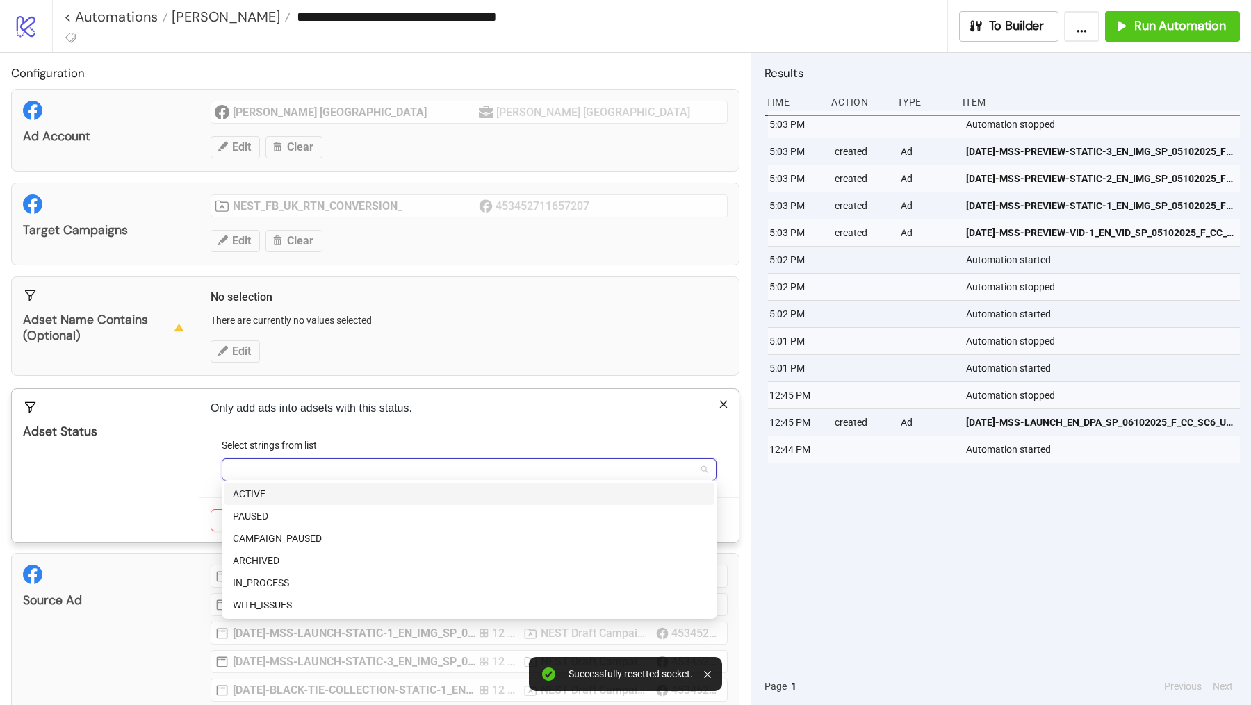
click at [269, 493] on div "ACTIVE" at bounding box center [469, 493] width 473 height 15
click at [184, 461] on div "Adset Status" at bounding box center [106, 466] width 188 height 154
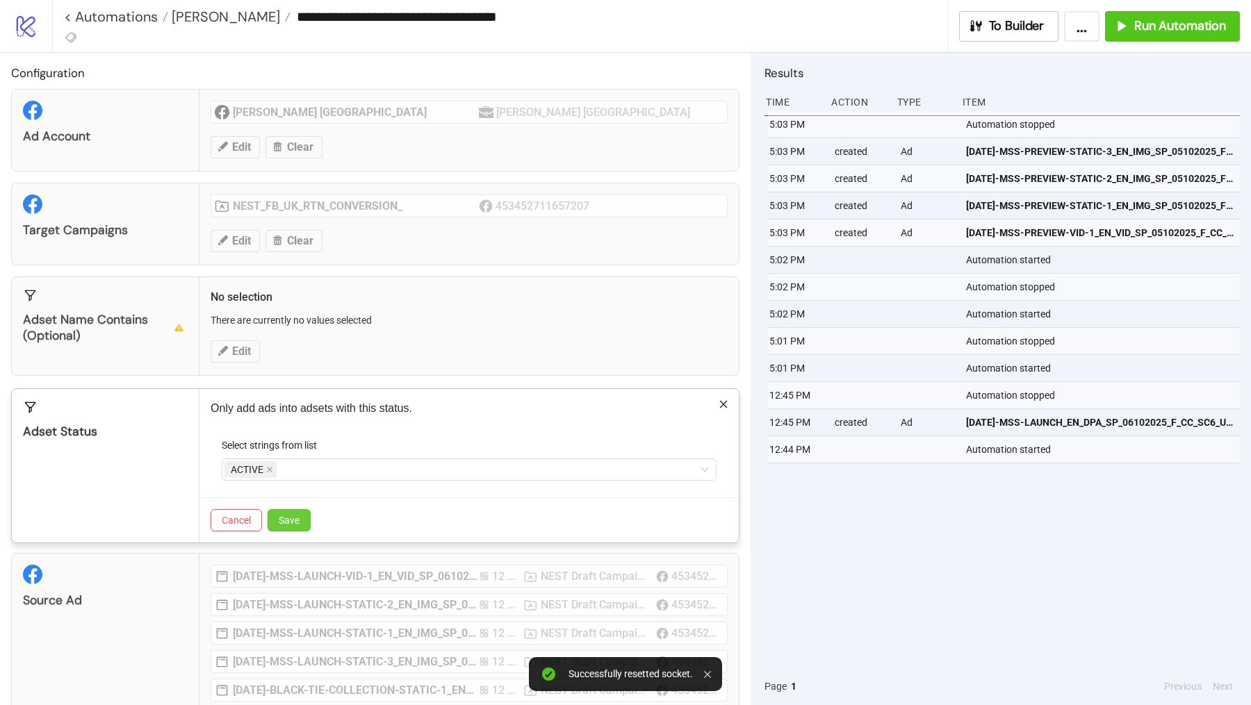
click at [290, 515] on span "Save" at bounding box center [289, 520] width 21 height 11
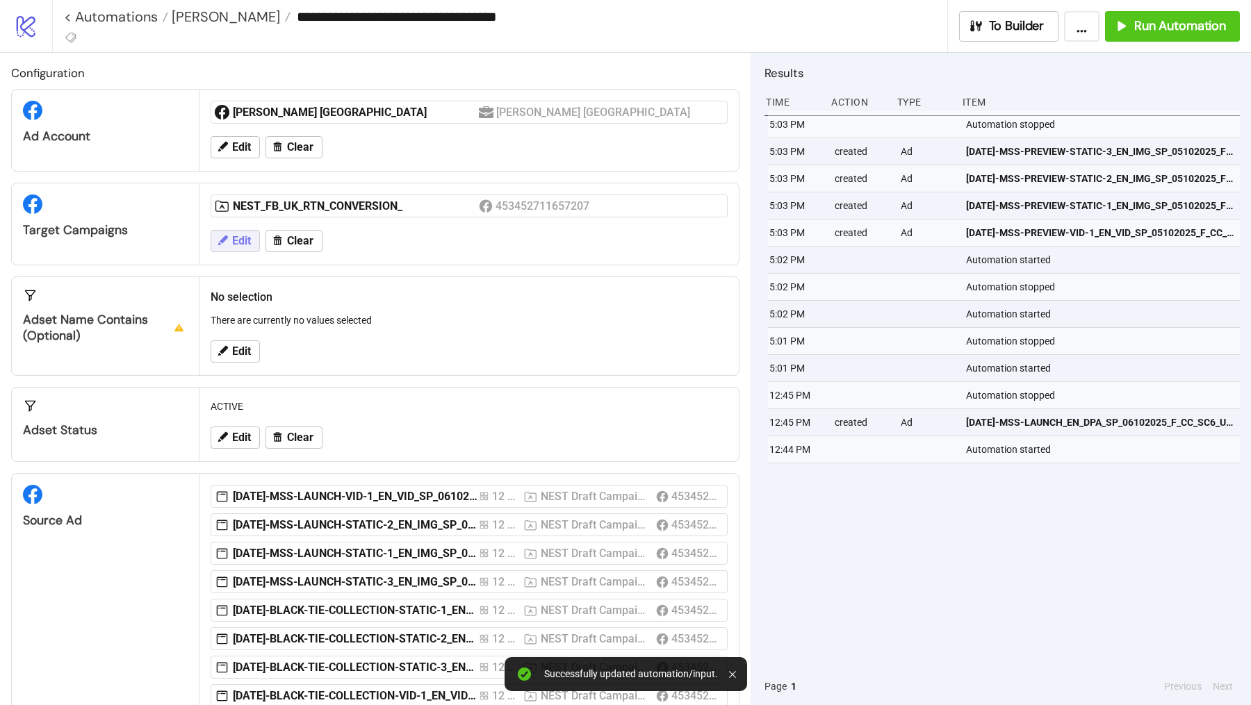
click at [245, 238] on span "Edit" at bounding box center [241, 241] width 19 height 13
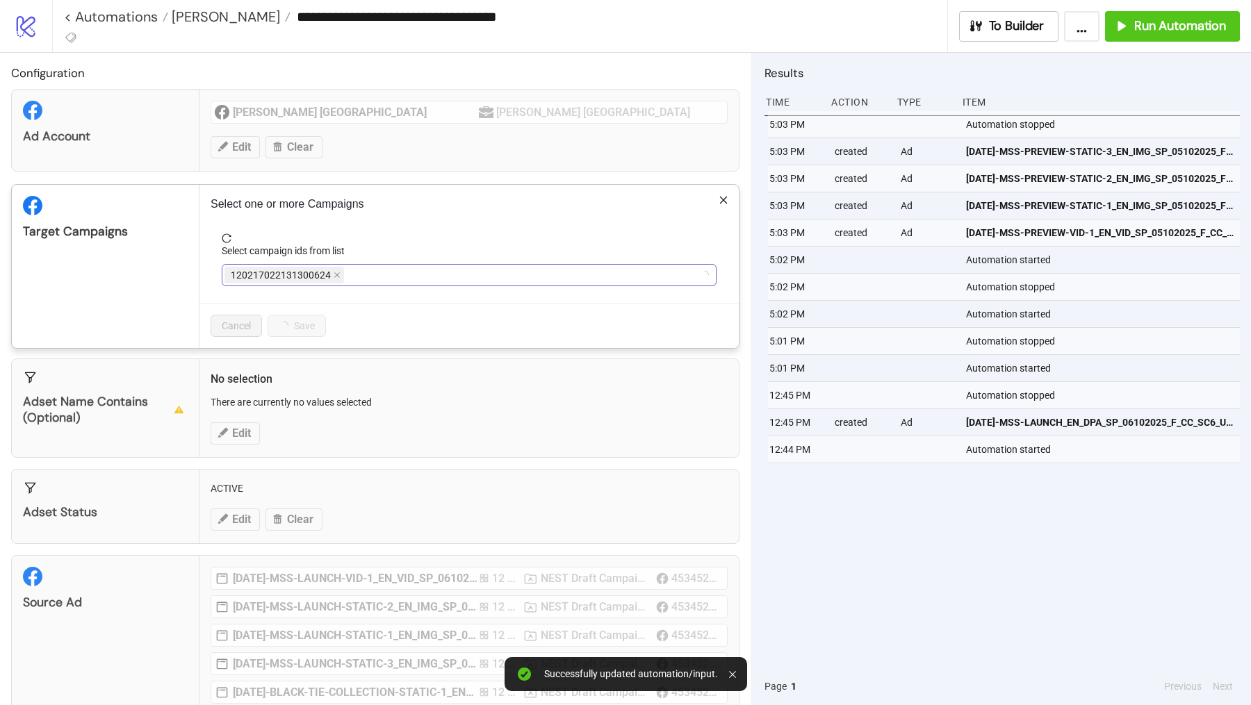
click at [354, 269] on div "120217022131300624" at bounding box center [461, 274] width 475 height 19
click at [408, 267] on div "NEST_FB_UK_RTN_CONVERSION_" at bounding box center [461, 274] width 475 height 19
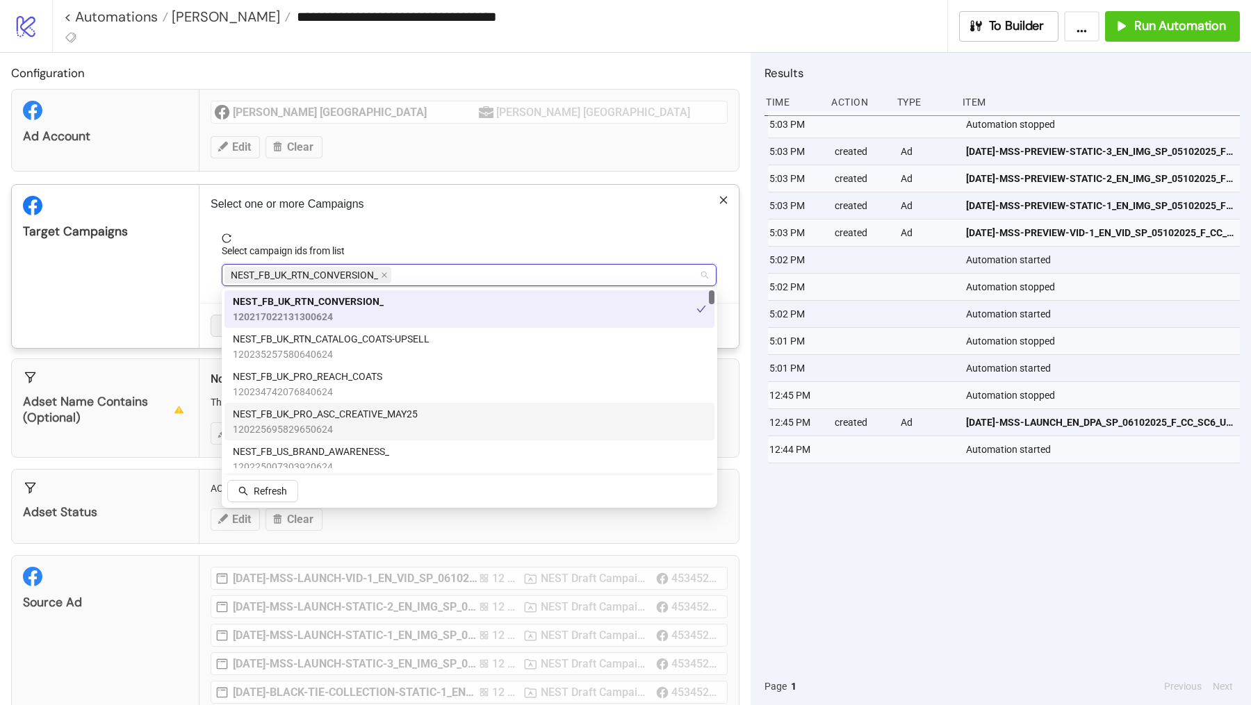
click at [393, 425] on span "120225695829650624" at bounding box center [325, 429] width 185 height 15
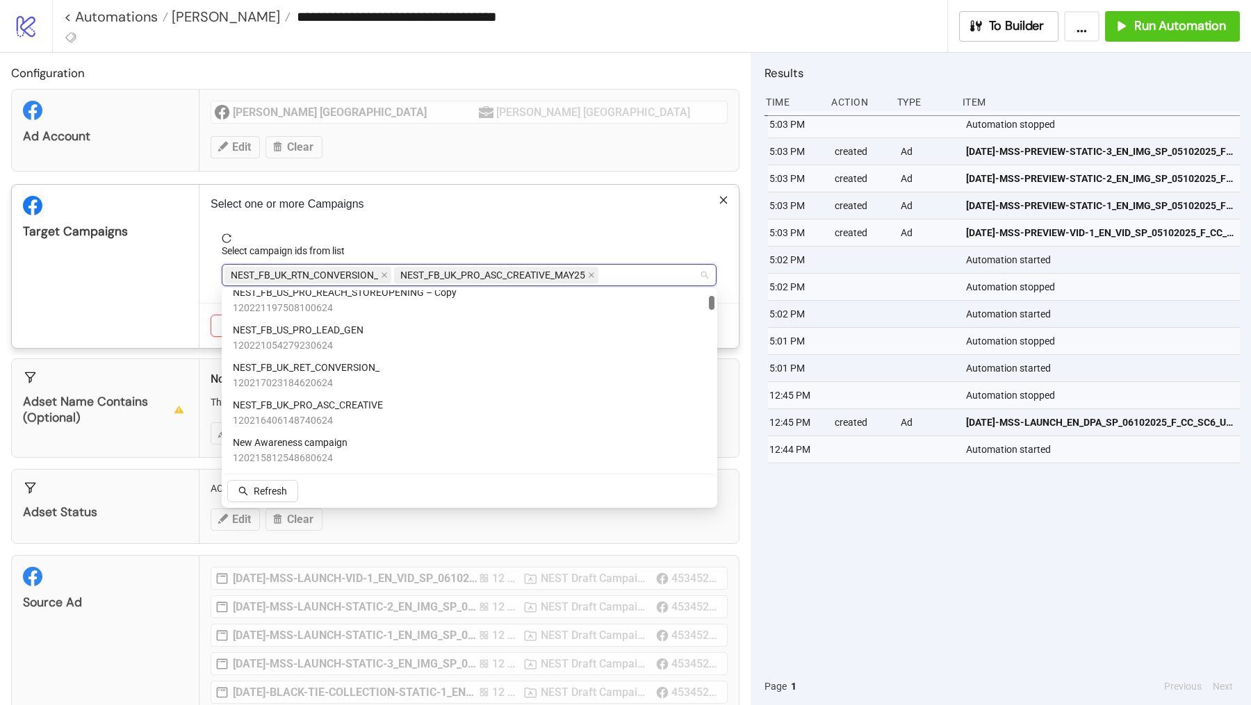
scroll to position [311, 0]
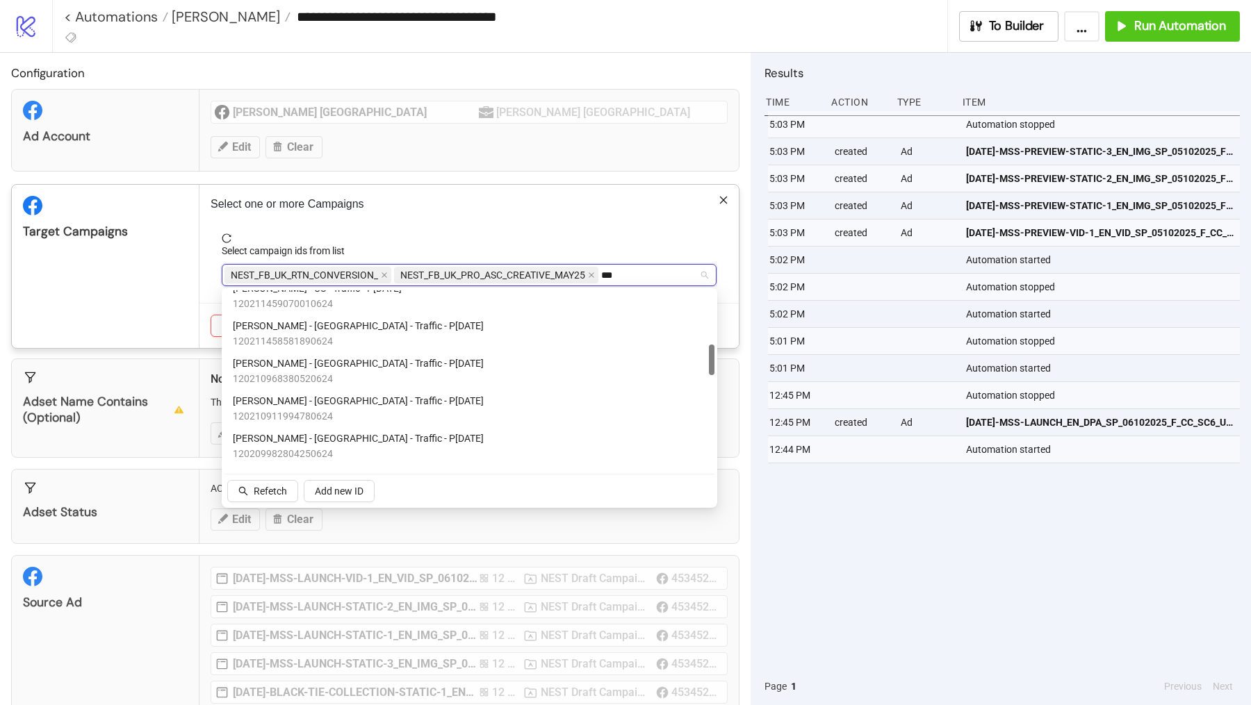
type input "****"
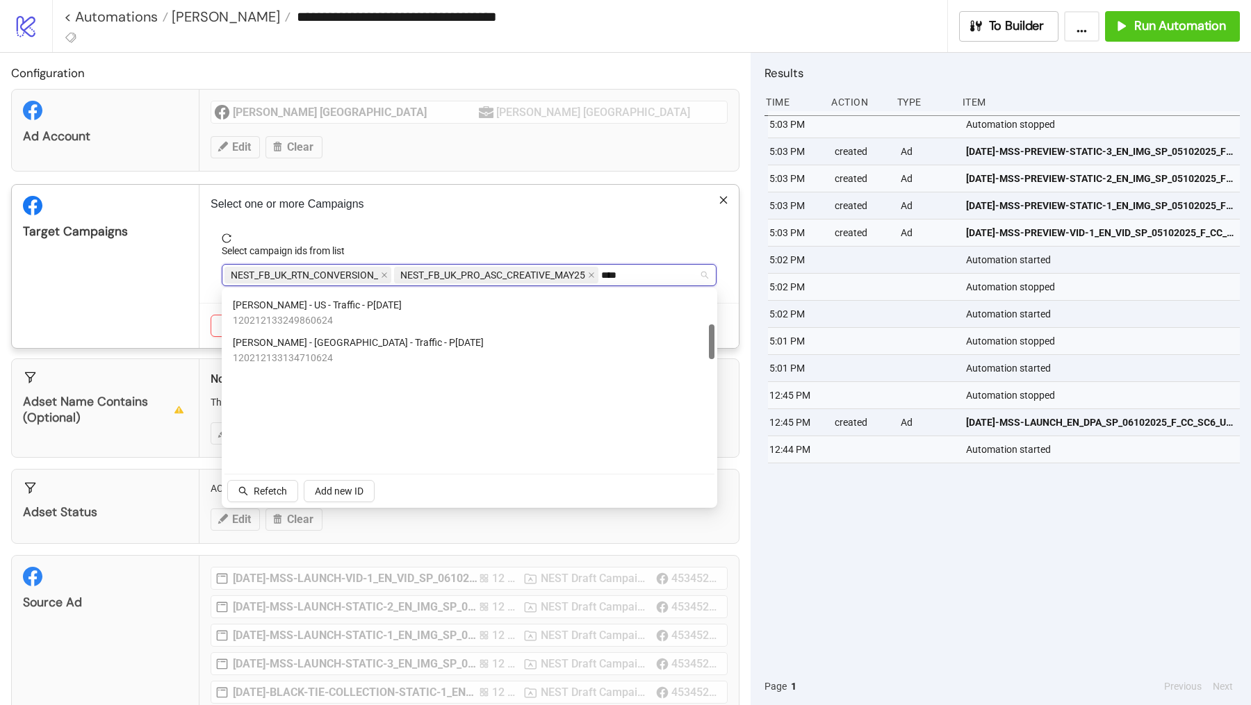
scroll to position [0, 0]
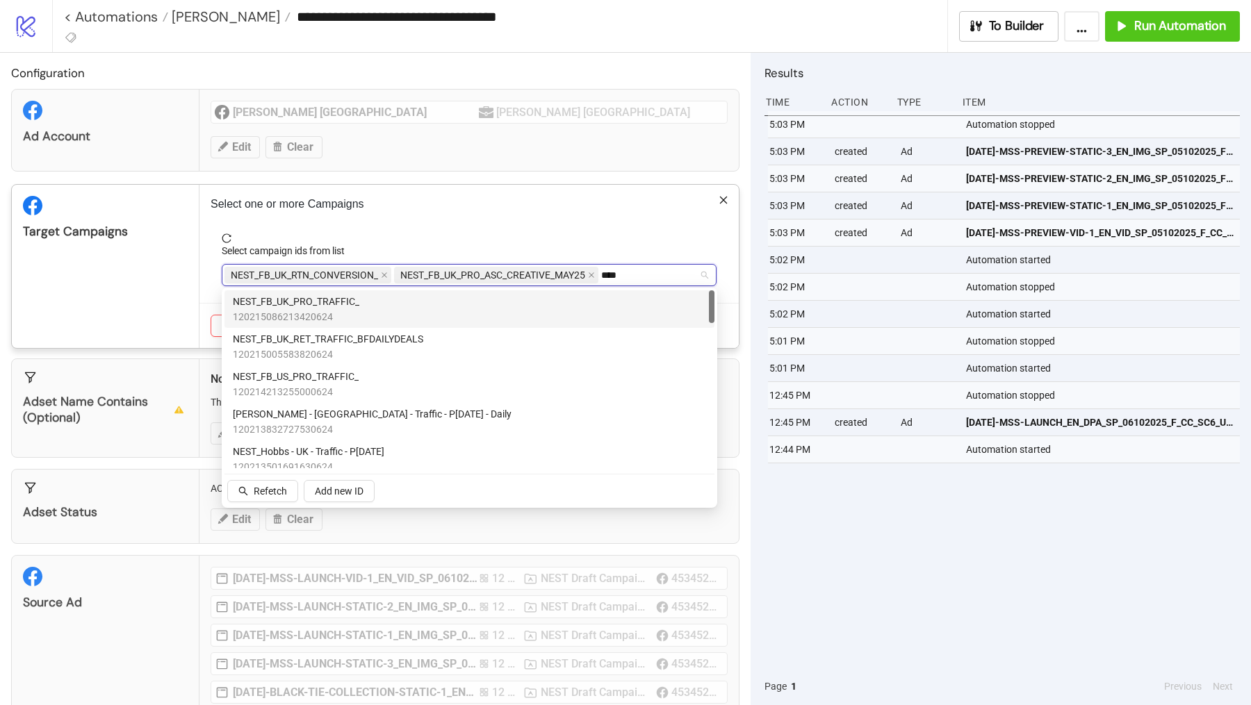
click at [392, 302] on div "NEST_FB_UK_PRO_TRAFFIC_ 120215086213420624" at bounding box center [469, 309] width 473 height 31
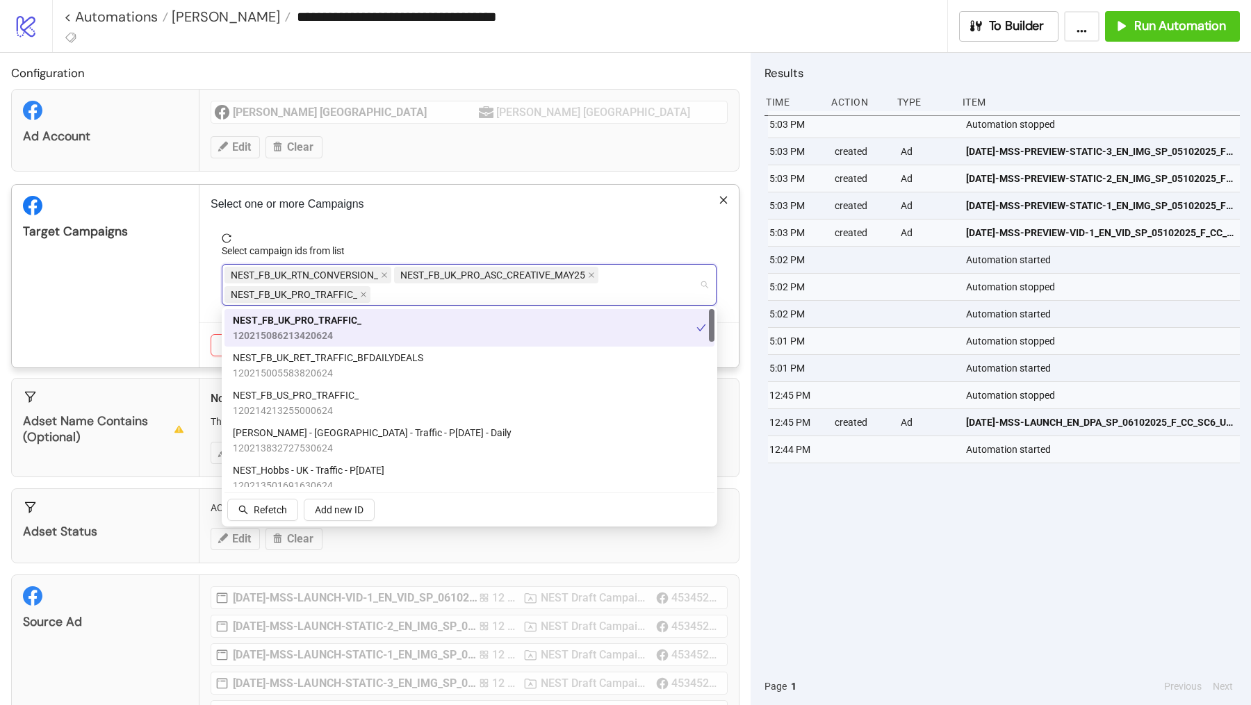
click at [482, 227] on div "Select one or more Campaigns Select campaign ids from list NEST_FB_UK_RTN_CONVE…" at bounding box center [468, 276] width 539 height 183
click at [397, 294] on div "NEST_FB_UK_RTN_CONVERSION_ NEST_FB_UK_PRO_ASC_CREATIVE_MAY25 NEST_FB_UK_PRO_TRA…" at bounding box center [461, 284] width 475 height 39
type input "*"
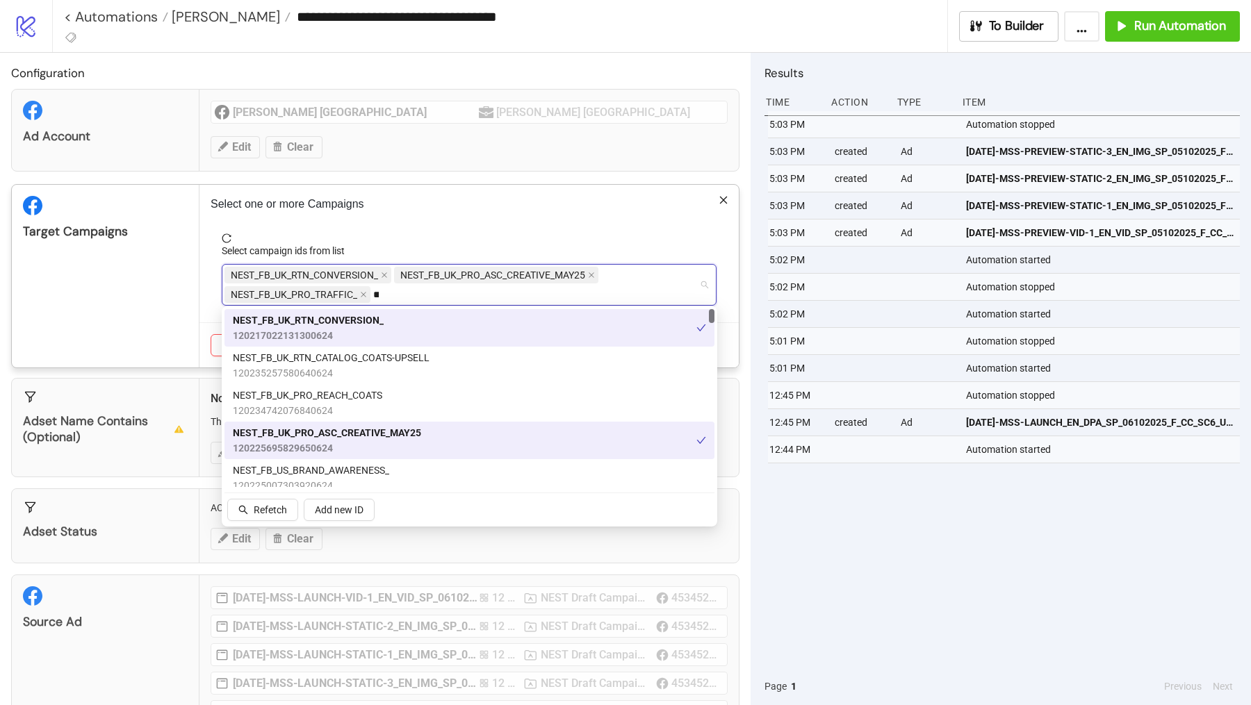
type input "***"
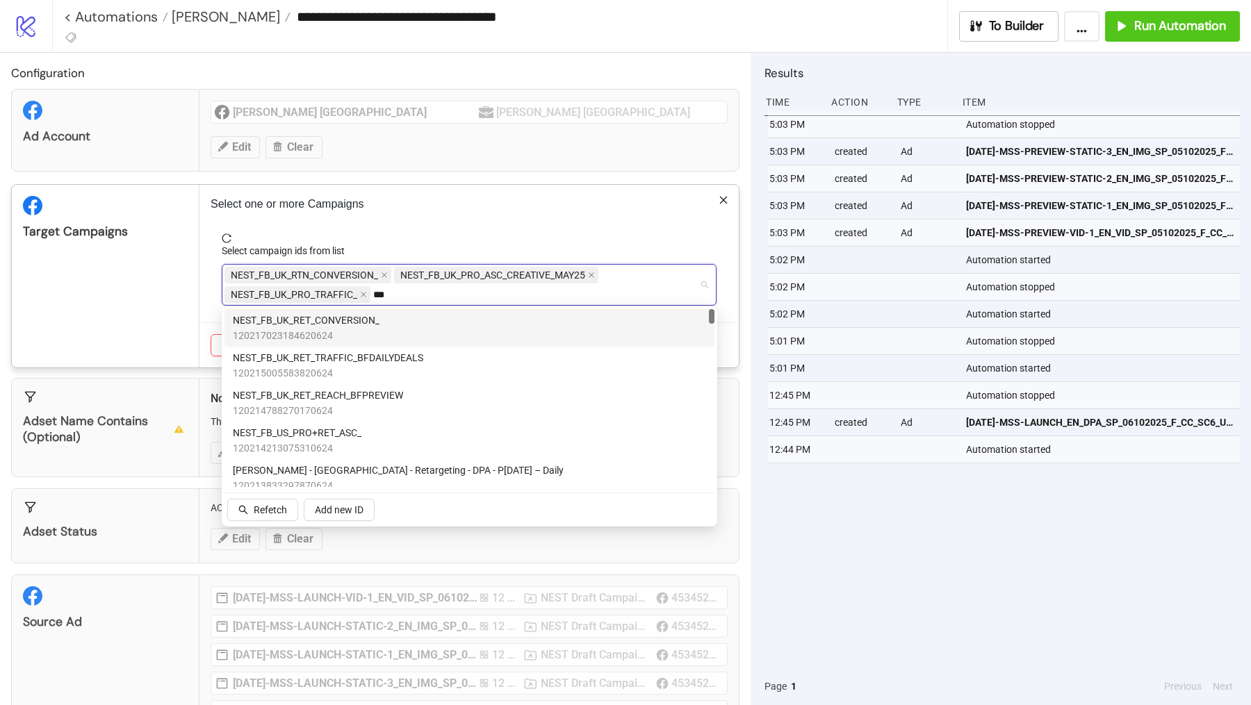
click at [382, 334] on div "NEST_FB_UK_RET_CONVERSION_ 120217023184620624" at bounding box center [469, 328] width 473 height 31
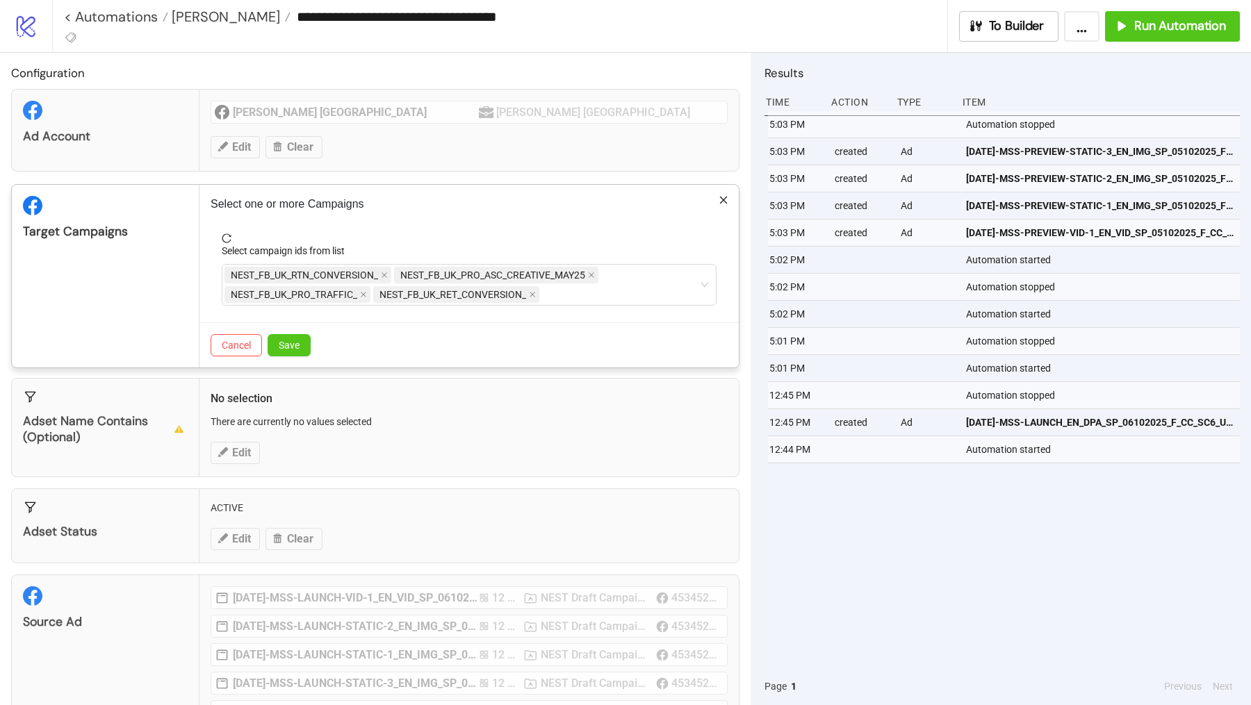
click at [184, 315] on div "Target Campaigns" at bounding box center [106, 276] width 188 height 183
click at [284, 345] on span "Save" at bounding box center [289, 345] width 21 height 11
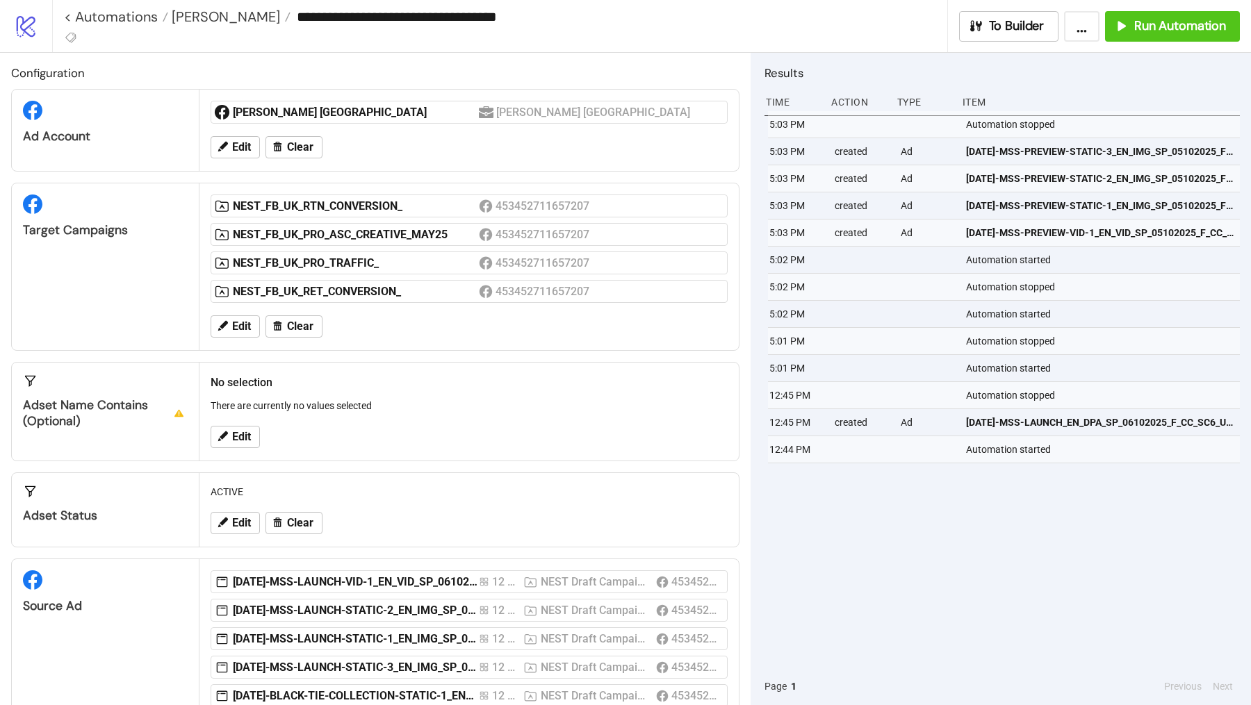
scroll to position [148, 0]
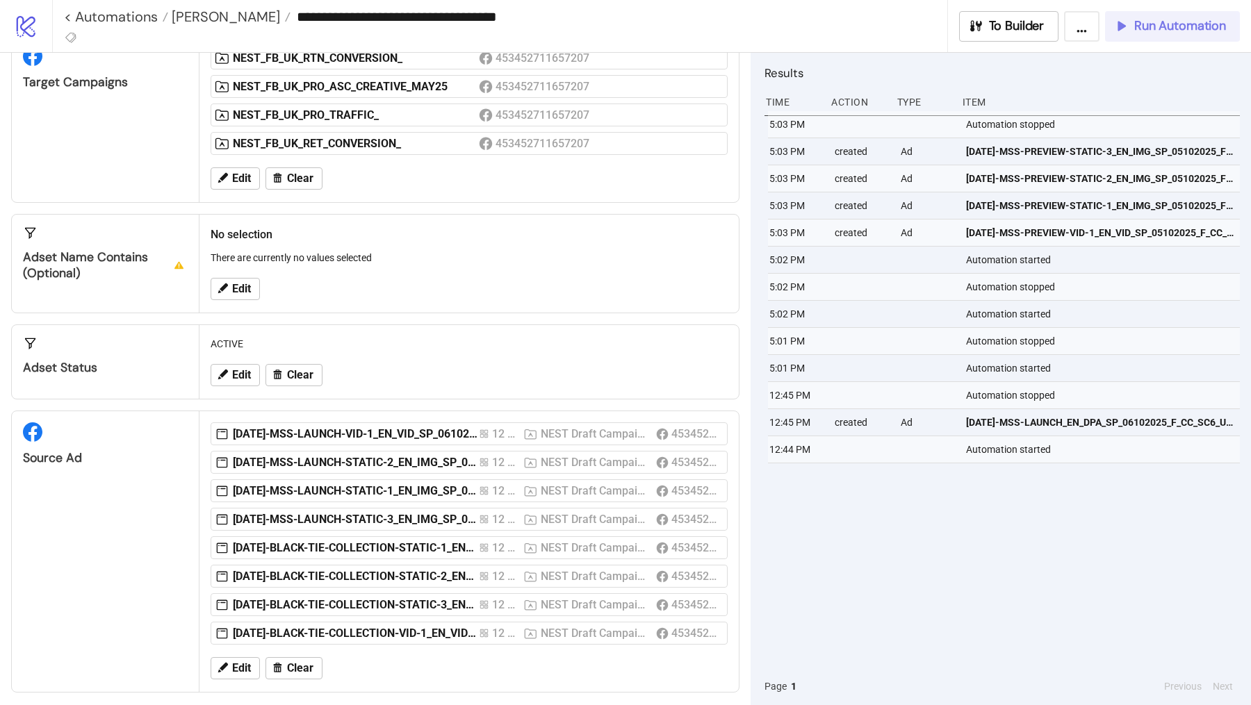
click at [1160, 25] on span "Run Automation" at bounding box center [1180, 26] width 92 height 16
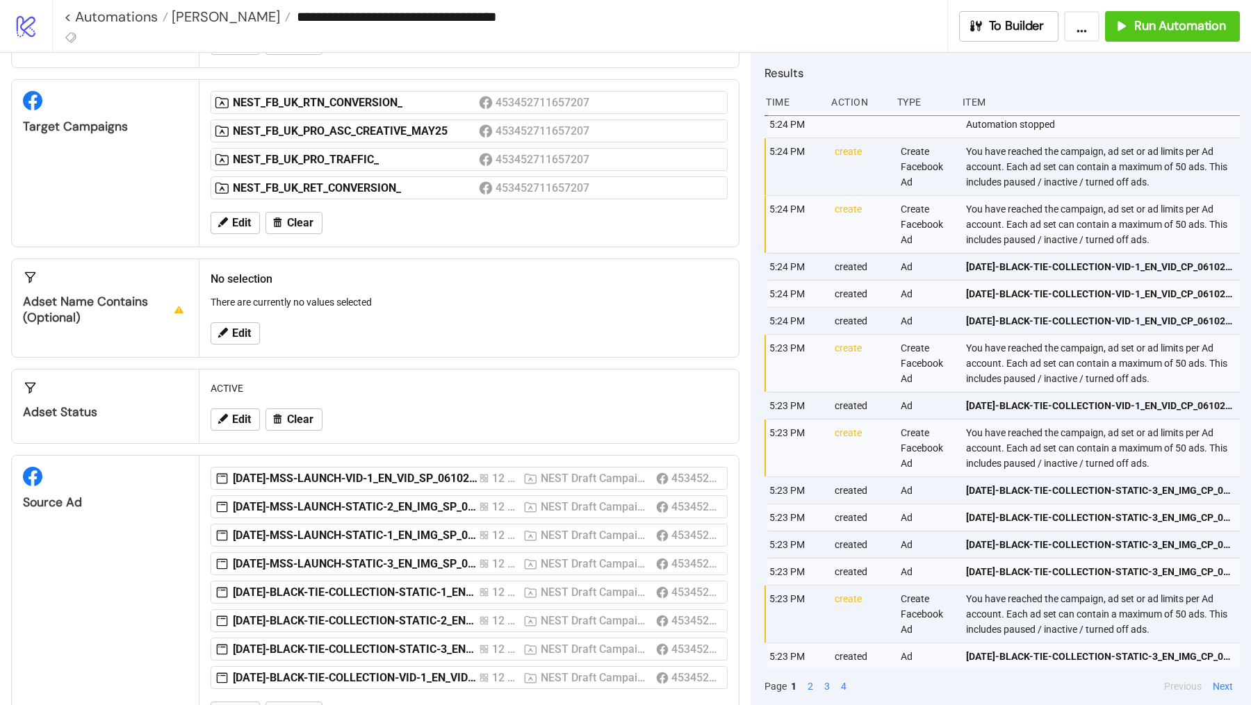
scroll to position [89, 0]
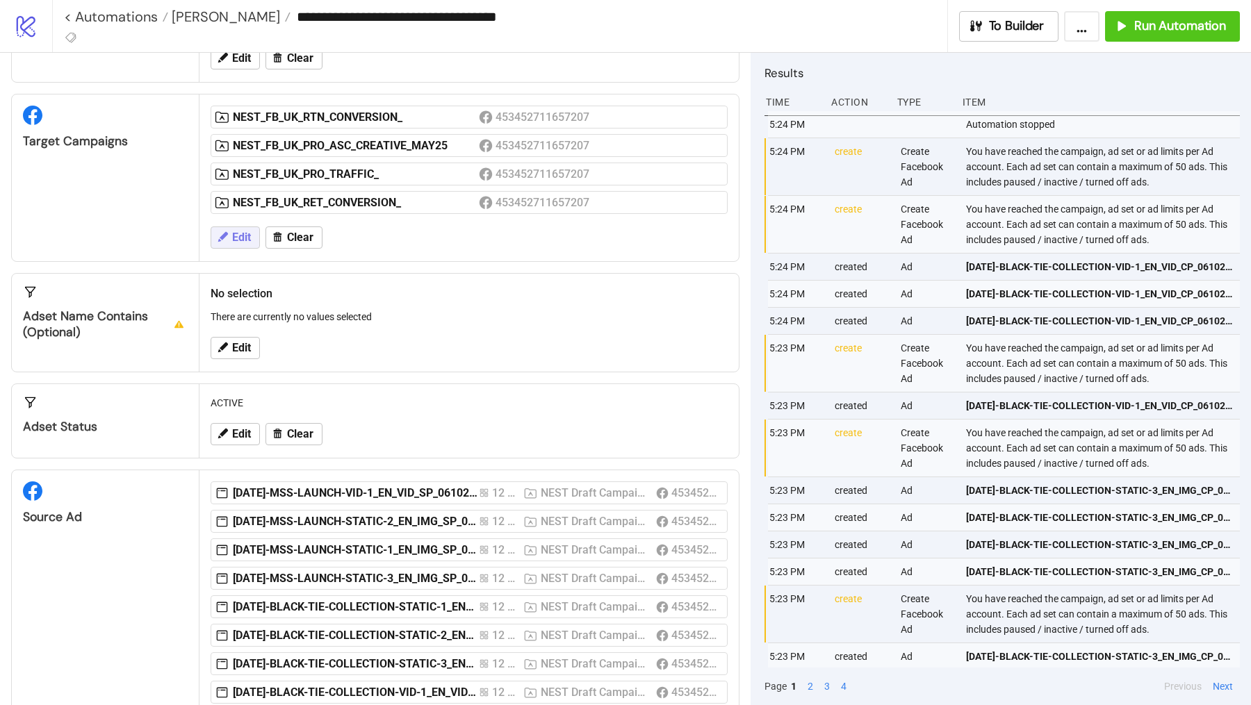
click at [238, 233] on span "Edit" at bounding box center [241, 237] width 19 height 13
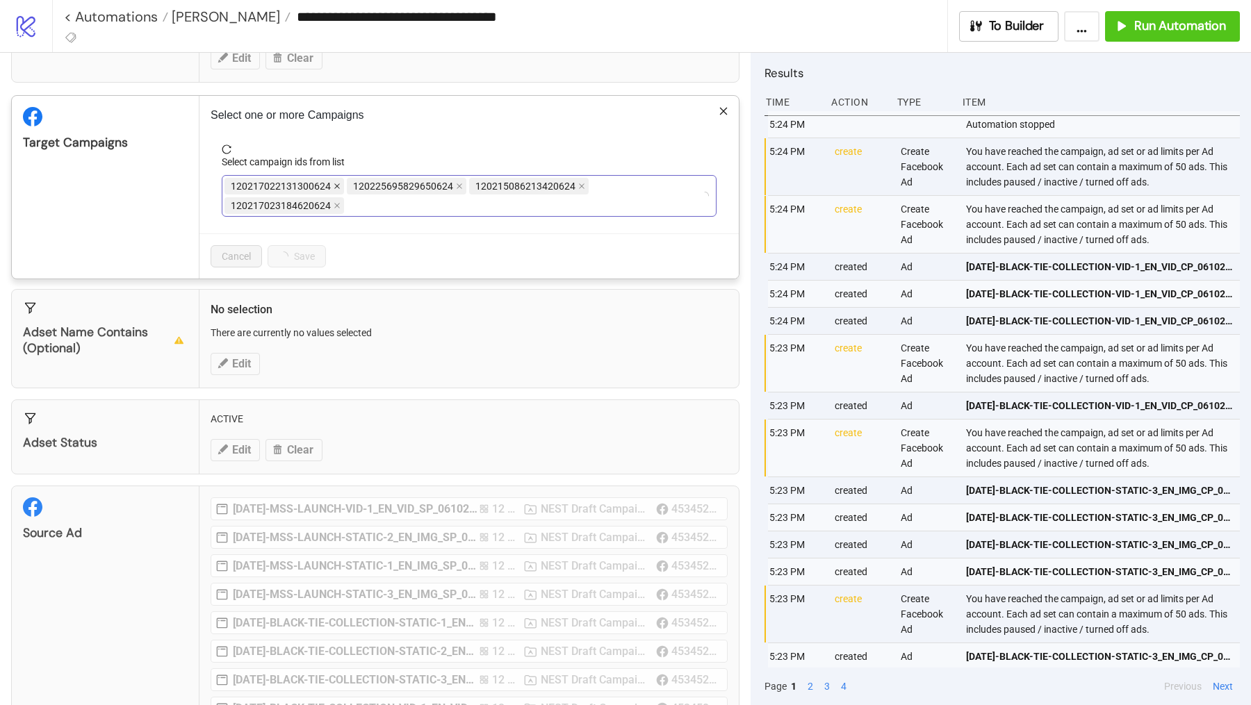
click at [334, 184] on icon "close" at bounding box center [337, 187] width 6 height 6
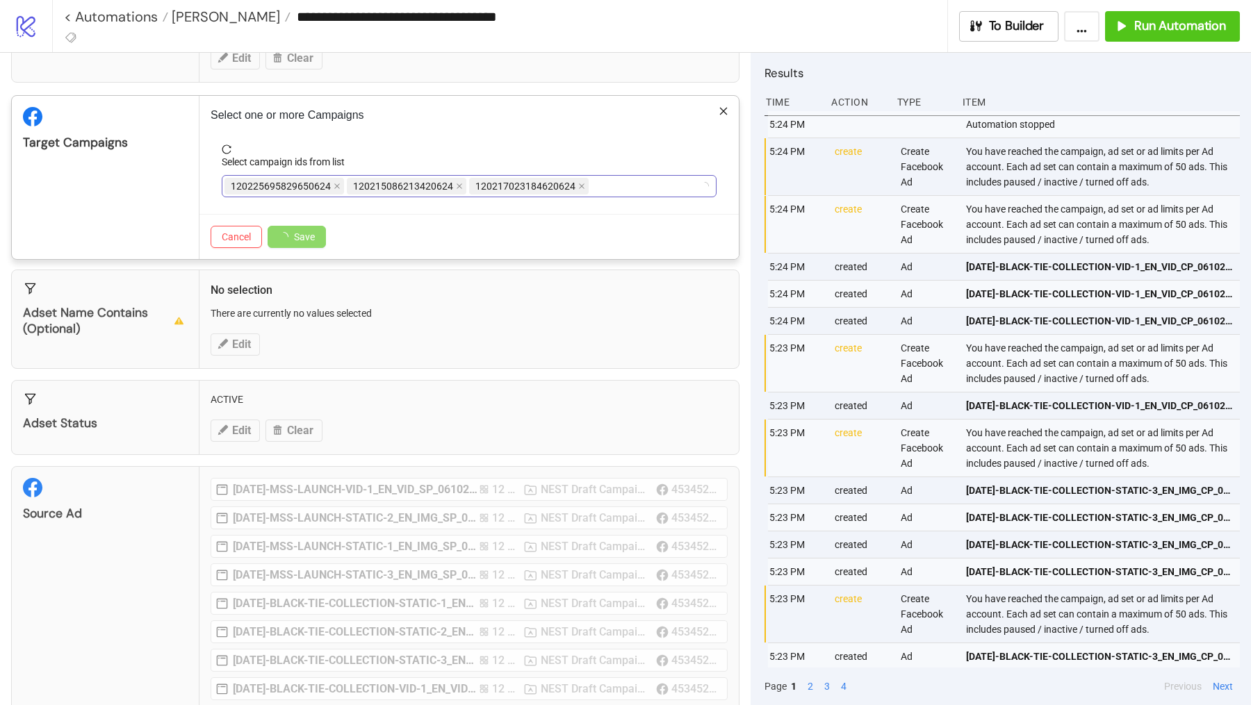
click at [334, 184] on icon "close" at bounding box center [337, 187] width 6 height 6
click at [457, 184] on icon "close" at bounding box center [460, 187] width 6 height 6
click at [334, 184] on icon "close" at bounding box center [337, 187] width 6 height 6
click at [334, 184] on div at bounding box center [461, 186] width 475 height 19
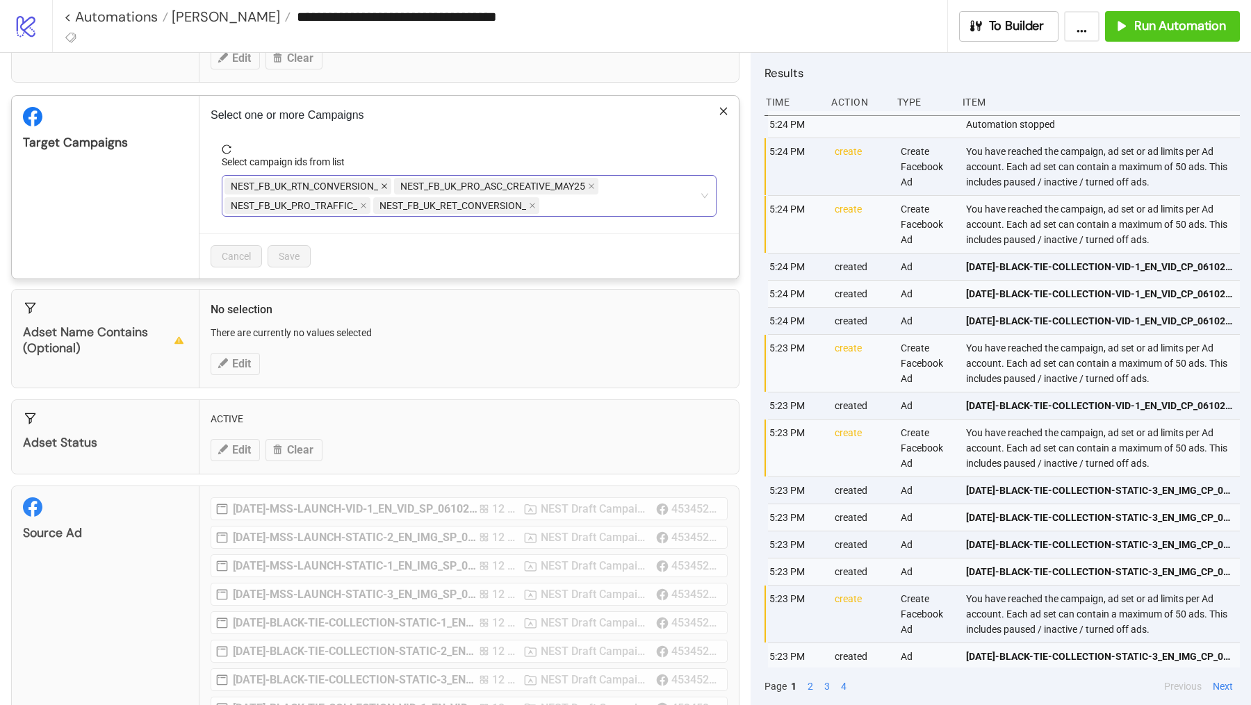
click at [383, 180] on span at bounding box center [384, 186] width 7 height 15
click at [419, 183] on icon "close" at bounding box center [421, 186] width 7 height 7
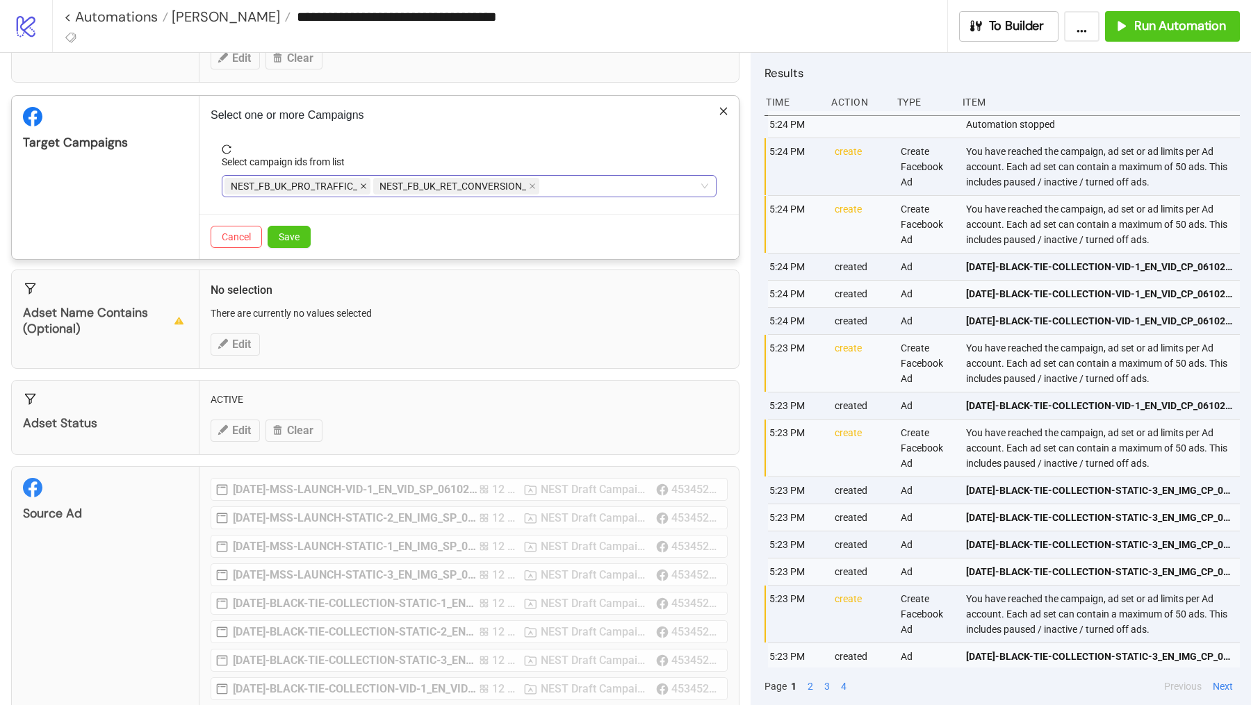
click at [362, 189] on span at bounding box center [363, 186] width 7 height 15
click at [293, 231] on span "Save" at bounding box center [289, 236] width 21 height 11
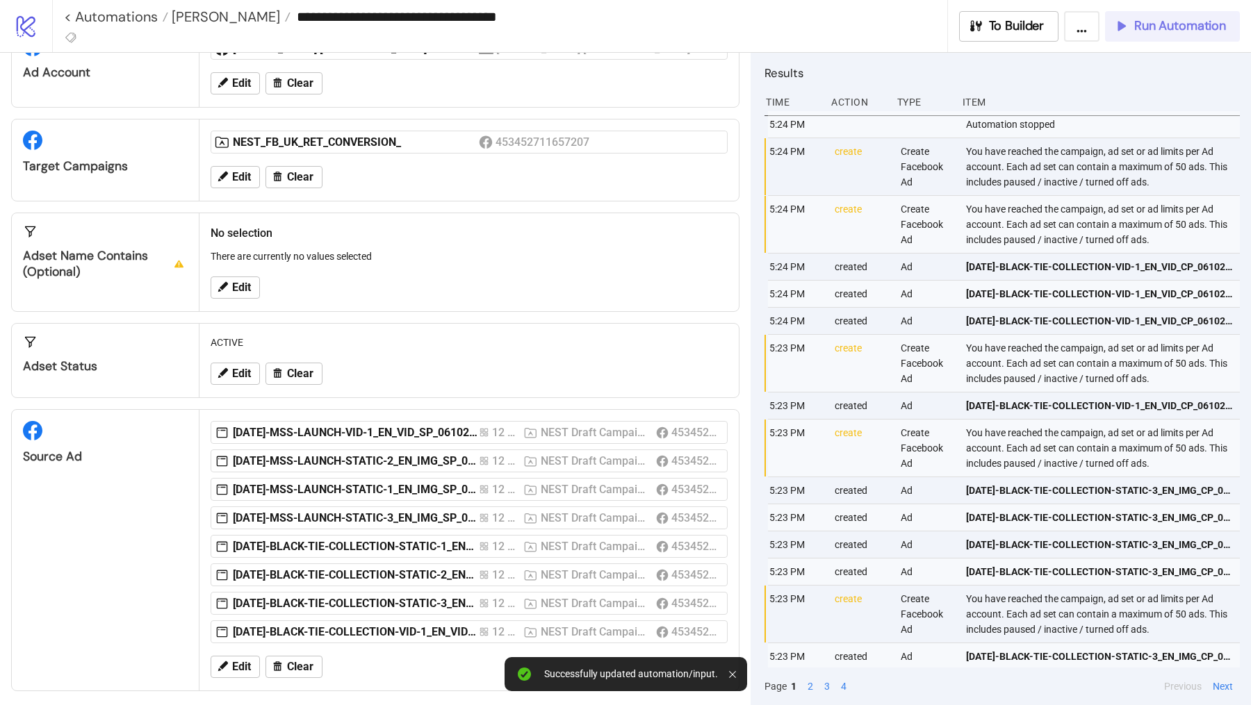
click at [1146, 36] on button "Run Automation" at bounding box center [1172, 26] width 135 height 31
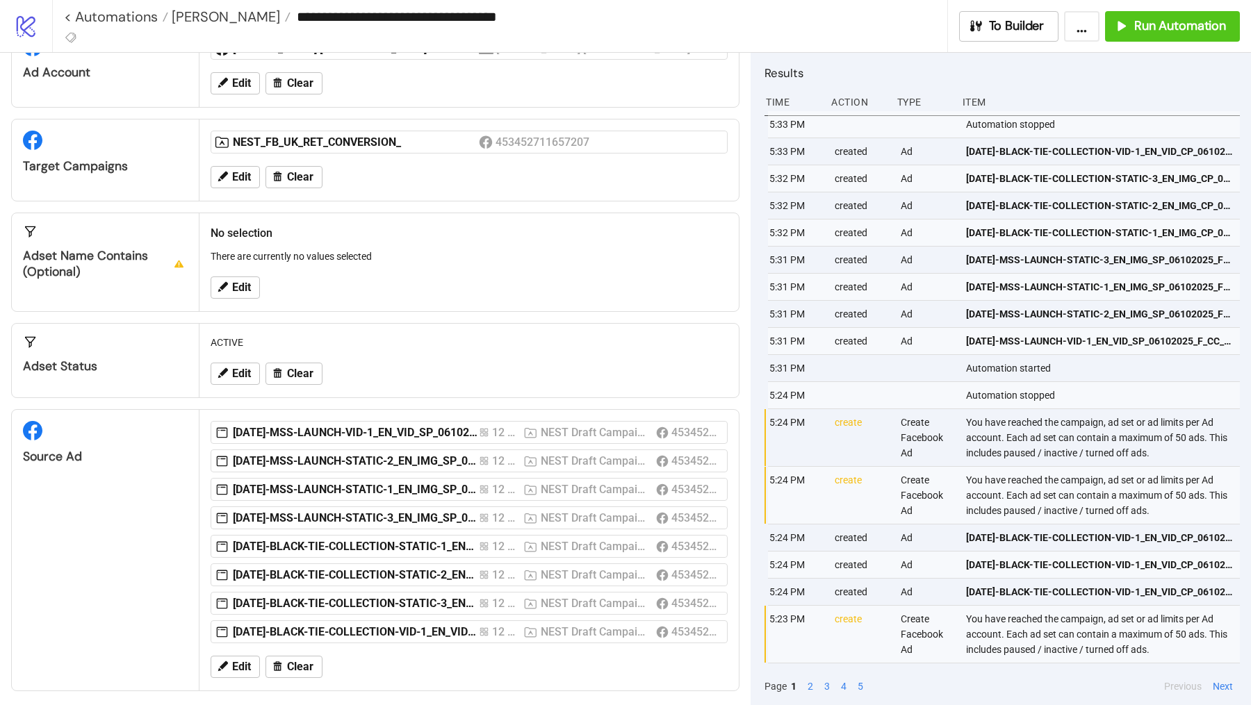
click at [244, 192] on div "Edit Clear" at bounding box center [469, 177] width 528 height 36
click at [244, 183] on button "Edit" at bounding box center [235, 177] width 49 height 22
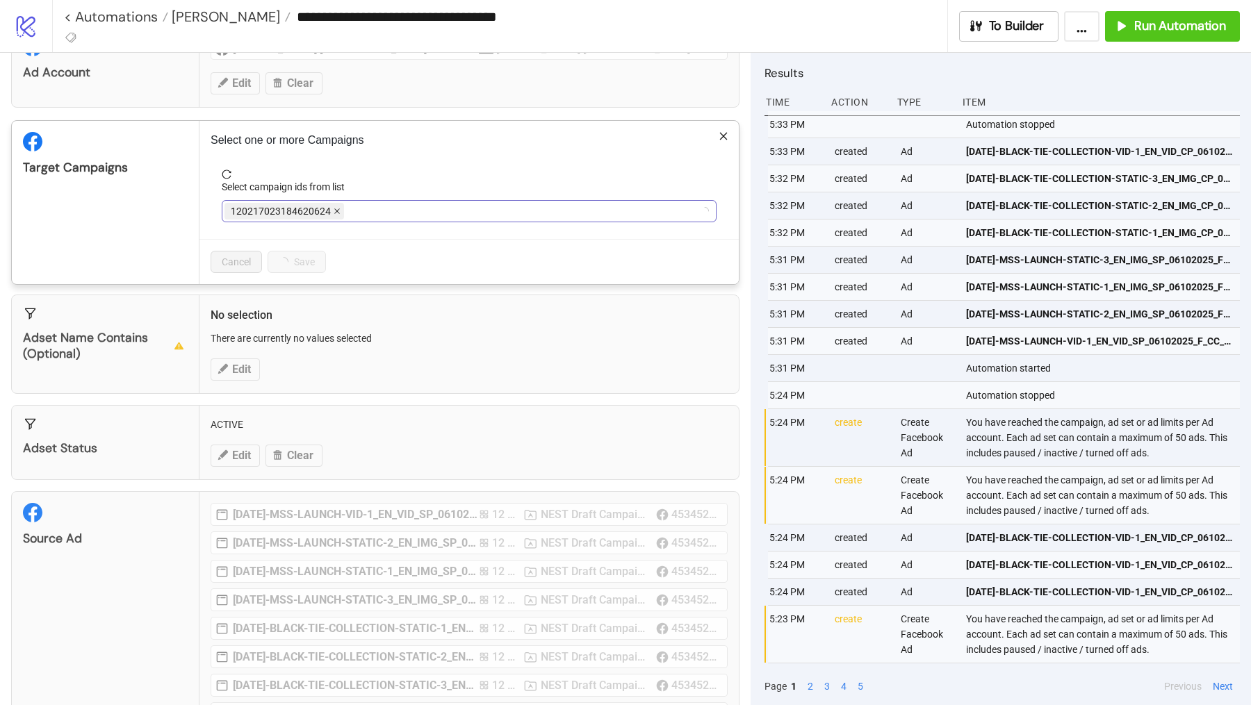
click at [336, 209] on icon "close" at bounding box center [337, 212] width 6 height 6
click at [336, 208] on div at bounding box center [461, 211] width 475 height 19
click at [383, 208] on icon "close" at bounding box center [383, 211] width 7 height 7
click at [383, 208] on div at bounding box center [461, 211] width 475 height 19
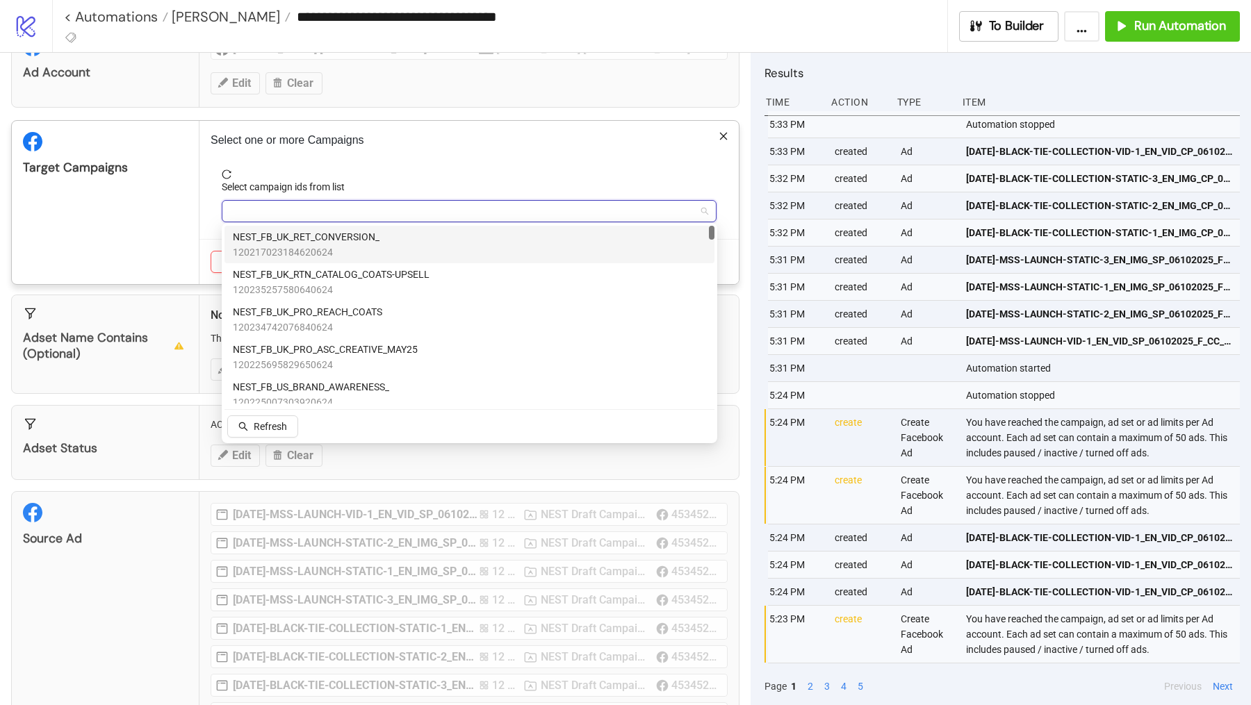
click at [354, 254] on span "120217023184620624" at bounding box center [306, 252] width 147 height 15
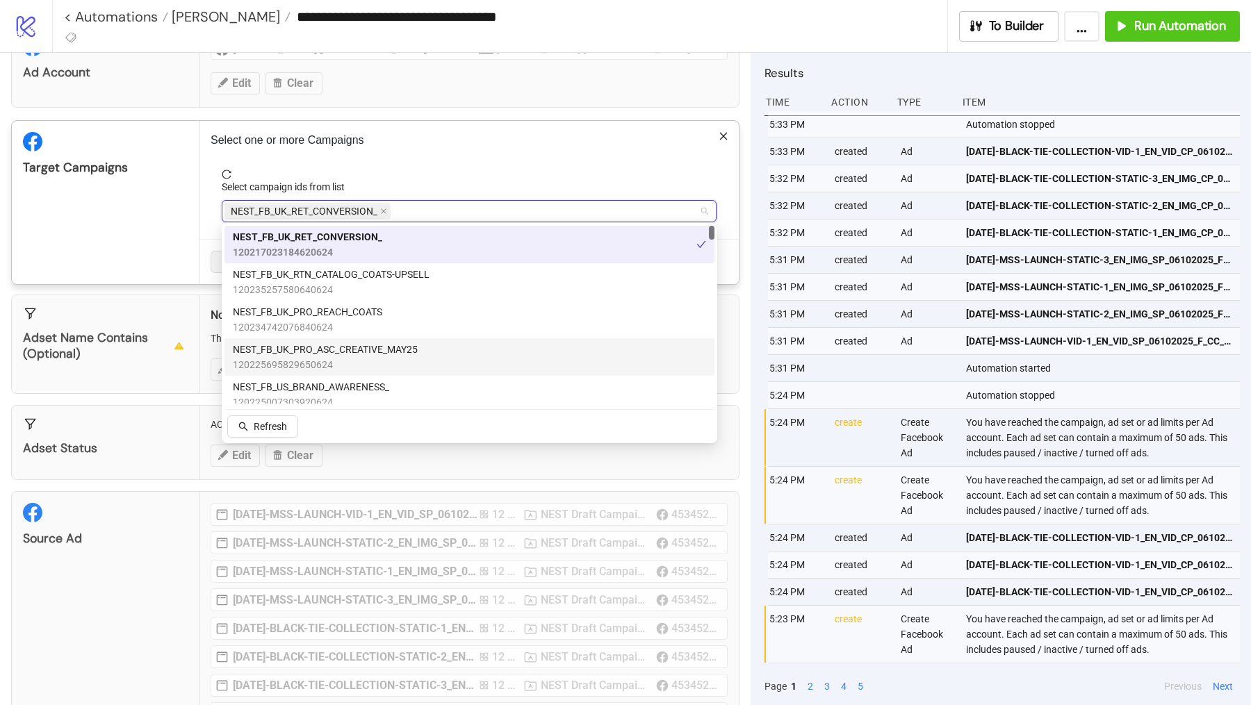
click at [352, 354] on span "NEST_FB_UK_PRO_ASC_CREATIVE_MAY25" at bounding box center [325, 349] width 185 height 15
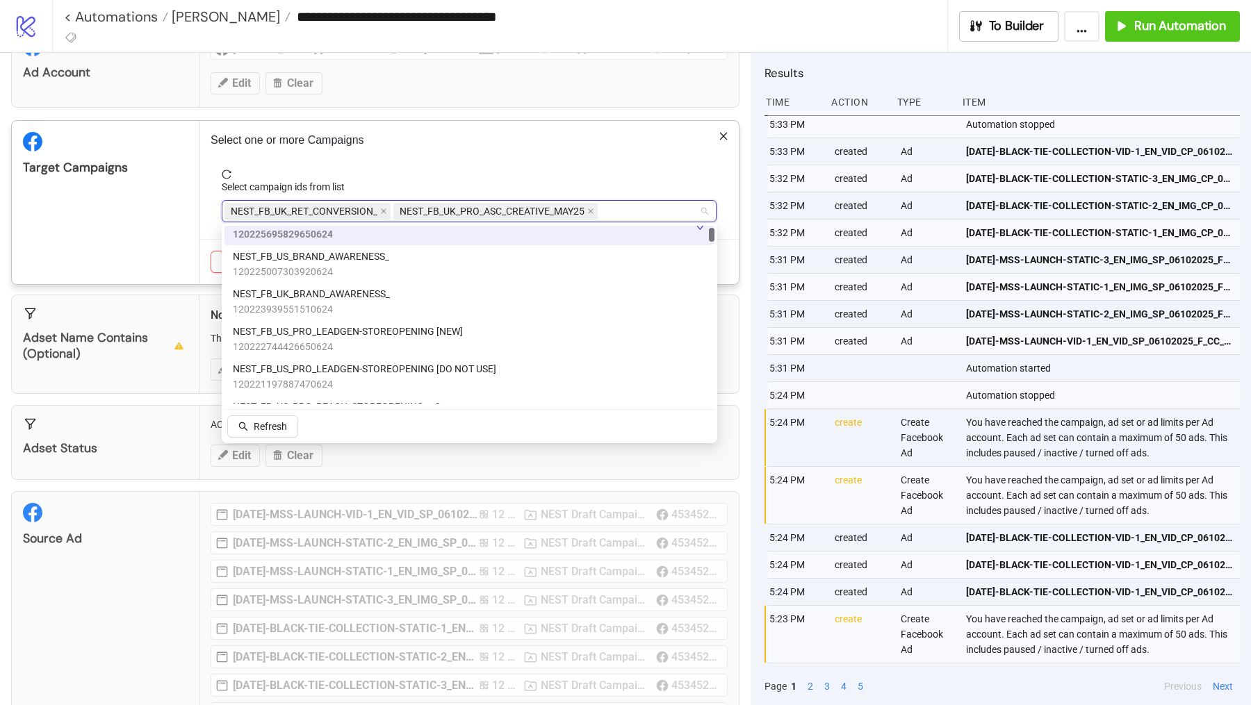
scroll to position [133, 0]
type input "**"
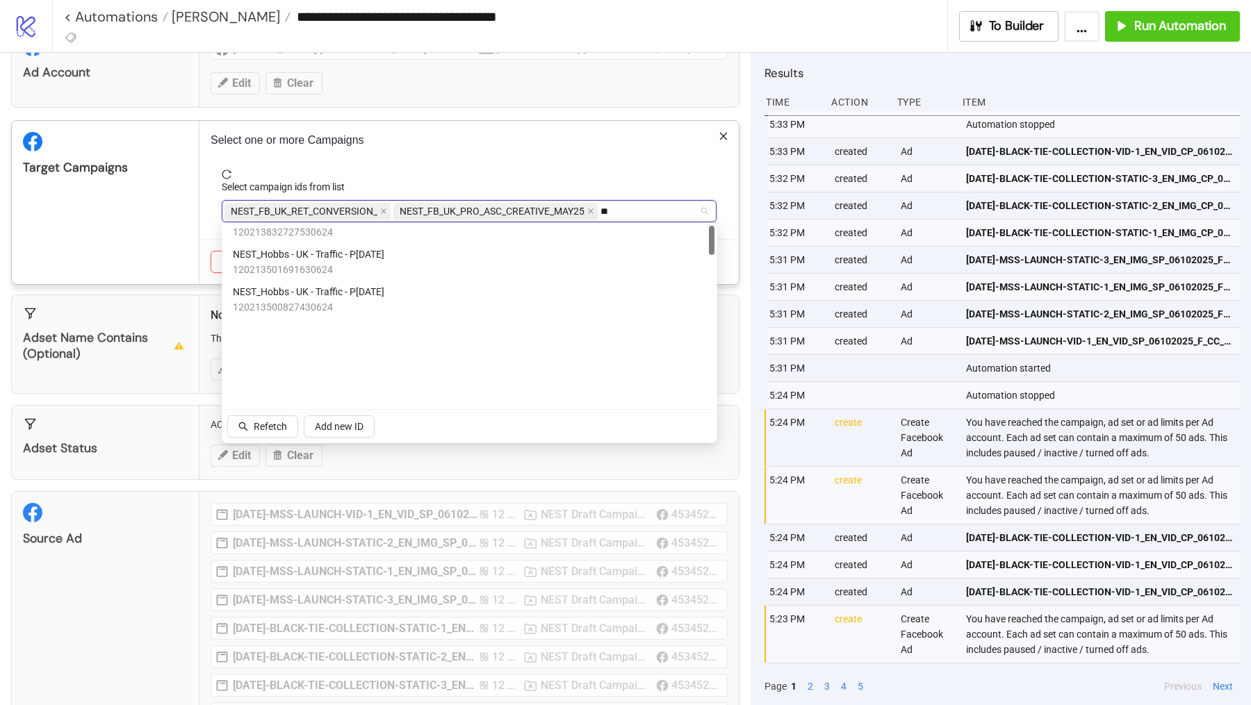
scroll to position [0, 0]
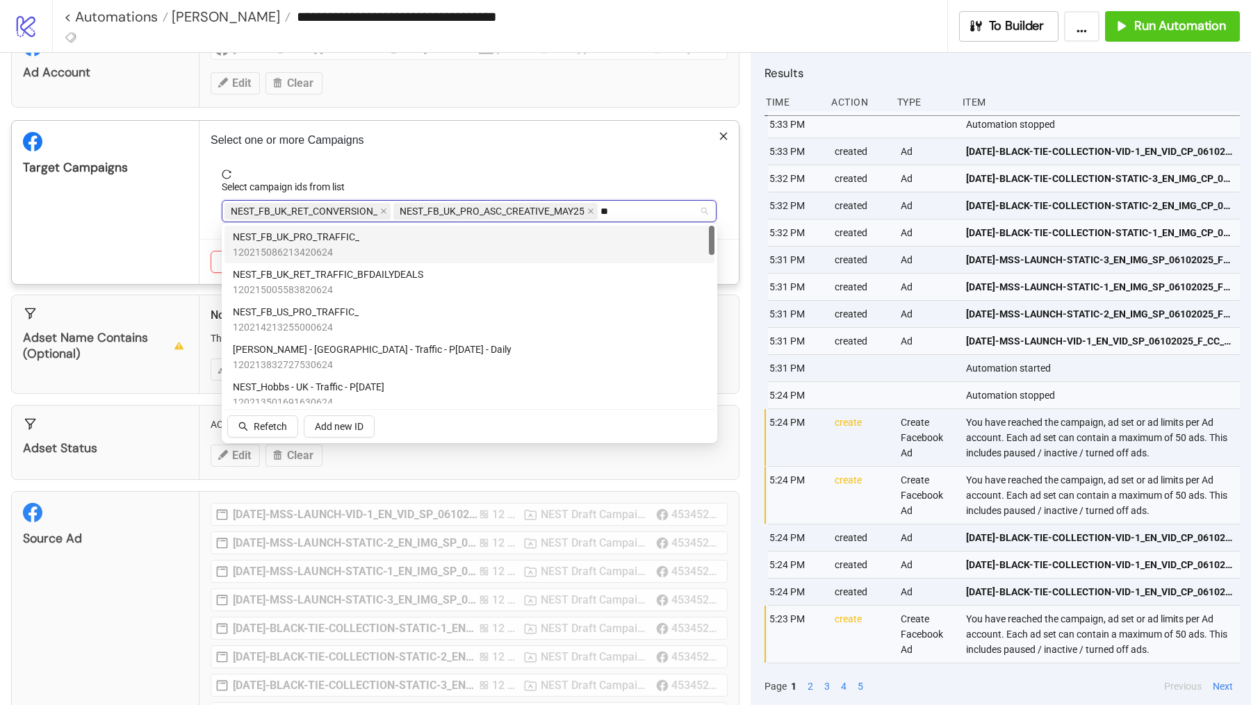
click at [343, 237] on span "NEST_FB_UK_PRO_TRAFFIC_" at bounding box center [296, 236] width 126 height 15
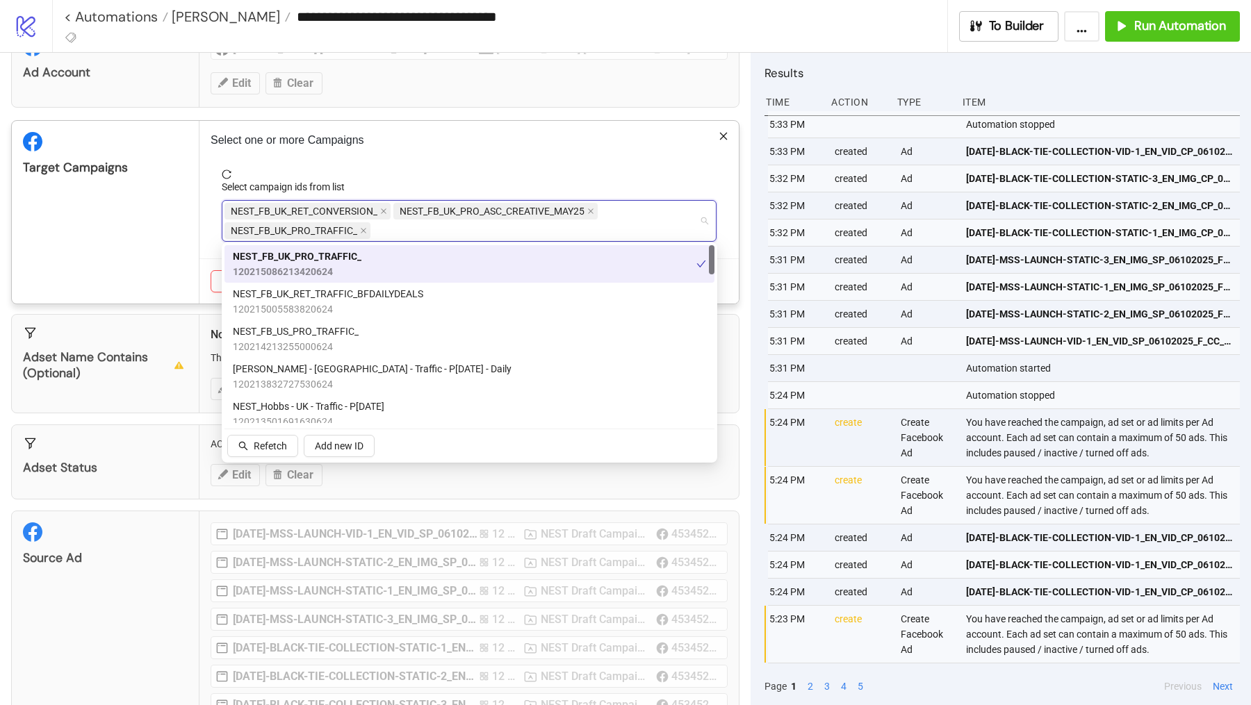
click at [175, 225] on div "Target Campaigns" at bounding box center [106, 212] width 188 height 183
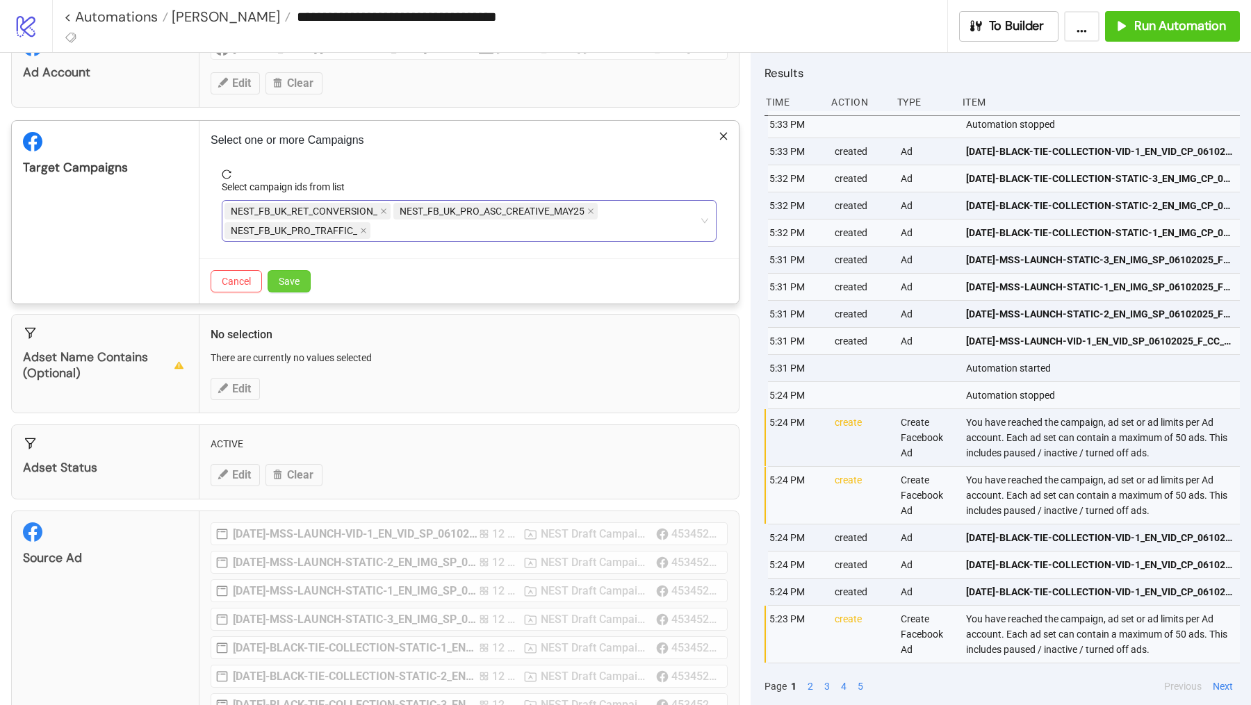
click at [298, 279] on span "Save" at bounding box center [289, 281] width 21 height 11
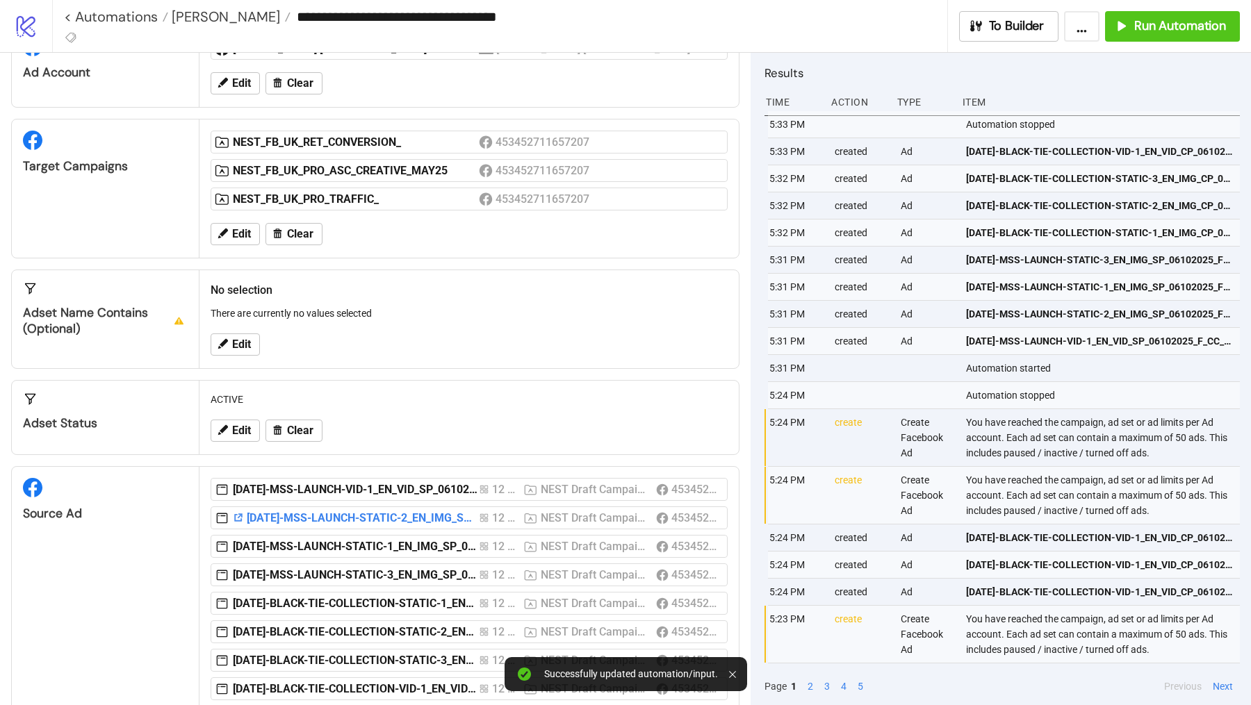
scroll to position [120, 0]
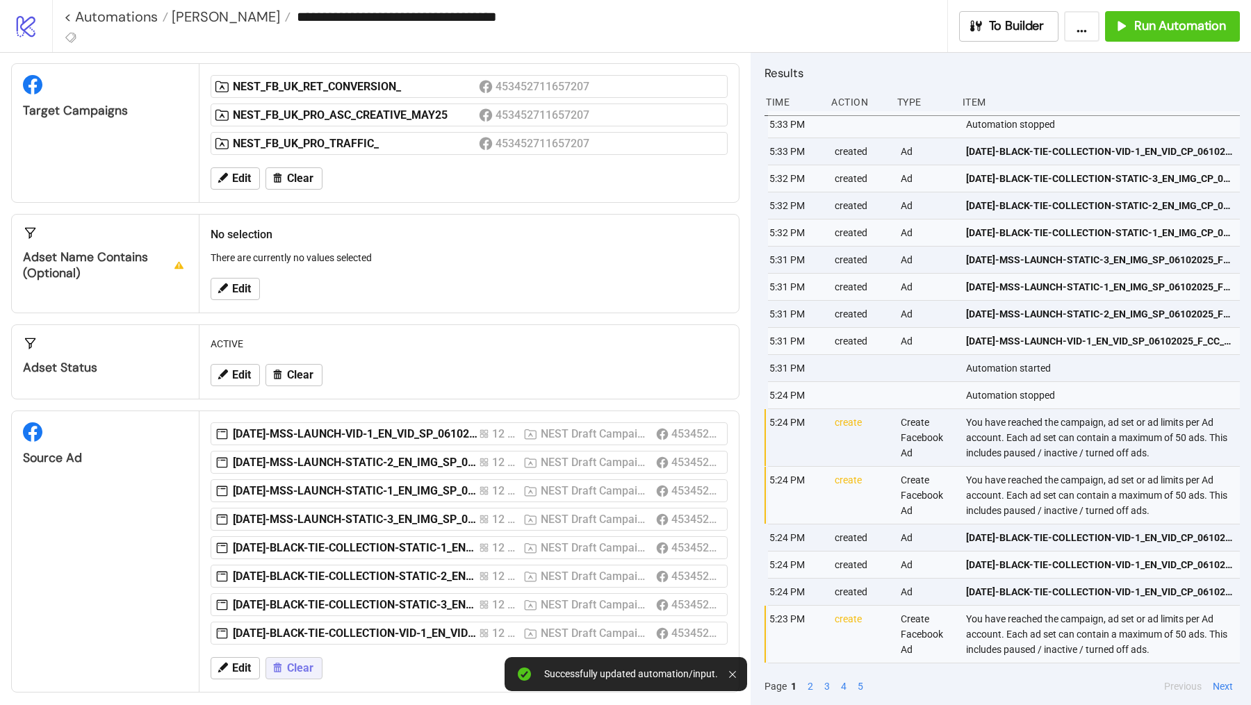
click at [292, 662] on span "Clear" at bounding box center [300, 668] width 26 height 13
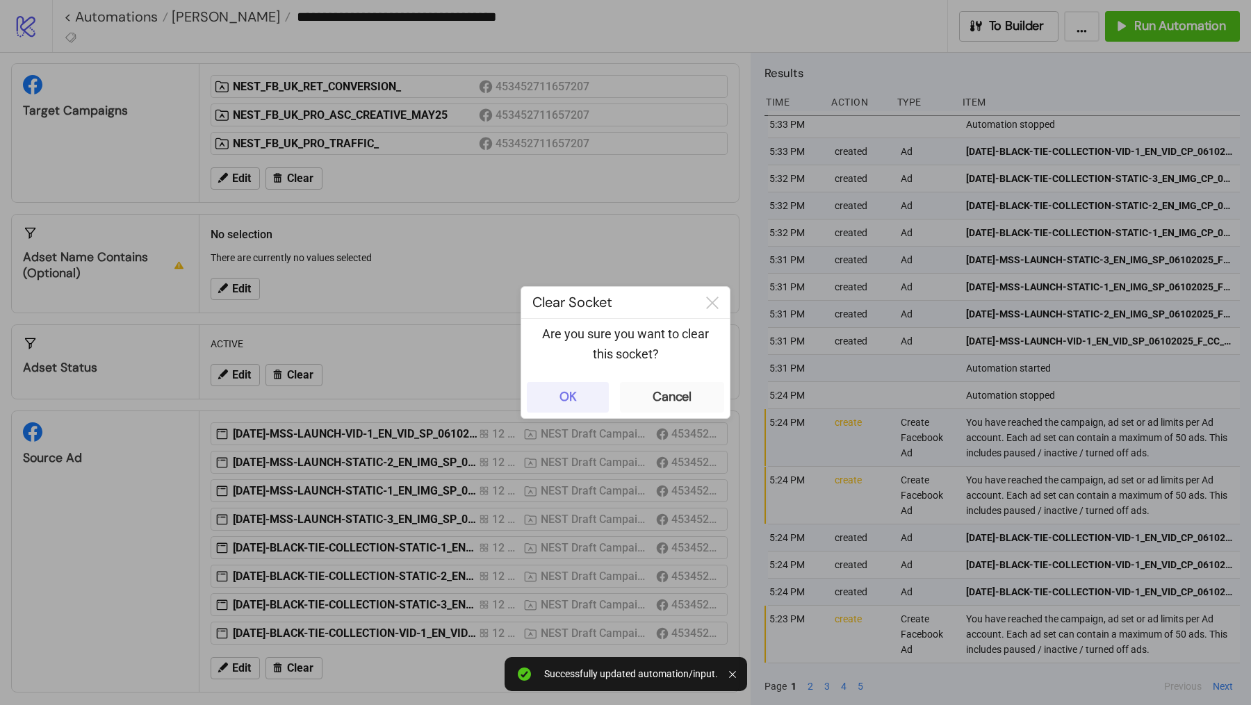
click at [575, 412] on div "OK Cancel" at bounding box center [625, 398] width 208 height 42
click at [561, 404] on div "OK" at bounding box center [567, 397] width 17 height 16
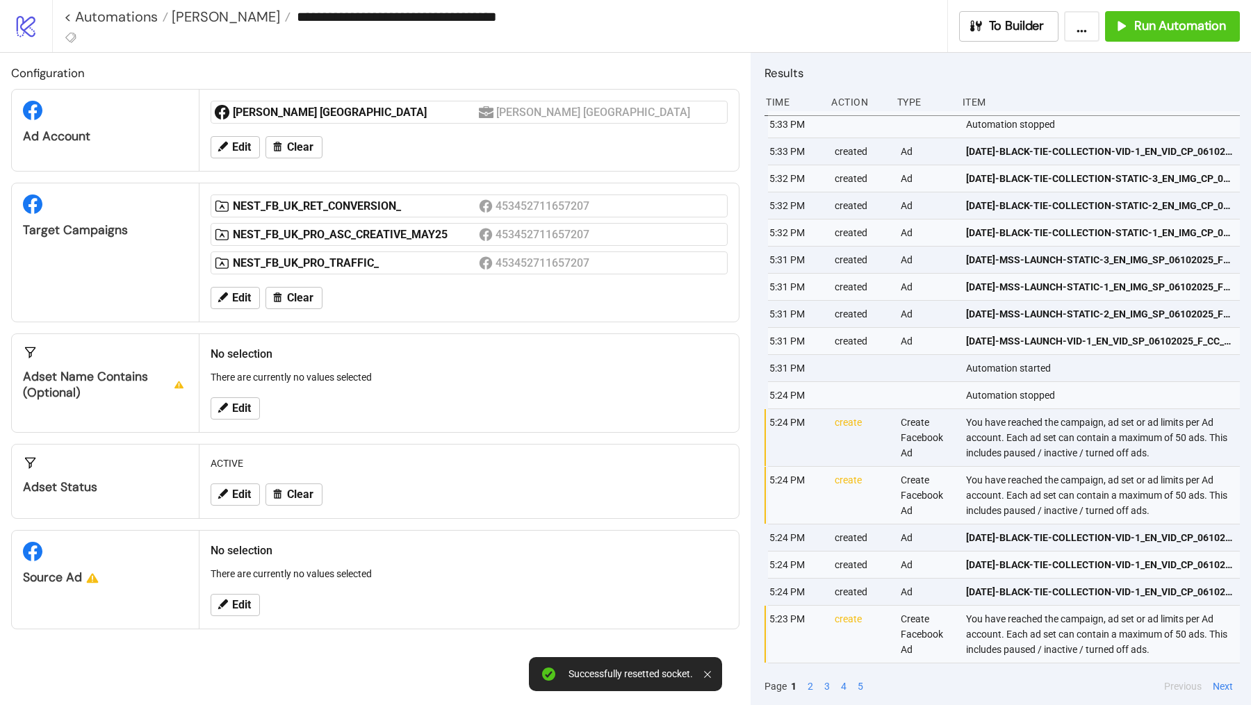
scroll to position [0, 0]
click at [236, 594] on button "Edit" at bounding box center [235, 605] width 49 height 22
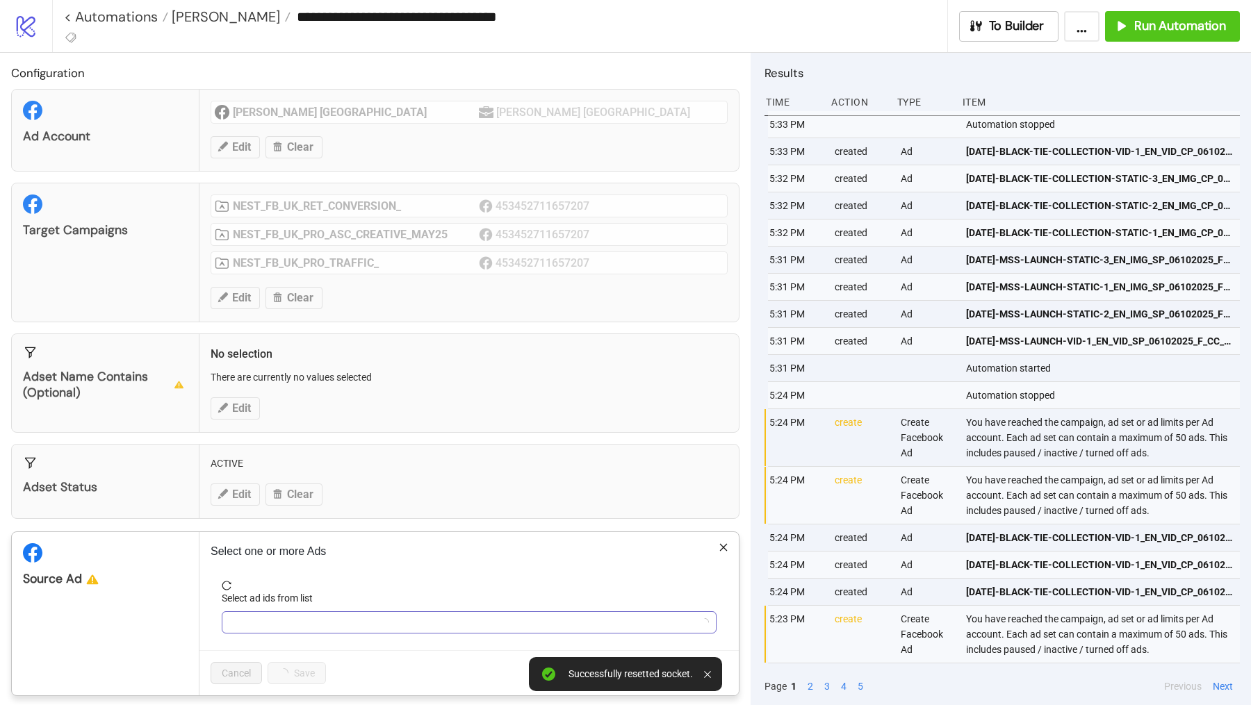
click at [249, 613] on div at bounding box center [461, 622] width 475 height 19
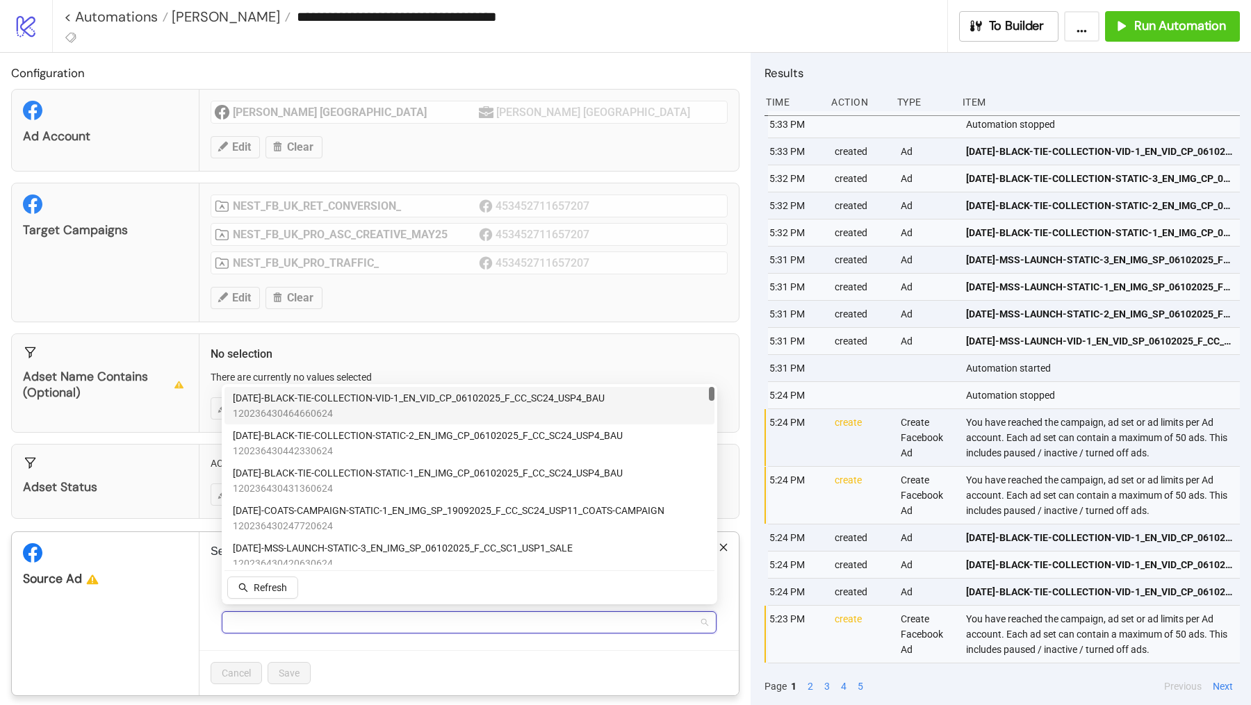
click at [249, 613] on div at bounding box center [461, 622] width 475 height 19
type input "*"
type input "********"
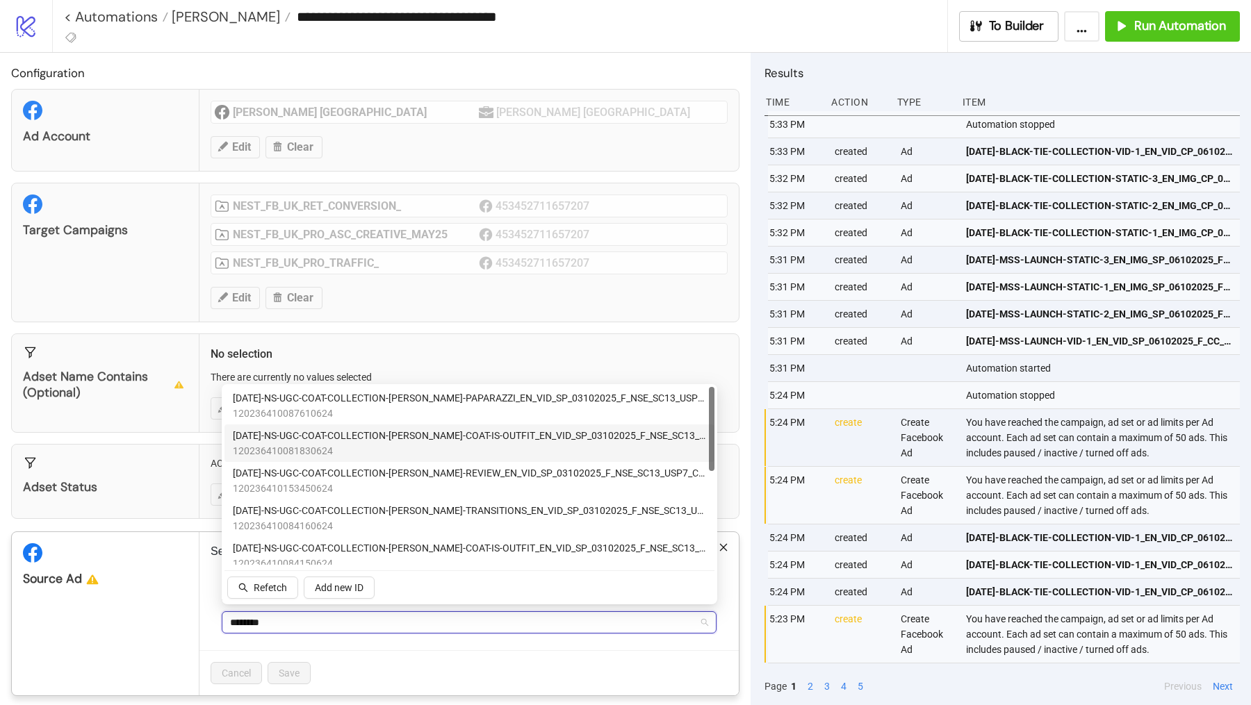
click at [438, 426] on div "AD349-NS-UGC-COAT-COLLECTION-TRACEY-COAT-IS-OUTFIT_EN_VID_SP_03102025_F_NSE_SC1…" at bounding box center [469, 444] width 490 height 38
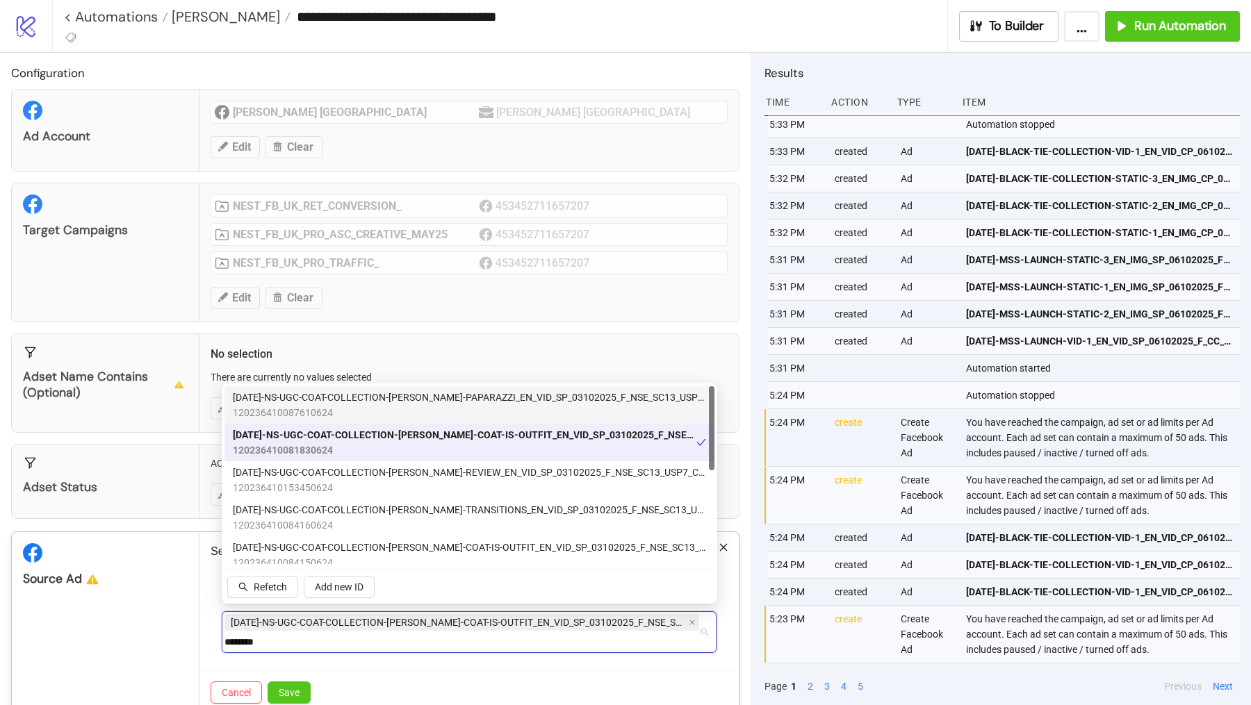
click at [438, 416] on span "120236410087610624" at bounding box center [469, 412] width 473 height 15
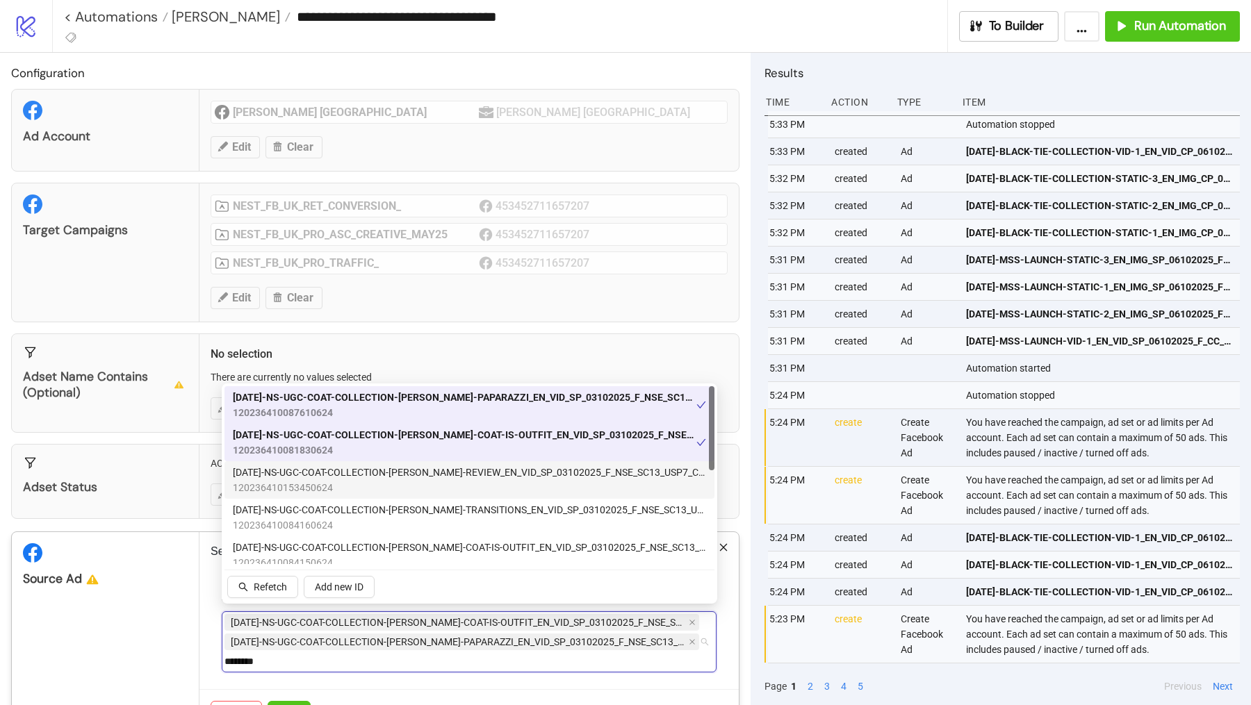
click at [427, 491] on span "120236410153450624" at bounding box center [469, 487] width 473 height 15
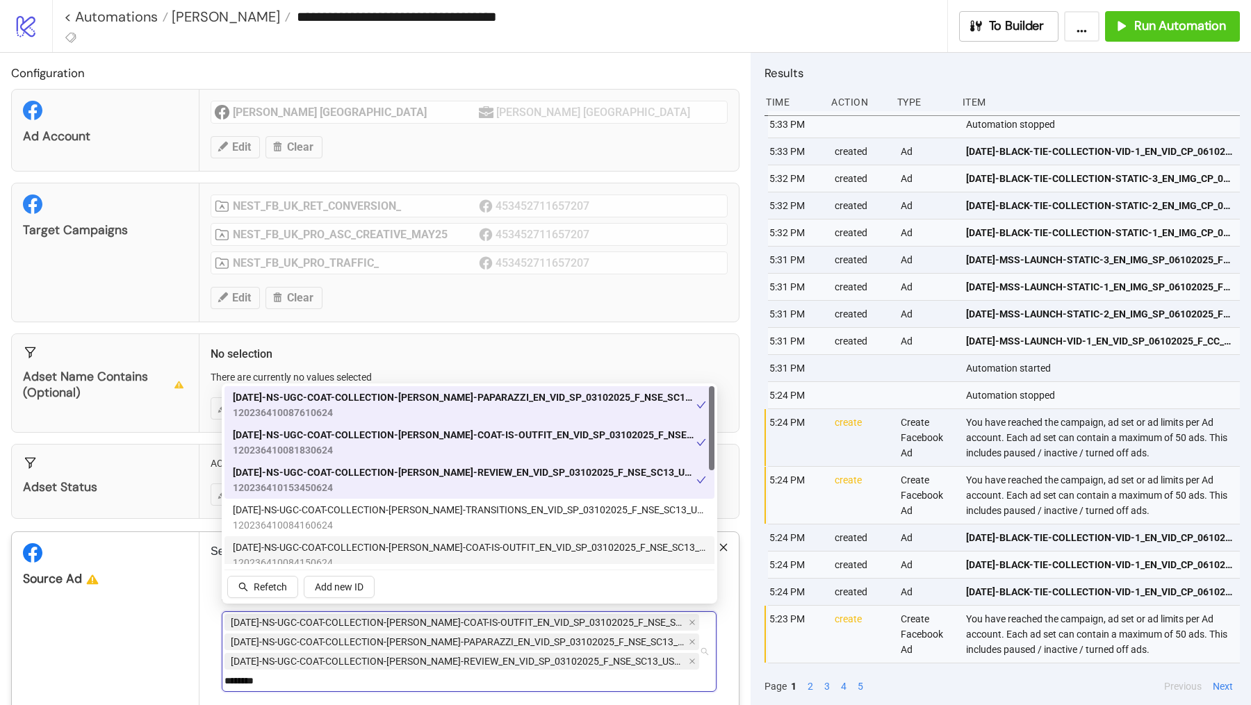
click at [427, 537] on div "AD354-NS-UGC-COAT-COLLECTION-SARAH-COAT-IS-OUTFIT_EN_VID_SP_03102025_F_NSE_SC13…" at bounding box center [469, 555] width 490 height 38
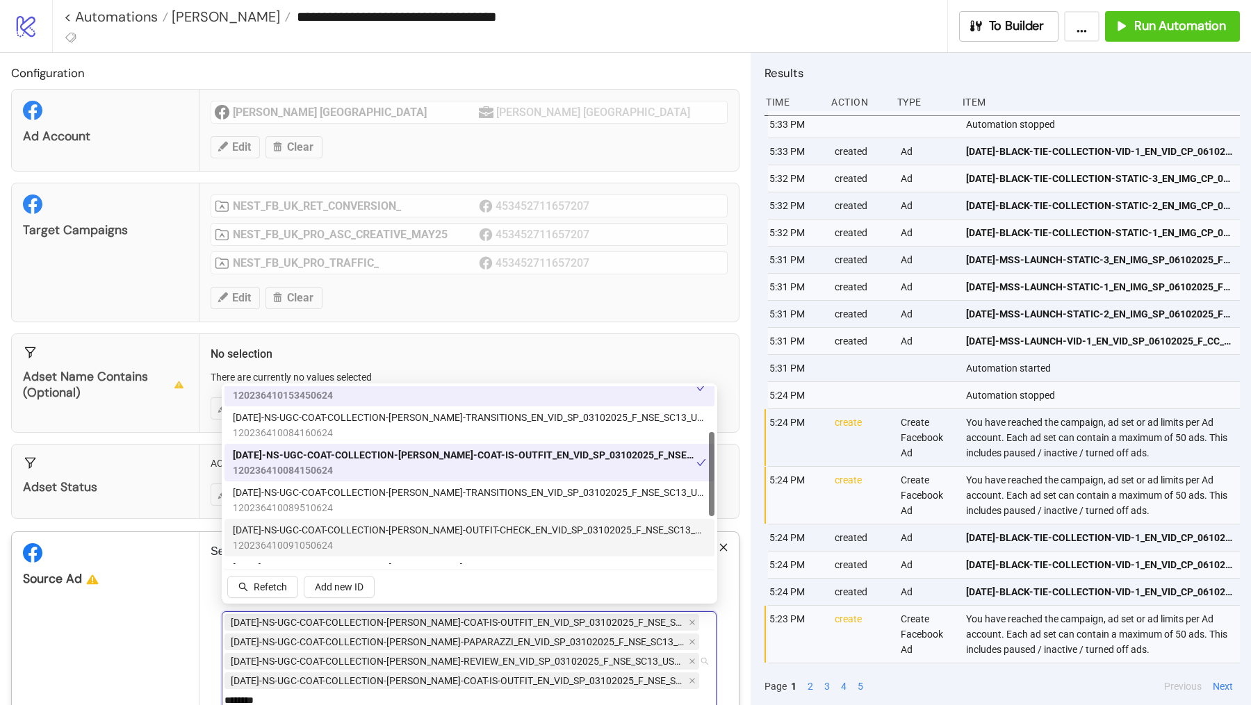
scroll to position [96, 0]
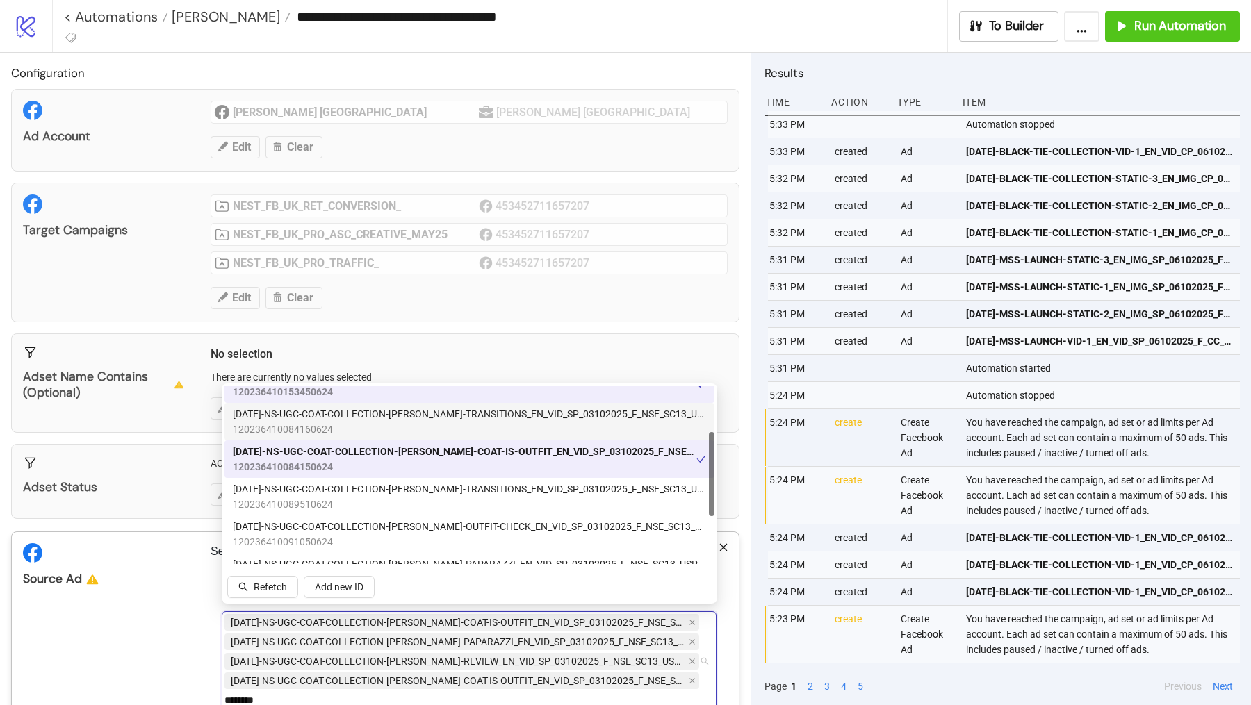
click at [432, 432] on span "120236410084160624" at bounding box center [469, 429] width 473 height 15
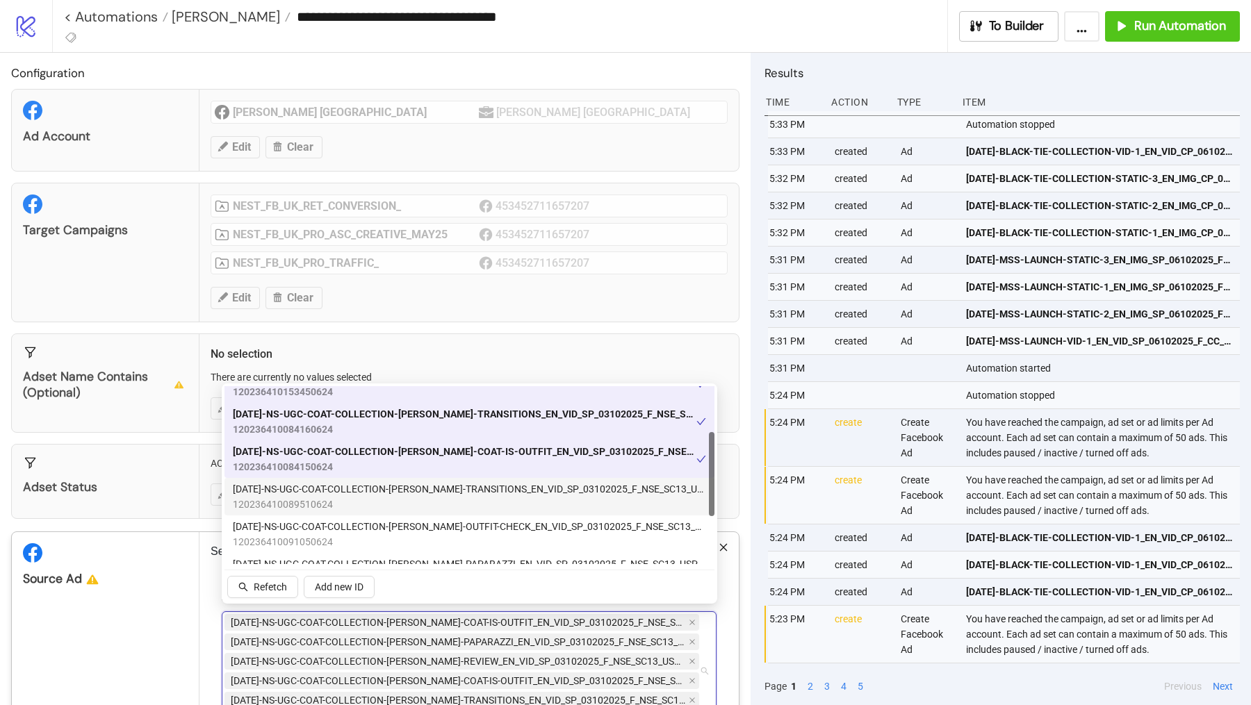
click at [425, 517] on div "AD357-NS-UGC-COAT-COLLECTION-SARAH-OUTFIT-CHECK_EN_VID_SP_03102025_F_NSE_SC13_U…" at bounding box center [469, 535] width 490 height 38
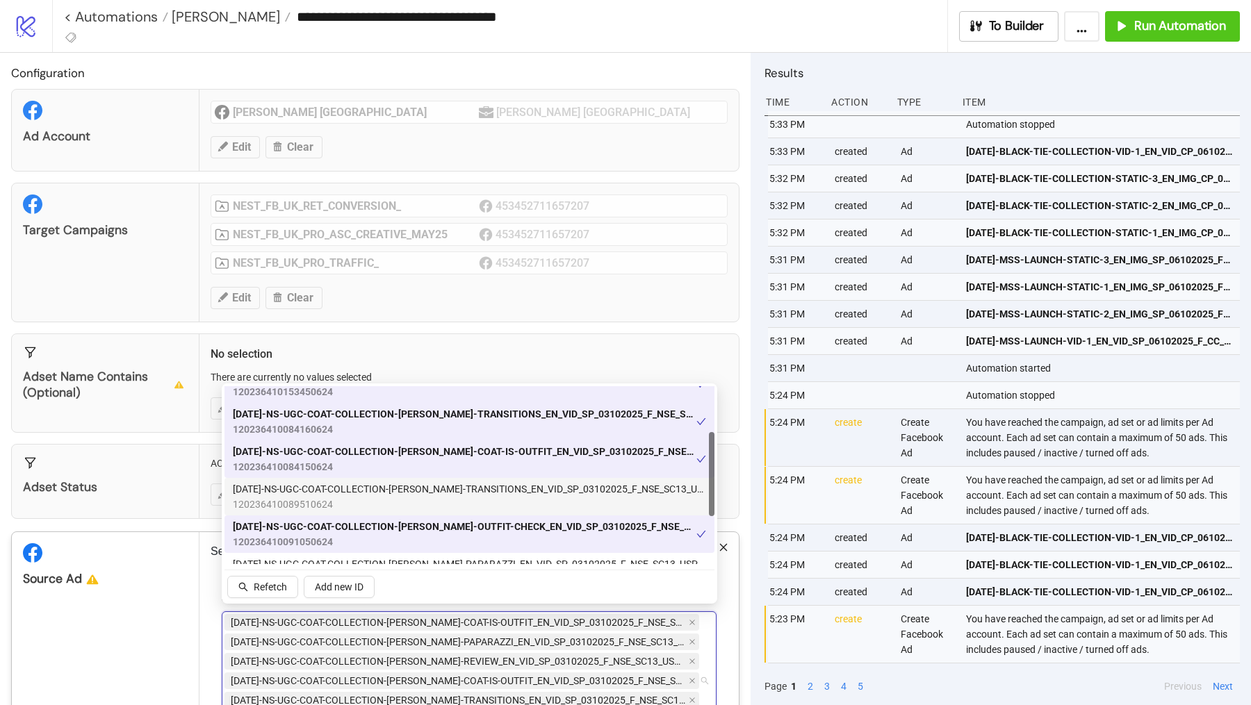
drag, startPoint x: 427, startPoint y: 491, endPoint x: 427, endPoint y: 508, distance: 16.7
click at [427, 491] on span "AD356-NS-UGC-COAT-COLLECTION-SARAH-TRANSITIONS_EN_VID_SP_03102025_F_NSE_SC13_US…" at bounding box center [469, 489] width 473 height 15
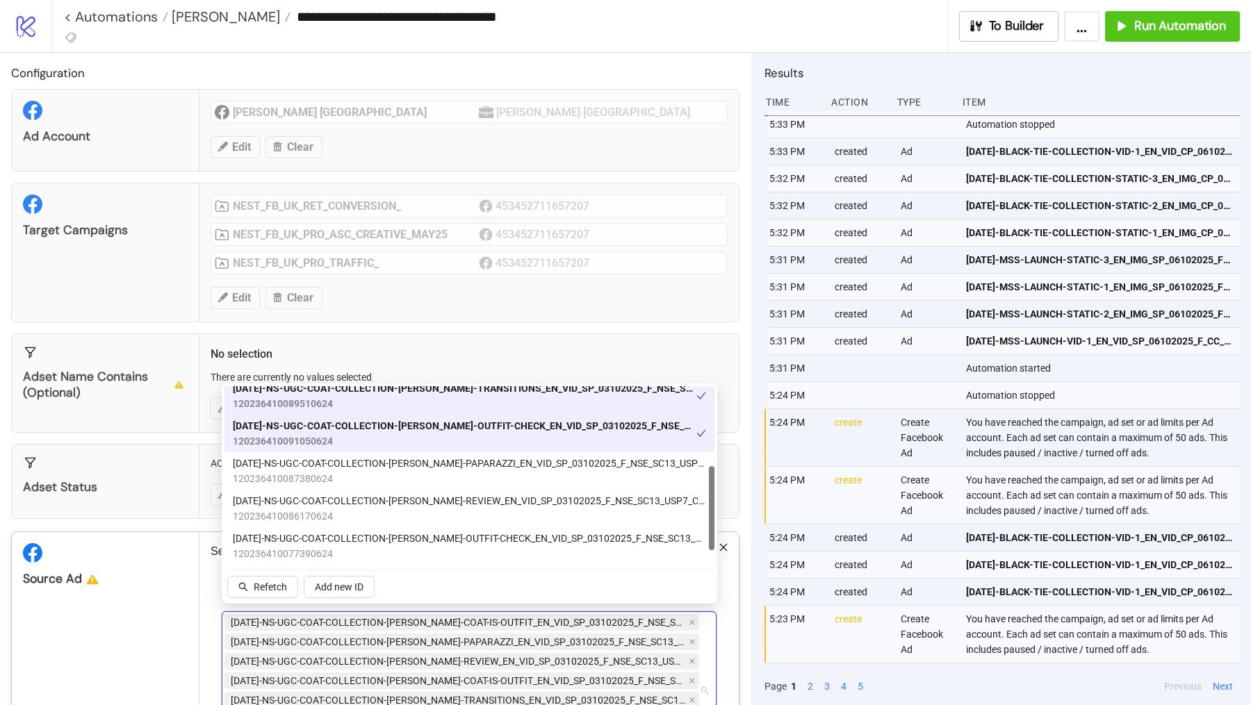
scroll to position [197, 0]
click at [427, 482] on span "120236410087380624" at bounding box center [469, 478] width 473 height 15
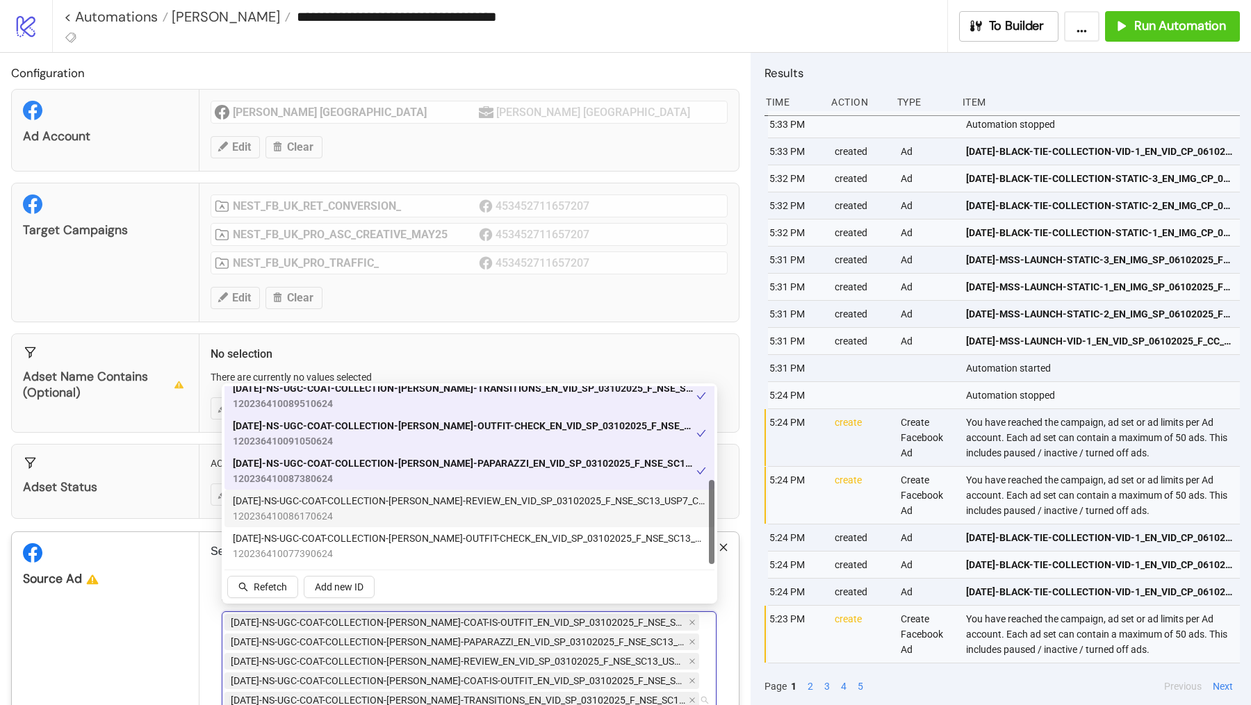
click at [427, 513] on span "120236410086170624" at bounding box center [469, 516] width 473 height 15
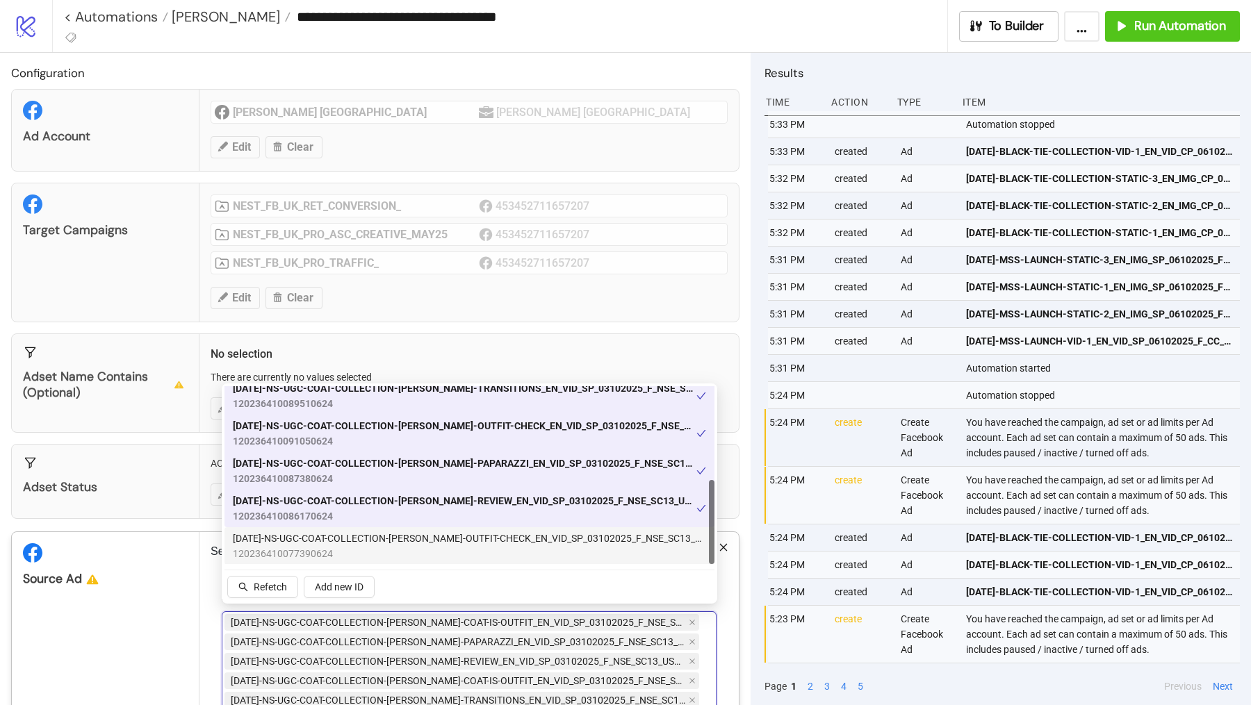
click at [427, 543] on span "AD352-NS-UGC-COAT-COLLECTION-TRACEY-OUTFIT-CHECK_EN_VID_SP_03102025_F_NSE_SC13_…" at bounding box center [469, 538] width 473 height 15
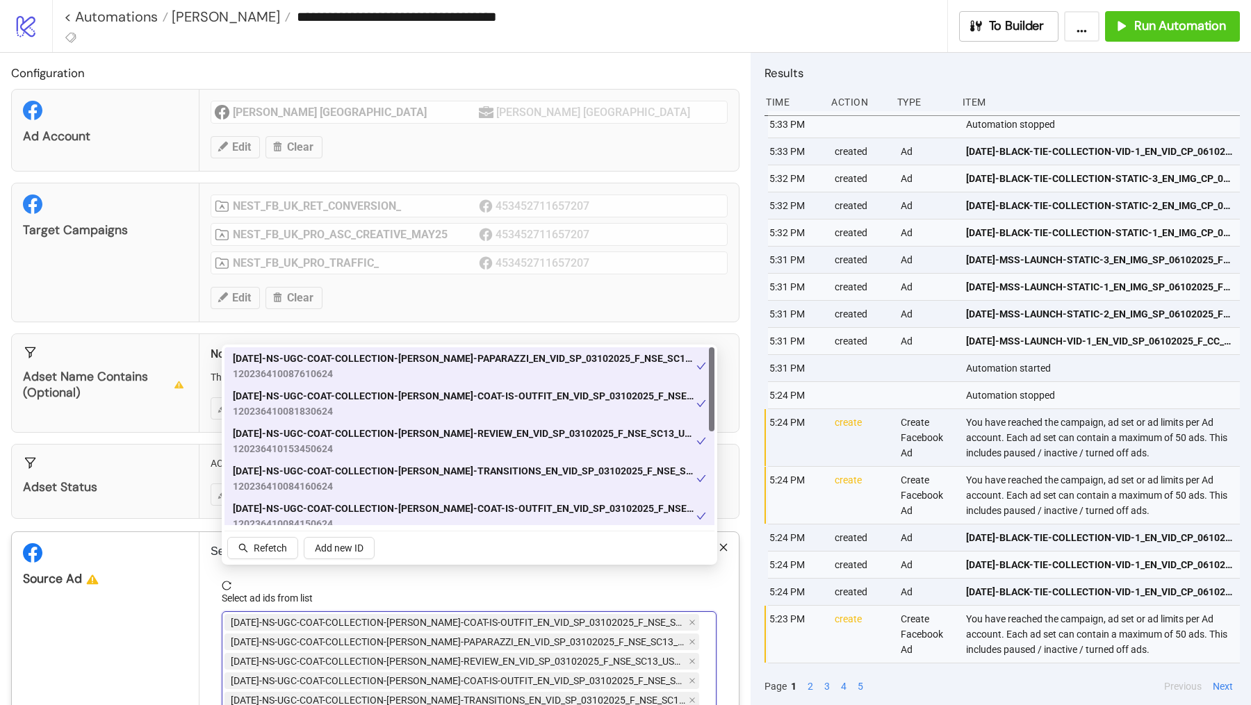
scroll to position [200, 0]
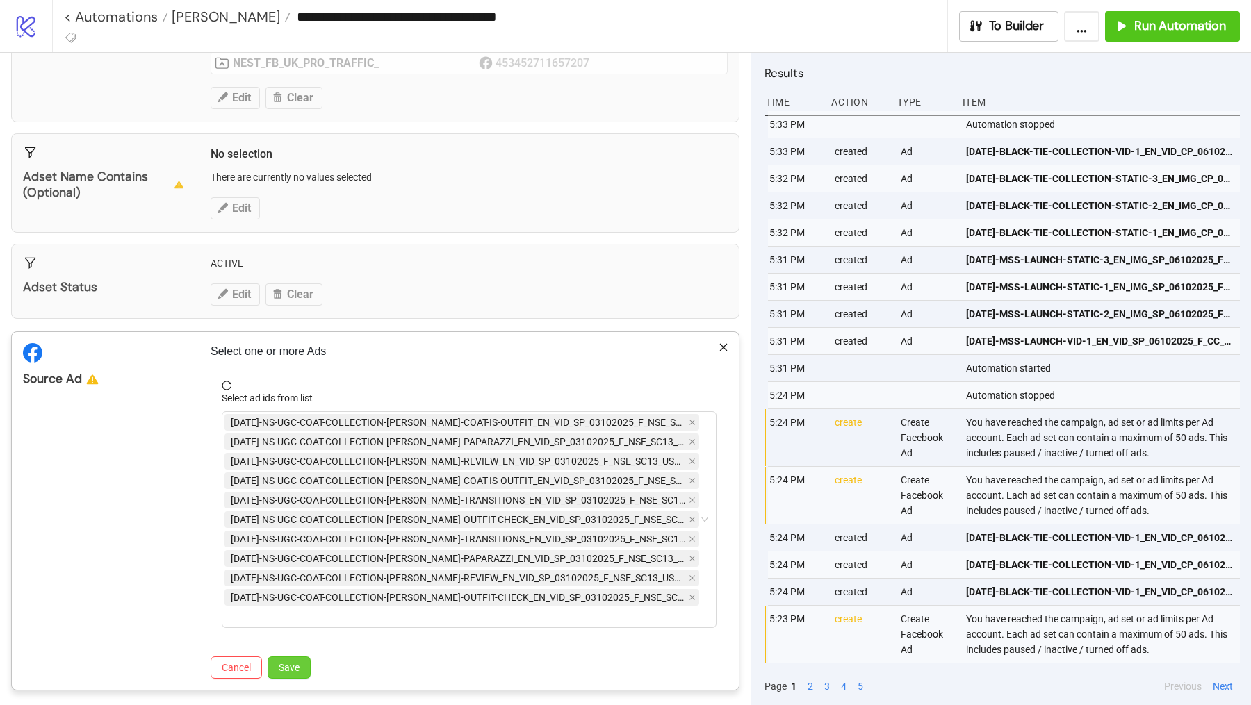
click at [288, 662] on span "Save" at bounding box center [289, 667] width 21 height 11
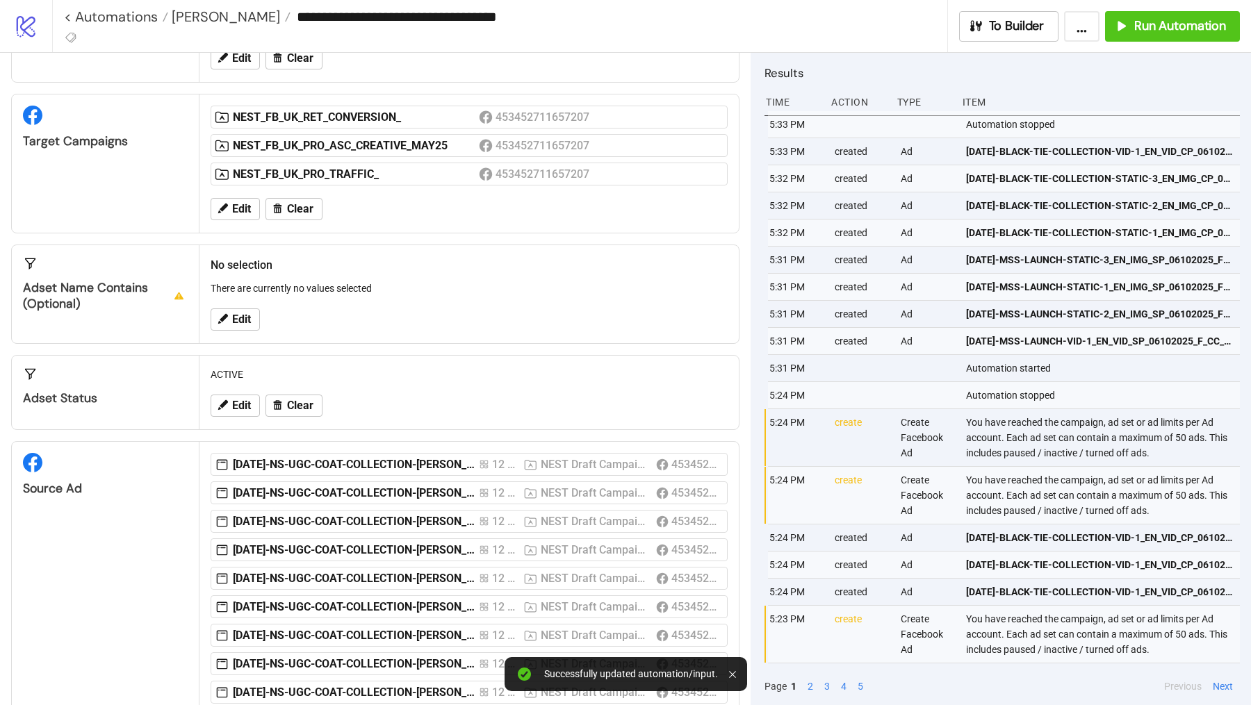
scroll to position [0, 0]
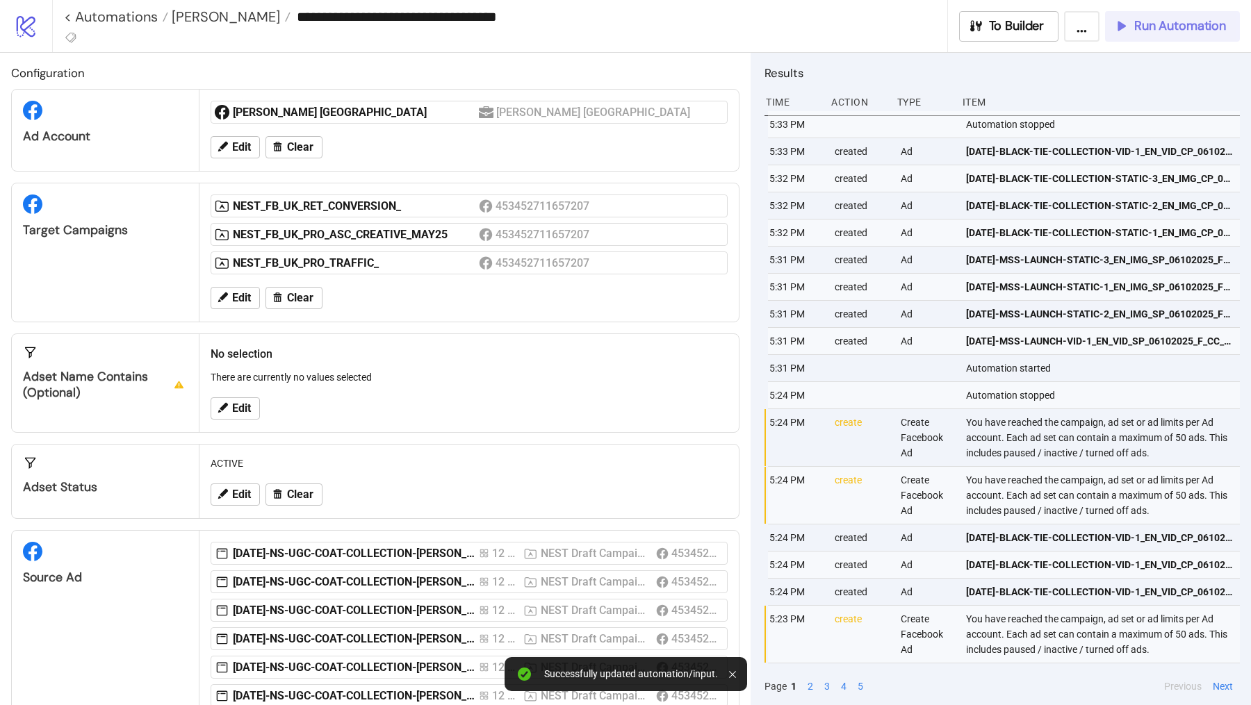
click at [1160, 30] on span "Run Automation" at bounding box center [1180, 26] width 92 height 16
